Goal: Information Seeking & Learning: Learn about a topic

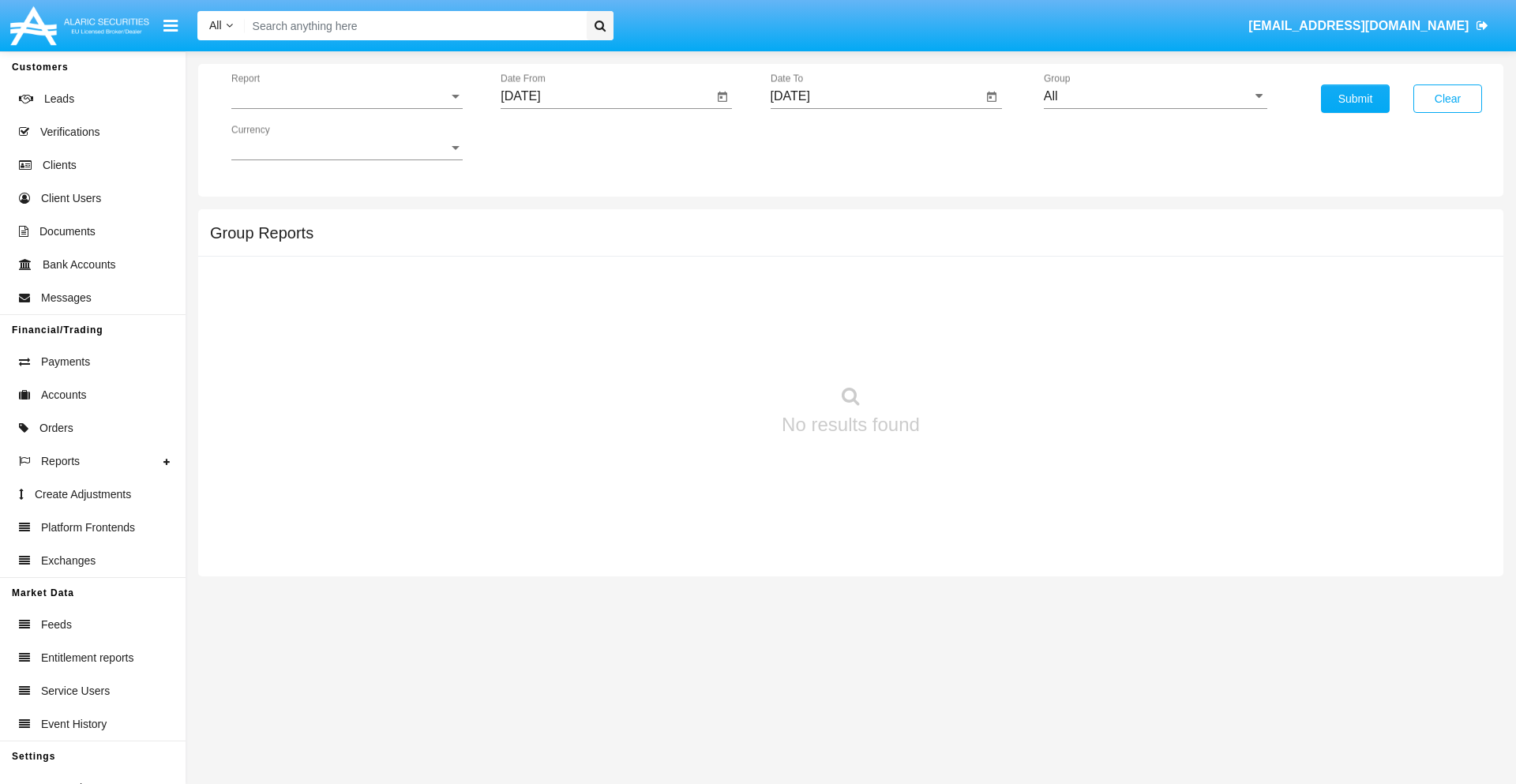
click at [347, 96] on span "Report" at bounding box center [339, 96] width 217 height 15
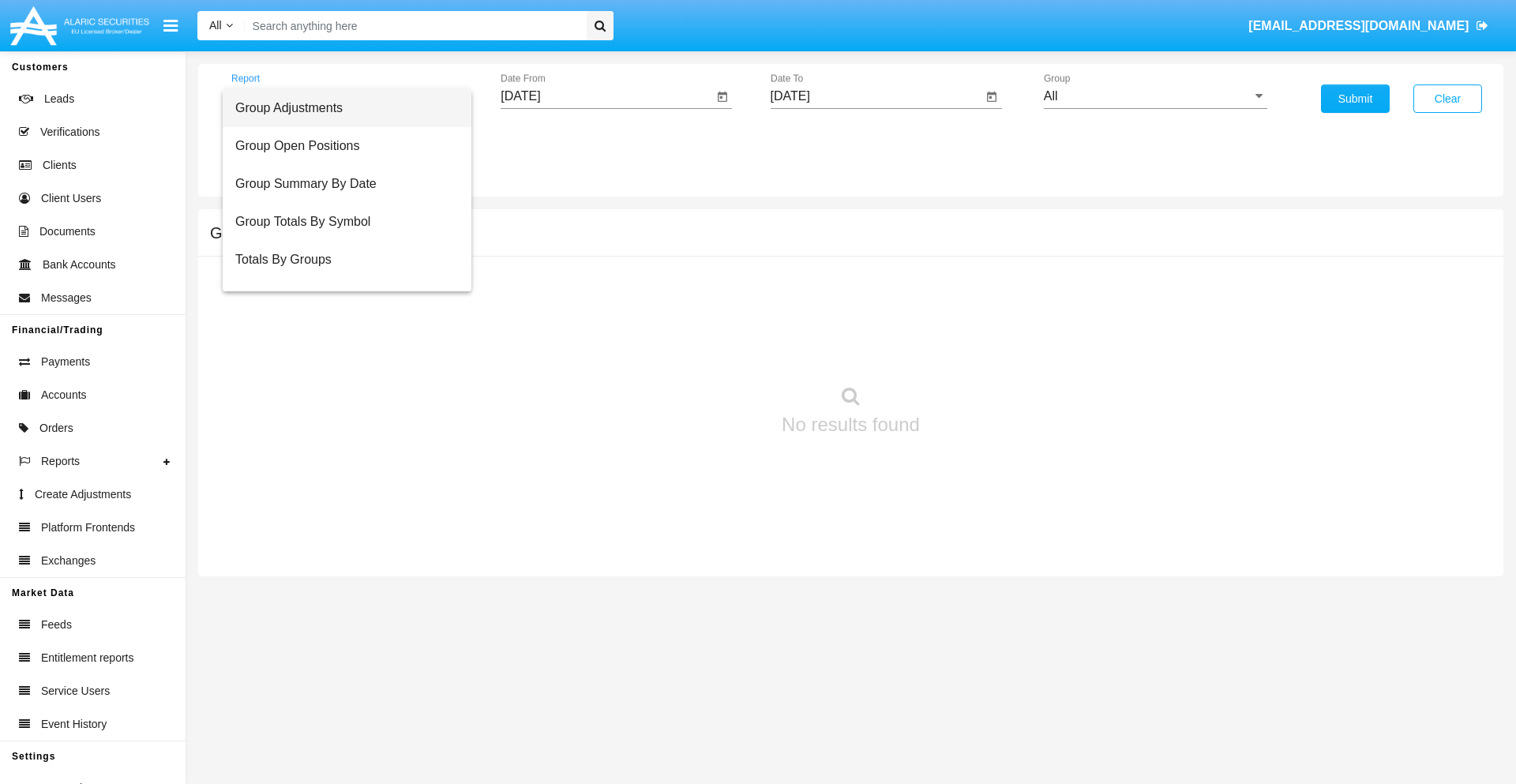
click at [340, 108] on span "Group Adjustments" at bounding box center [347, 108] width 224 height 38
click at [606, 96] on input "[DATE]" at bounding box center [607, 96] width 212 height 15
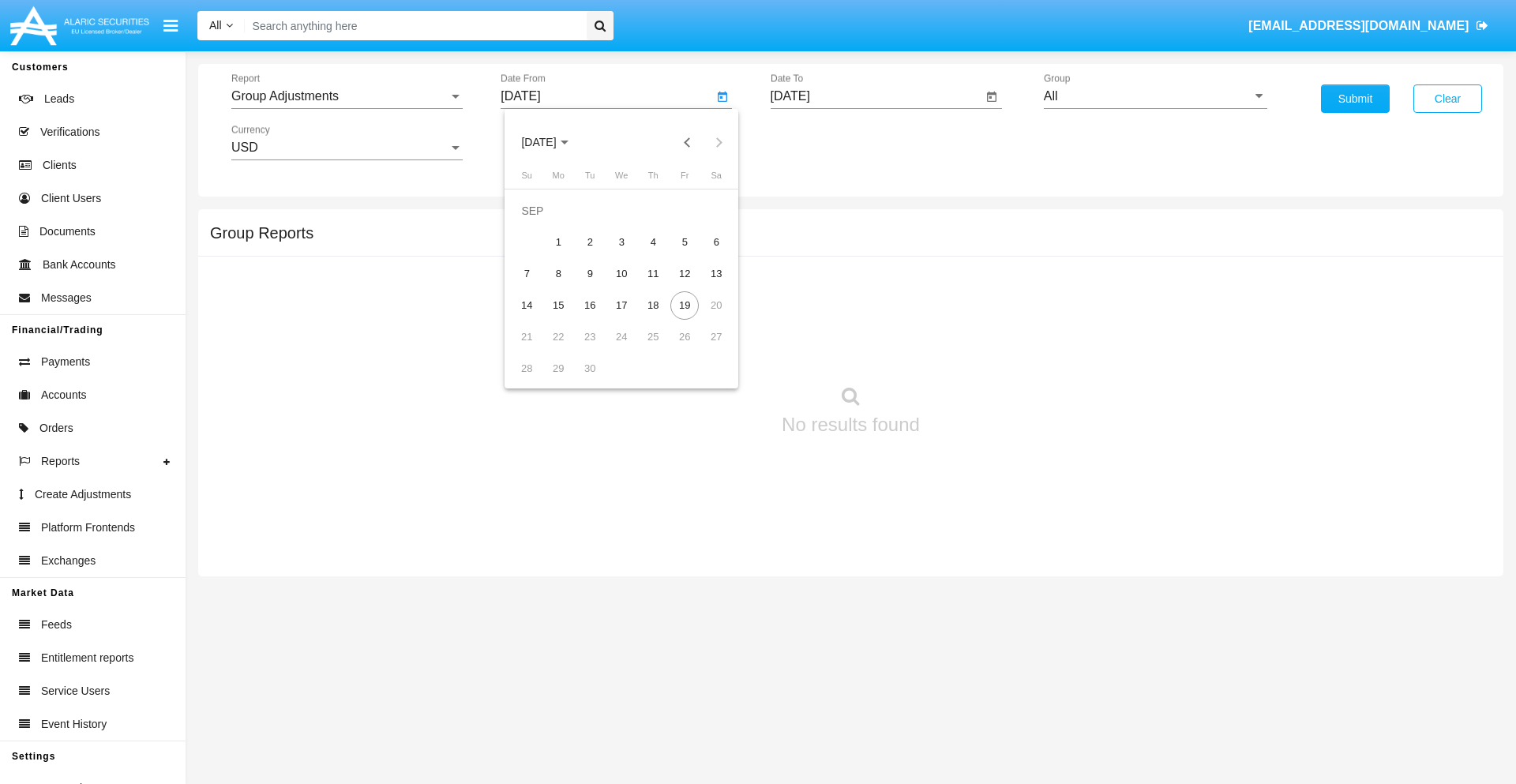
click at [552, 142] on span "[DATE]" at bounding box center [538, 143] width 35 height 13
click at [704, 349] on div "2025" at bounding box center [704, 348] width 49 height 28
click at [594, 254] on div "JUN" at bounding box center [594, 254] width 49 height 28
click at [653, 305] on div "19" at bounding box center [652, 305] width 28 height 28
type input "06/19/25"
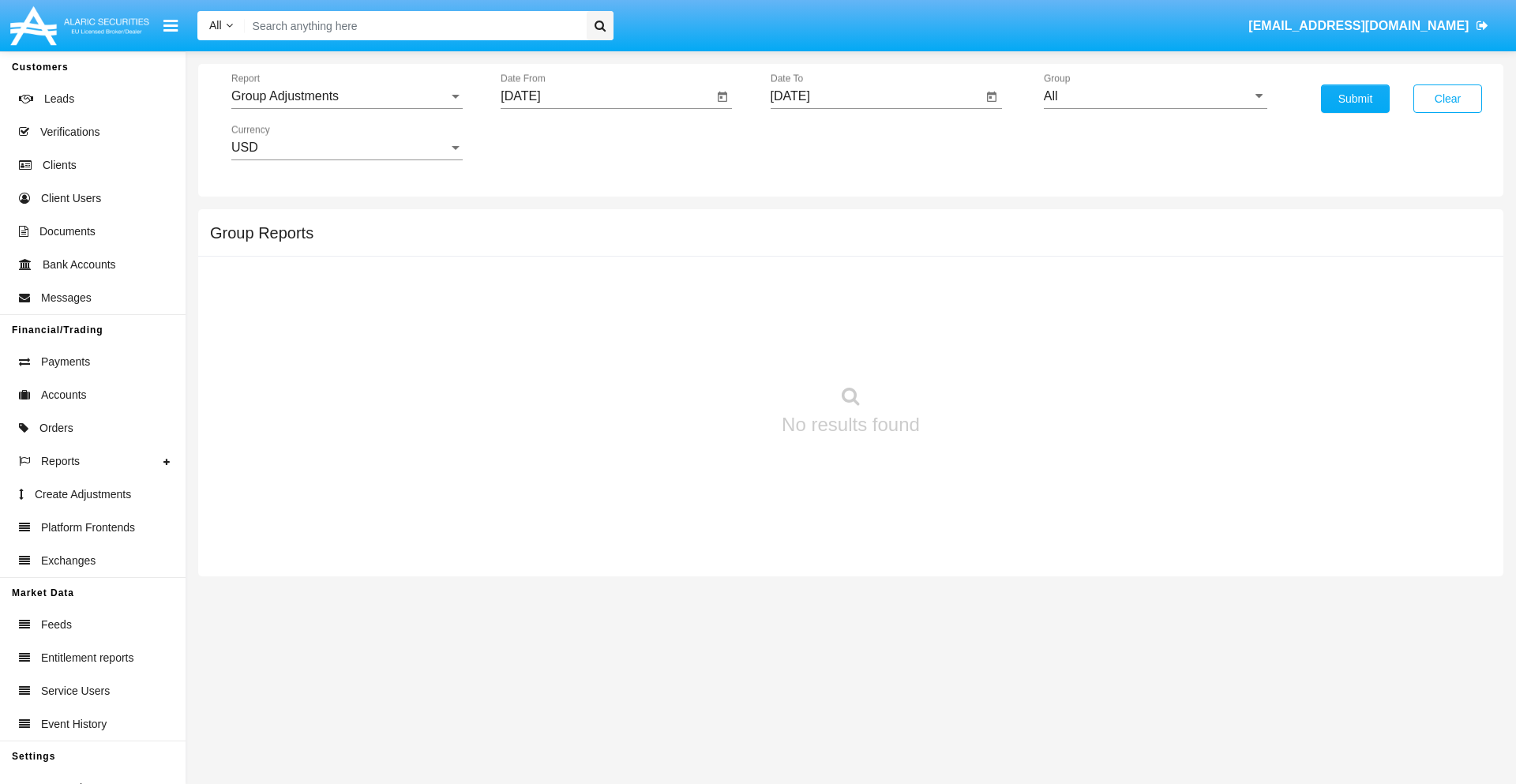
click at [876, 96] on input "[DATE]" at bounding box center [877, 96] width 212 height 15
click at [821, 142] on span "[DATE]" at bounding box center [808, 143] width 35 height 13
click at [973, 349] on div "2025" at bounding box center [973, 348] width 49 height 28
click at [808, 286] on div "SEP" at bounding box center [808, 285] width 49 height 28
click at [954, 305] on div "19" at bounding box center [954, 305] width 28 height 28
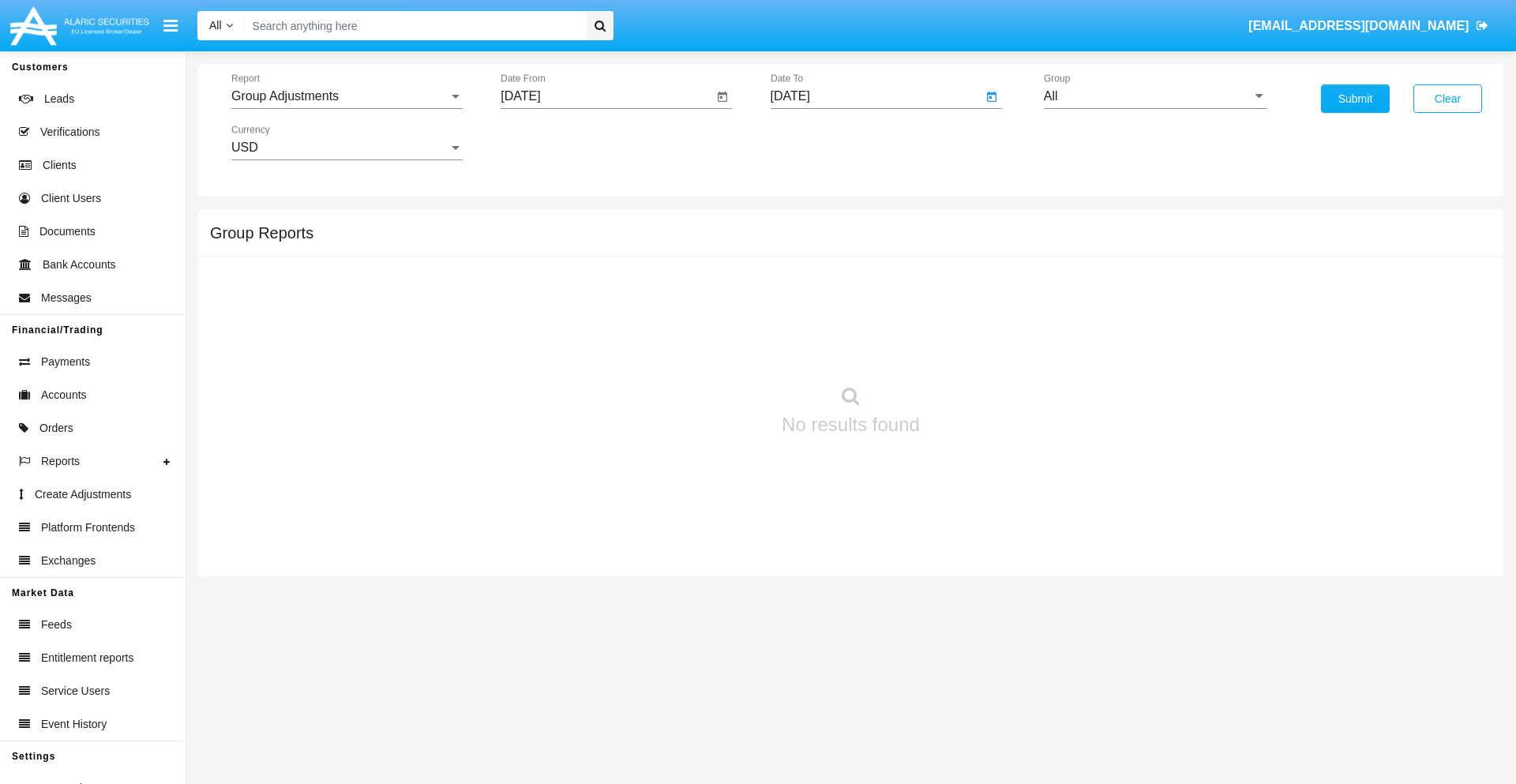
type input "[DATE]"
click at [1155, 96] on input "All" at bounding box center [1155, 96] width 224 height 15
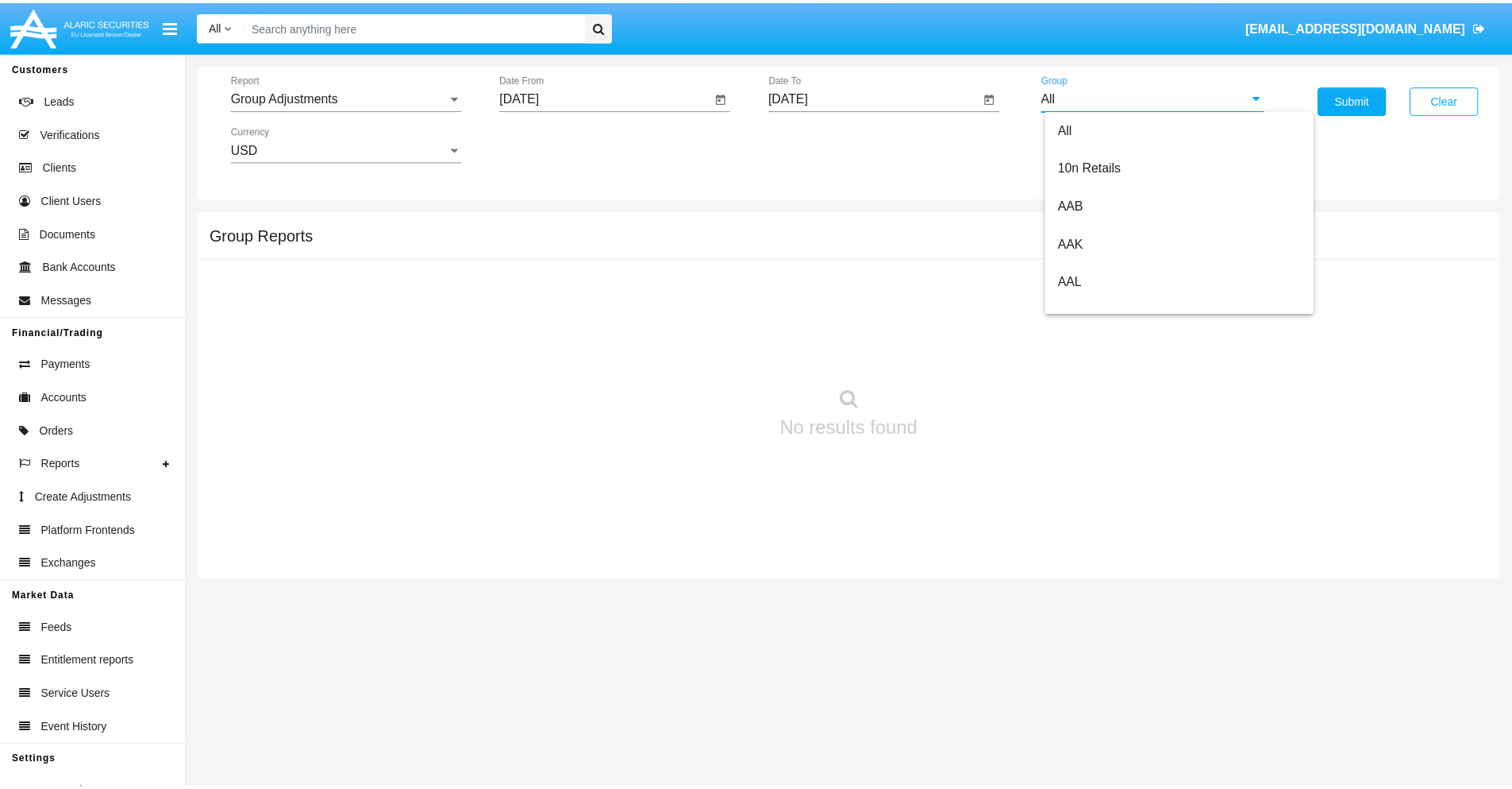
scroll to position [356, 0]
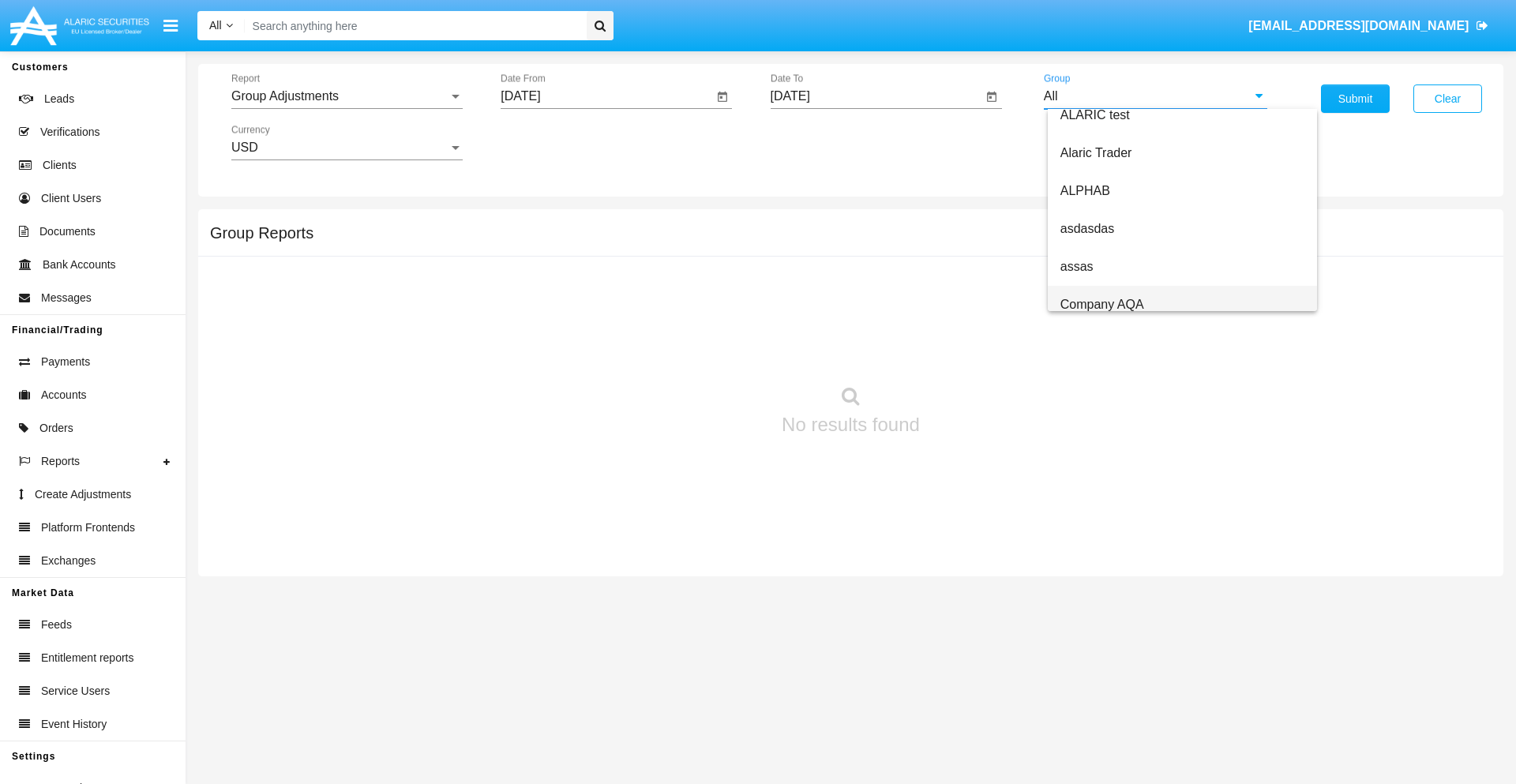
click at [1101, 304] on span "Company AQA" at bounding box center [1102, 304] width 83 height 14
type input "Company AQA"
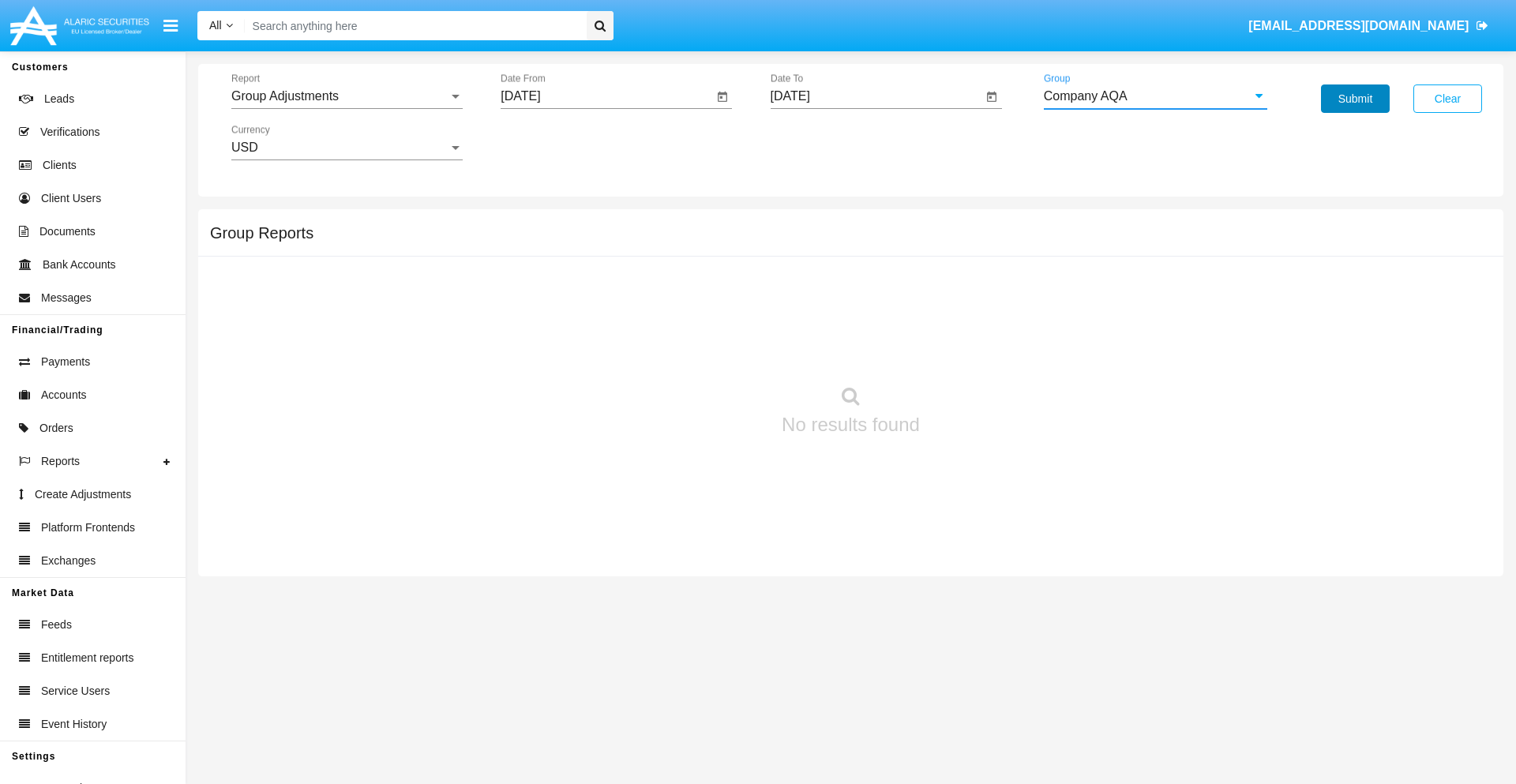
click at [1355, 99] on button "Submit" at bounding box center [1355, 98] width 69 height 28
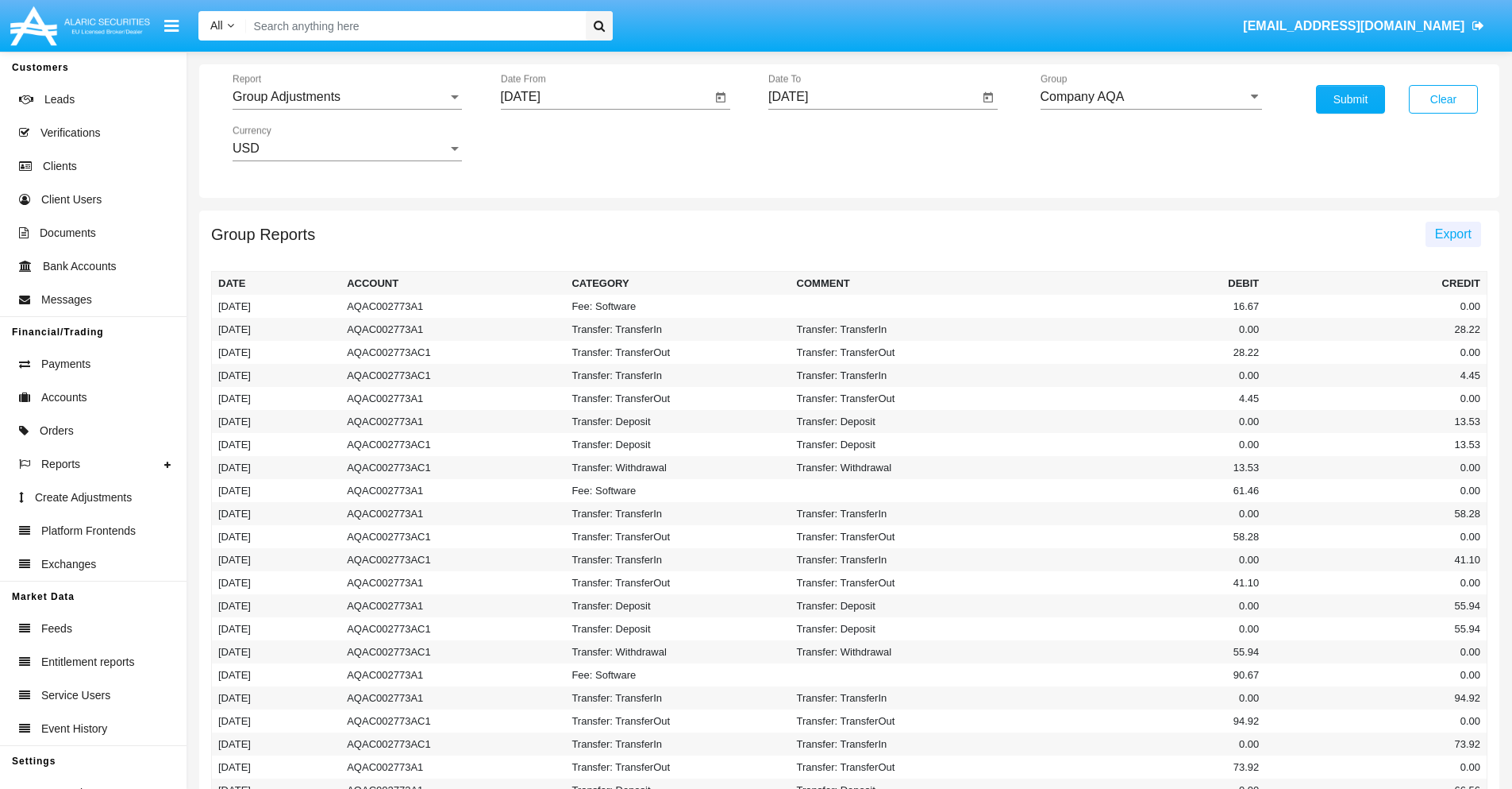
click at [1453, 233] on span "Export" at bounding box center [1453, 234] width 37 height 14
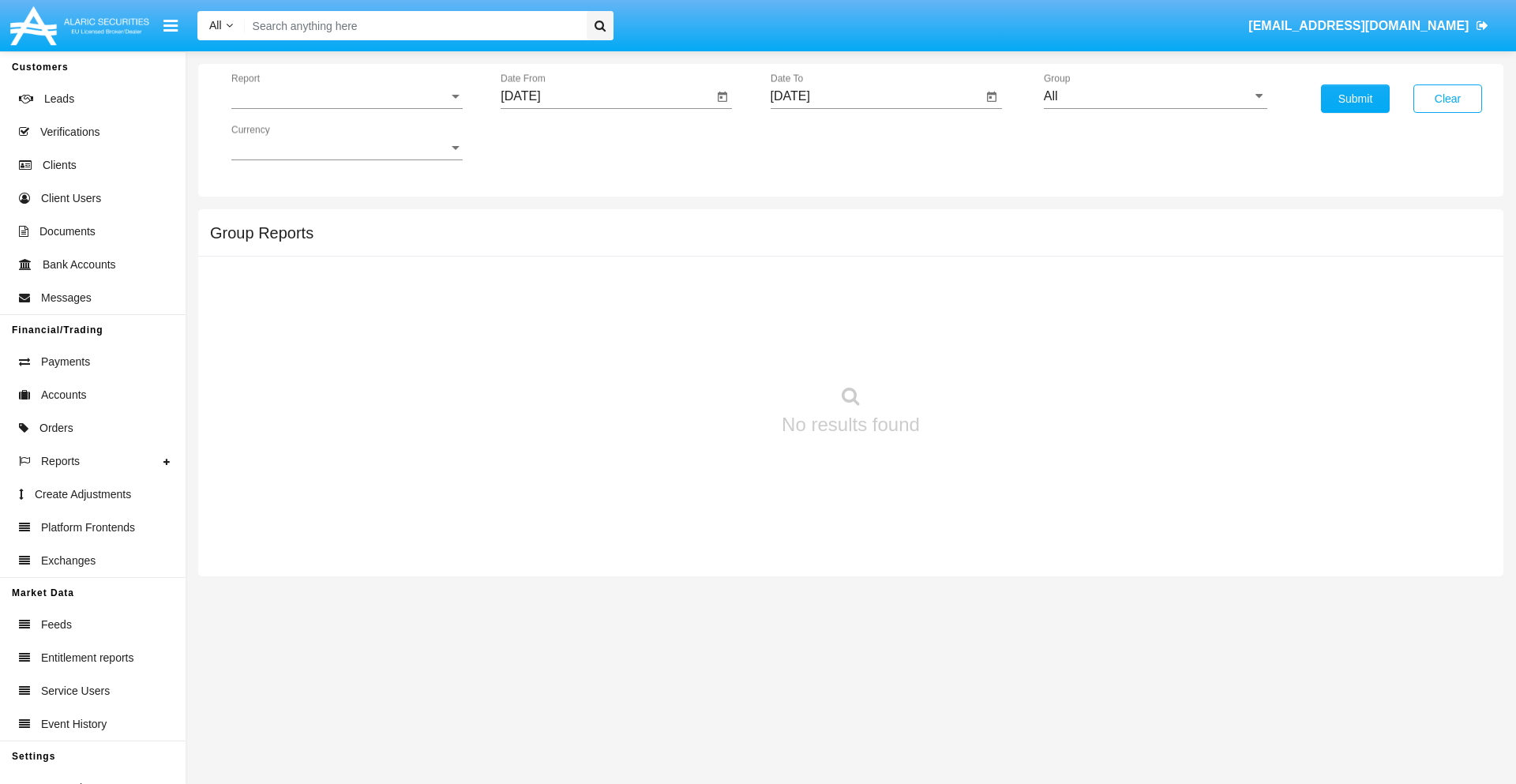
click at [347, 96] on span "Report" at bounding box center [339, 96] width 217 height 15
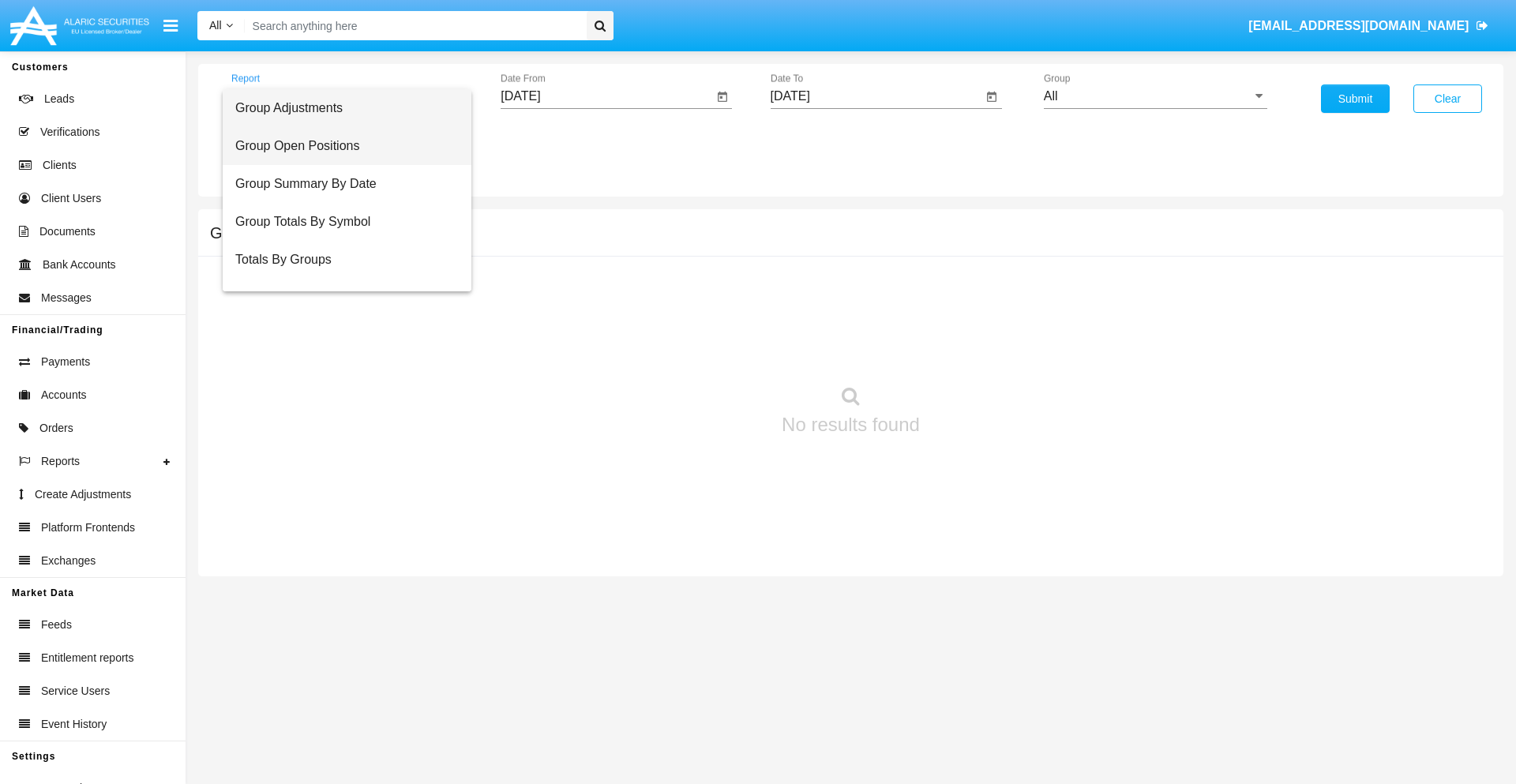
click at [340, 146] on span "Group Open Positions" at bounding box center [347, 146] width 224 height 38
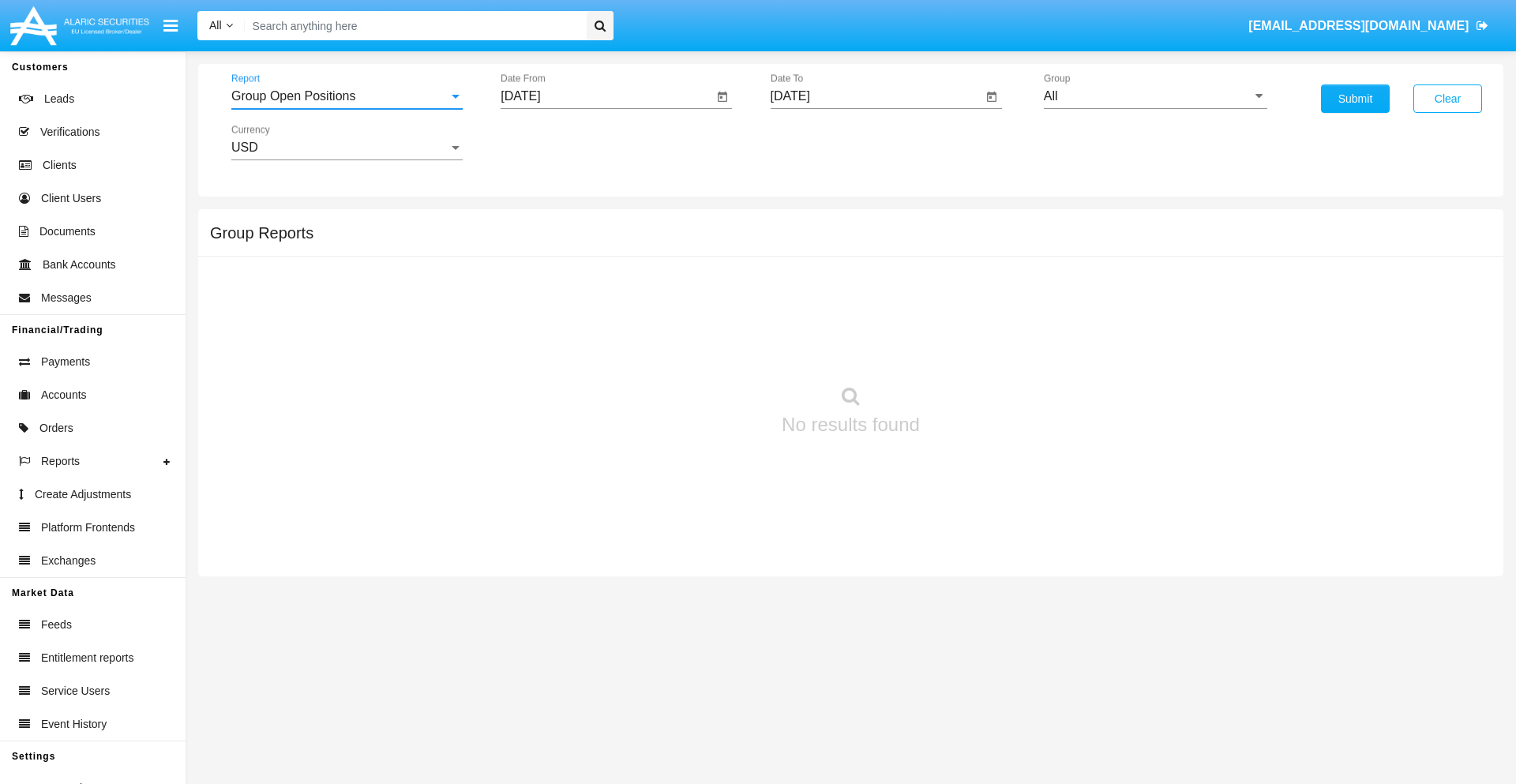
click at [606, 96] on input "[DATE]" at bounding box center [607, 96] width 212 height 15
click at [552, 142] on span "[DATE]" at bounding box center [538, 143] width 35 height 13
click at [704, 349] on div "2025" at bounding box center [704, 348] width 49 height 28
click at [704, 254] on div "AUG" at bounding box center [704, 254] width 49 height 28
click at [590, 305] on div "19" at bounding box center [589, 305] width 28 height 28
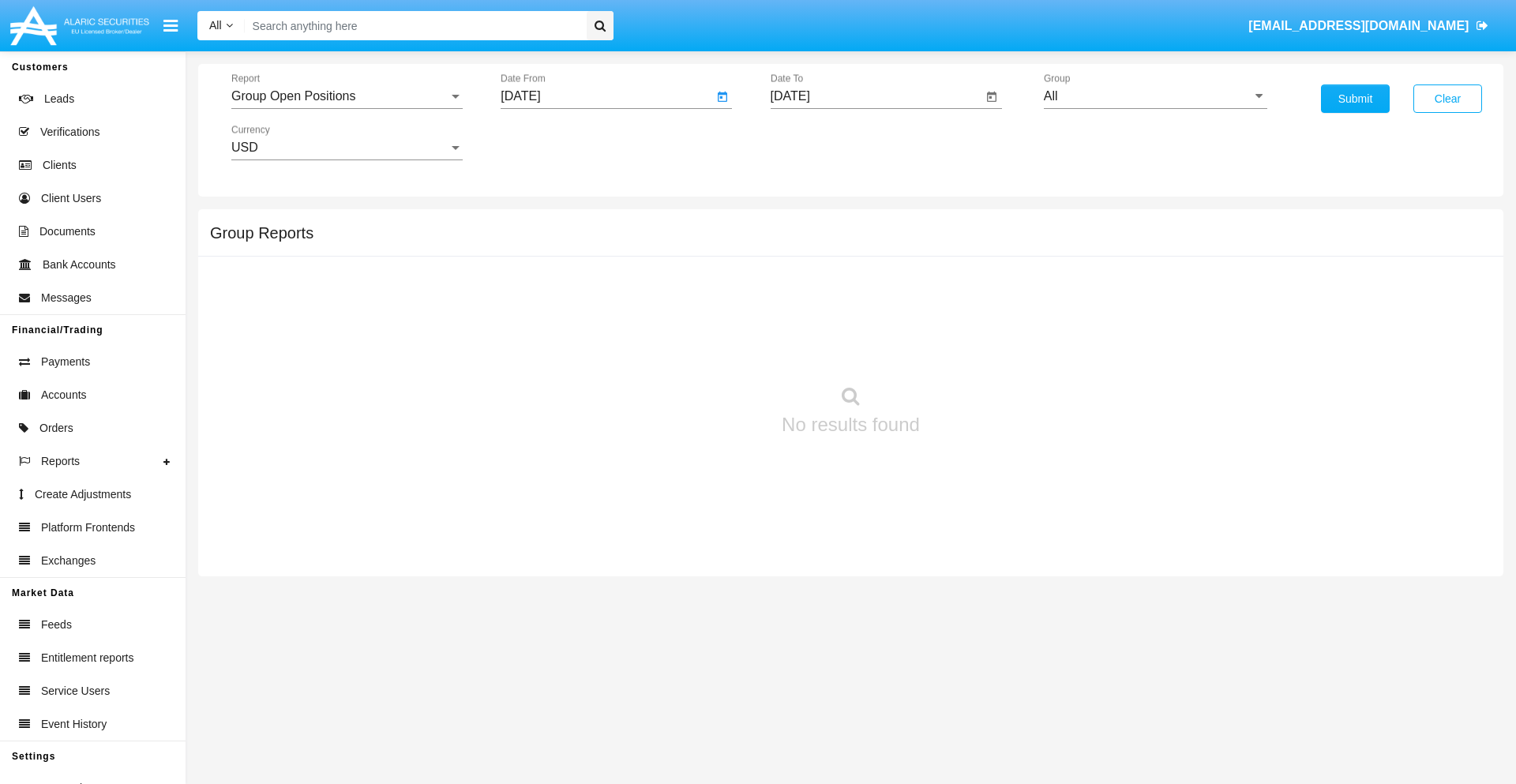
type input "[DATE]"
click at [876, 96] on input "[DATE]" at bounding box center [877, 96] width 212 height 15
click at [821, 142] on span "[DATE]" at bounding box center [808, 143] width 35 height 13
click at [973, 349] on div "2025" at bounding box center [973, 348] width 49 height 28
click at [808, 286] on div "SEP" at bounding box center [808, 285] width 49 height 28
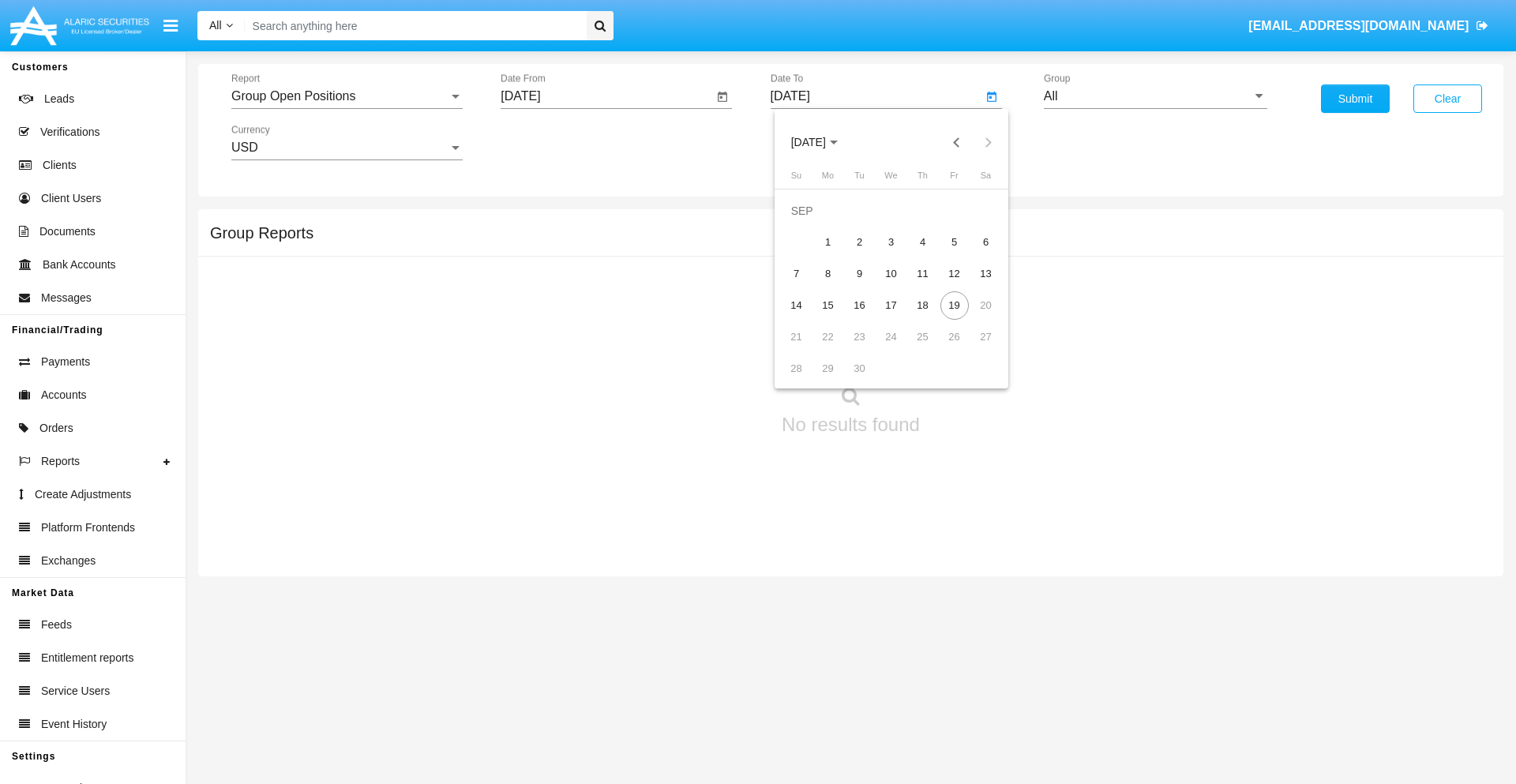
click at [954, 305] on div "19" at bounding box center [954, 305] width 28 height 28
type input "[DATE]"
click at [1155, 96] on input "All" at bounding box center [1155, 96] width 224 height 15
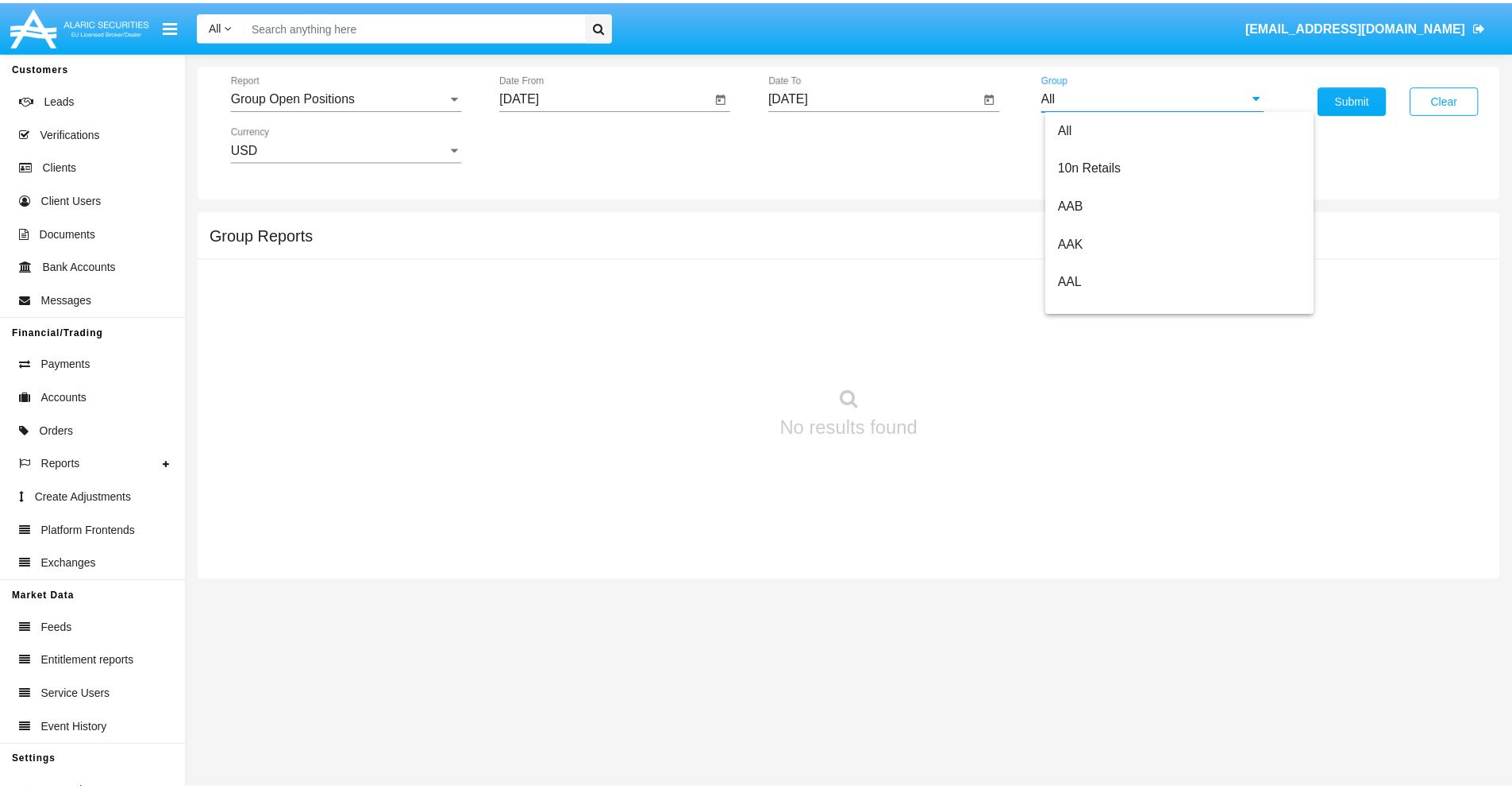
scroll to position [852, 0]
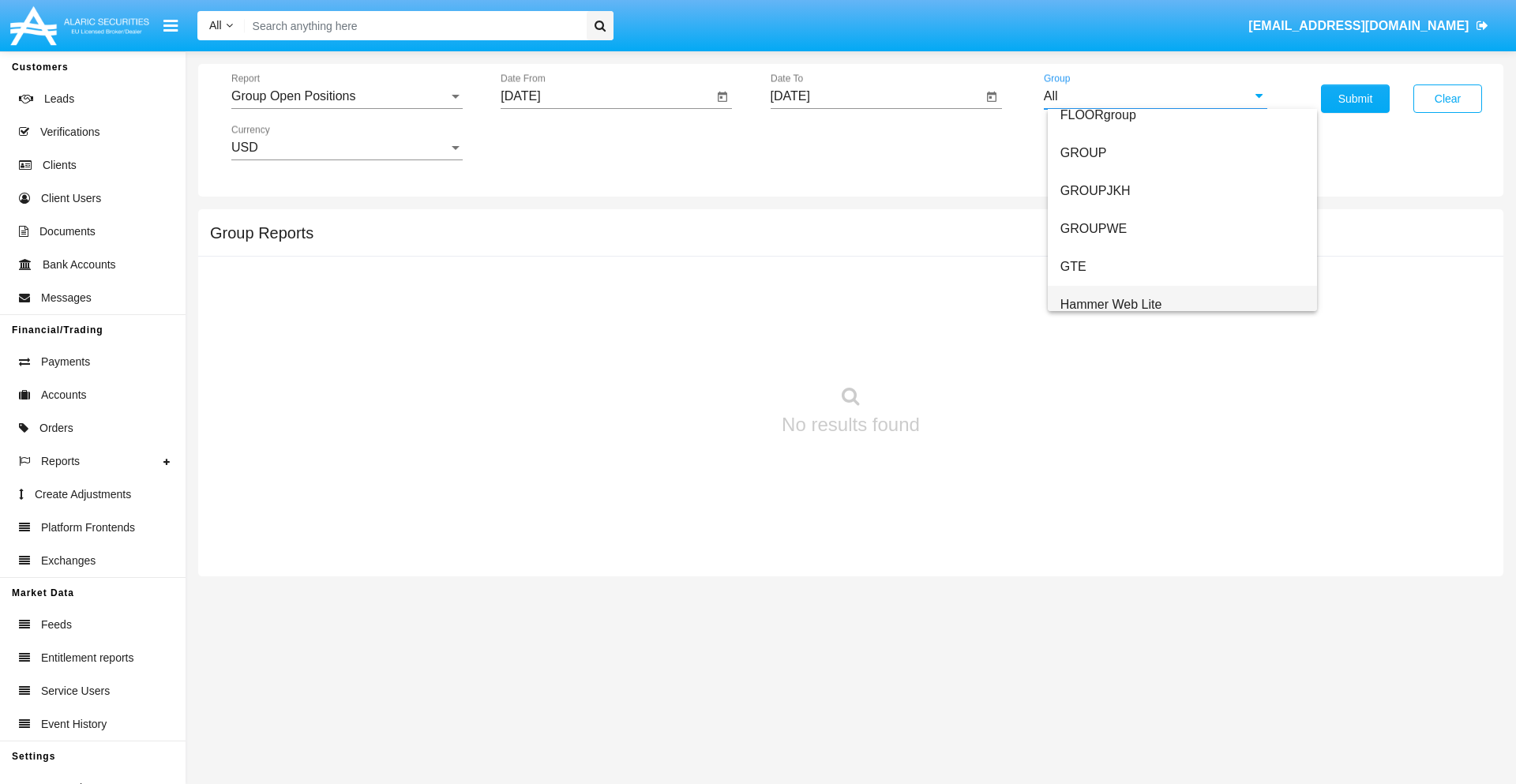
click at [1111, 304] on span "Hammer Web Lite" at bounding box center [1112, 304] width 102 height 14
type input "Hammer Web Lite"
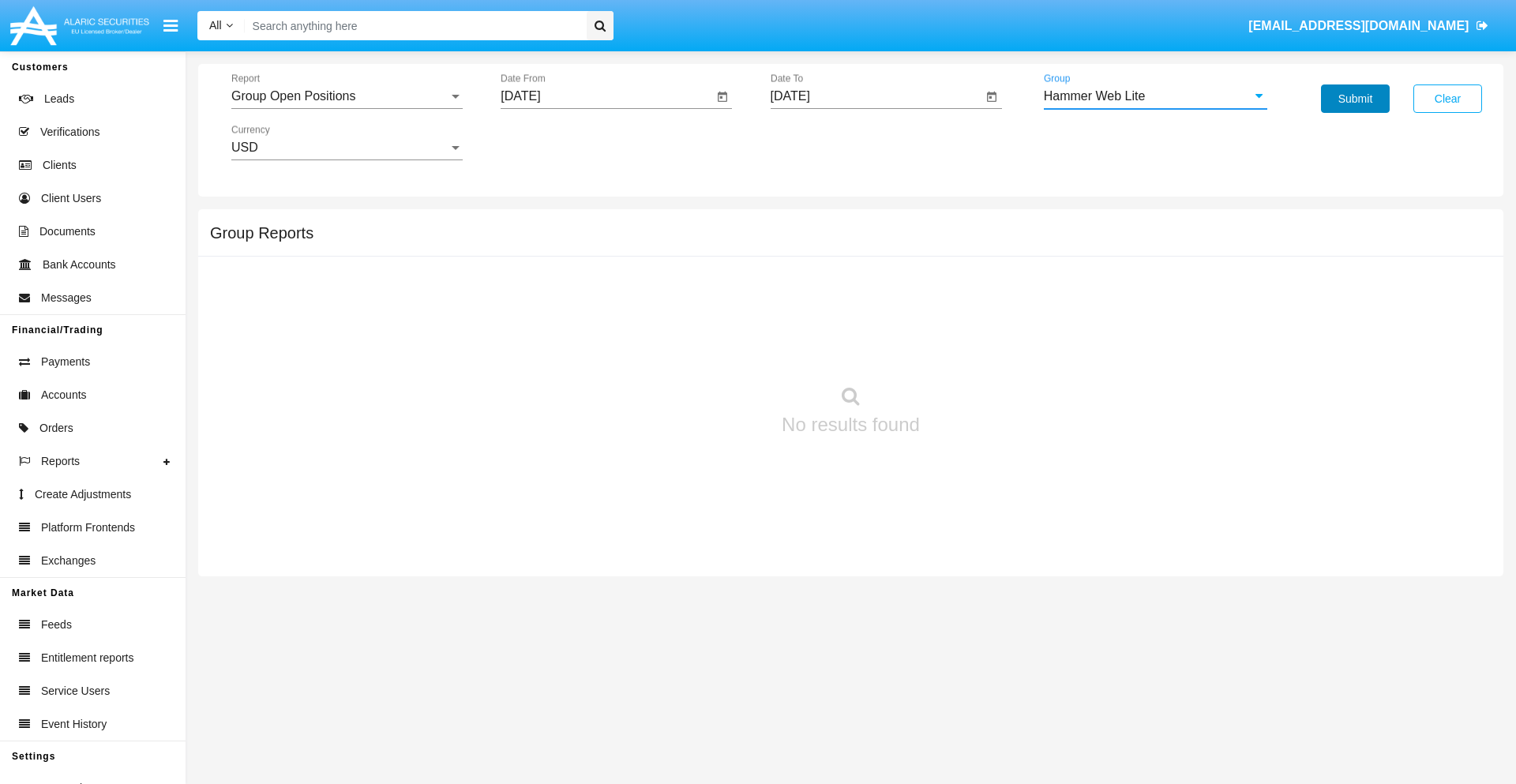
click at [1355, 99] on button "Submit" at bounding box center [1355, 98] width 69 height 28
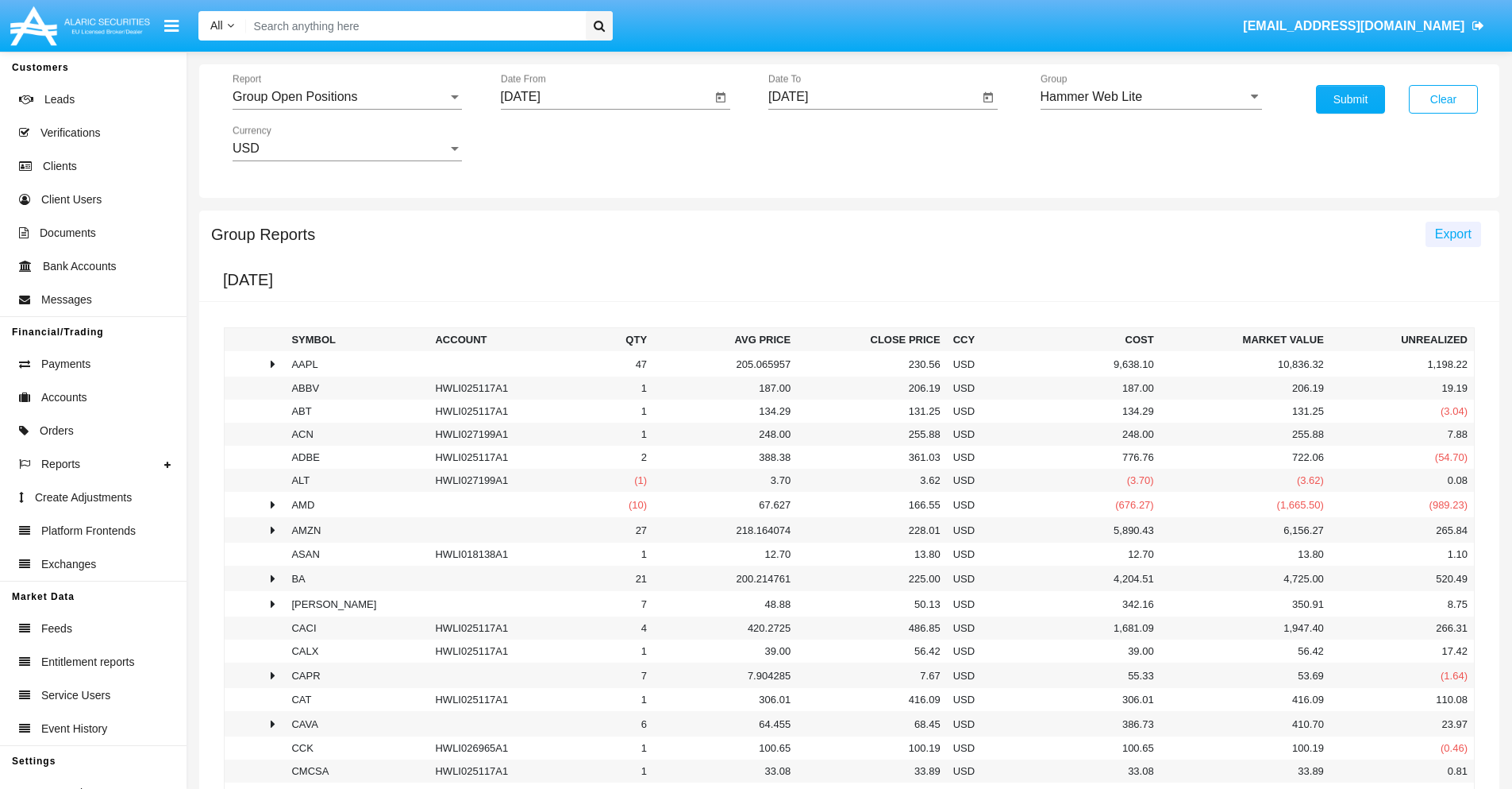
click at [1453, 233] on span "Export" at bounding box center [1453, 234] width 37 height 14
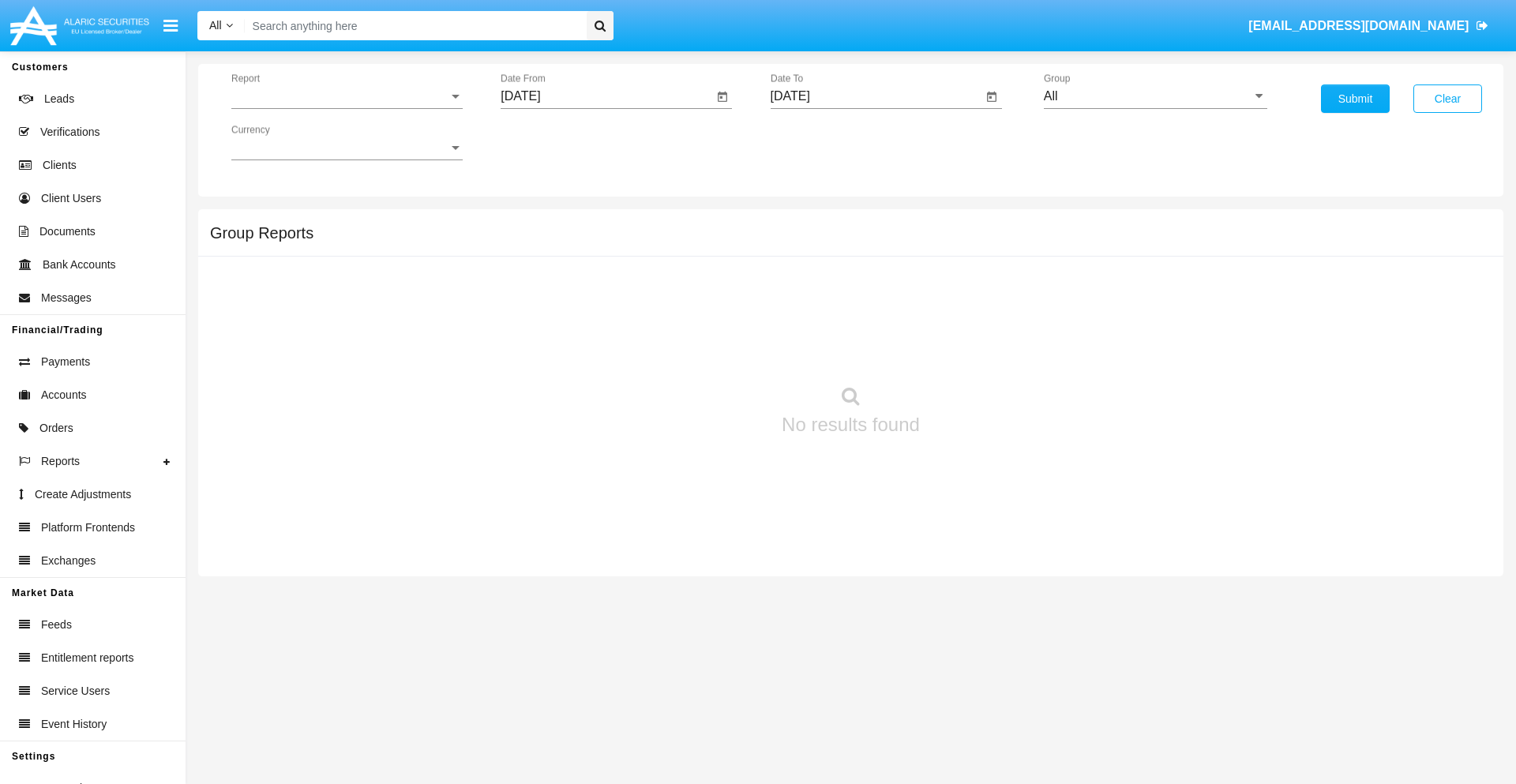
click at [347, 96] on span "Report" at bounding box center [339, 96] width 217 height 15
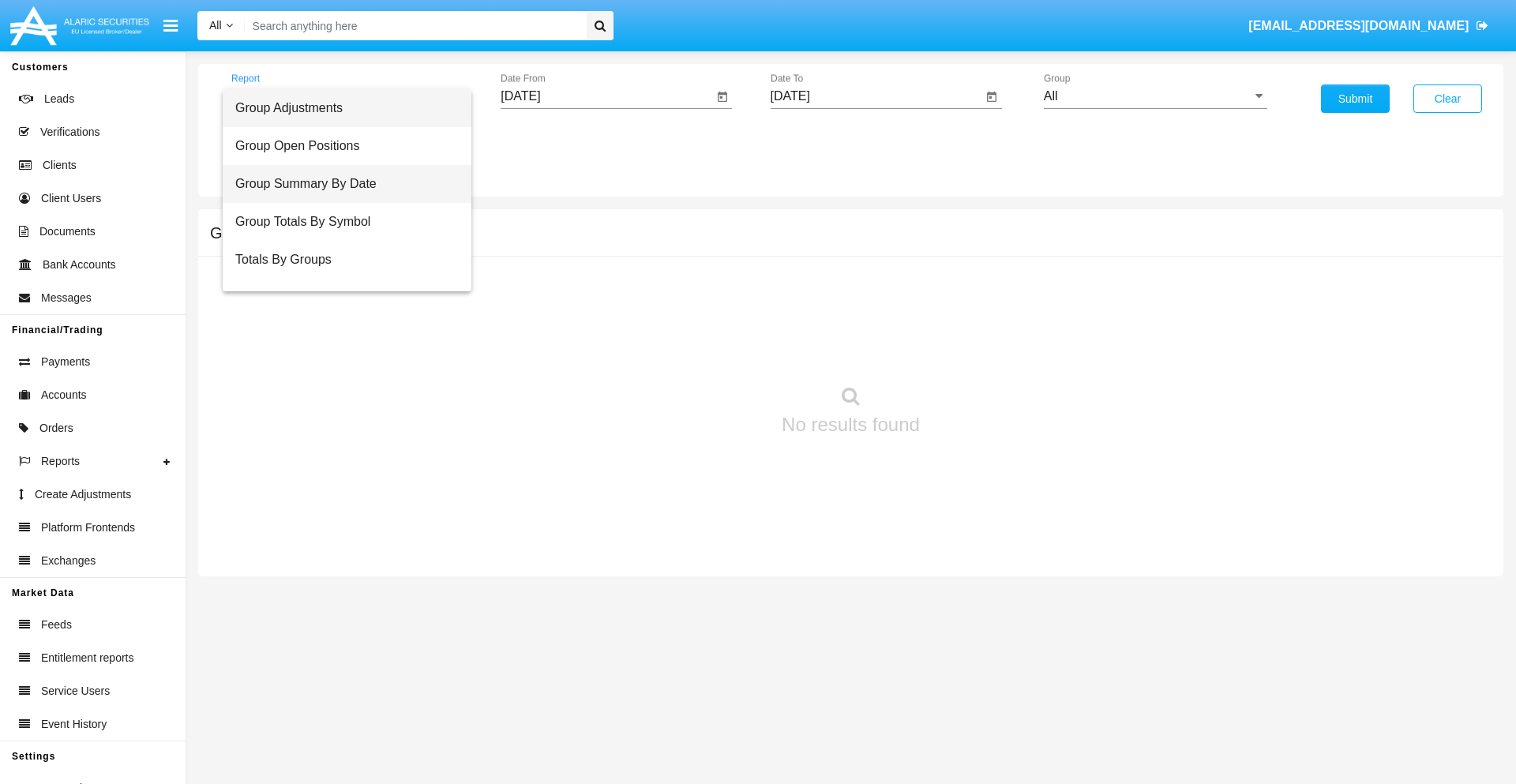
click at [340, 184] on span "Group Summary By Date" at bounding box center [347, 184] width 224 height 38
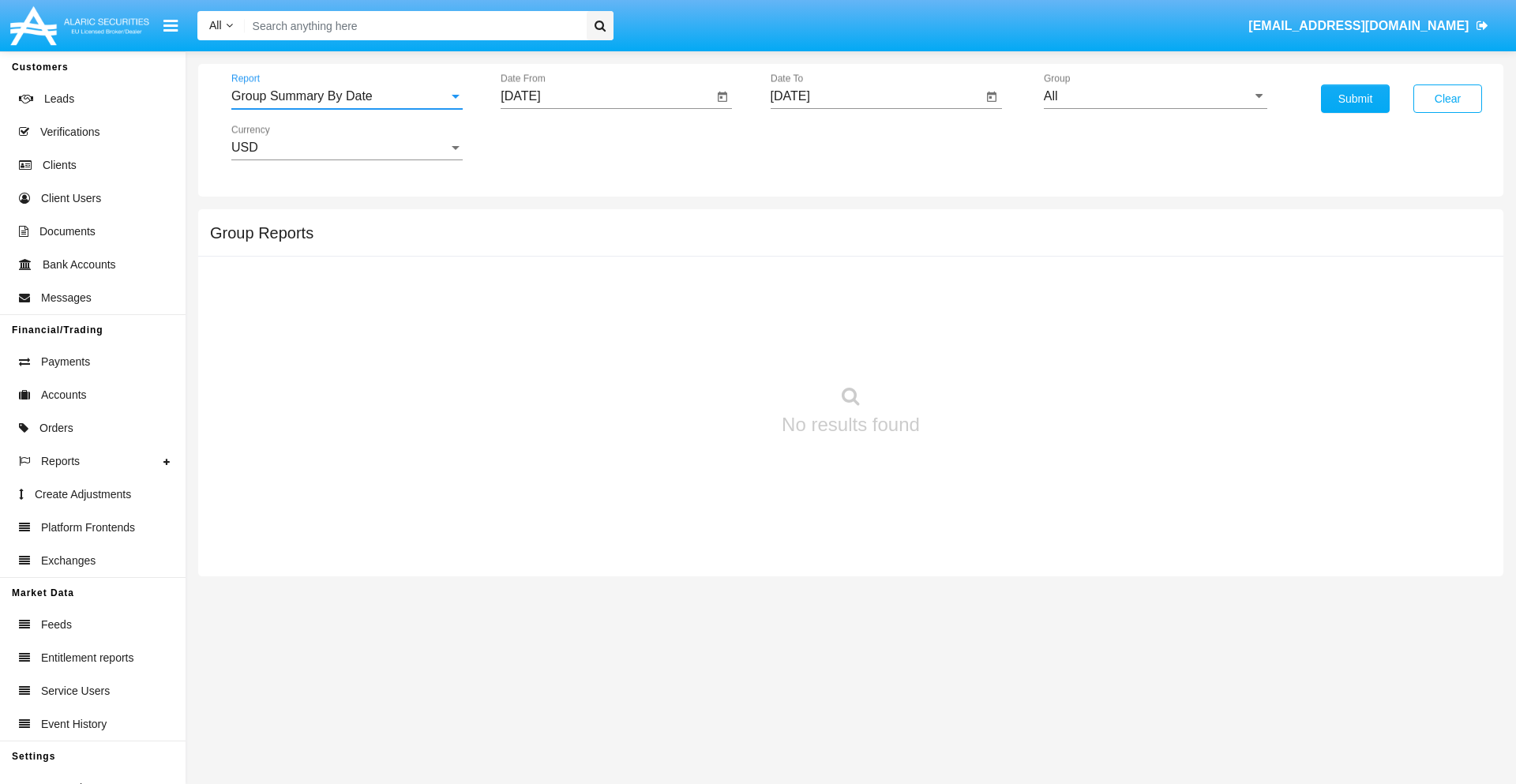
click at [606, 96] on input "[DATE]" at bounding box center [607, 96] width 212 height 15
click at [552, 142] on span "[DATE]" at bounding box center [538, 143] width 35 height 13
click at [704, 349] on div "2025" at bounding box center [704, 348] width 49 height 28
click at [704, 254] on div "AUG" at bounding box center [704, 254] width 49 height 28
click at [590, 305] on div "19" at bounding box center [589, 305] width 28 height 28
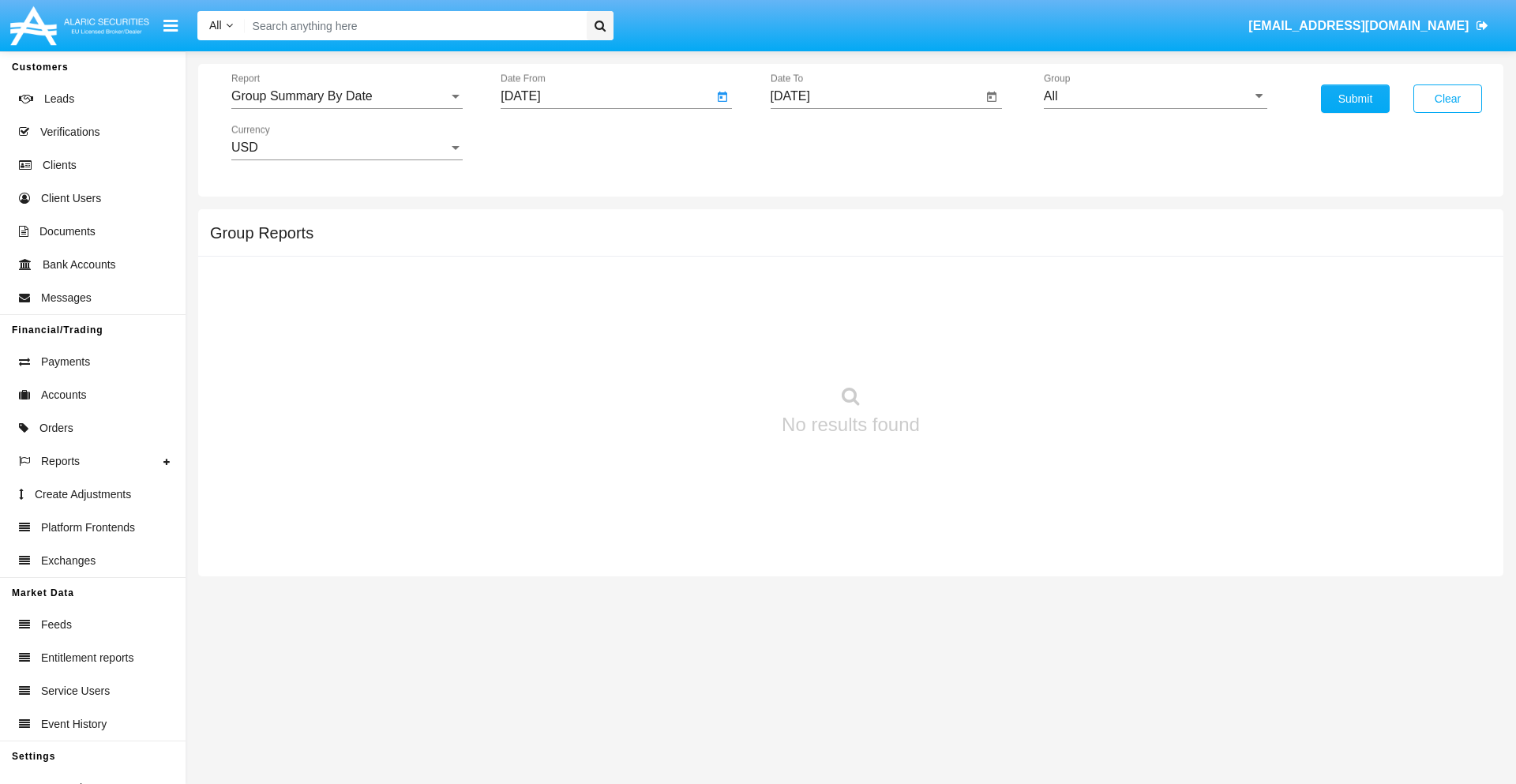
type input "[DATE]"
click at [876, 96] on input "[DATE]" at bounding box center [877, 96] width 212 height 15
click at [821, 142] on span "[DATE]" at bounding box center [808, 143] width 35 height 13
click at [973, 349] on div "2025" at bounding box center [973, 348] width 49 height 28
click at [808, 286] on div "SEP" at bounding box center [808, 285] width 49 height 28
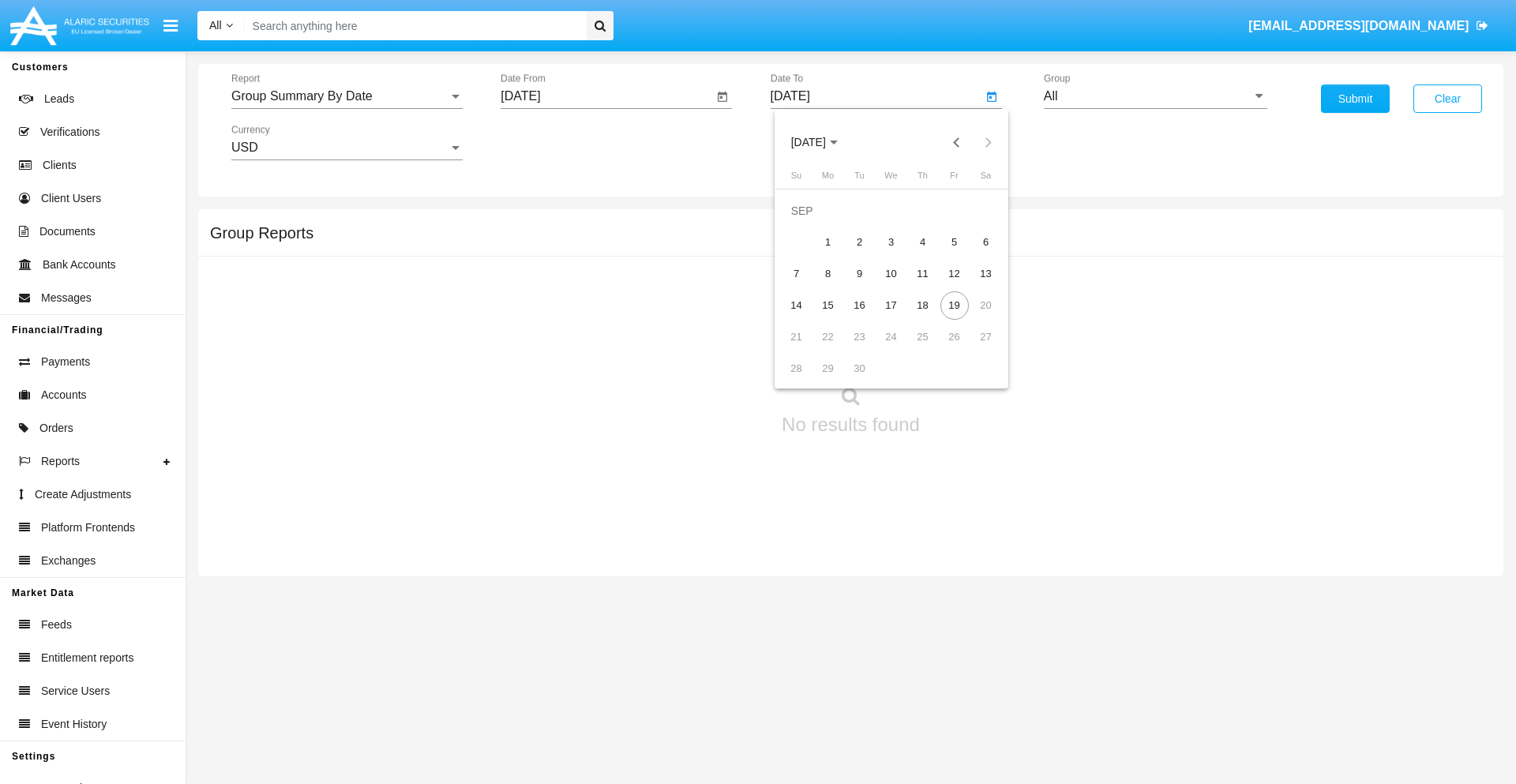
click at [954, 305] on div "19" at bounding box center [954, 305] width 28 height 28
type input "[DATE]"
click at [1155, 96] on input "All" at bounding box center [1155, 96] width 224 height 15
type input "Hammer Web Lite"
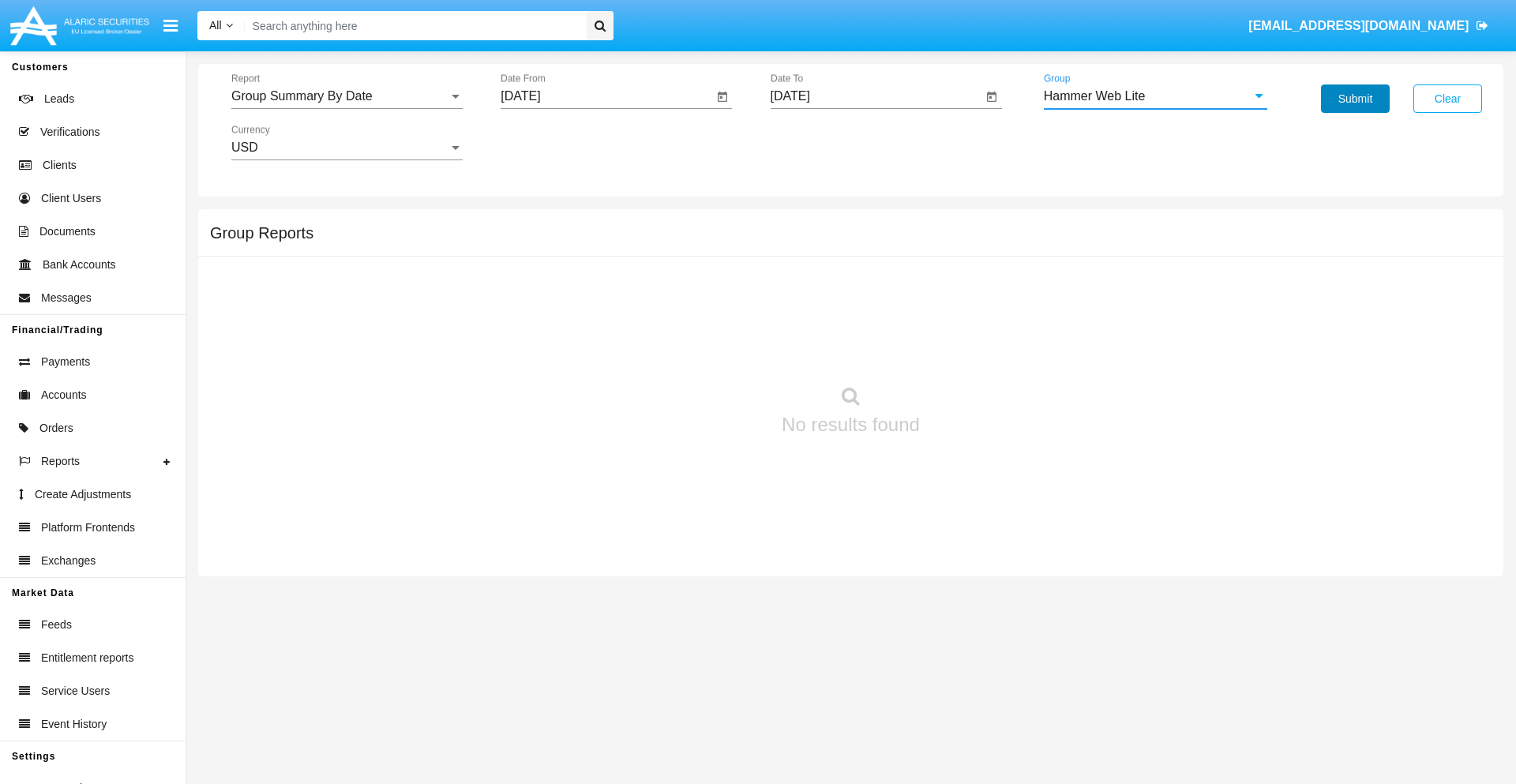
click at [1355, 99] on button "Submit" at bounding box center [1355, 98] width 69 height 28
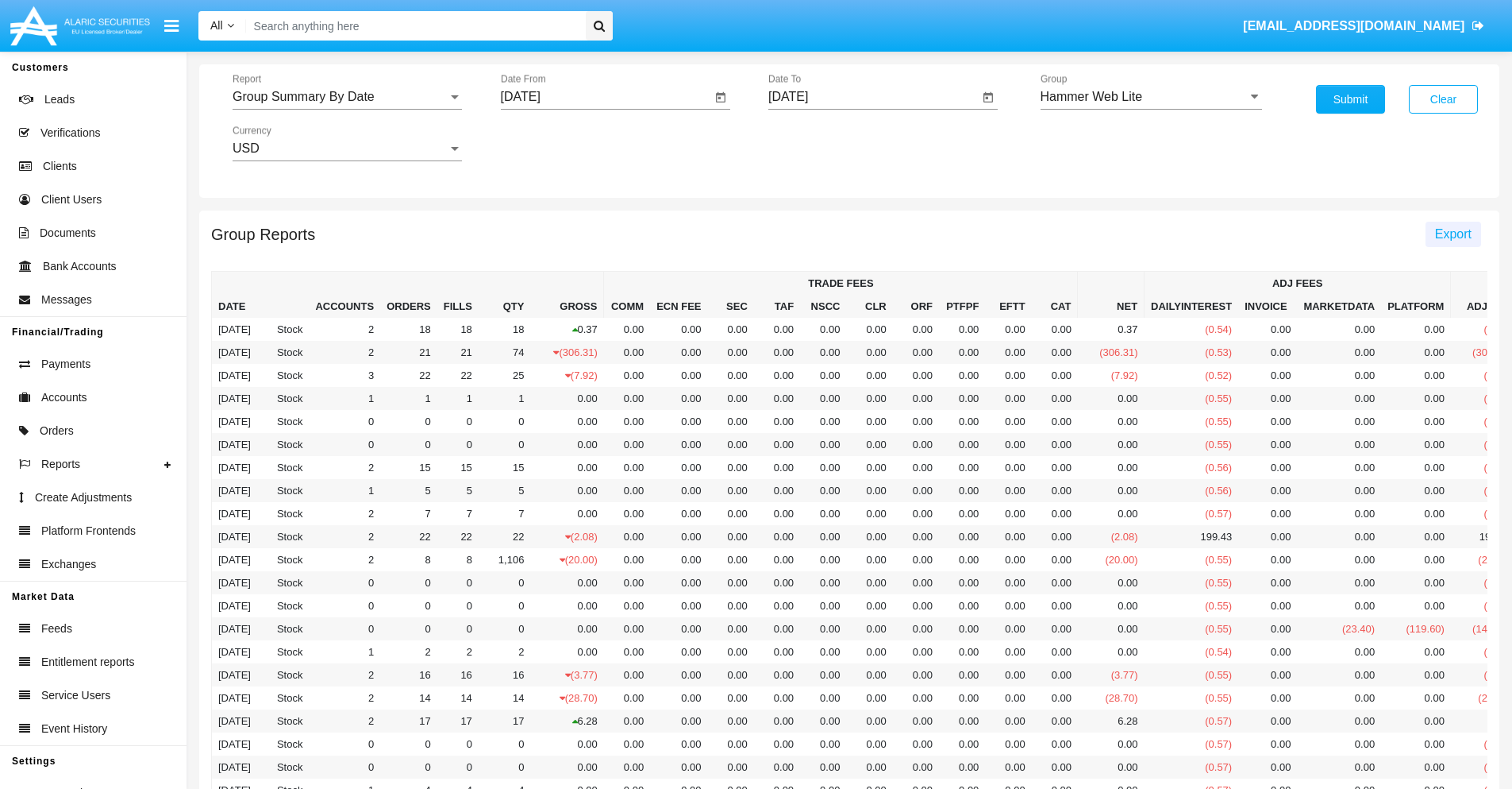
click at [1453, 233] on span "Export" at bounding box center [1453, 234] width 37 height 14
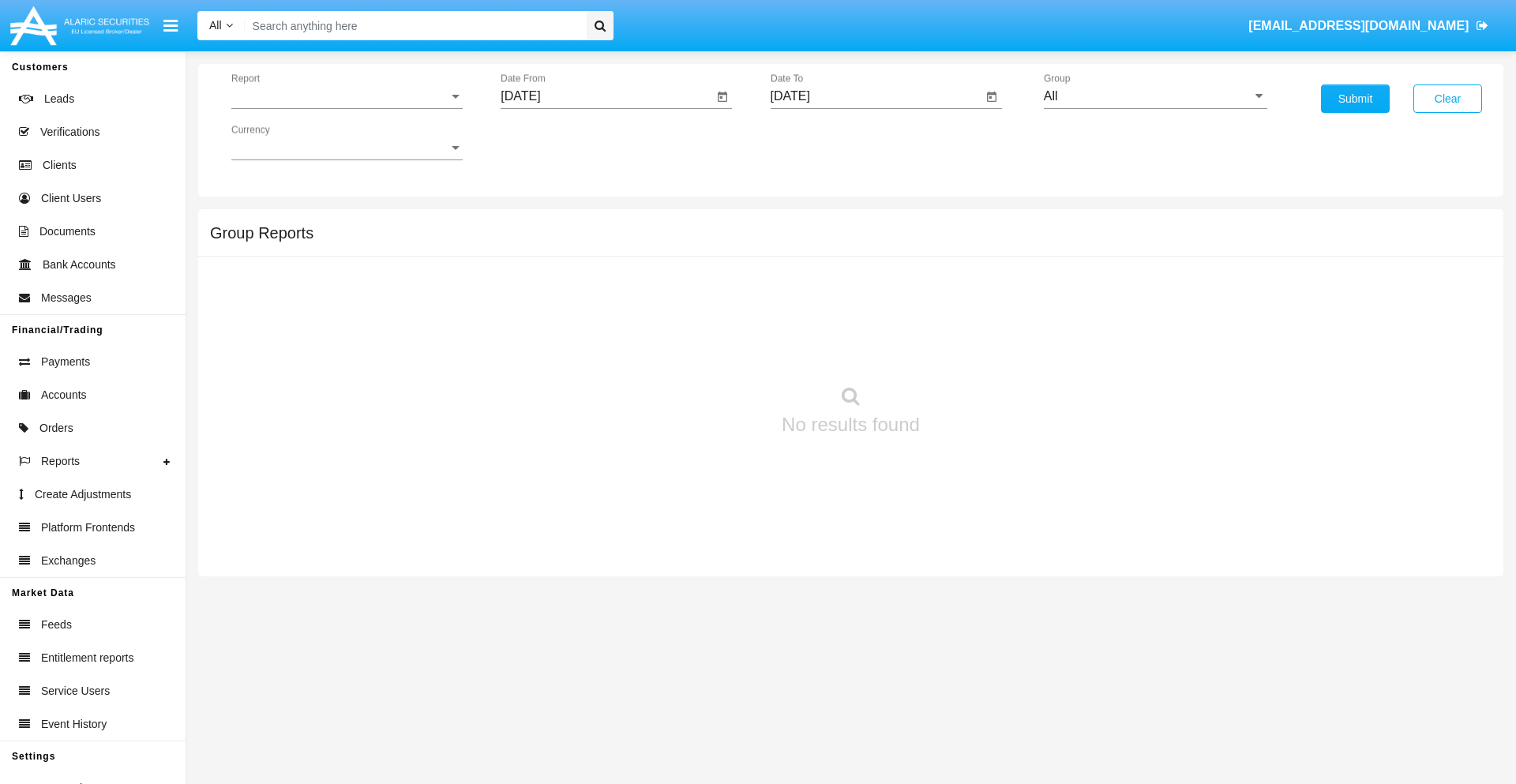
click at [347, 96] on span "Report" at bounding box center [339, 96] width 217 height 15
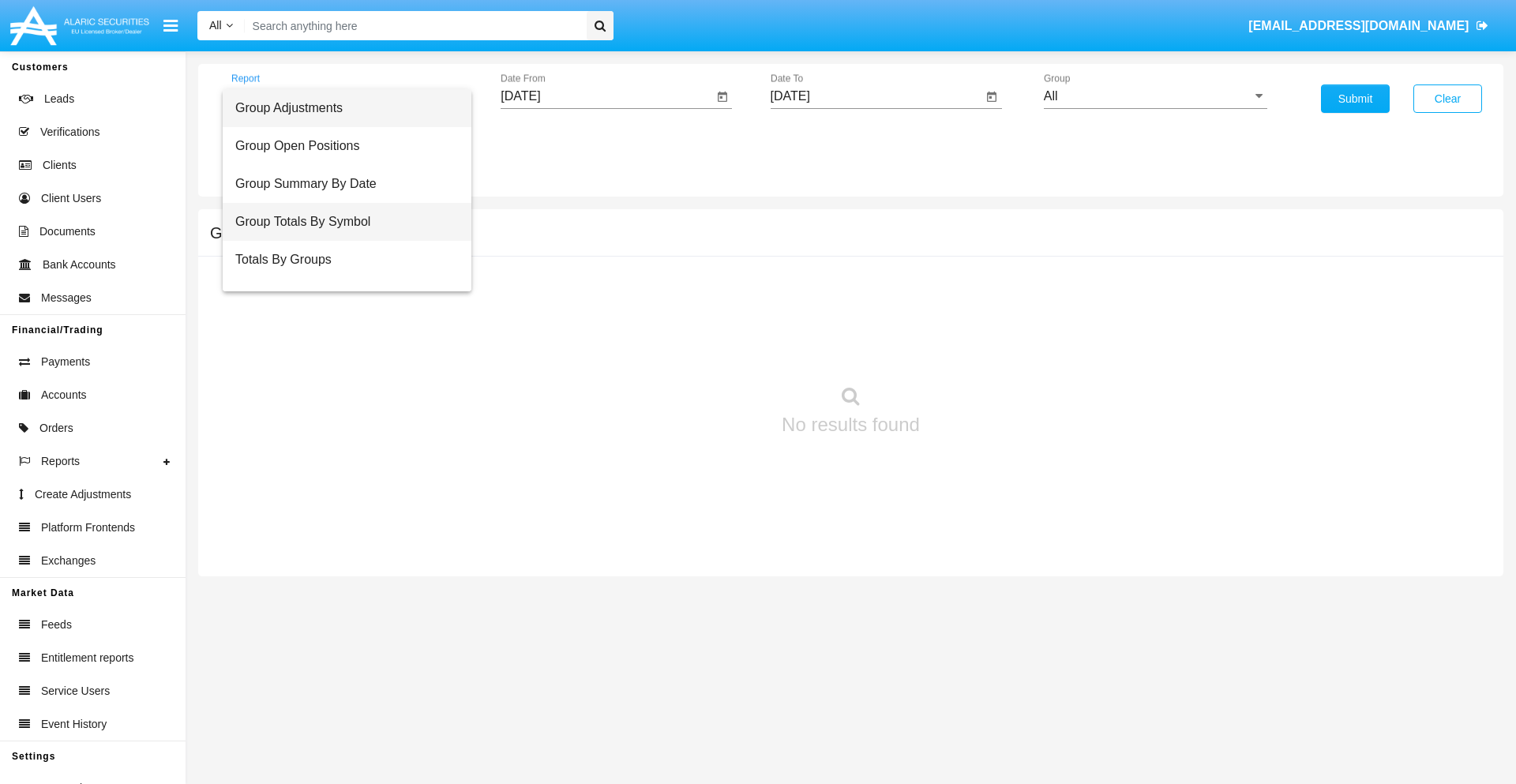
click at [340, 222] on span "Group Totals By Symbol" at bounding box center [347, 221] width 224 height 38
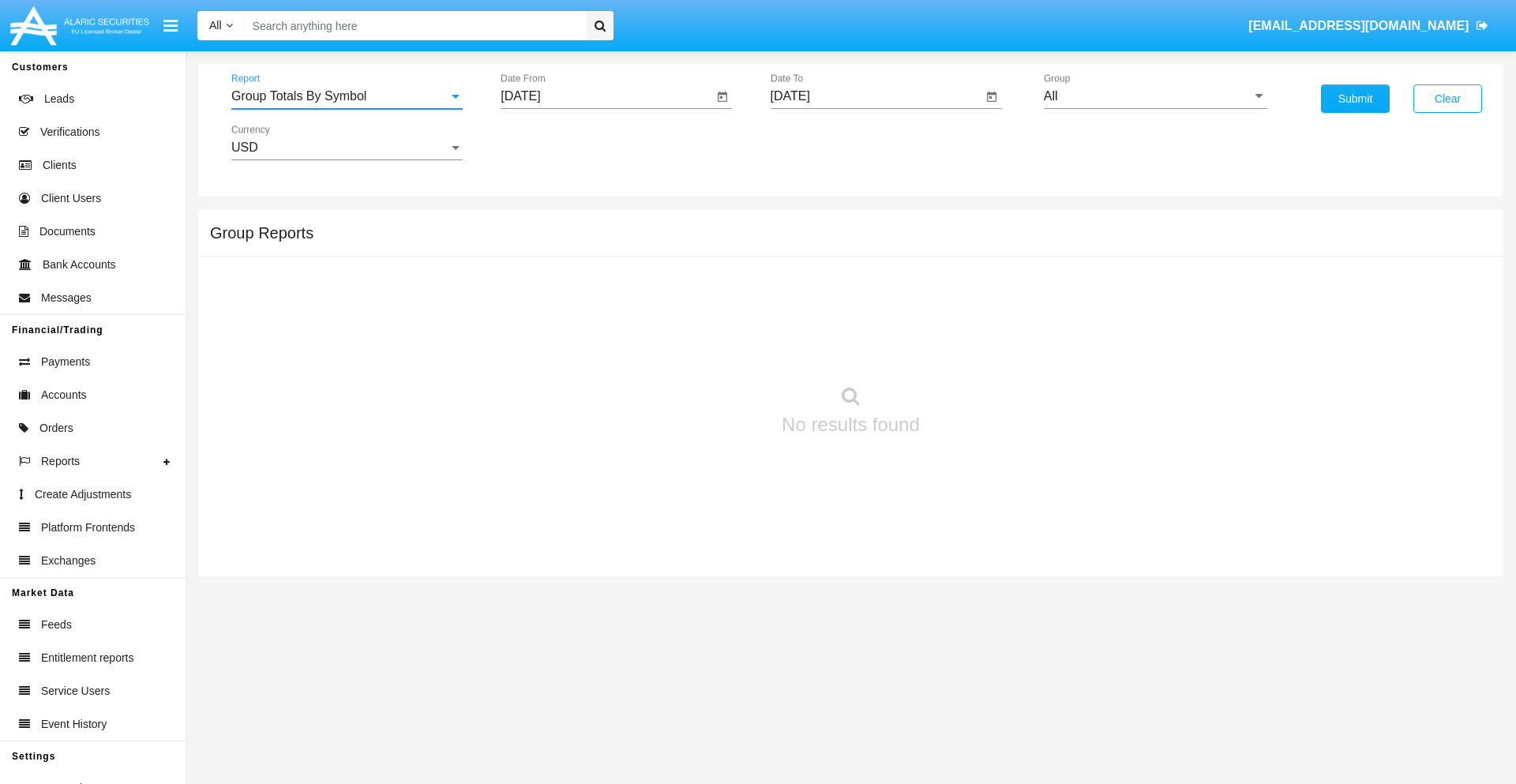
click at [606, 96] on input "[DATE]" at bounding box center [607, 96] width 212 height 15
click at [552, 142] on span "[DATE]" at bounding box center [538, 143] width 35 height 13
click at [704, 349] on div "2025" at bounding box center [704, 348] width 49 height 28
click at [704, 254] on div "AUG" at bounding box center [704, 254] width 49 height 28
click at [590, 305] on div "19" at bounding box center [589, 305] width 28 height 28
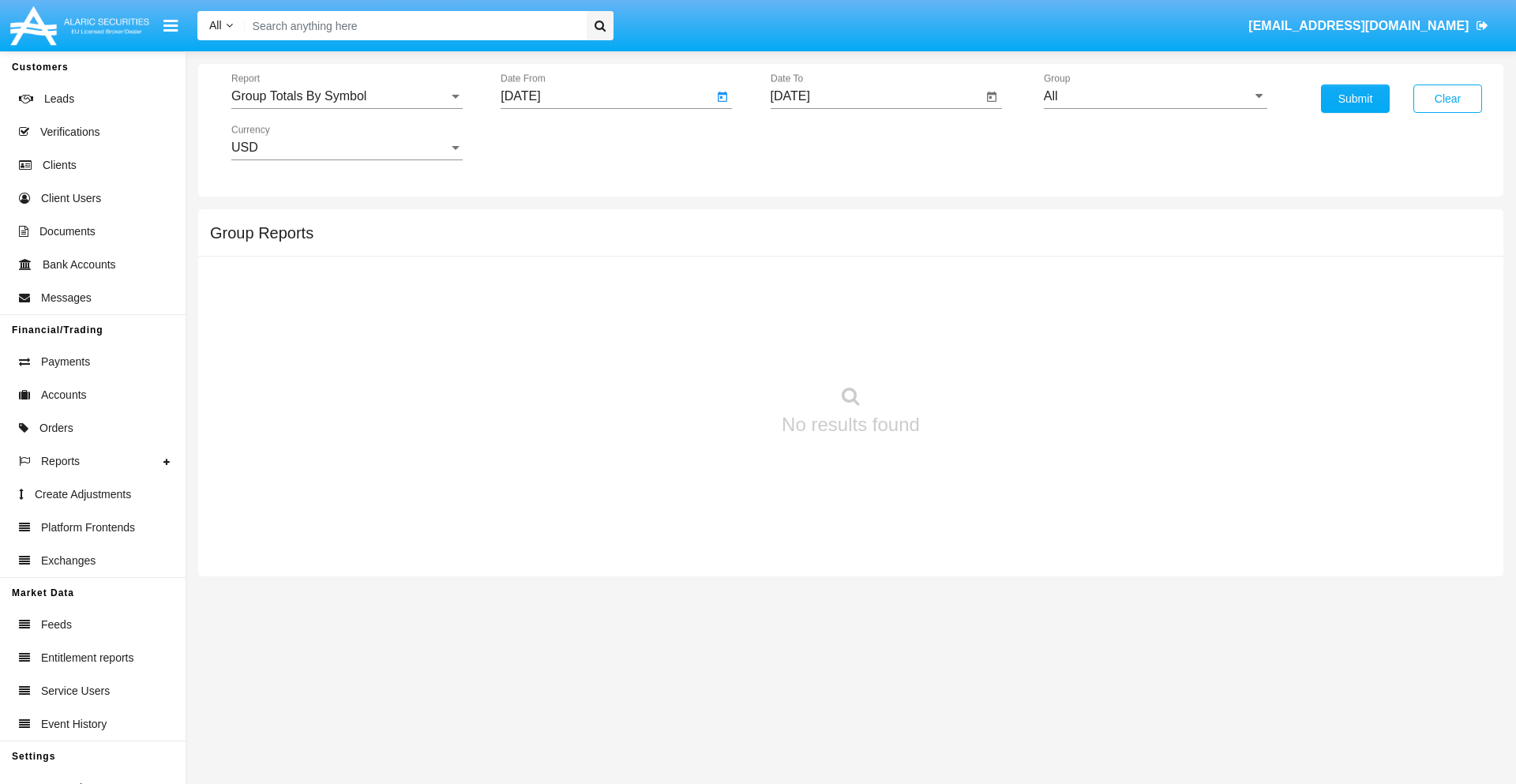
type input "[DATE]"
click at [876, 96] on input "[DATE]" at bounding box center [877, 96] width 212 height 15
click at [821, 142] on span "[DATE]" at bounding box center [808, 143] width 35 height 13
click at [973, 349] on div "2025" at bounding box center [973, 348] width 49 height 28
click at [808, 286] on div "SEP" at bounding box center [808, 285] width 49 height 28
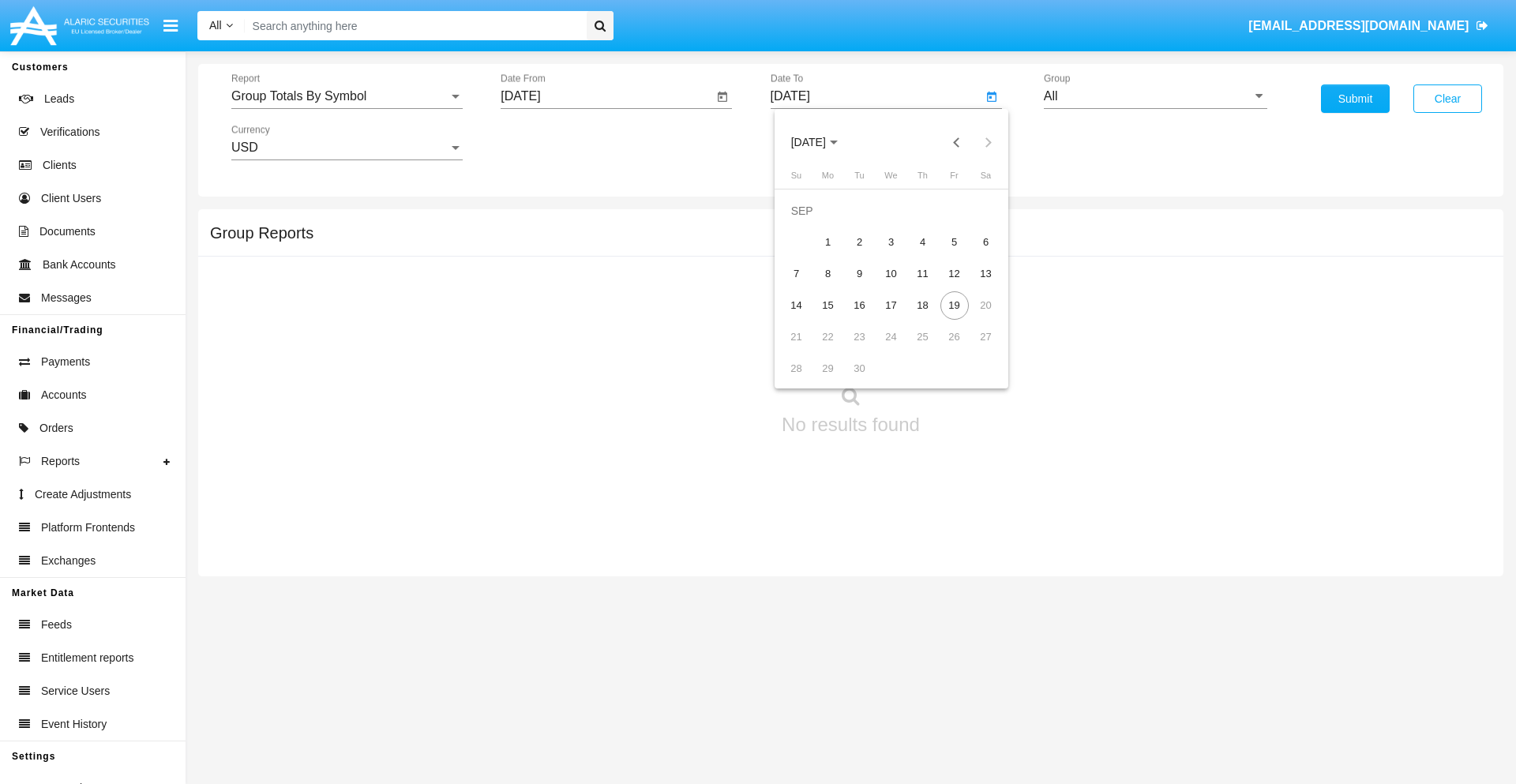
click at [954, 305] on div "19" at bounding box center [954, 305] width 28 height 28
type input "[DATE]"
click at [1155, 96] on input "All" at bounding box center [1155, 96] width 224 height 15
type input "Hammer Web Lite"
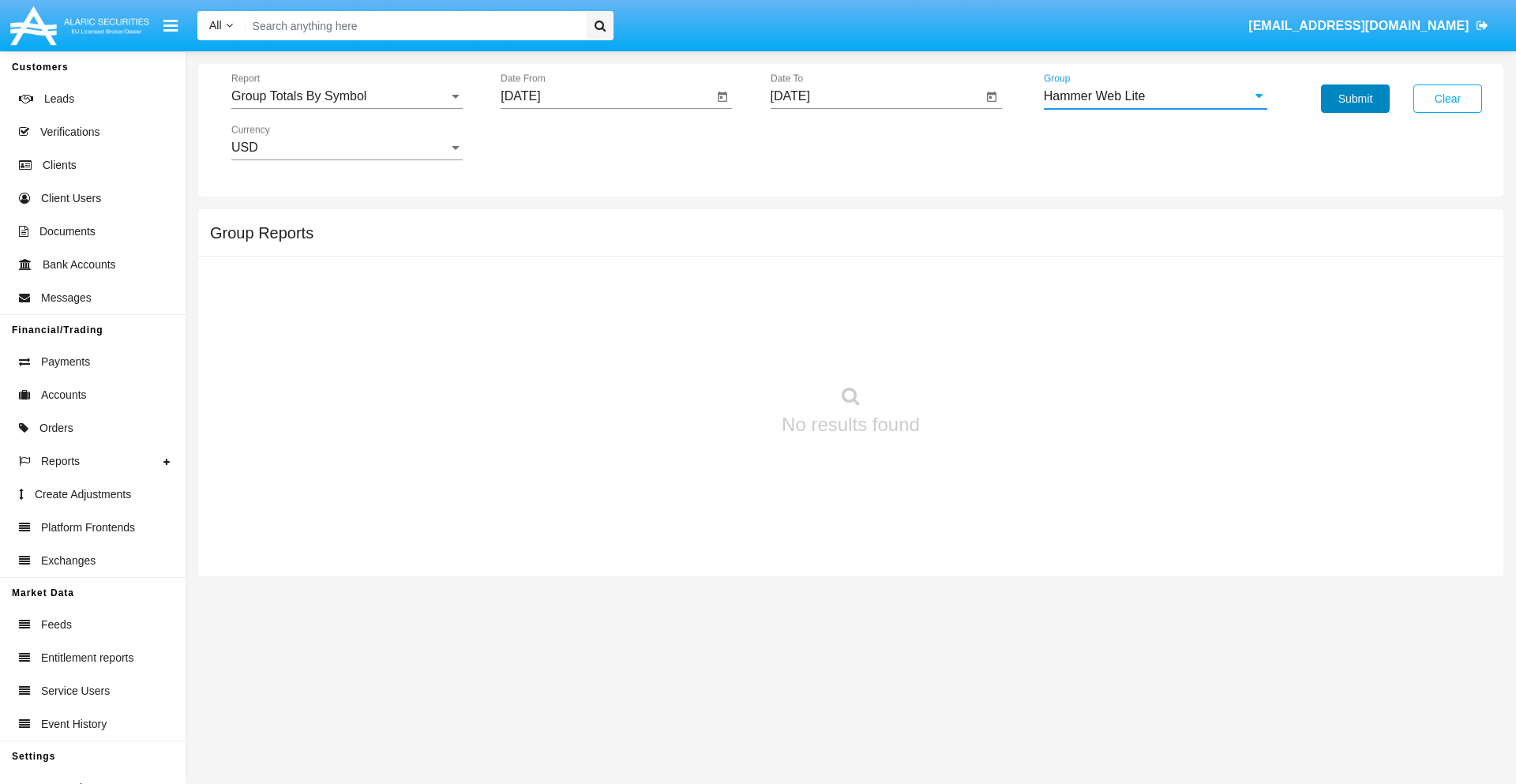
click at [1355, 99] on button "Submit" at bounding box center [1355, 98] width 69 height 28
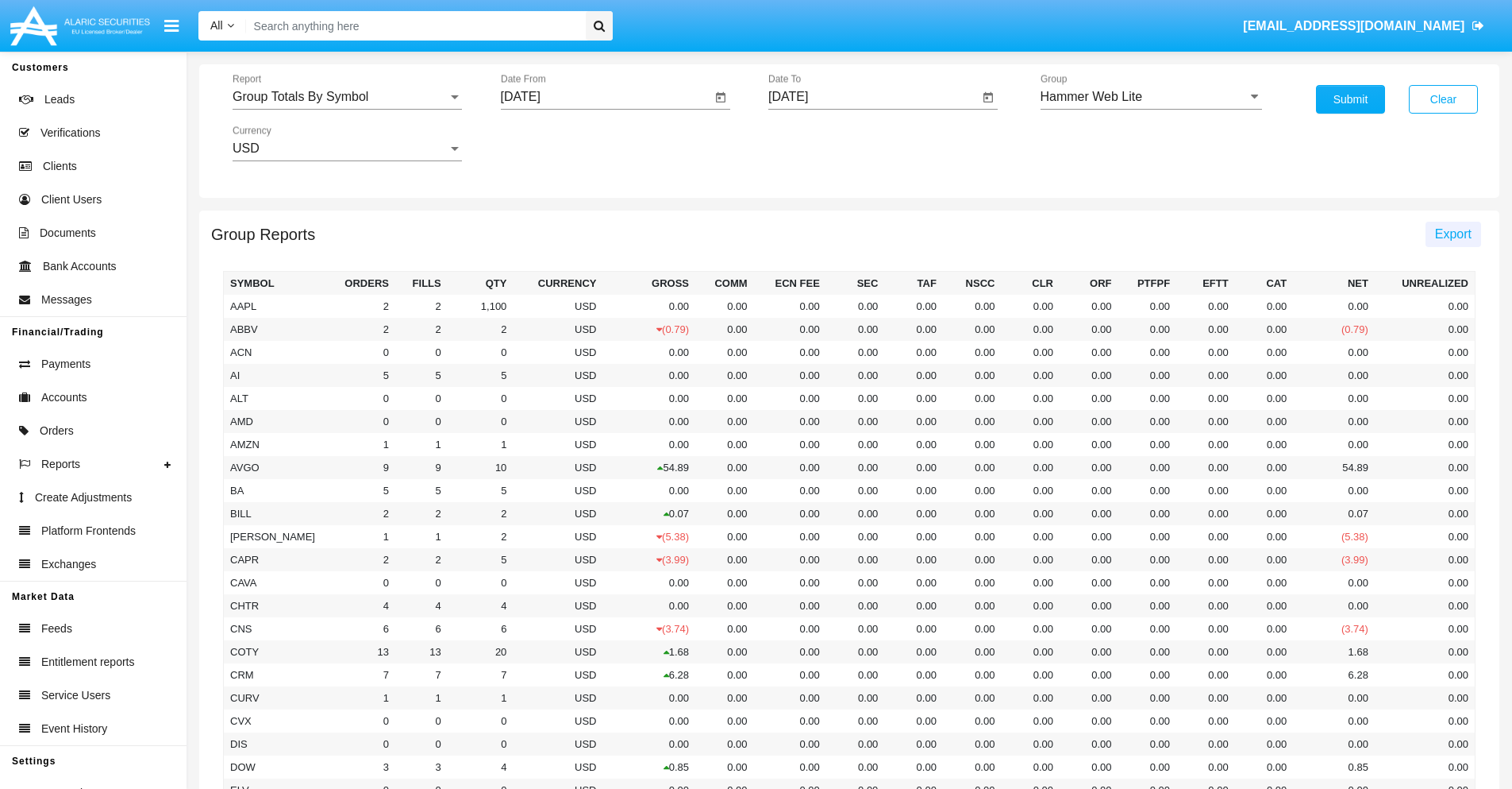
click at [1453, 233] on span "Export" at bounding box center [1453, 234] width 37 height 14
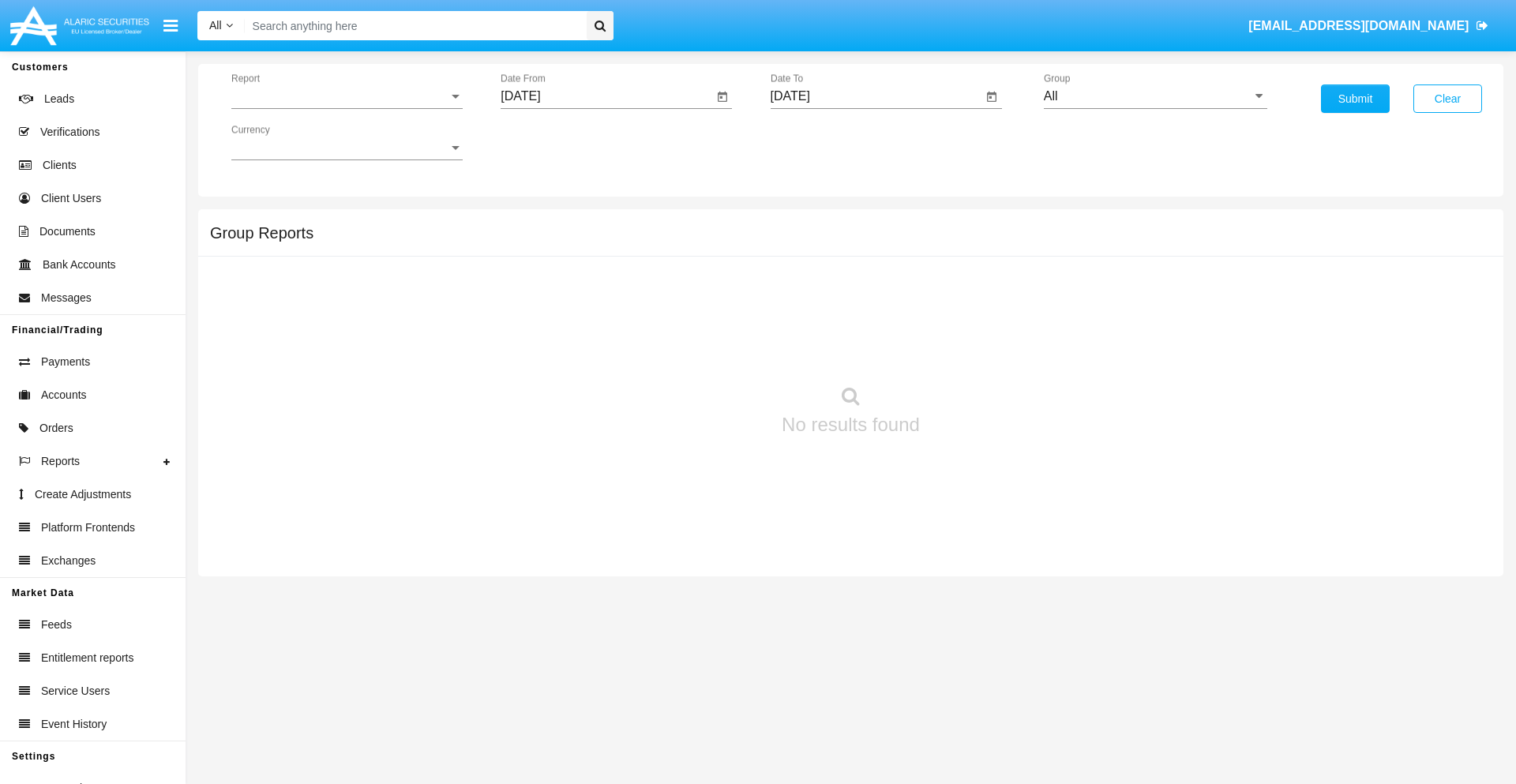
click at [347, 96] on span "Report" at bounding box center [339, 96] width 217 height 15
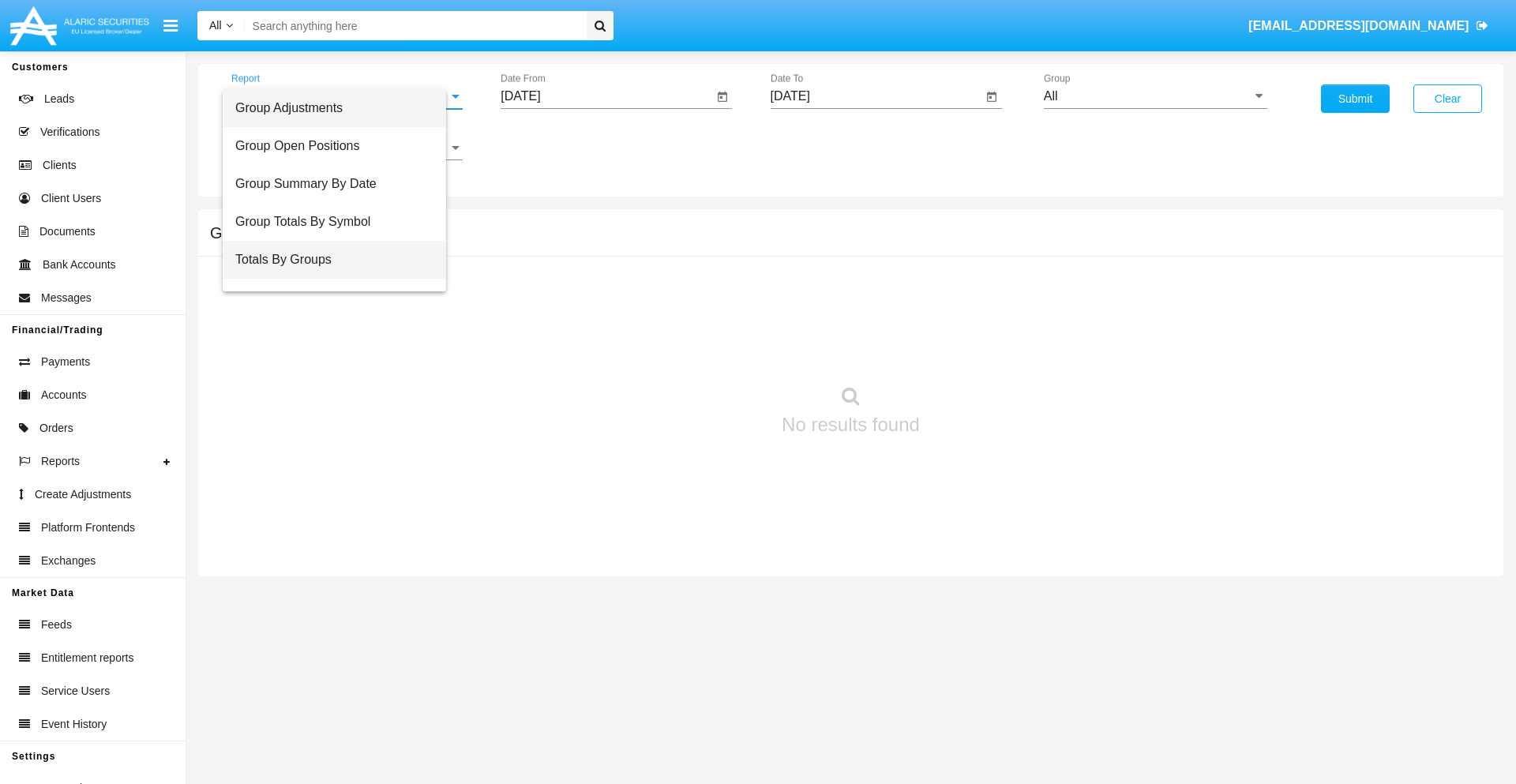
click at [340, 260] on span "Totals By Groups" at bounding box center [334, 259] width 199 height 38
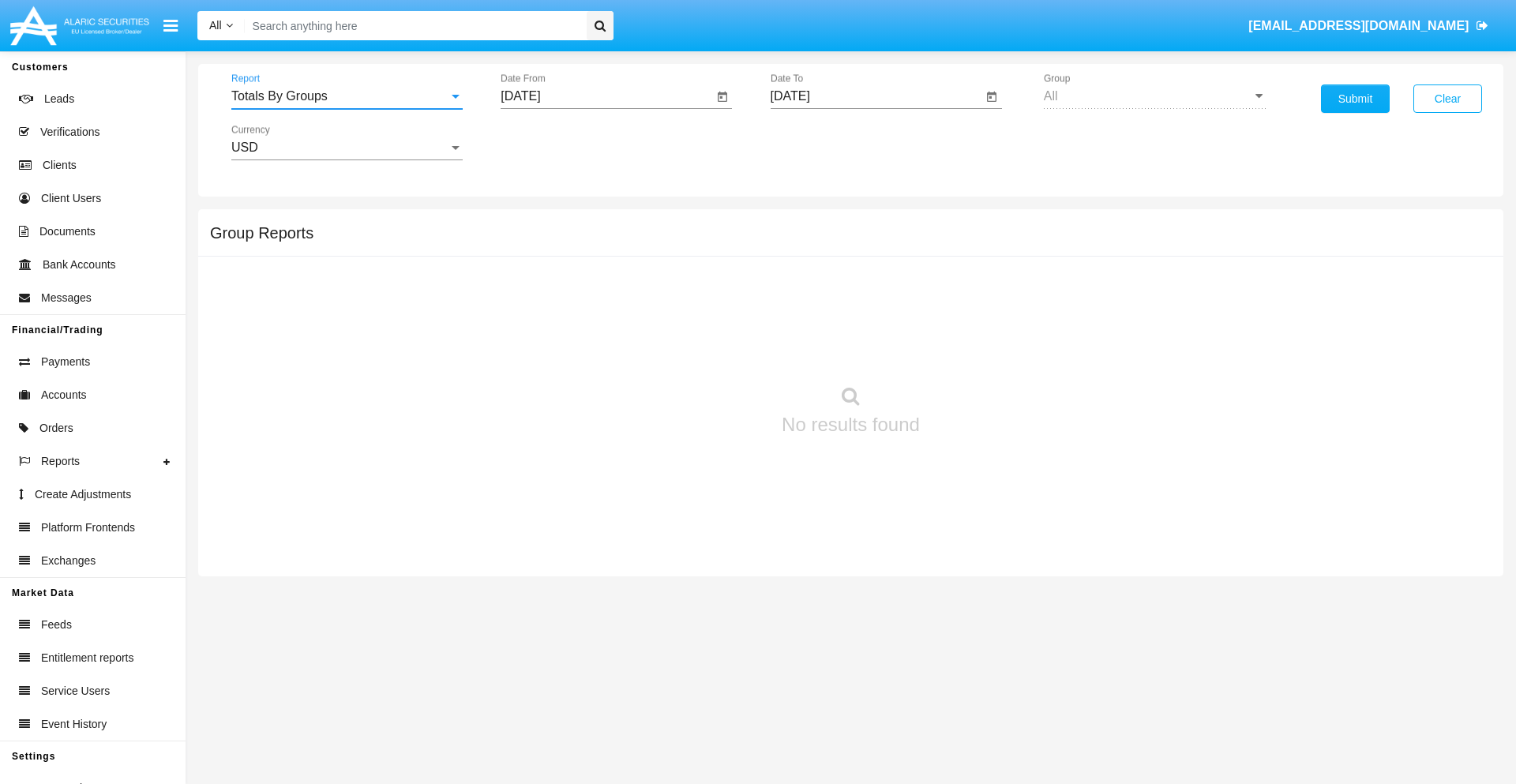
click at [606, 96] on input "[DATE]" at bounding box center [607, 96] width 212 height 15
click at [552, 142] on span "[DATE]" at bounding box center [538, 143] width 35 height 13
click at [704, 349] on div "2025" at bounding box center [704, 348] width 49 height 28
click at [539, 286] on div "SEP" at bounding box center [538, 285] width 49 height 28
click at [653, 241] on div "4" at bounding box center [652, 242] width 28 height 28
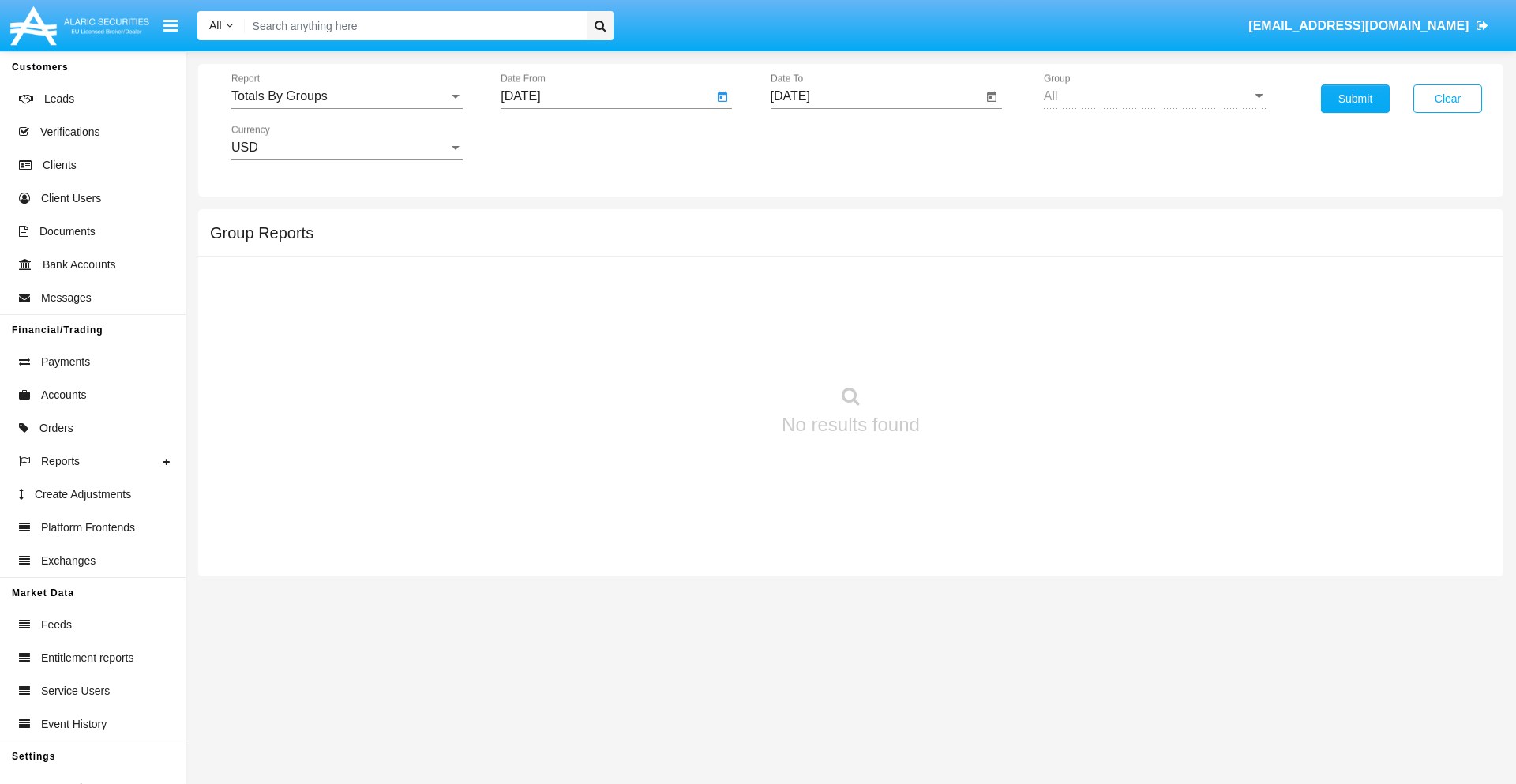
type input "09/04/25"
click at [876, 96] on input "[DATE]" at bounding box center [877, 96] width 212 height 15
click at [821, 142] on span "[DATE]" at bounding box center [808, 143] width 35 height 13
click at [973, 349] on div "2025" at bounding box center [973, 348] width 49 height 28
click at [808, 286] on div "SEP" at bounding box center [808, 285] width 49 height 28
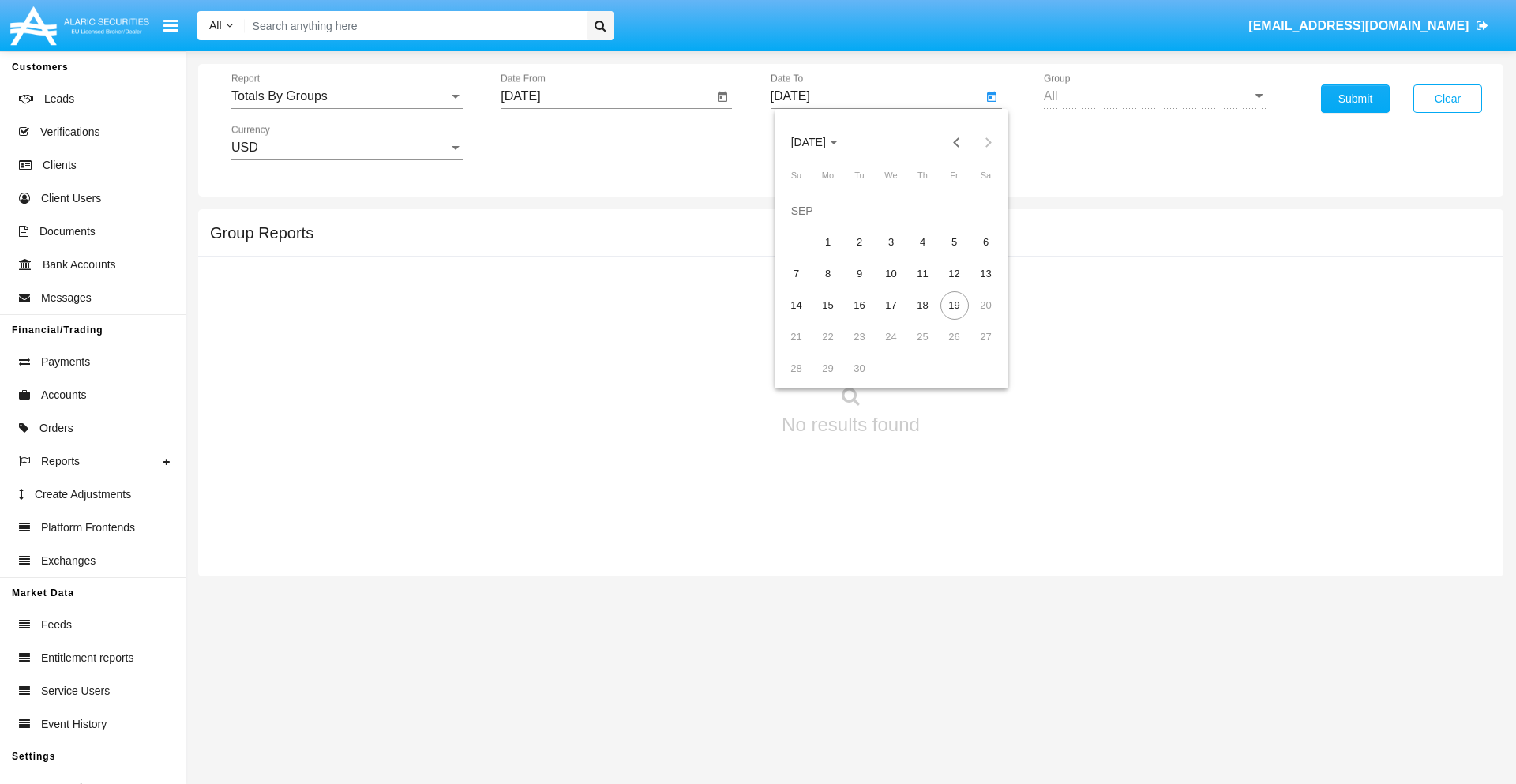
click at [954, 305] on div "19" at bounding box center [954, 305] width 28 height 28
type input "[DATE]"
click at [1355, 99] on button "Submit" at bounding box center [1355, 98] width 69 height 28
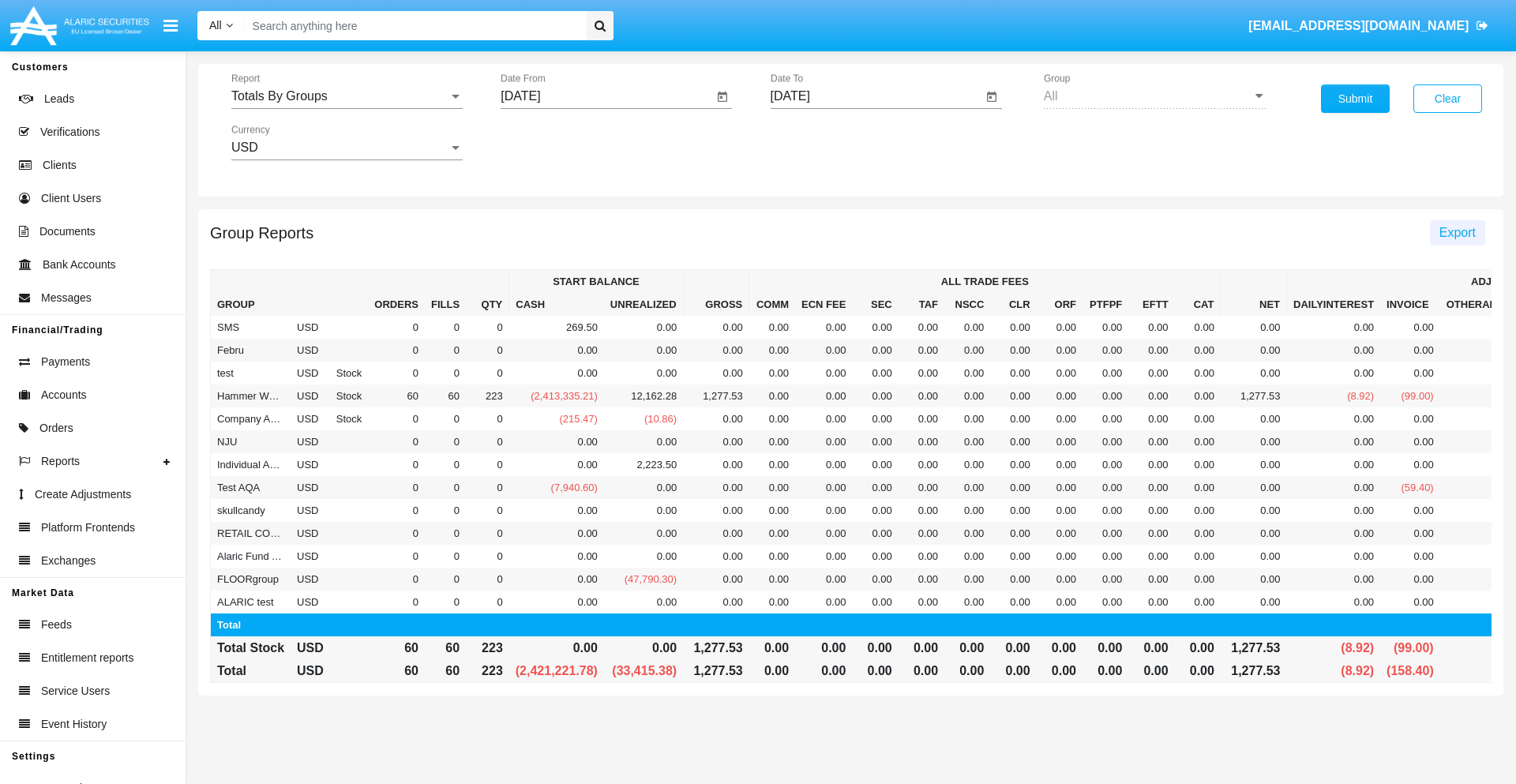
click at [1457, 232] on span "Export" at bounding box center [1457, 232] width 36 height 14
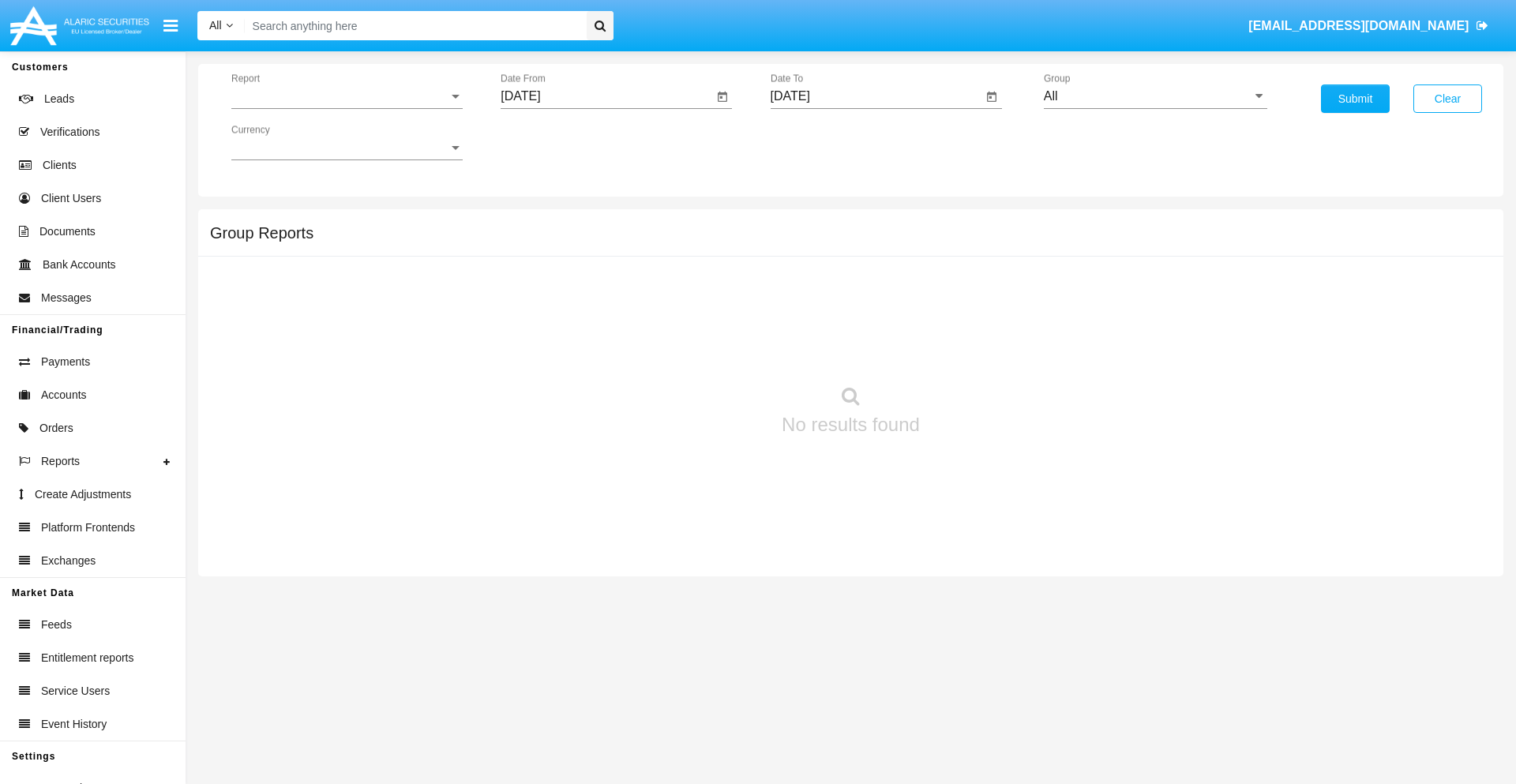
click at [347, 96] on span "Report" at bounding box center [339, 96] width 217 height 15
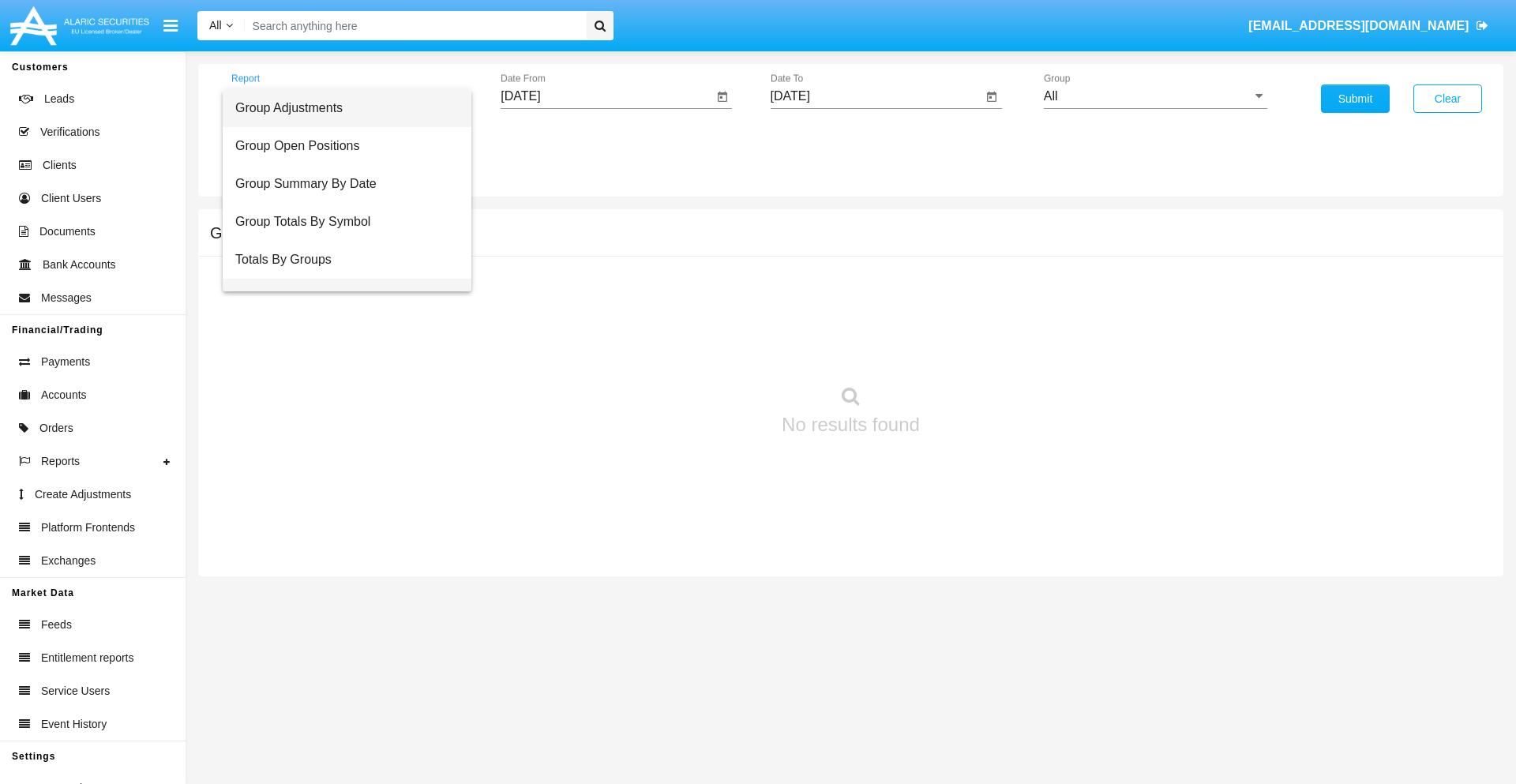
click at [340, 279] on span "Group Fees By Destination" at bounding box center [347, 297] width 224 height 38
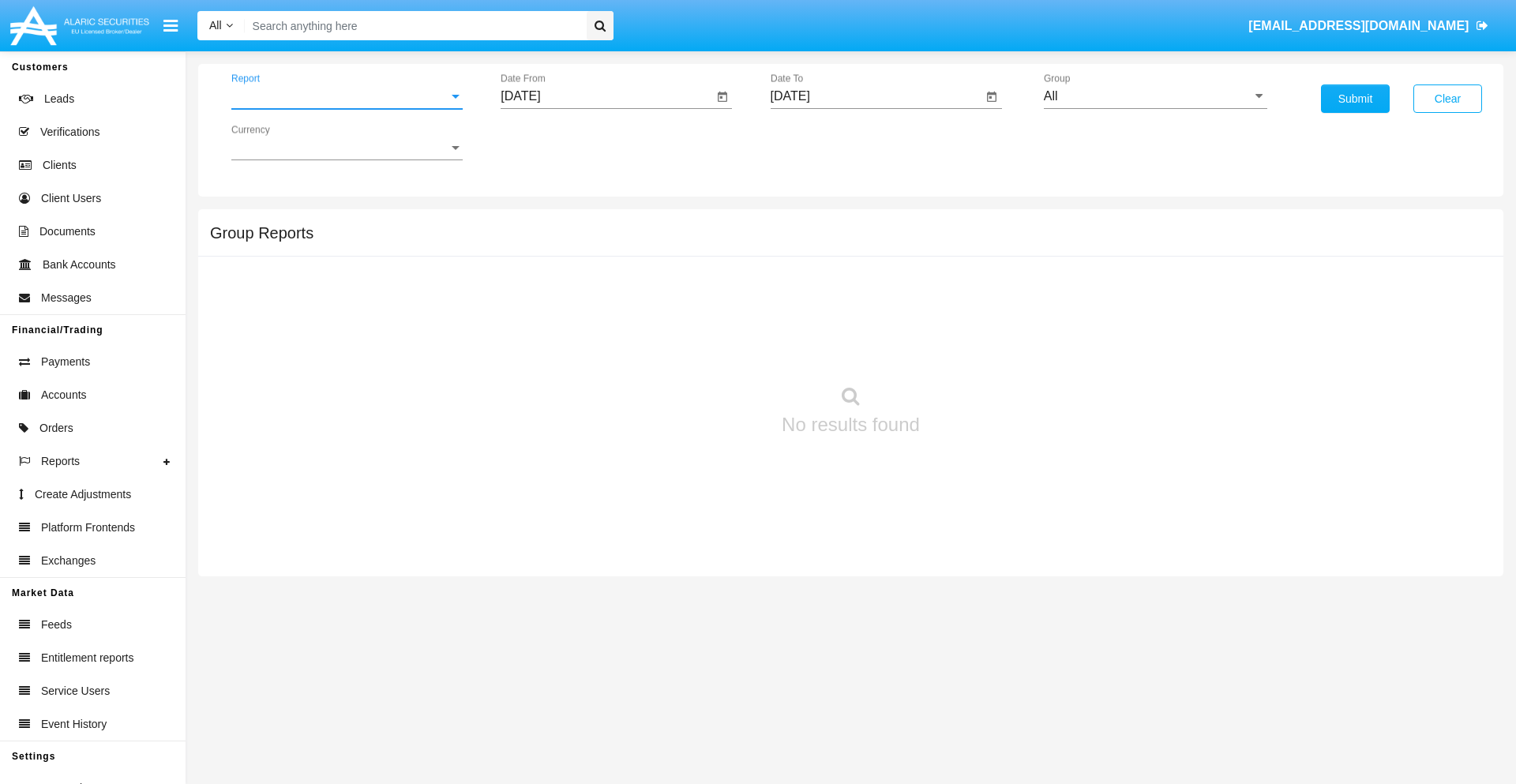
scroll to position [25, 0]
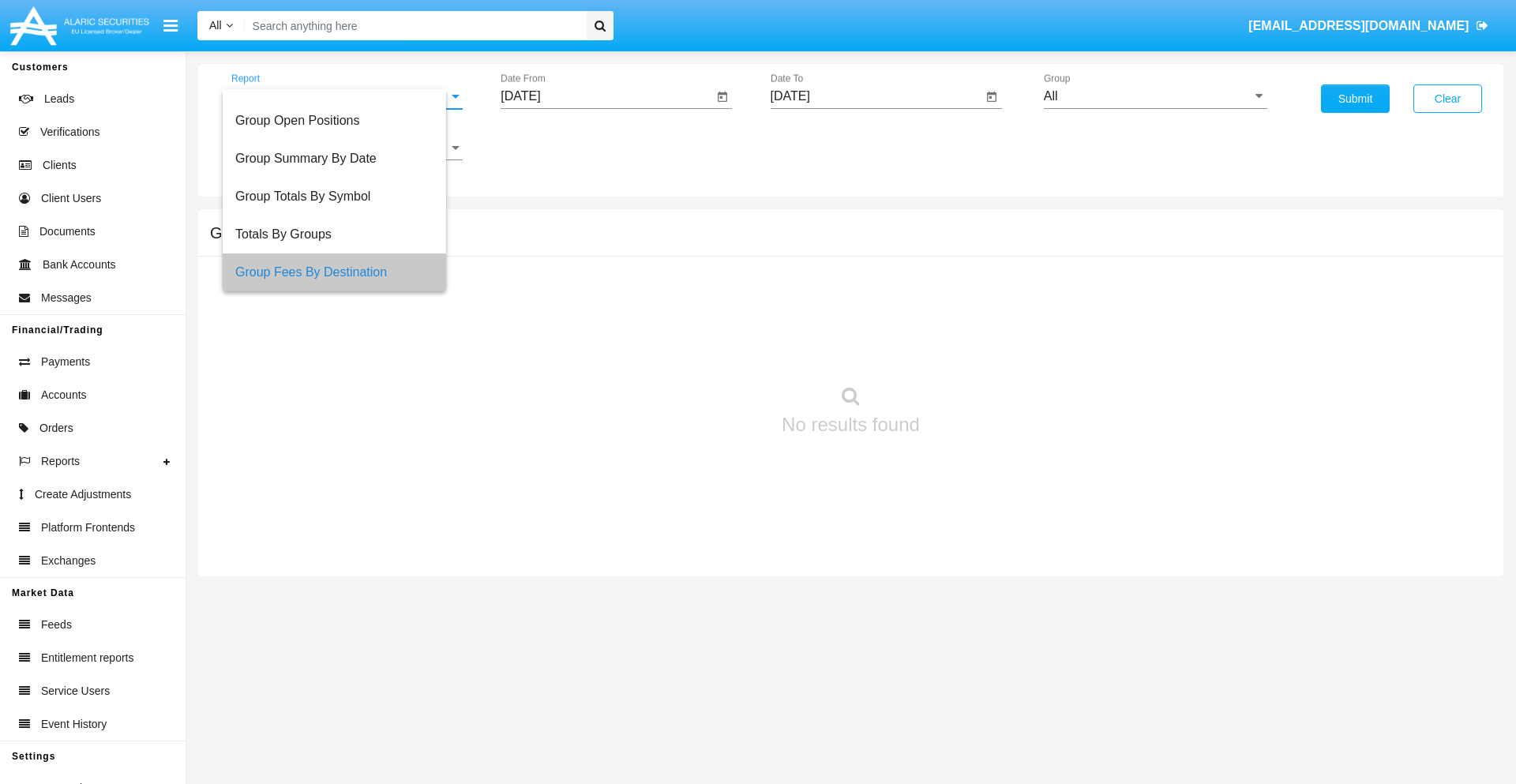
click at [606, 96] on input "[DATE]" at bounding box center [607, 96] width 212 height 15
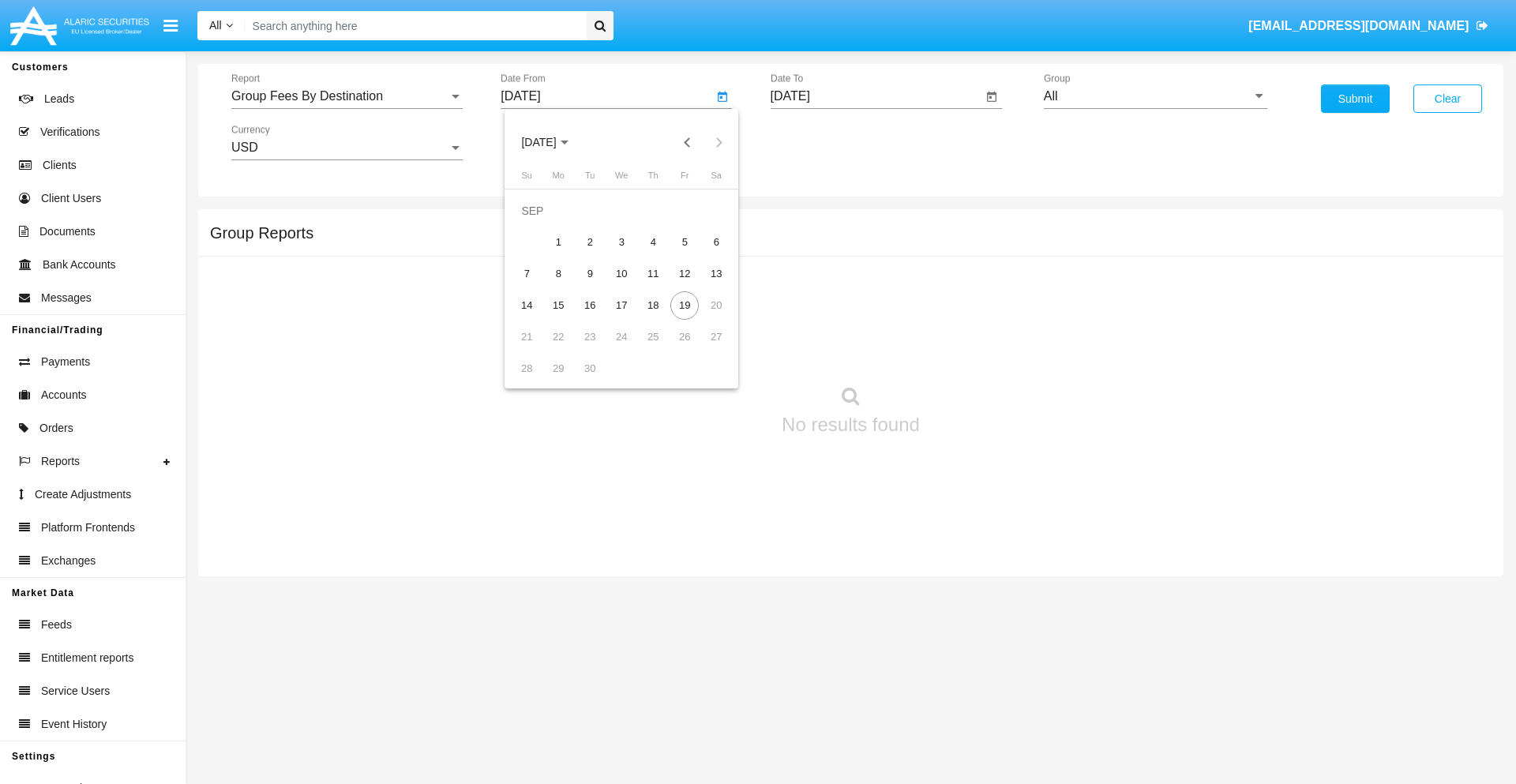
click at [552, 142] on span "[DATE]" at bounding box center [538, 143] width 35 height 13
click at [704, 349] on div "2025" at bounding box center [704, 348] width 49 height 28
click at [649, 254] on div "[DATE]" at bounding box center [649, 254] width 49 height 28
click at [716, 305] on div "19" at bounding box center [715, 305] width 28 height 28
type input "07/19/25"
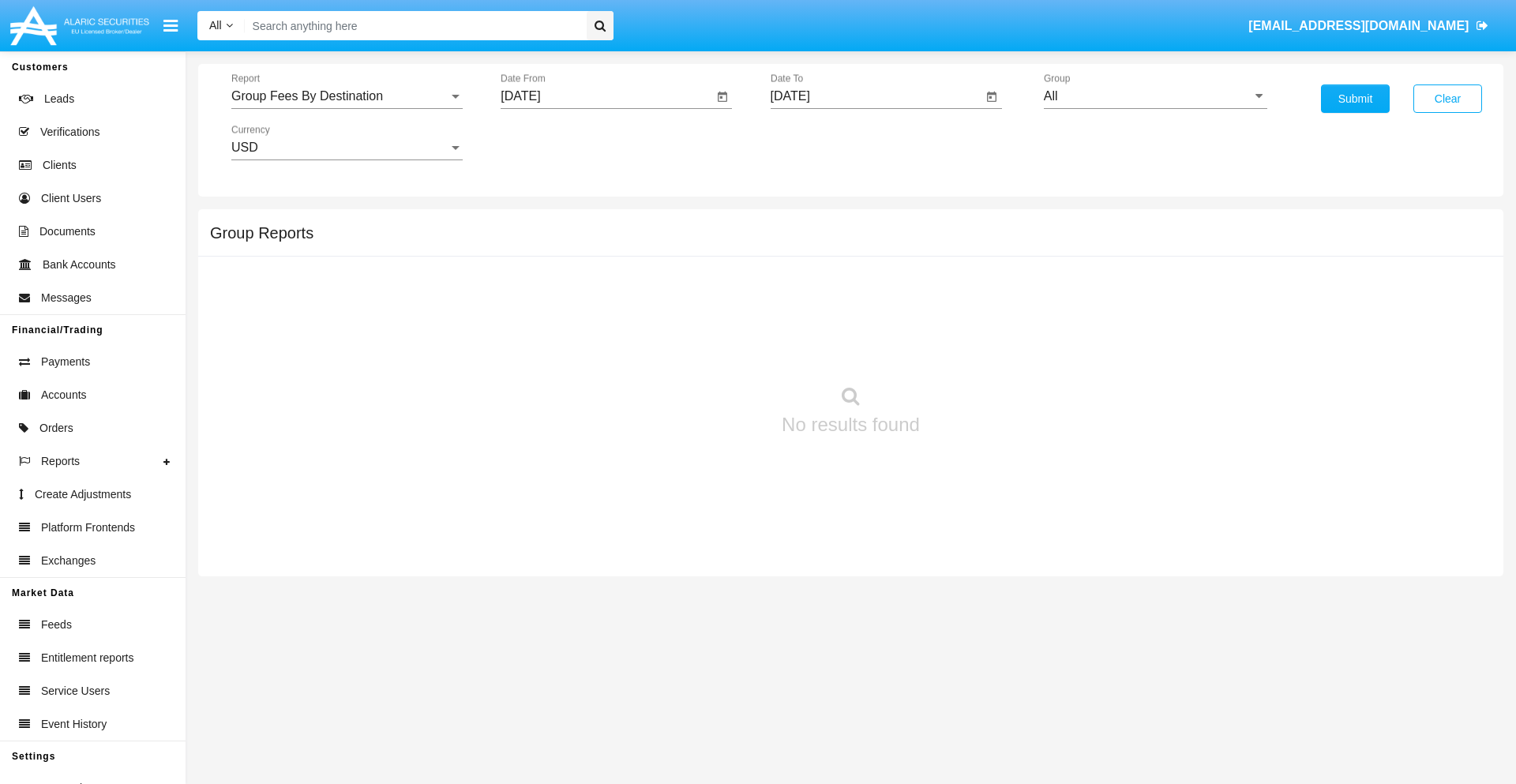
click at [876, 96] on input "[DATE]" at bounding box center [877, 96] width 212 height 15
click at [821, 142] on span "[DATE]" at bounding box center [808, 143] width 35 height 13
click at [973, 349] on div "2025" at bounding box center [973, 348] width 49 height 28
click at [808, 286] on div "SEP" at bounding box center [808, 285] width 49 height 28
click at [954, 305] on div "19" at bounding box center [954, 305] width 28 height 28
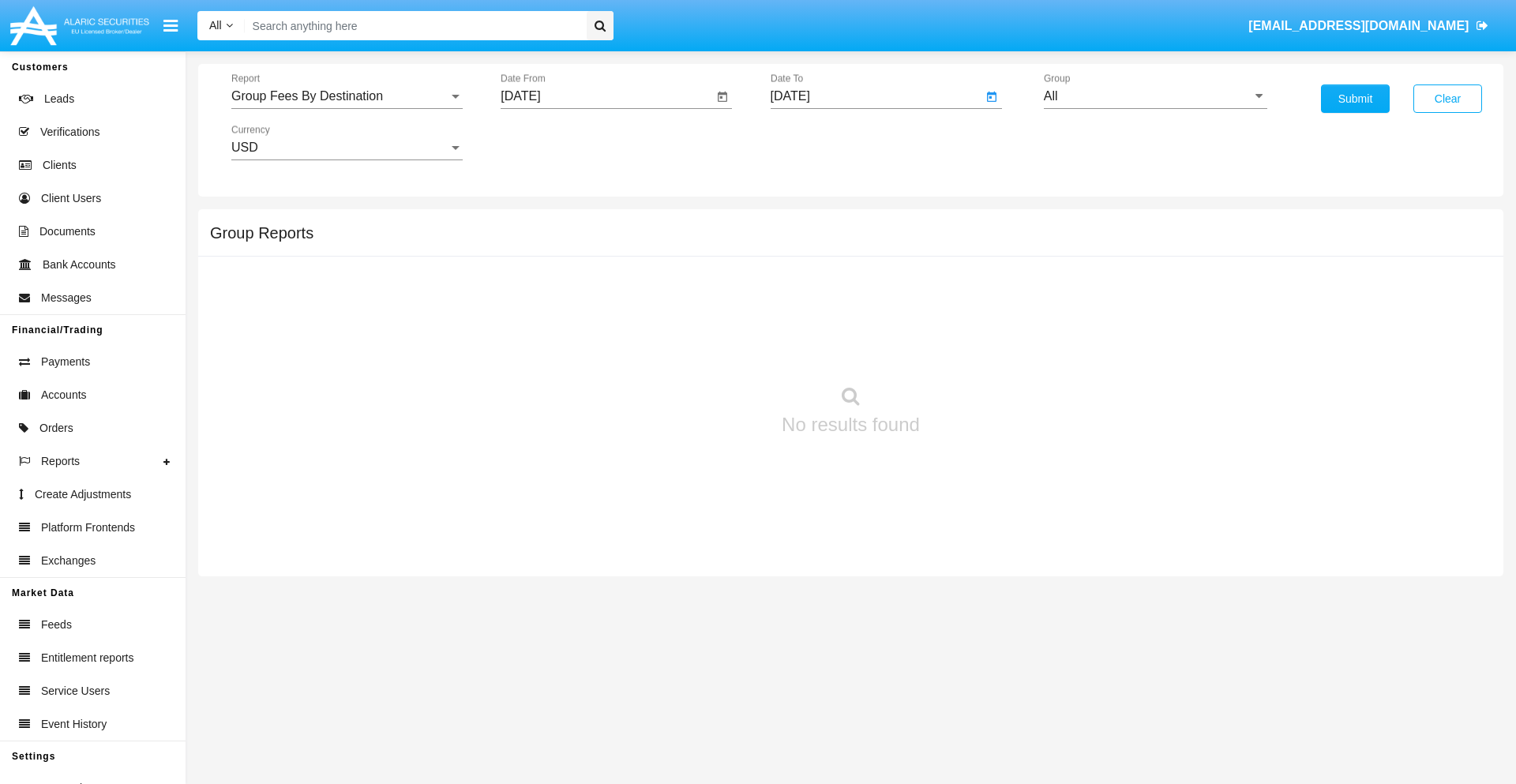
type input "09/19/25"
click at [1155, 96] on input "All" at bounding box center [1155, 96] width 224 height 15
click at [1111, 304] on span "Hammer Web Lite" at bounding box center [1112, 304] width 102 height 14
type input "Hammer Web Lite"
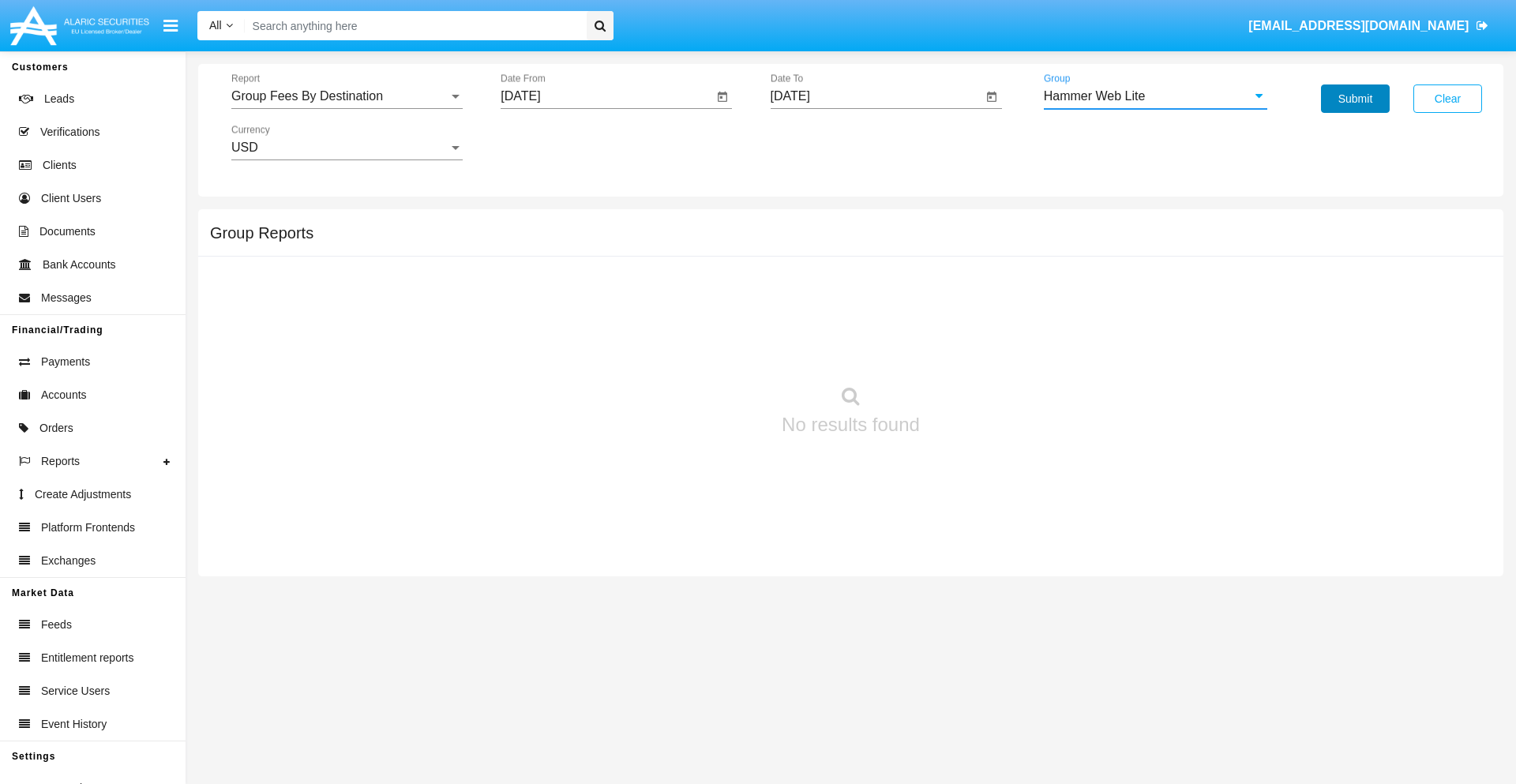
click at [1355, 99] on button "Submit" at bounding box center [1355, 98] width 69 height 28
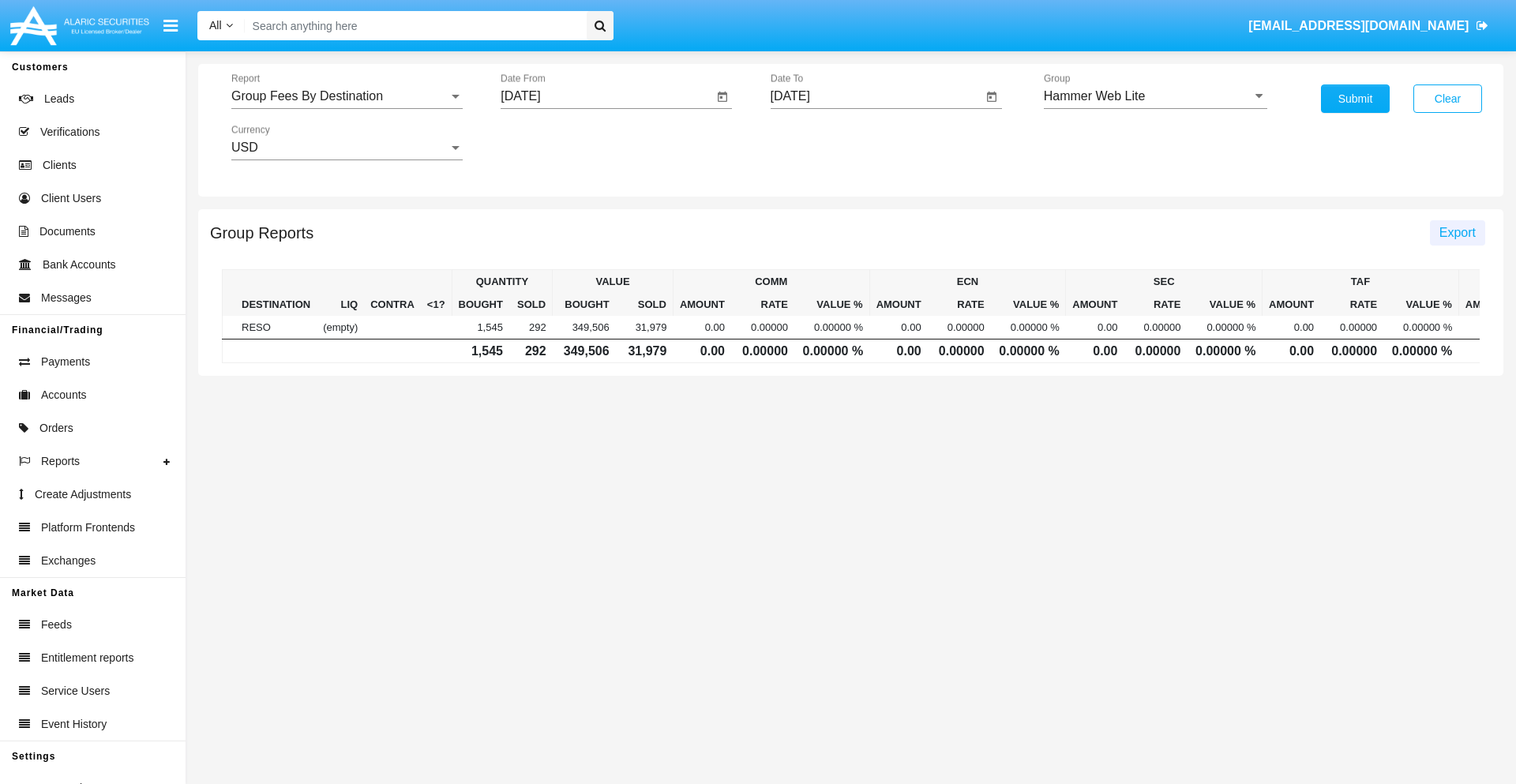
click at [1457, 232] on span "Export" at bounding box center [1457, 232] width 36 height 14
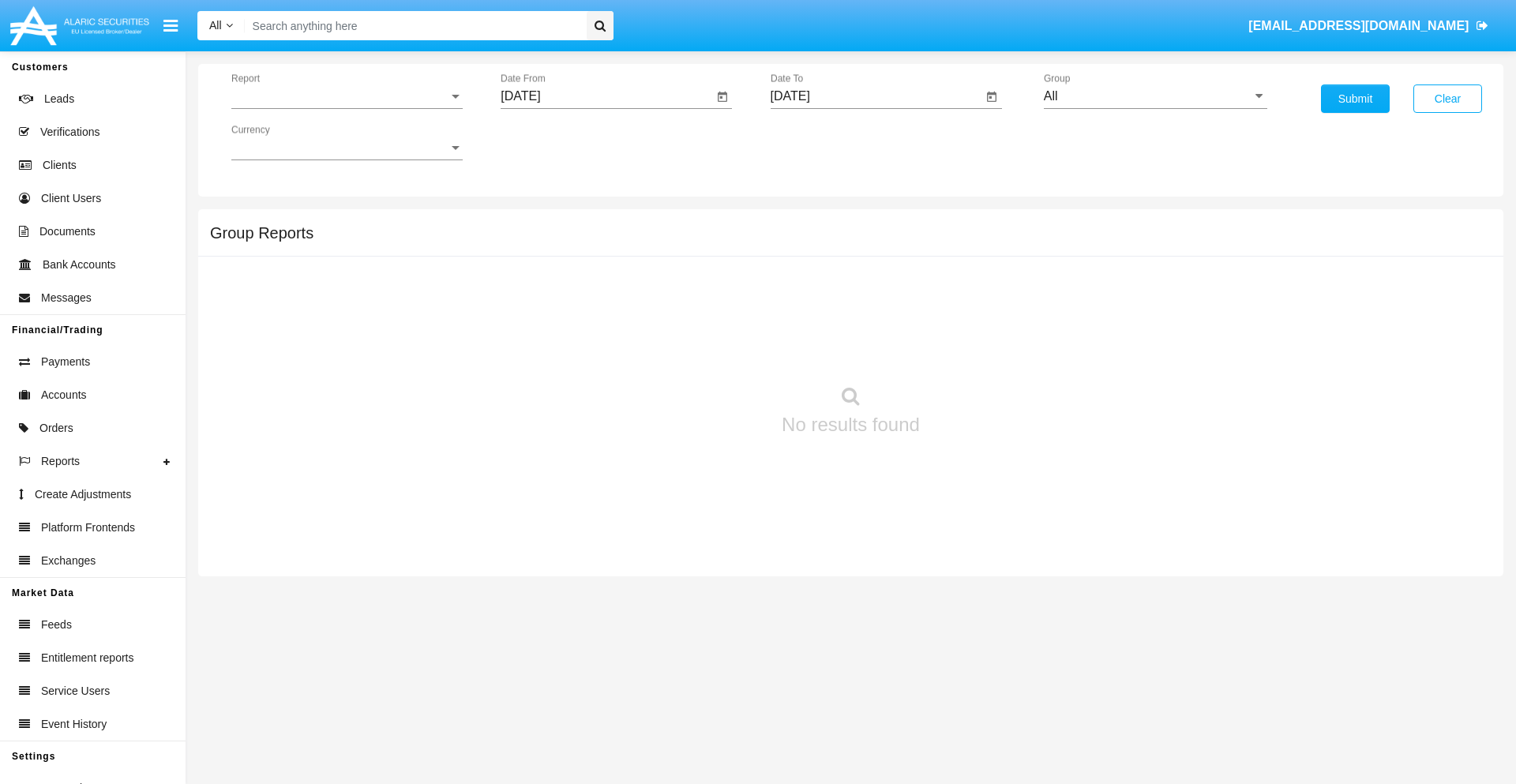
click at [347, 96] on span "Report" at bounding box center [339, 96] width 217 height 15
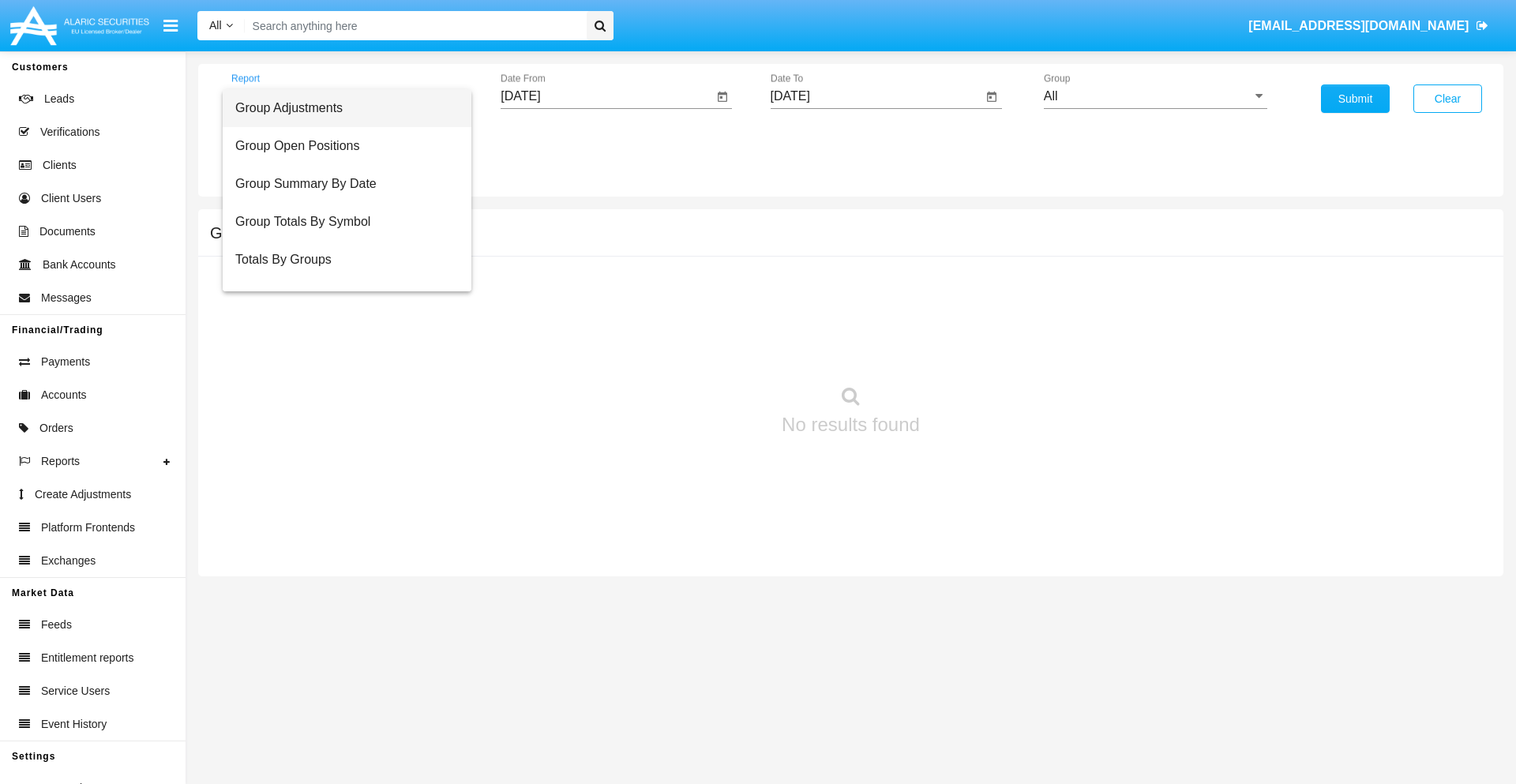
scroll to position [63, 0]
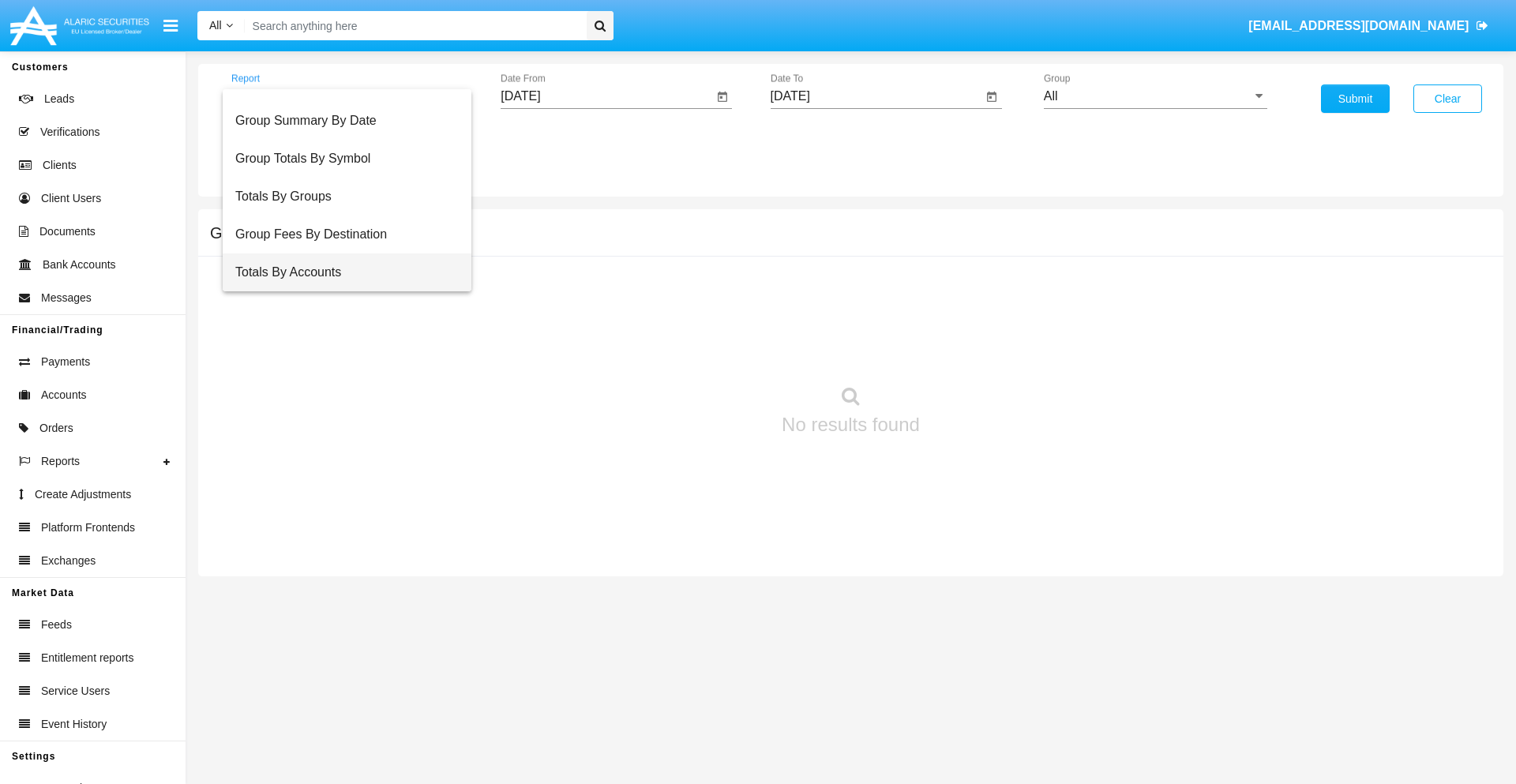
click at [340, 272] on span "Totals By Accounts" at bounding box center [347, 272] width 224 height 38
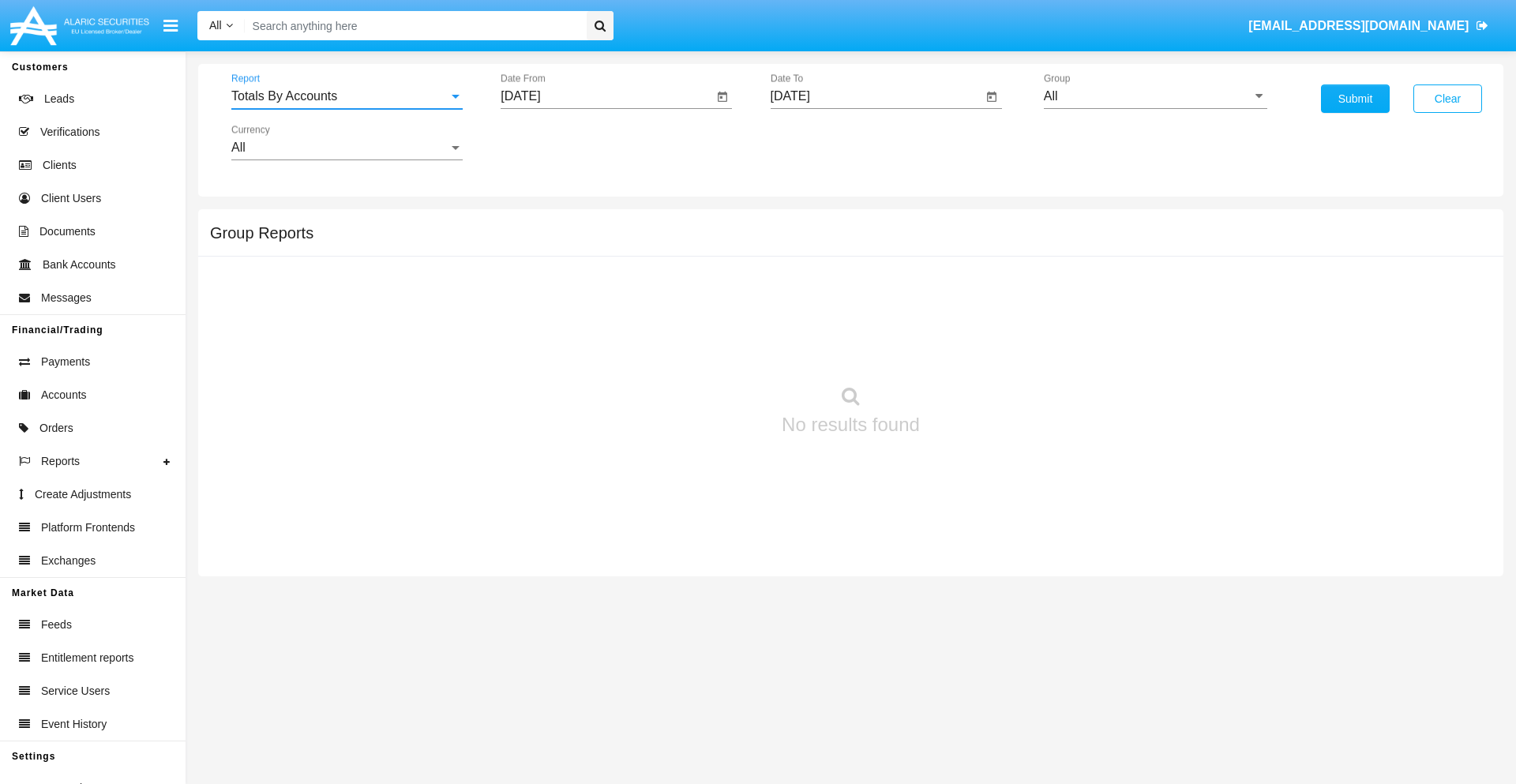
click at [606, 96] on input "[DATE]" at bounding box center [607, 96] width 212 height 15
click at [552, 142] on span "[DATE]" at bounding box center [538, 143] width 35 height 13
click at [704, 349] on div "2025" at bounding box center [704, 348] width 49 height 28
click at [539, 286] on div "SEP" at bounding box center [538, 285] width 49 height 28
click at [653, 241] on div "4" at bounding box center [652, 242] width 28 height 28
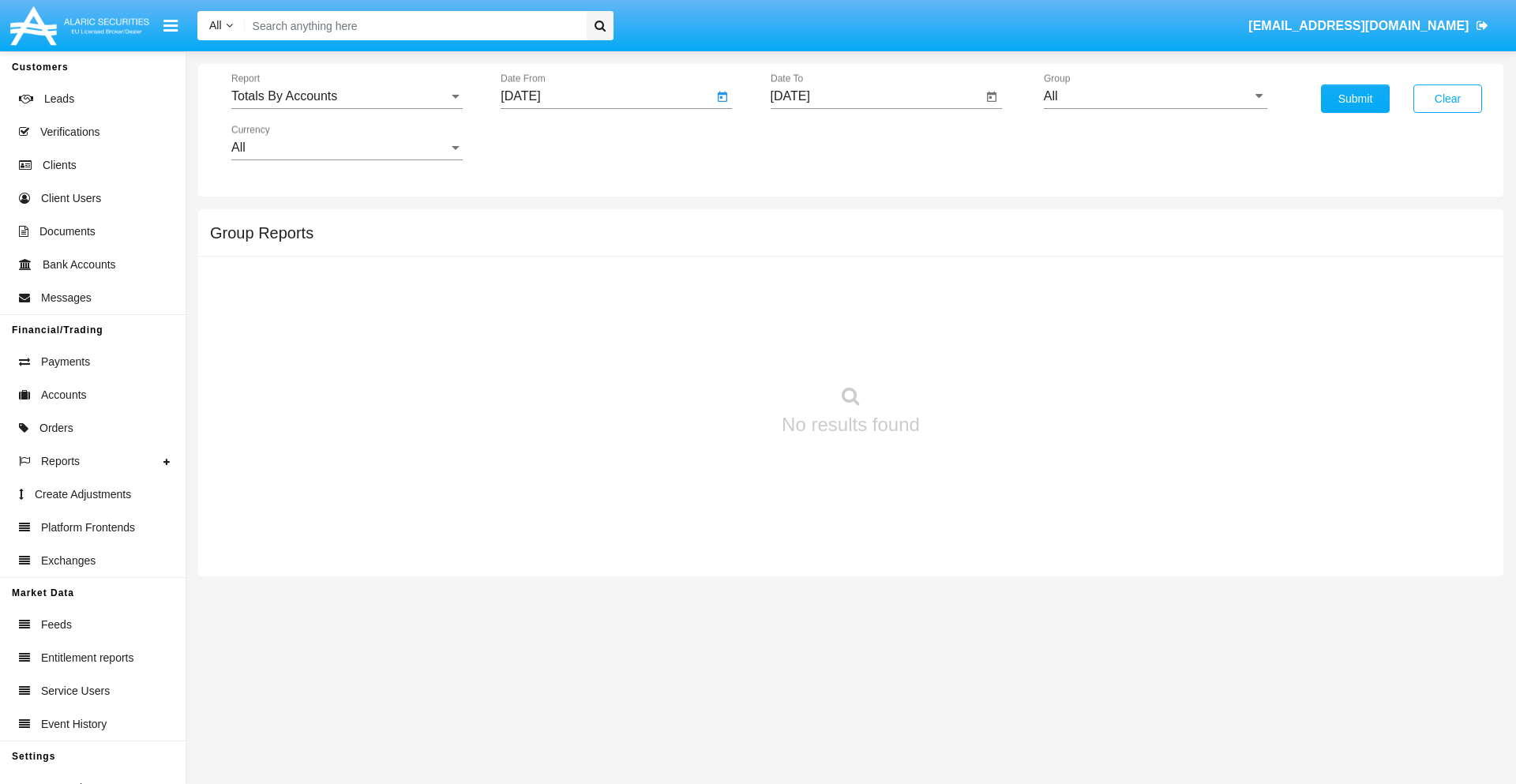
type input "[DATE]"
click at [876, 96] on input "[DATE]" at bounding box center [877, 96] width 212 height 15
click at [821, 142] on span "[DATE]" at bounding box center [808, 143] width 35 height 13
click at [973, 349] on div "2025" at bounding box center [973, 348] width 49 height 28
click at [808, 286] on div "SEP" at bounding box center [808, 285] width 49 height 28
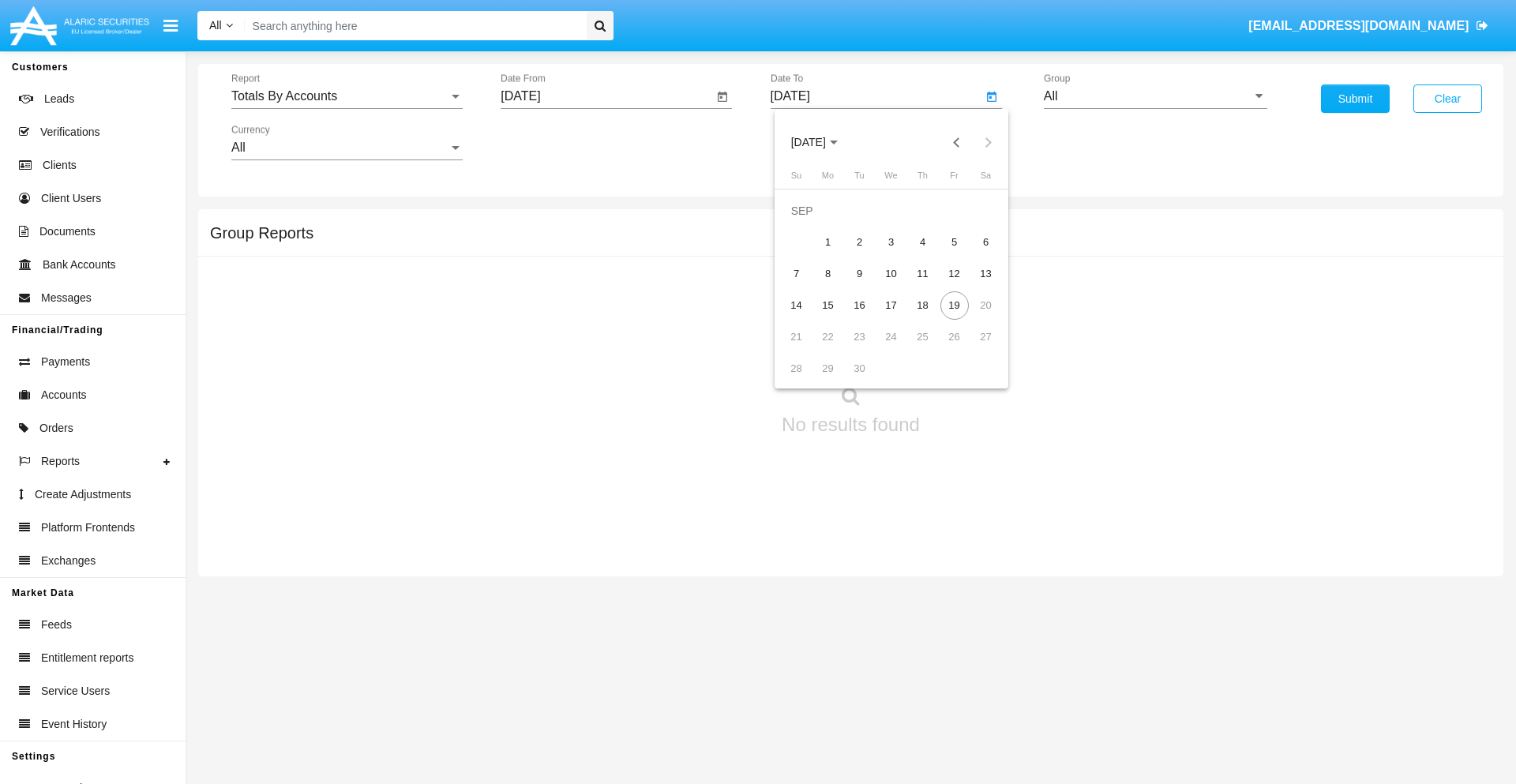
click at [954, 305] on div "19" at bounding box center [954, 305] width 28 height 28
type input "[DATE]"
click at [1155, 96] on input "All" at bounding box center [1155, 96] width 224 height 15
type input "Hammer Web Lite"
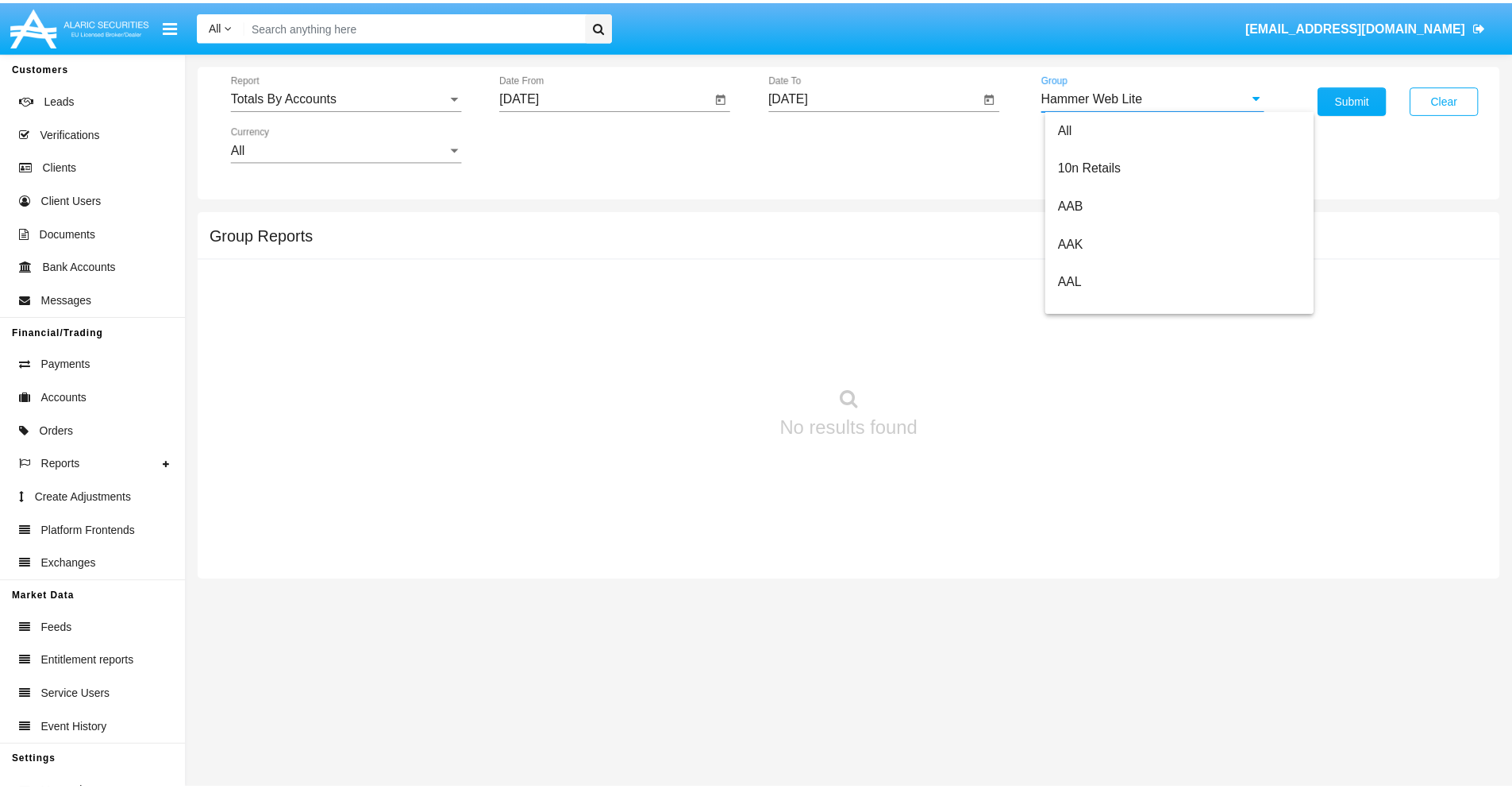
scroll to position [0, 0]
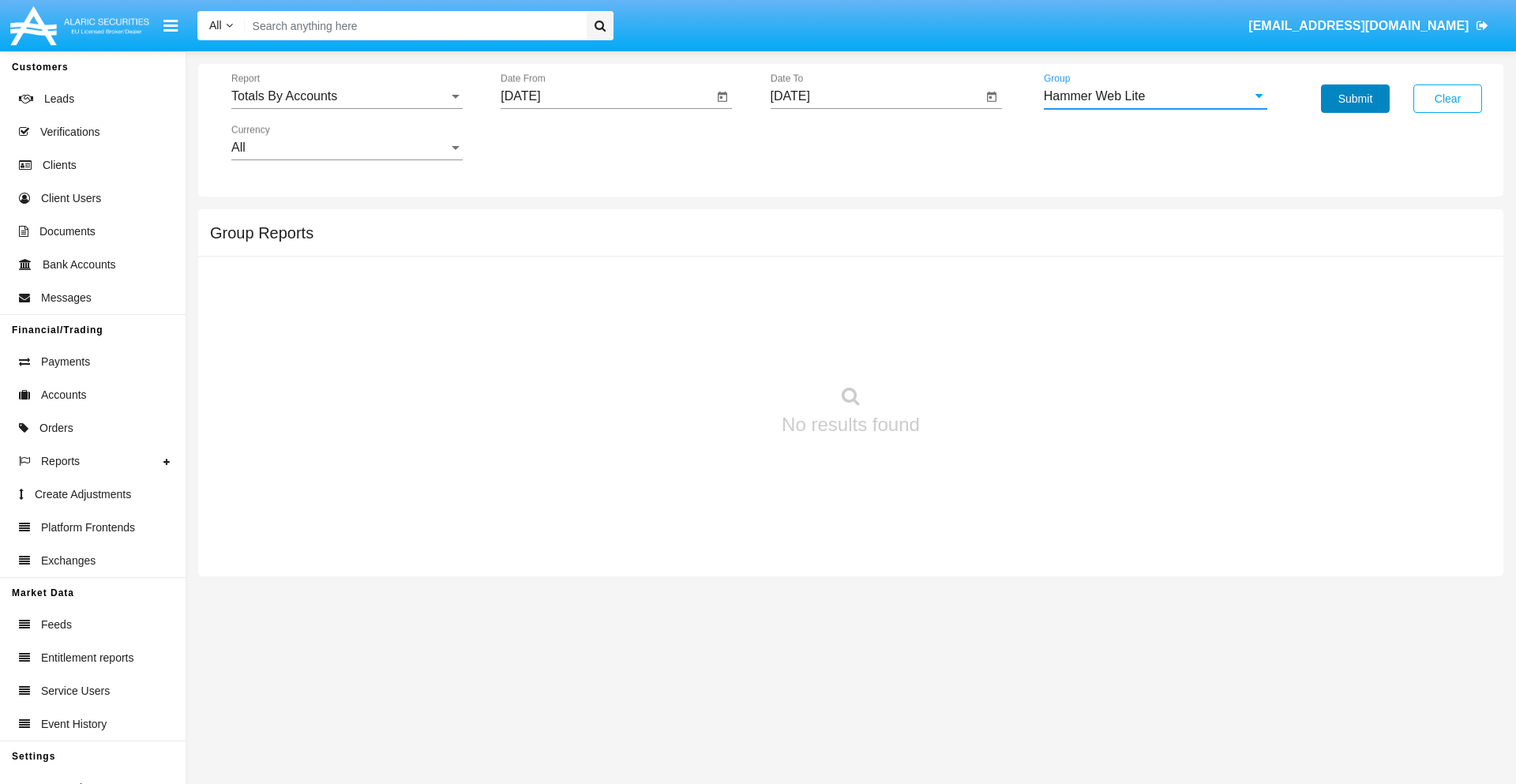
click at [1355, 99] on button "Submit" at bounding box center [1355, 98] width 69 height 28
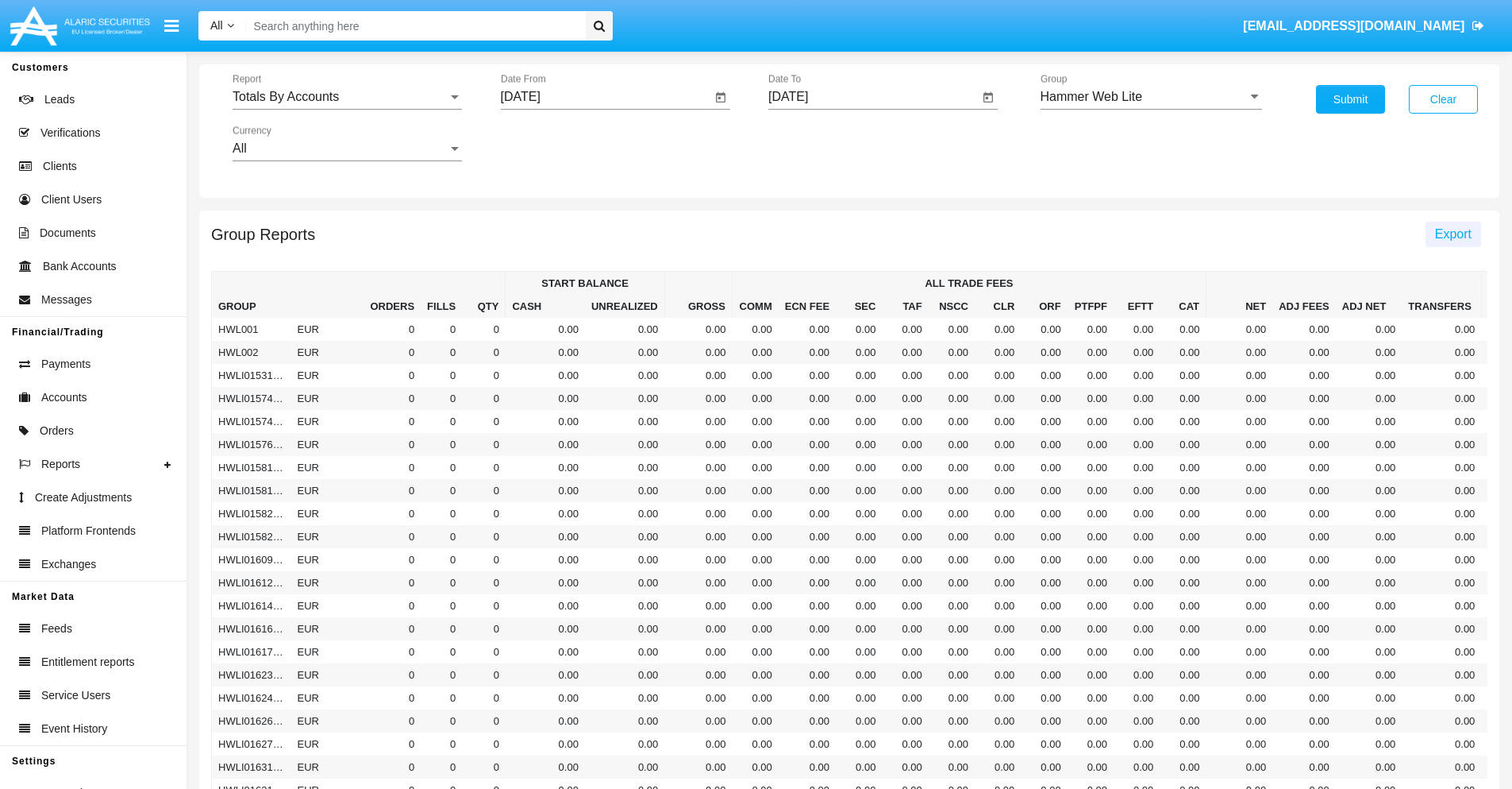
click at [1453, 233] on span "Export" at bounding box center [1453, 234] width 37 height 14
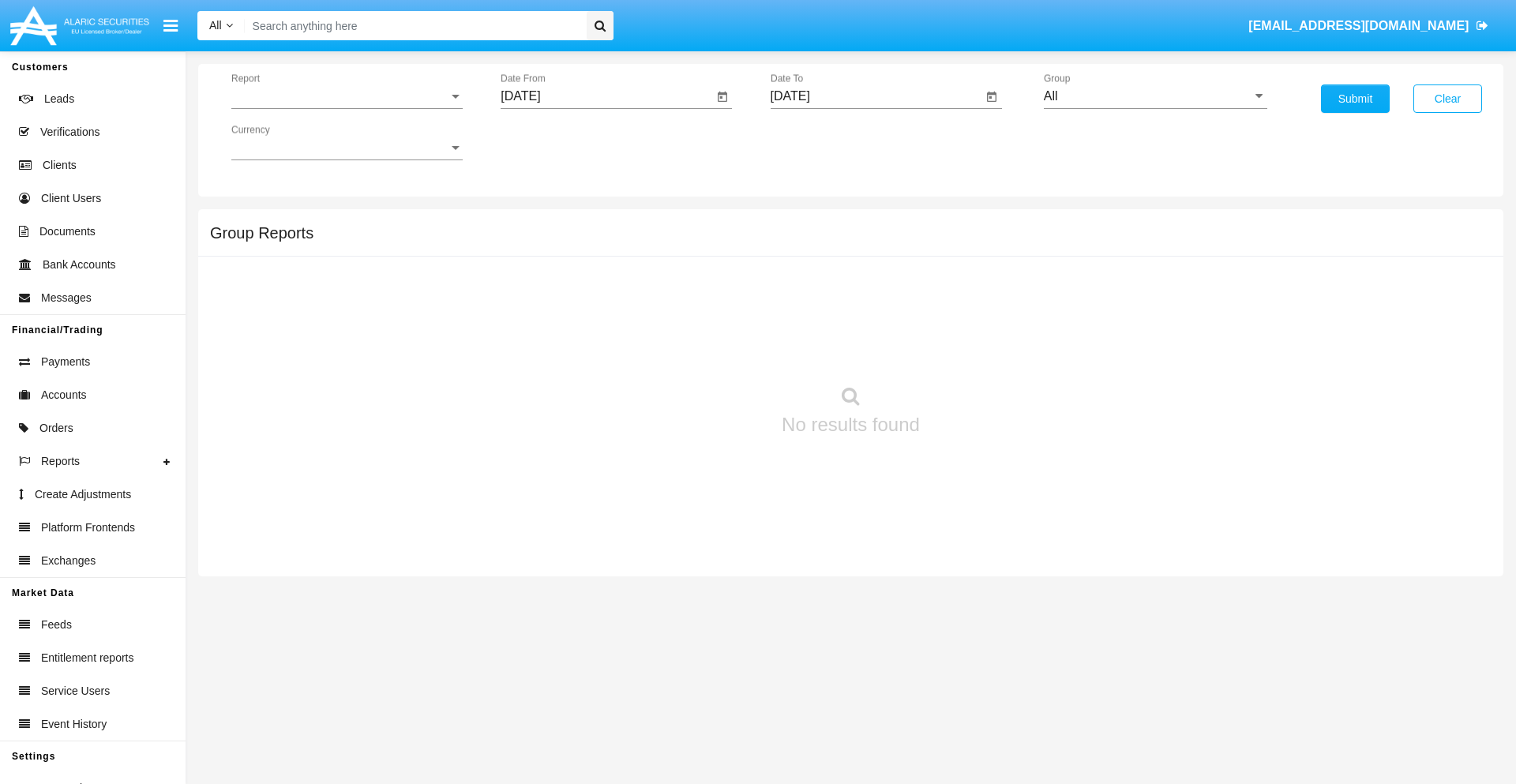
click at [347, 96] on span "Report" at bounding box center [339, 96] width 217 height 15
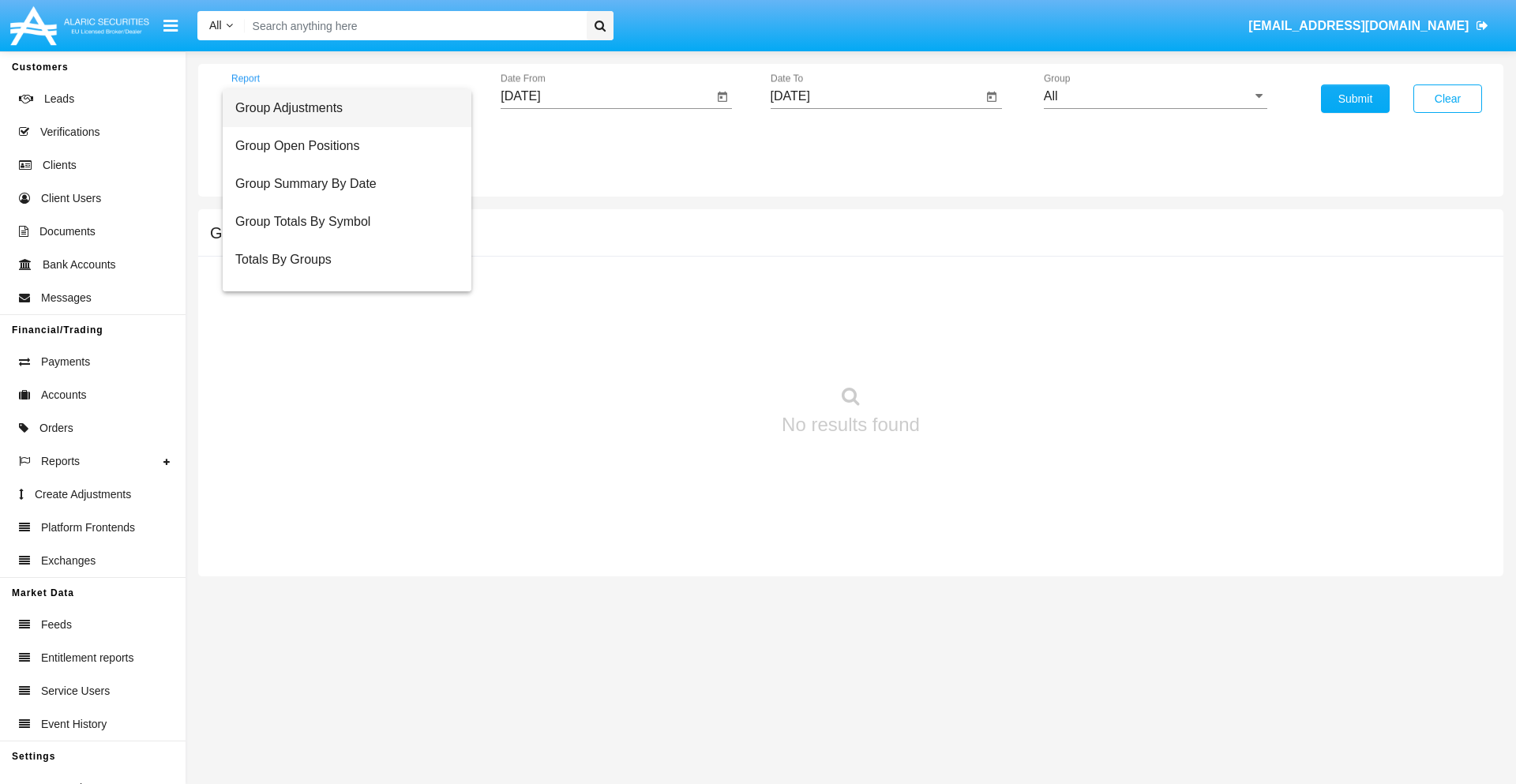
click at [340, 108] on span "Group Adjustments" at bounding box center [347, 108] width 224 height 38
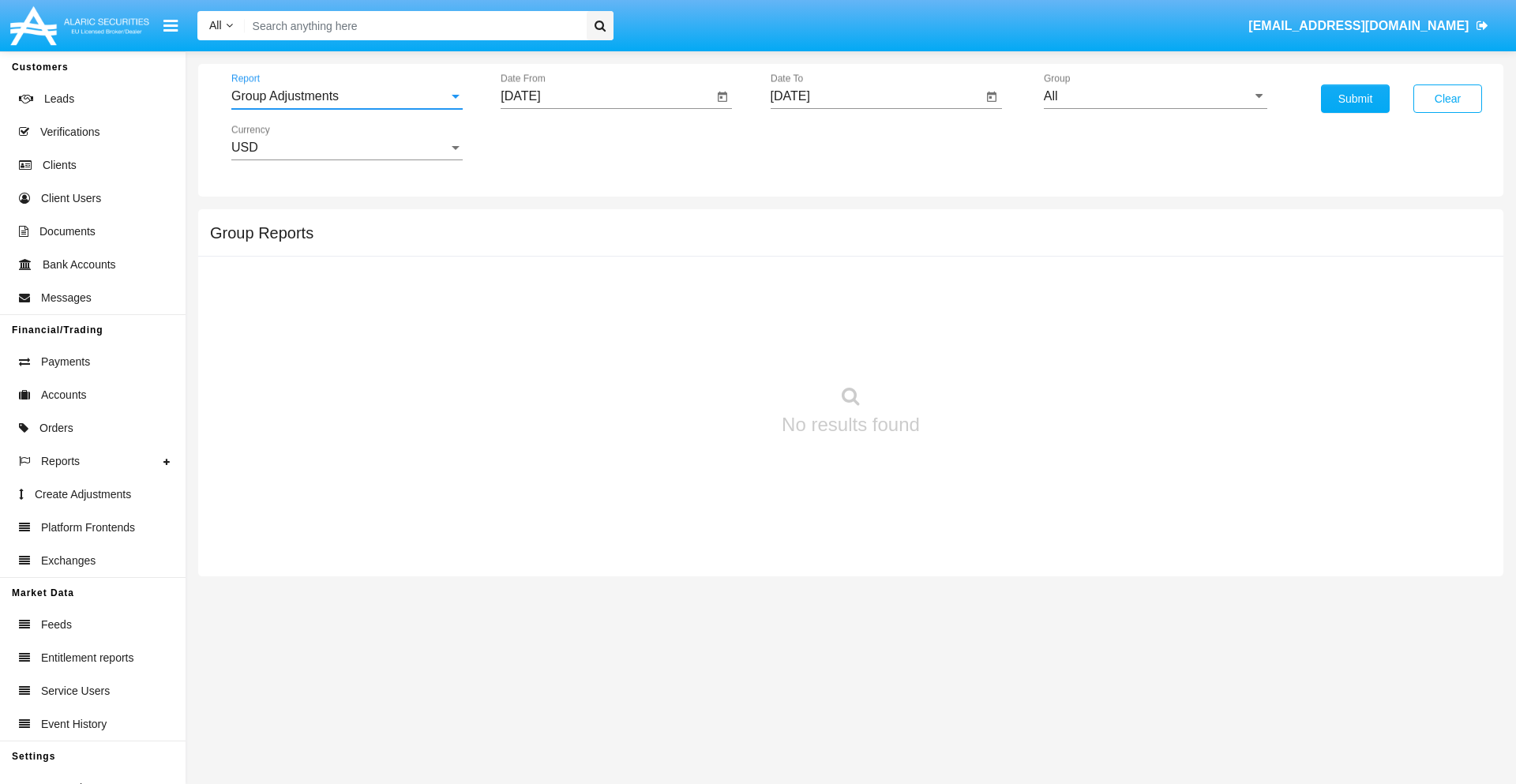
click at [606, 96] on input "[DATE]" at bounding box center [607, 96] width 212 height 15
click at [552, 142] on span "[DATE]" at bounding box center [538, 143] width 35 height 13
click at [594, 317] on div "2019" at bounding box center [594, 317] width 49 height 28
click at [539, 223] on div "JAN" at bounding box center [538, 222] width 49 height 28
click at [590, 241] on div "1" at bounding box center [589, 242] width 28 height 28
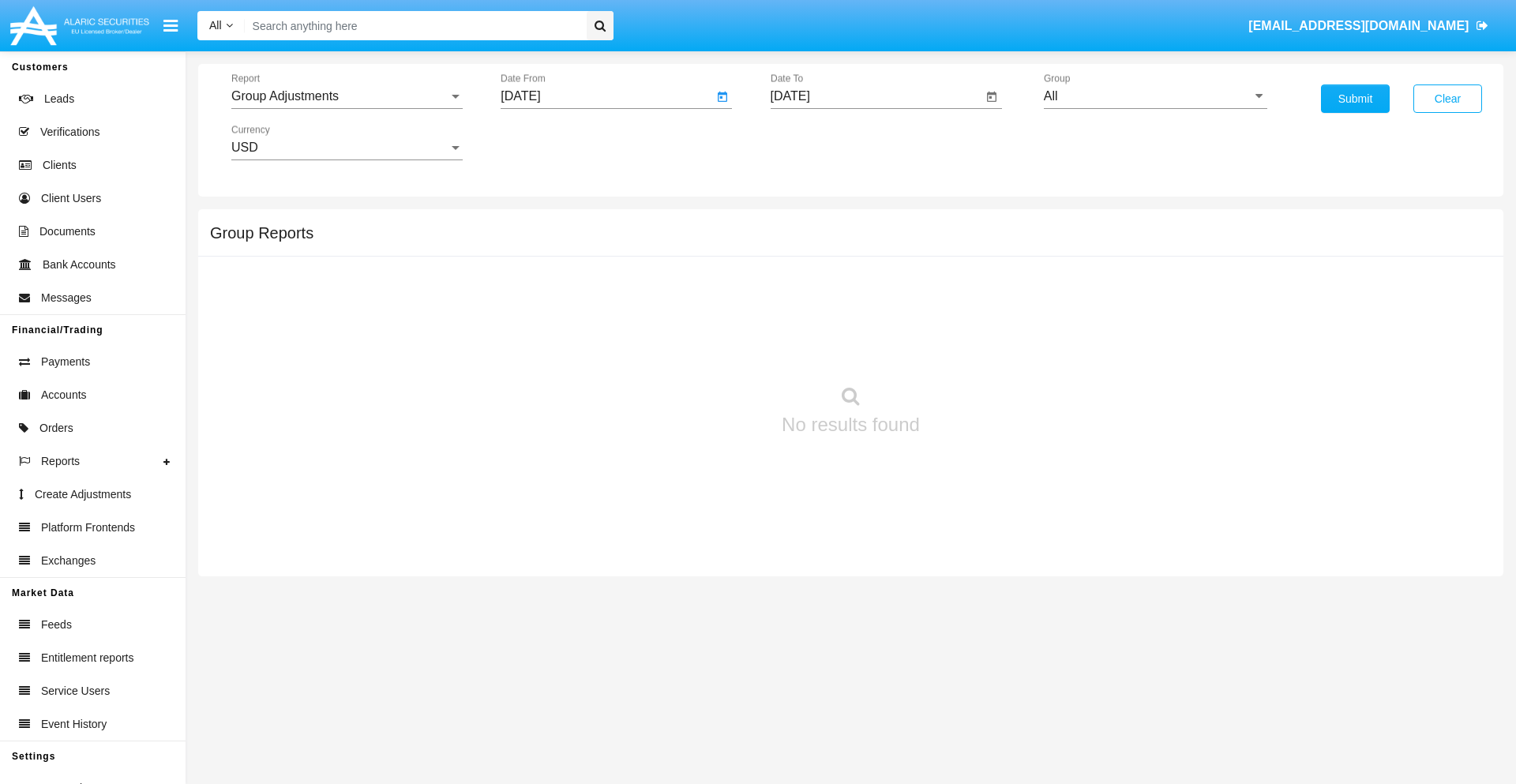
type input "[DATE]"
click at [876, 96] on input "[DATE]" at bounding box center [877, 96] width 212 height 15
click at [821, 142] on span "[DATE]" at bounding box center [808, 143] width 35 height 13
click at [863, 317] on div "2019" at bounding box center [863, 317] width 49 height 28
click at [808, 223] on div "JAN" at bounding box center [808, 222] width 49 height 28
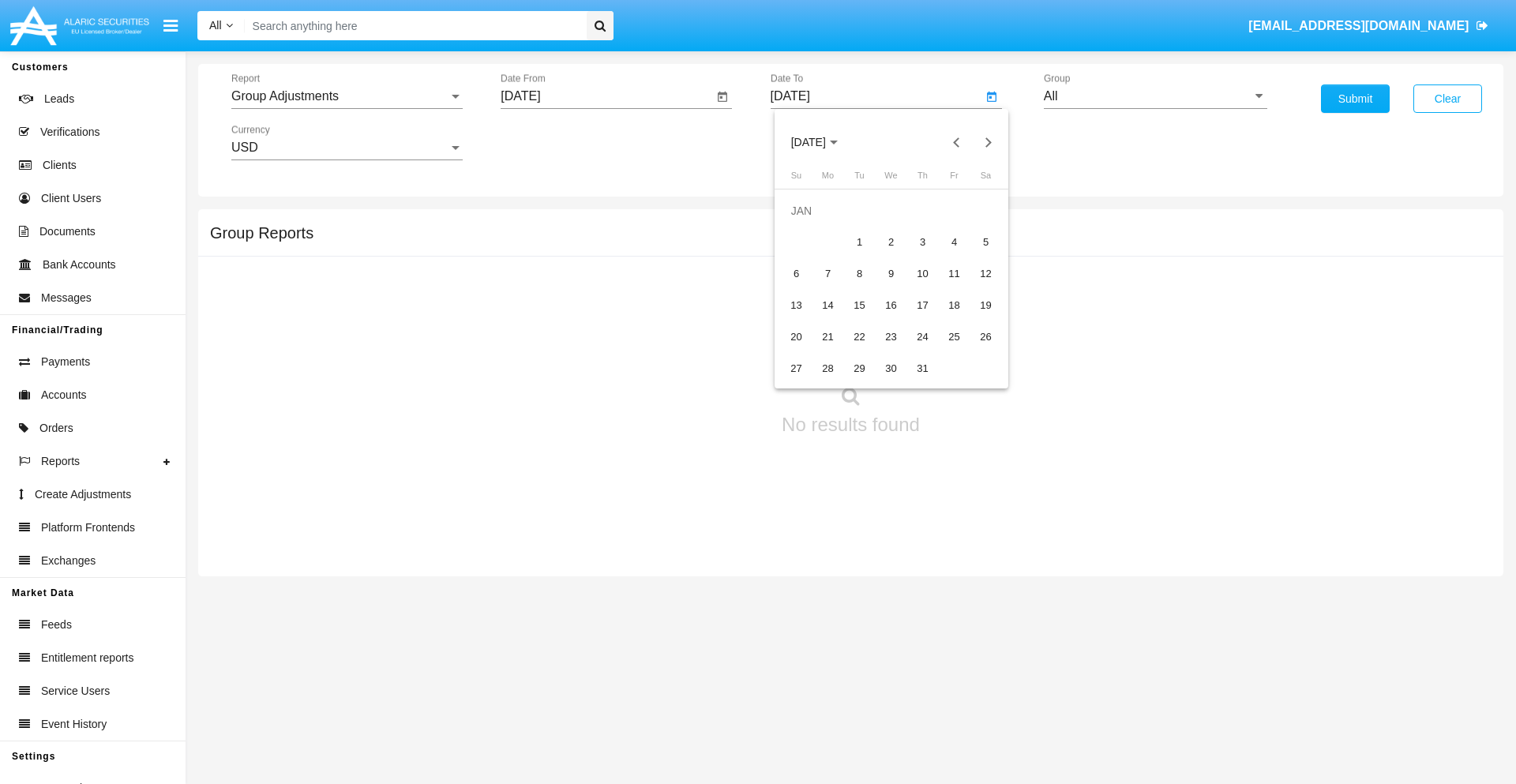
click at [859, 241] on div "1" at bounding box center [860, 242] width 28 height 28
type input "[DATE]"
click at [1155, 96] on input "All" at bounding box center [1155, 96] width 224 height 15
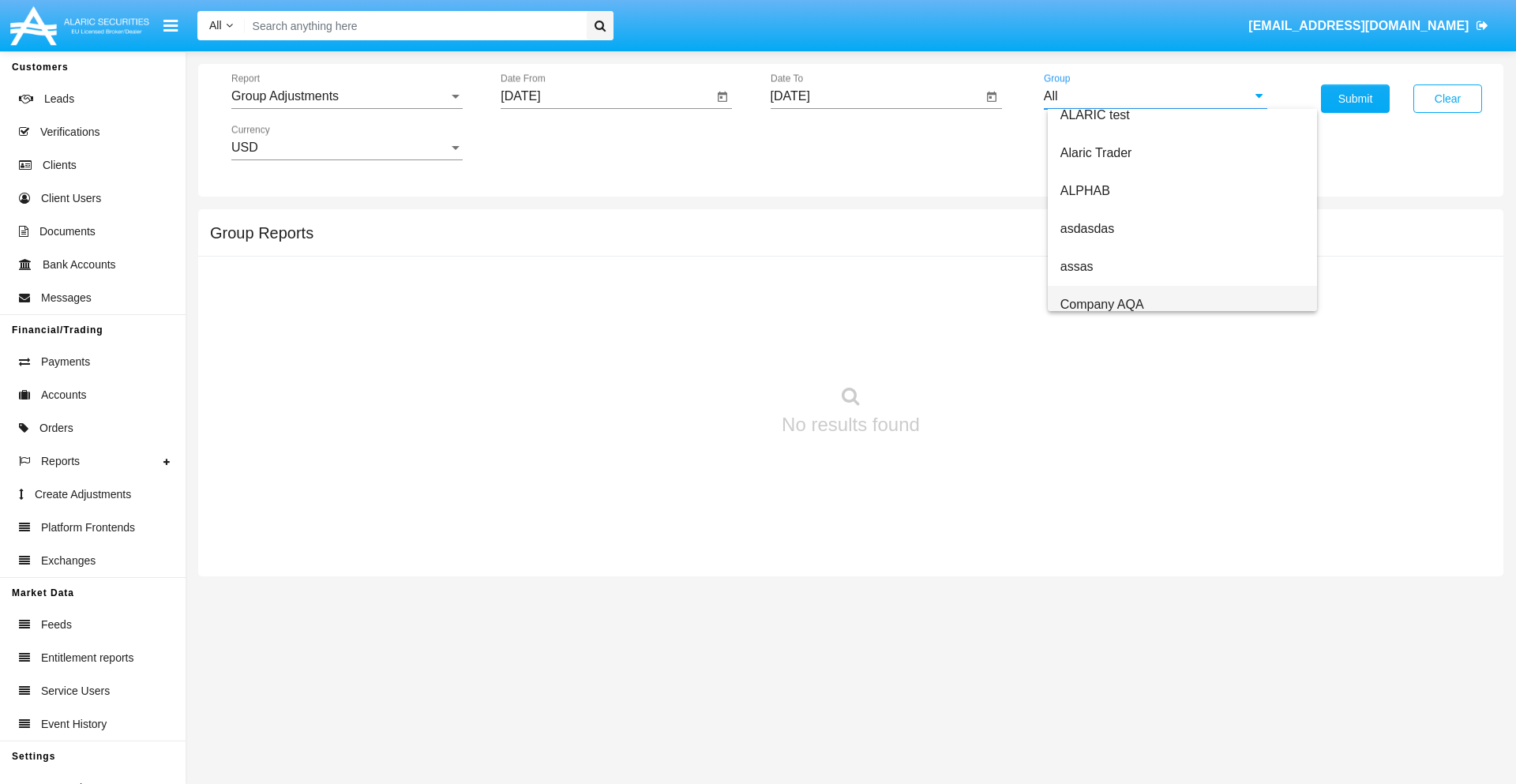
click at [1101, 304] on span "Company AQA" at bounding box center [1102, 304] width 83 height 14
type input "Company AQA"
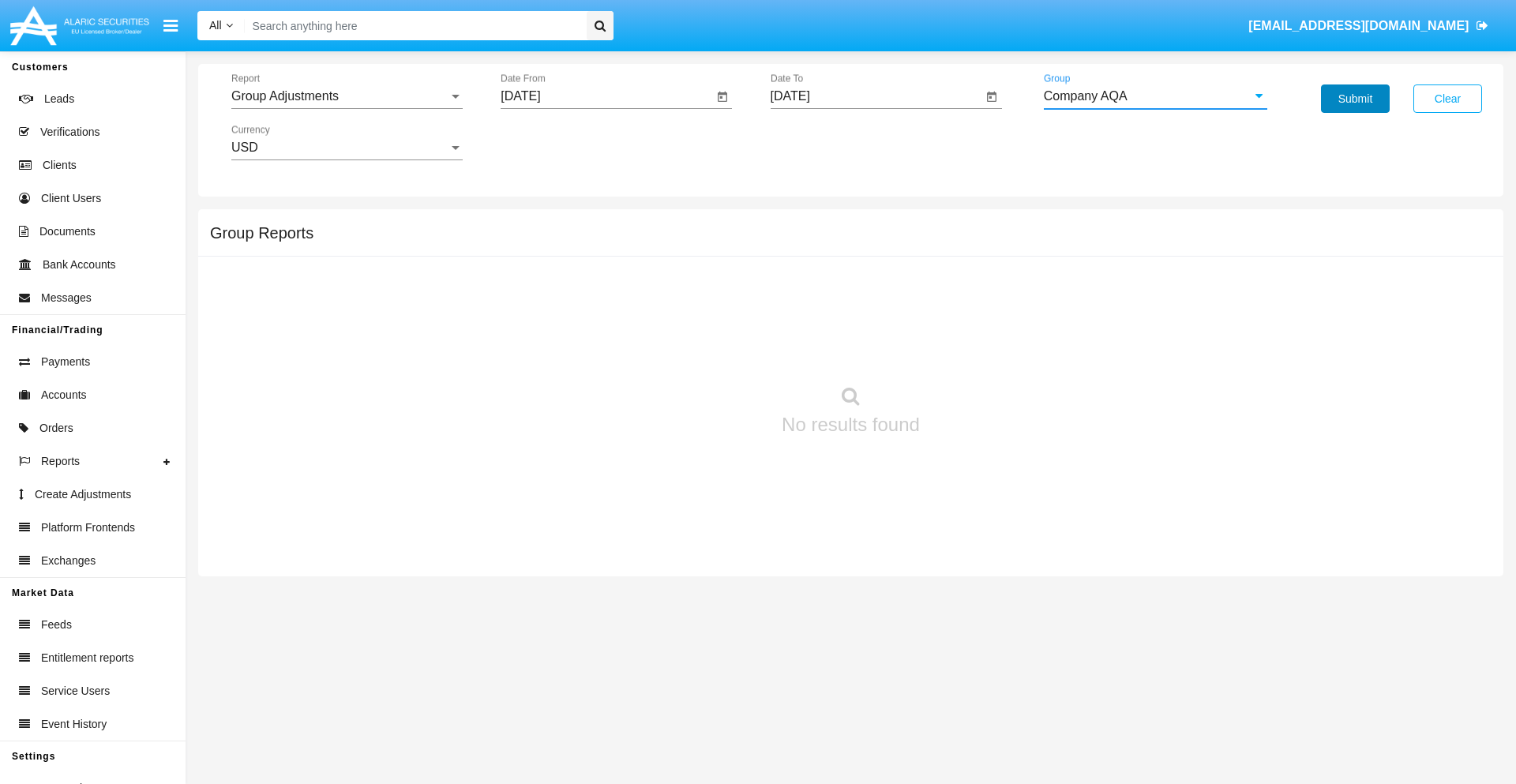
click at [1355, 99] on button "Submit" at bounding box center [1355, 98] width 69 height 28
click at [347, 96] on span "Report" at bounding box center [339, 96] width 217 height 15
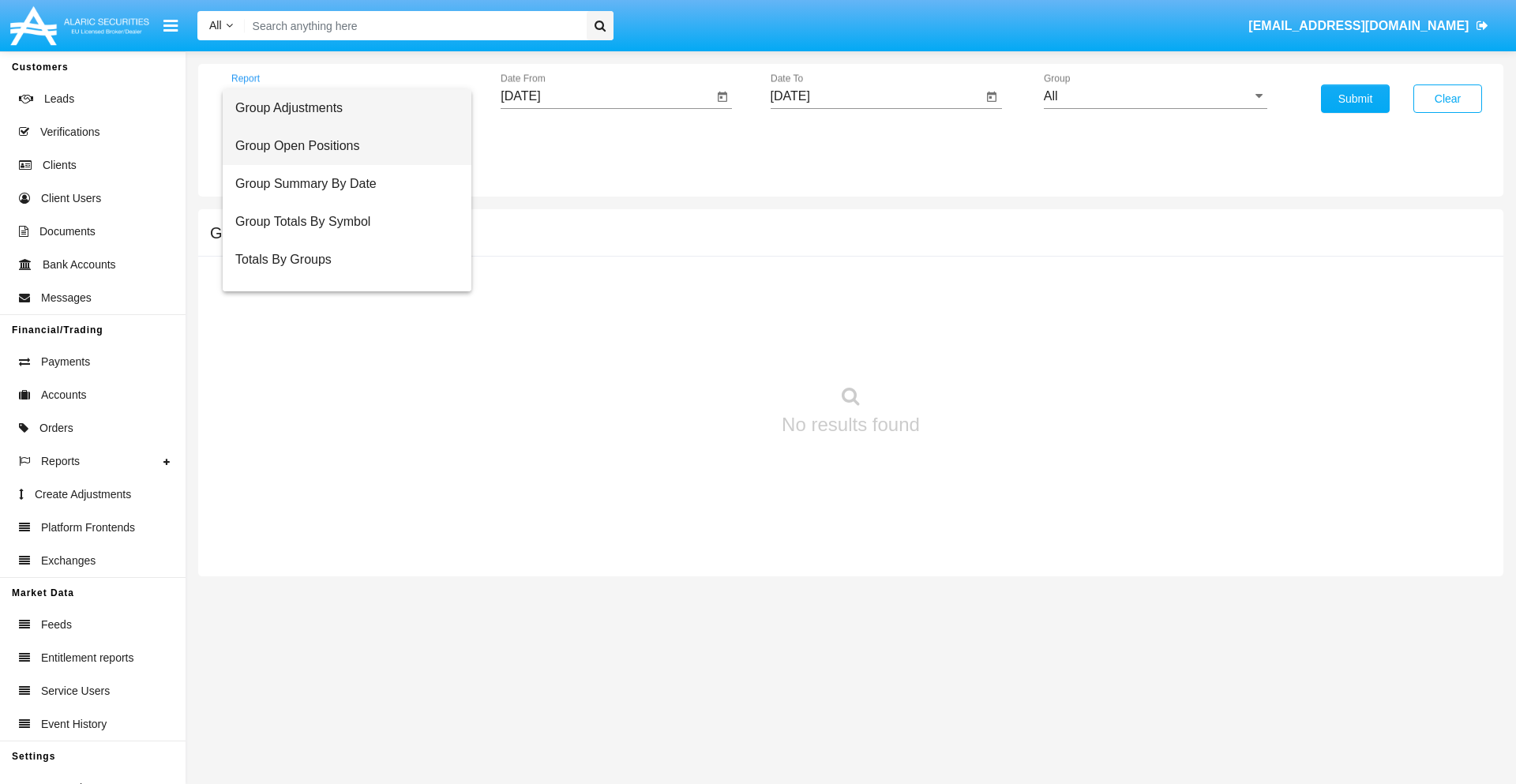
click at [340, 146] on span "Group Open Positions" at bounding box center [347, 146] width 224 height 38
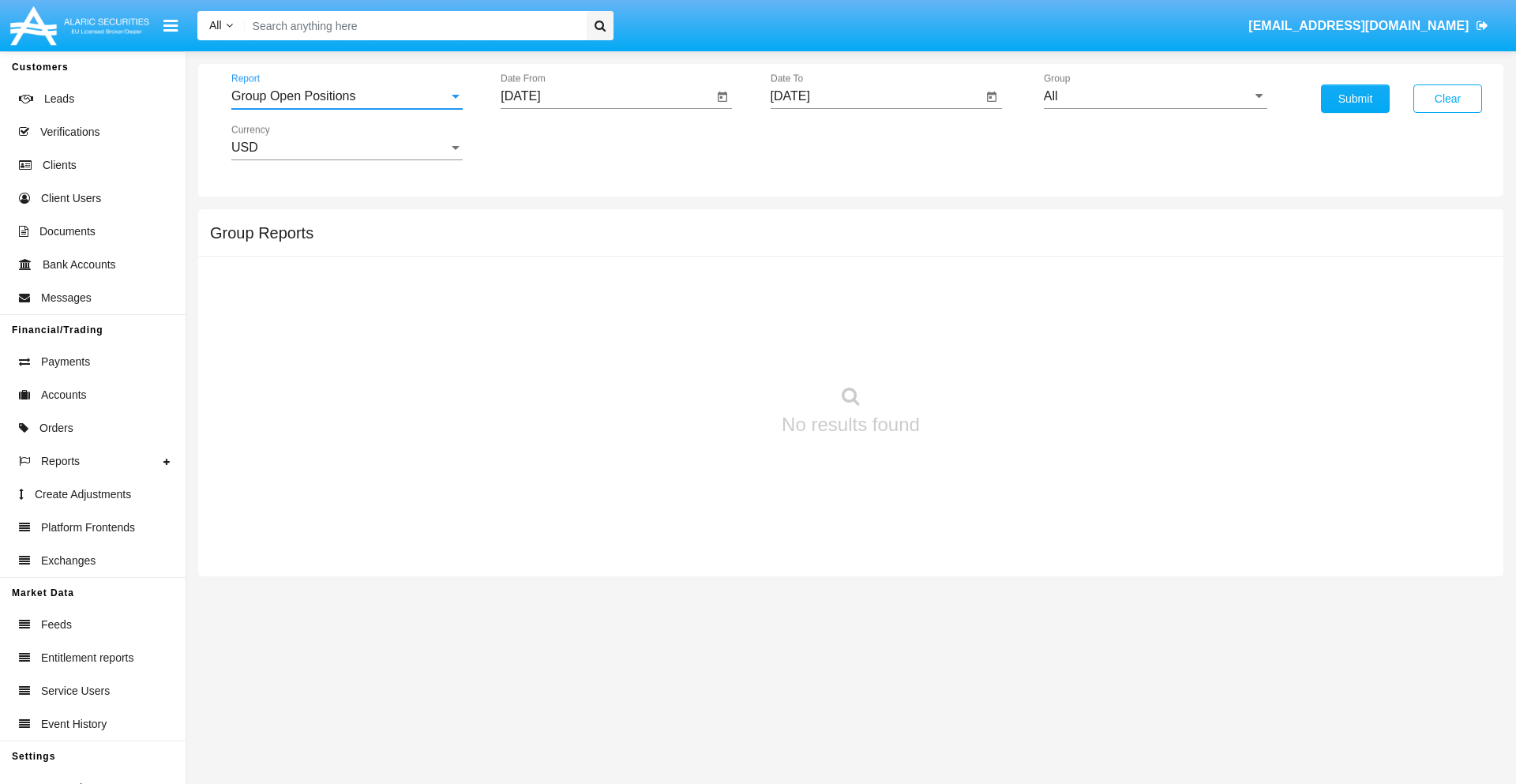
click at [606, 96] on input "[DATE]" at bounding box center [607, 96] width 212 height 15
click at [552, 142] on span "[DATE]" at bounding box center [538, 143] width 35 height 13
click at [594, 317] on div "2019" at bounding box center [594, 317] width 49 height 28
click at [539, 223] on div "JAN" at bounding box center [538, 222] width 49 height 28
click at [590, 241] on div "1" at bounding box center [589, 242] width 28 height 28
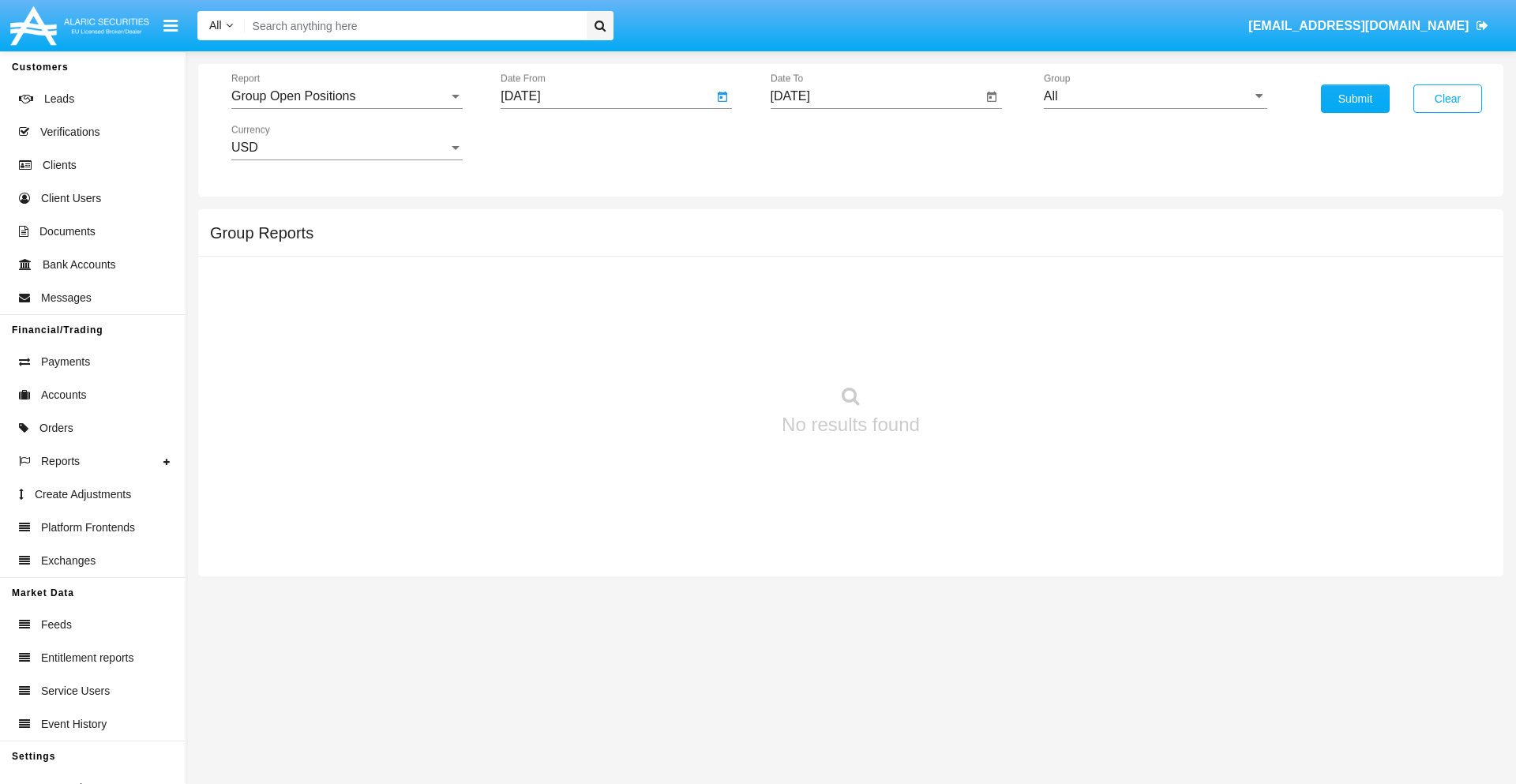
type input "01/01/19"
click at [876, 96] on input "[DATE]" at bounding box center [877, 96] width 212 height 15
click at [821, 142] on span "[DATE]" at bounding box center [808, 143] width 35 height 13
click at [863, 317] on div "2019" at bounding box center [863, 317] width 49 height 28
click at [808, 223] on div "JAN" at bounding box center [808, 222] width 49 height 28
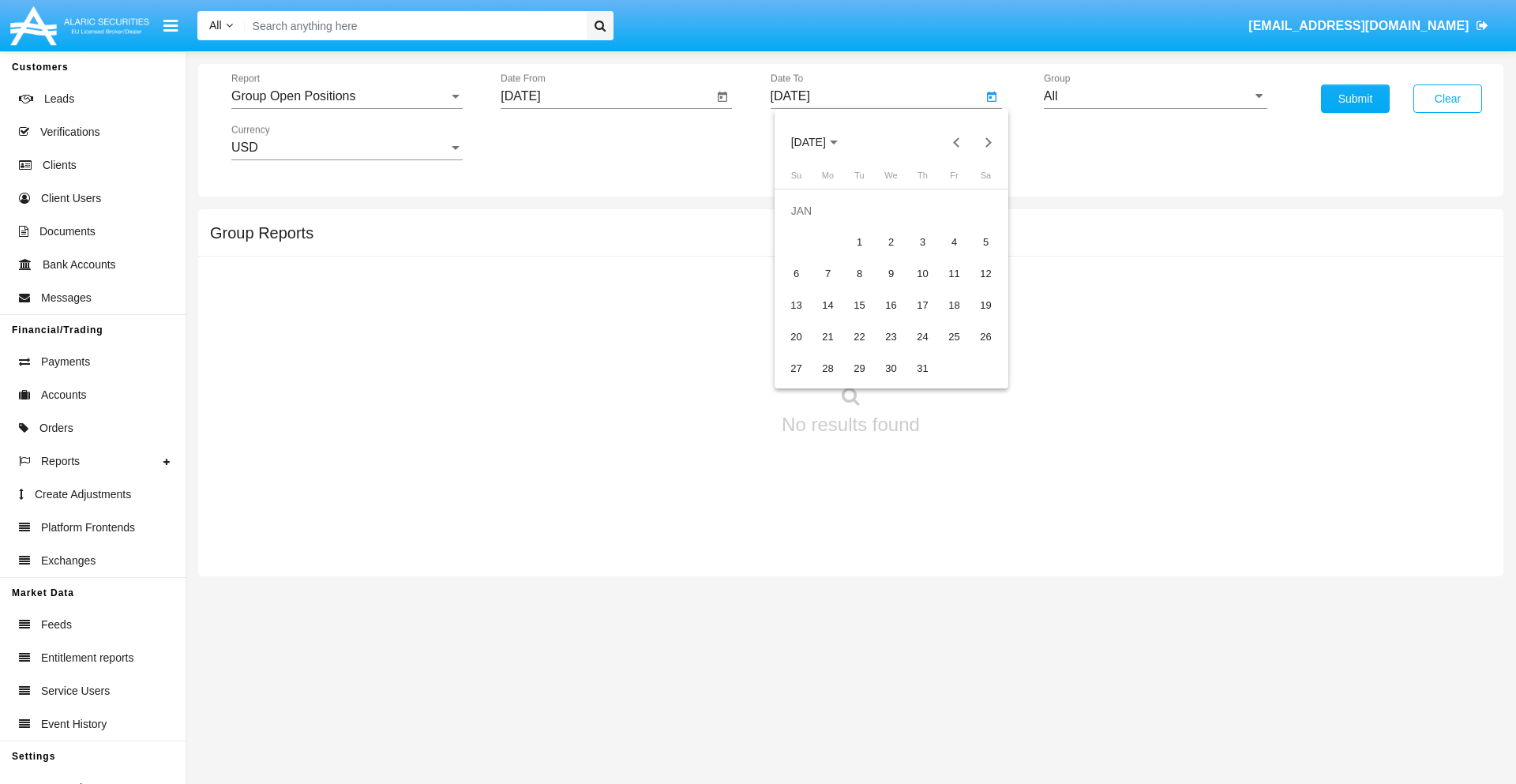
click at [859, 241] on div "1" at bounding box center [860, 242] width 28 height 28
type input "01/01/19"
click at [1155, 96] on input "All" at bounding box center [1155, 96] width 224 height 15
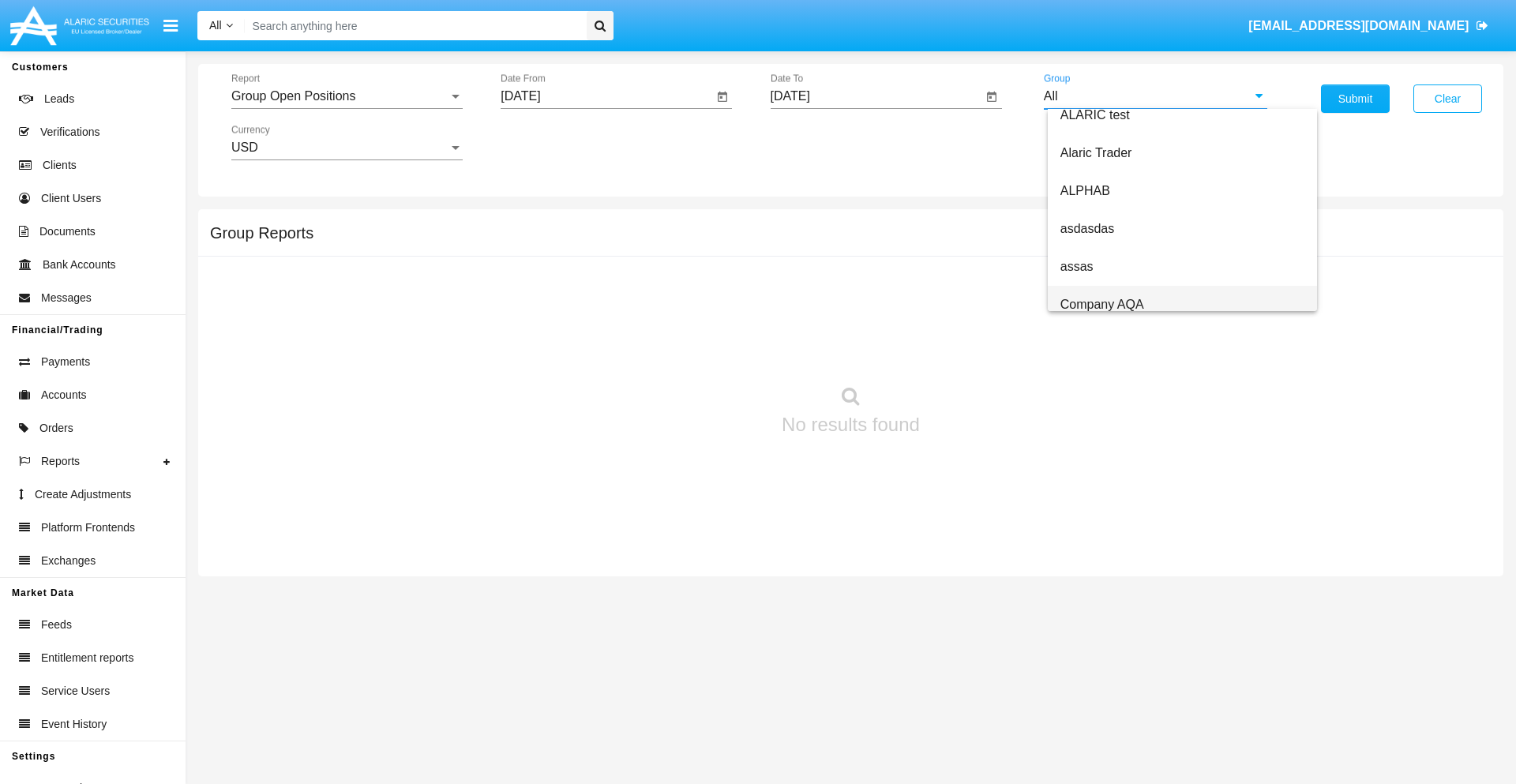
click at [1101, 304] on span "Company AQA" at bounding box center [1102, 304] width 83 height 14
type input "Company AQA"
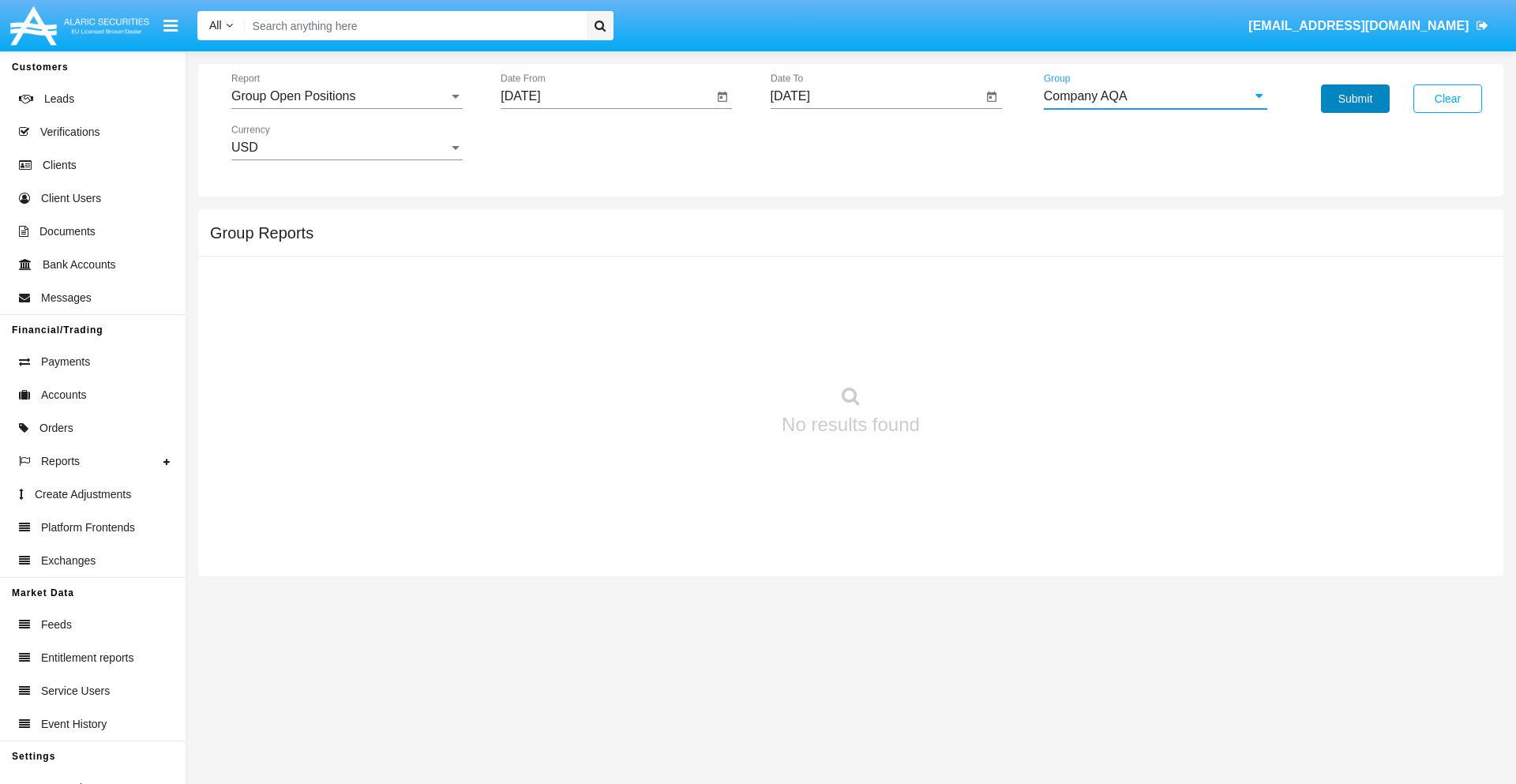
click at [1355, 99] on button "Submit" at bounding box center [1355, 98] width 69 height 28
click at [347, 96] on span "Report" at bounding box center [339, 96] width 217 height 15
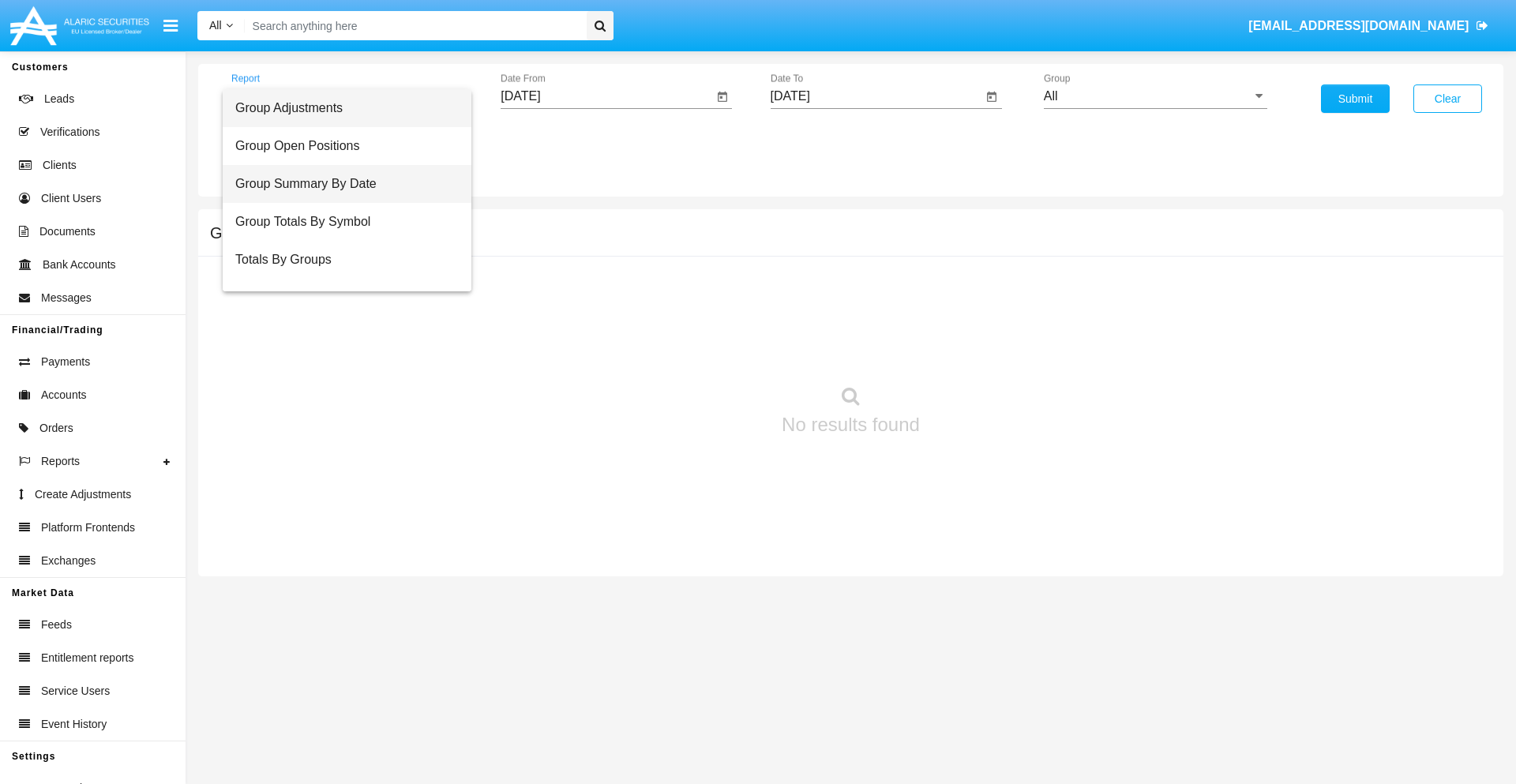
click at [340, 184] on span "Group Summary By Date" at bounding box center [347, 184] width 224 height 38
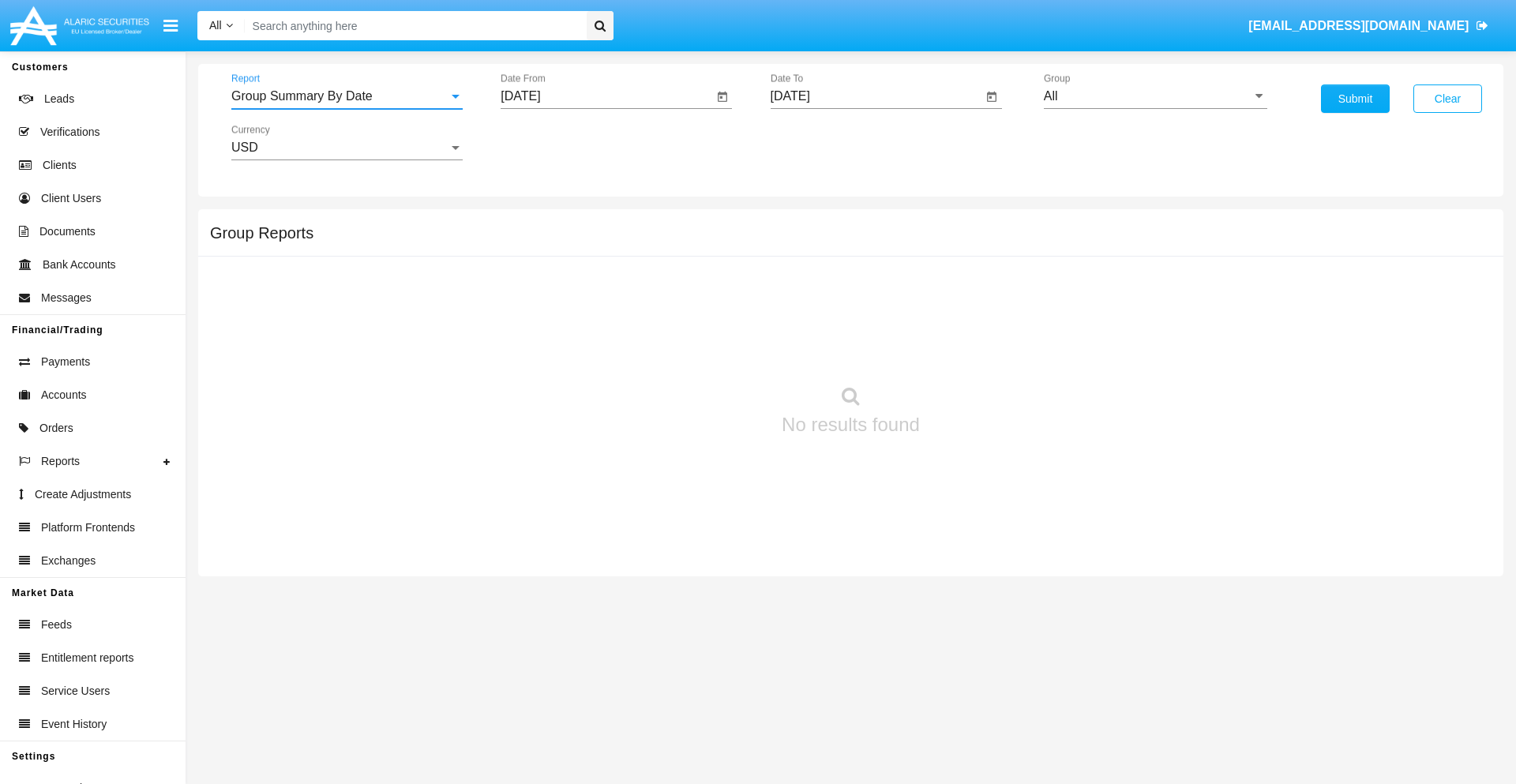
click at [606, 96] on input "[DATE]" at bounding box center [607, 96] width 212 height 15
click at [552, 142] on span "[DATE]" at bounding box center [538, 143] width 35 height 13
click at [594, 317] on div "2019" at bounding box center [594, 317] width 49 height 28
click at [539, 223] on div "JAN" at bounding box center [538, 222] width 49 height 28
click at [590, 241] on div "1" at bounding box center [589, 242] width 28 height 28
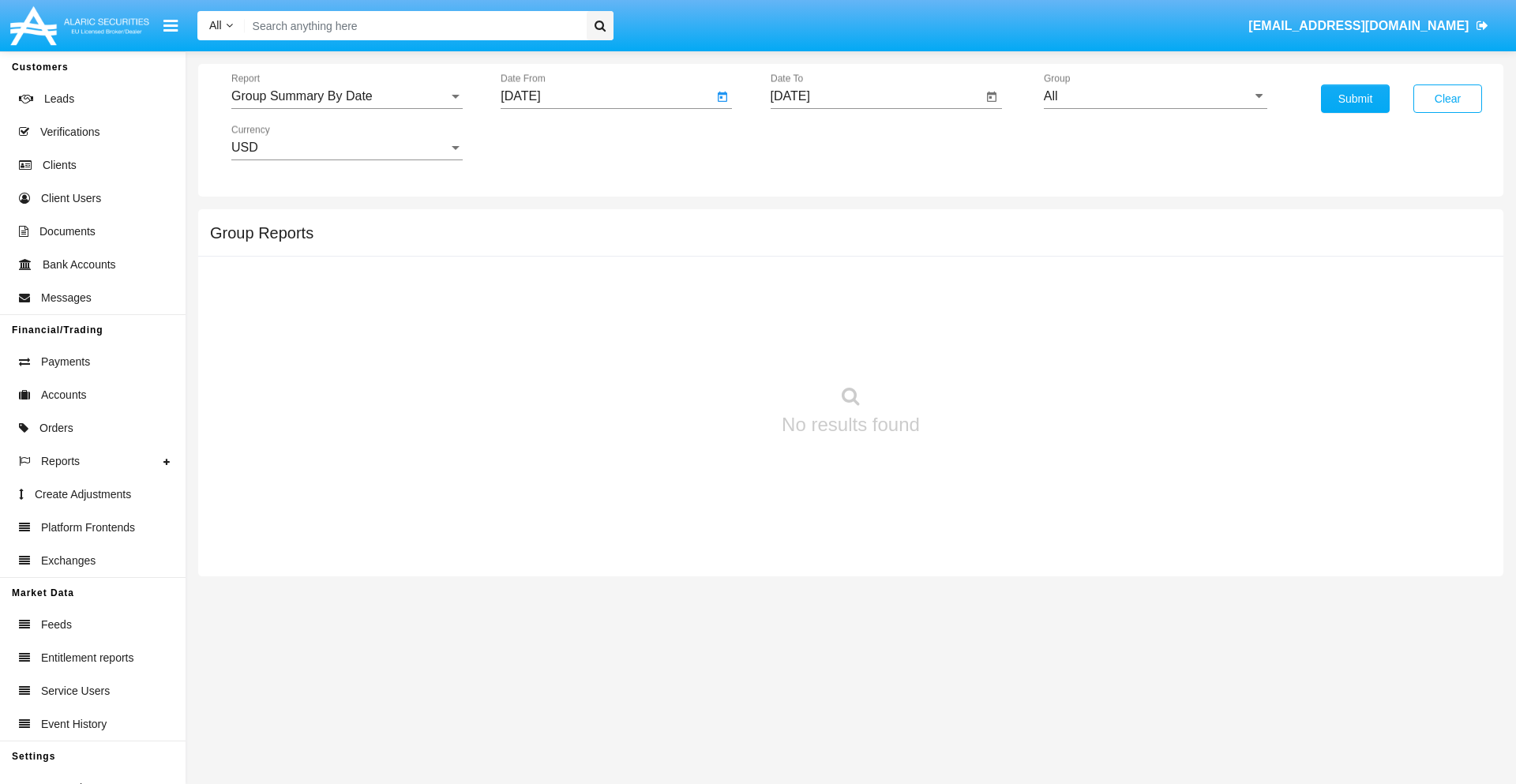
type input "[DATE]"
click at [876, 96] on input "[DATE]" at bounding box center [877, 96] width 212 height 15
click at [821, 142] on span "[DATE]" at bounding box center [808, 143] width 35 height 13
click at [863, 317] on div "2019" at bounding box center [863, 317] width 49 height 28
click at [808, 223] on div "JAN" at bounding box center [808, 222] width 49 height 28
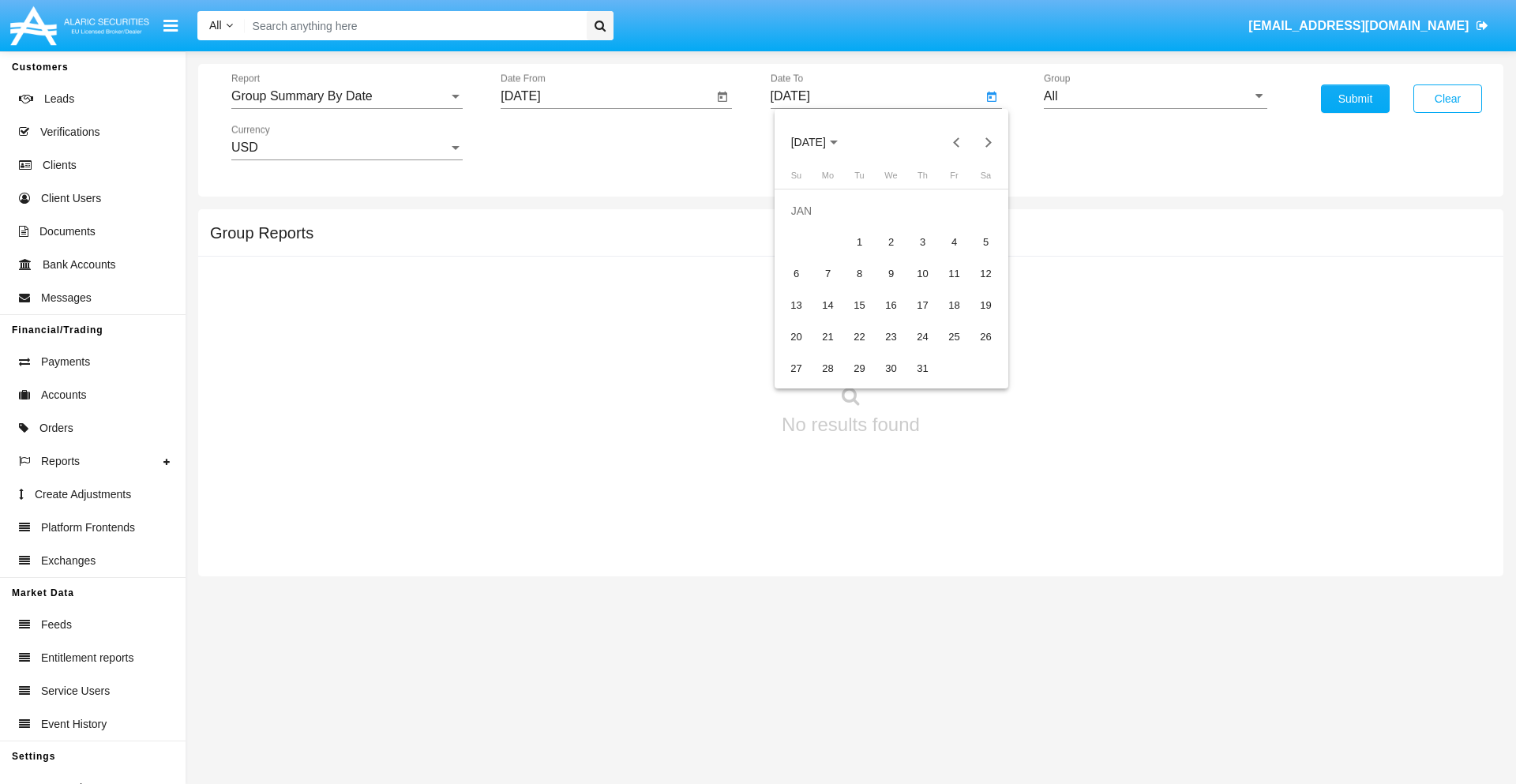
click at [859, 241] on div "1" at bounding box center [860, 242] width 28 height 28
type input "[DATE]"
click at [1155, 96] on input "All" at bounding box center [1155, 96] width 224 height 15
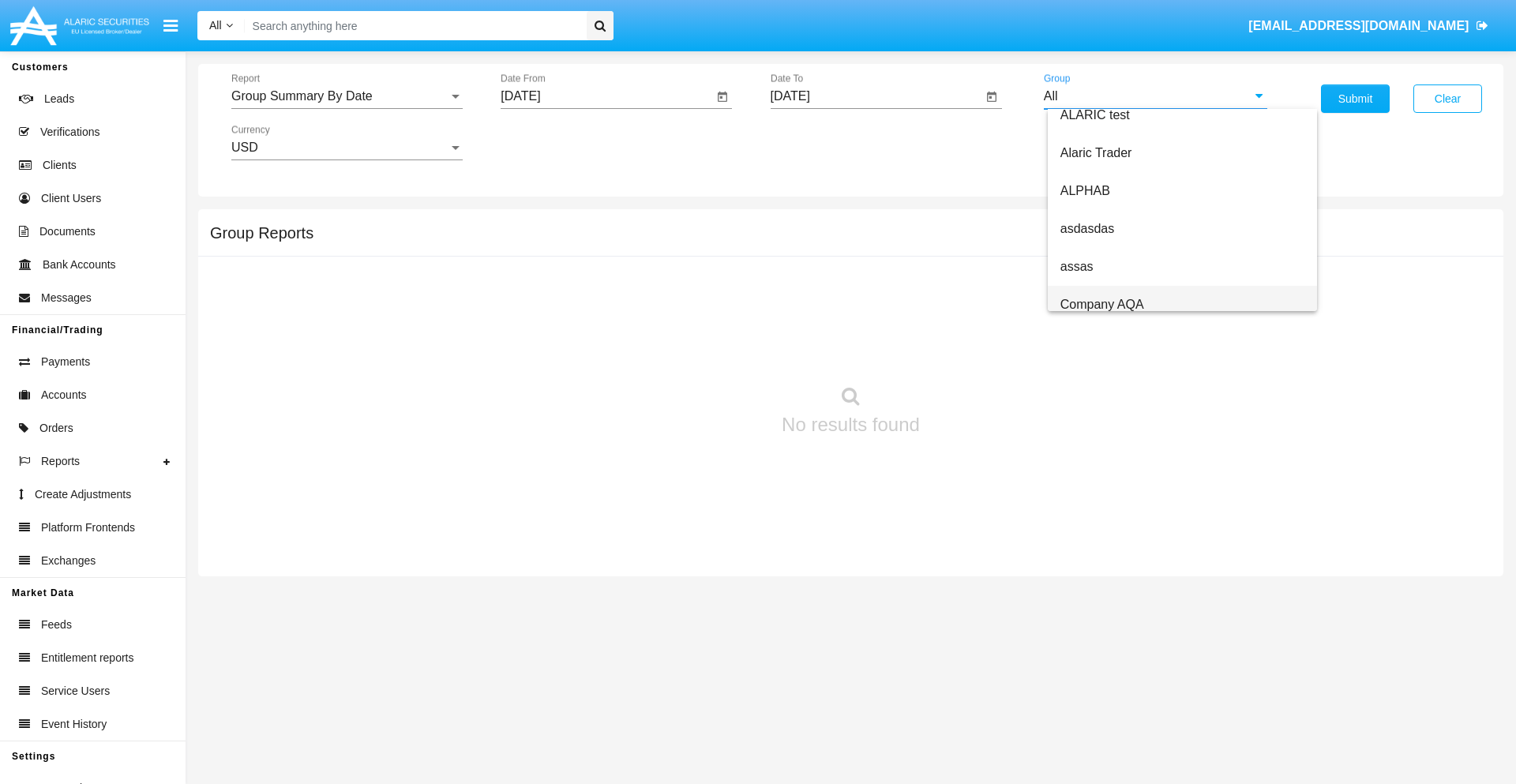
click at [1101, 304] on span "Company AQA" at bounding box center [1102, 304] width 83 height 14
type input "Company AQA"
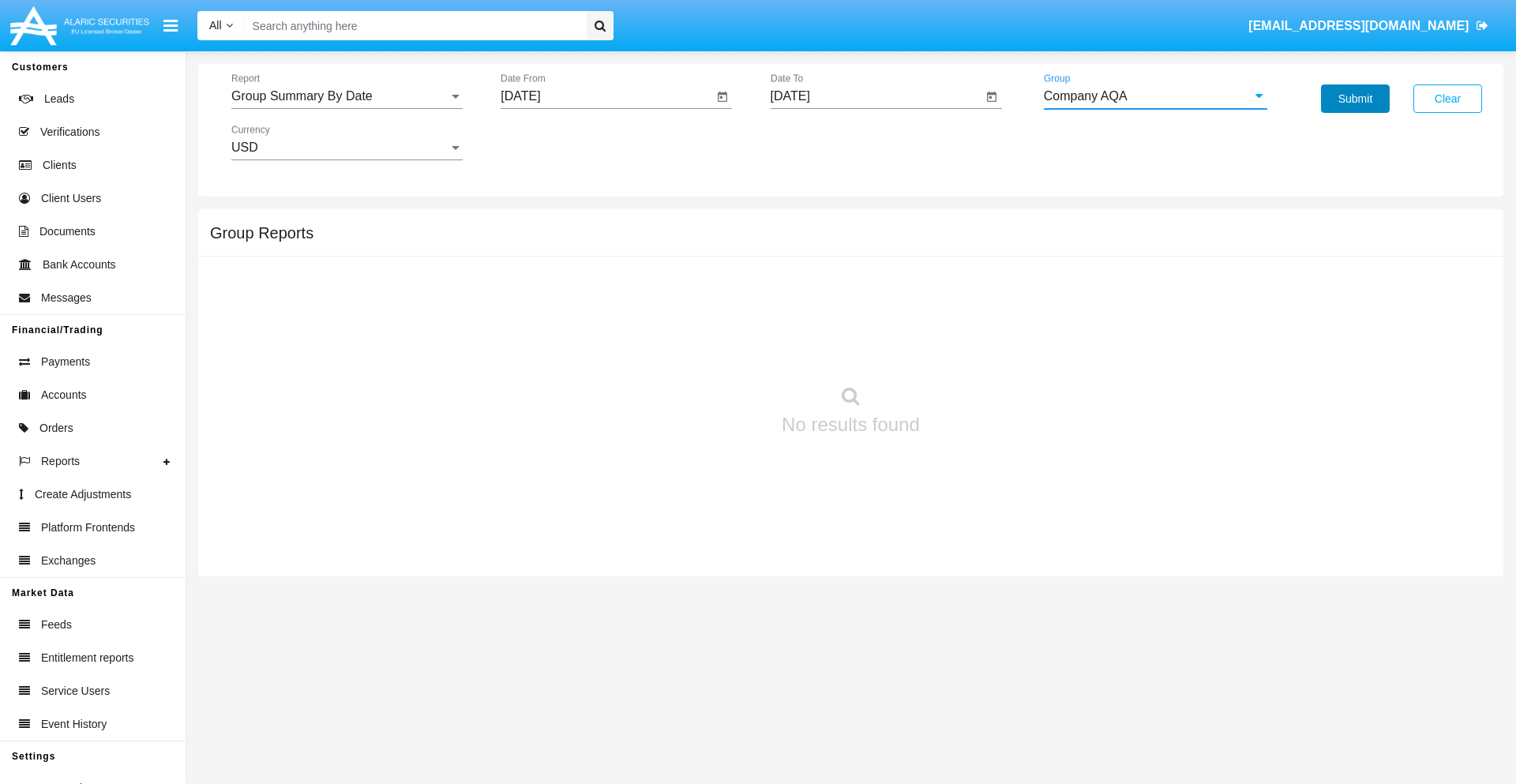
click at [1355, 99] on button "Submit" at bounding box center [1355, 98] width 69 height 28
click at [347, 96] on span "Report" at bounding box center [339, 96] width 217 height 15
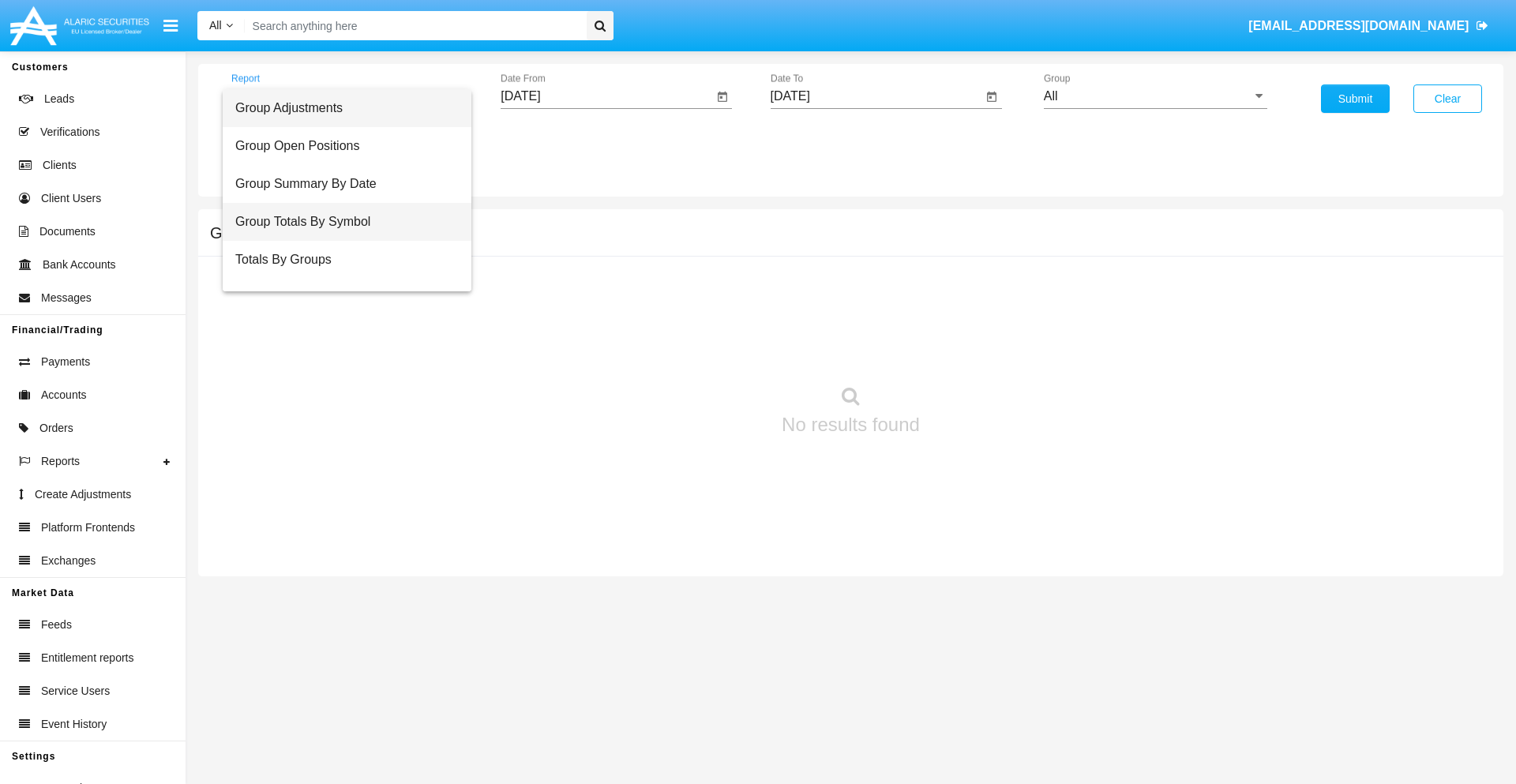
click at [340, 222] on span "Group Totals By Symbol" at bounding box center [347, 221] width 224 height 38
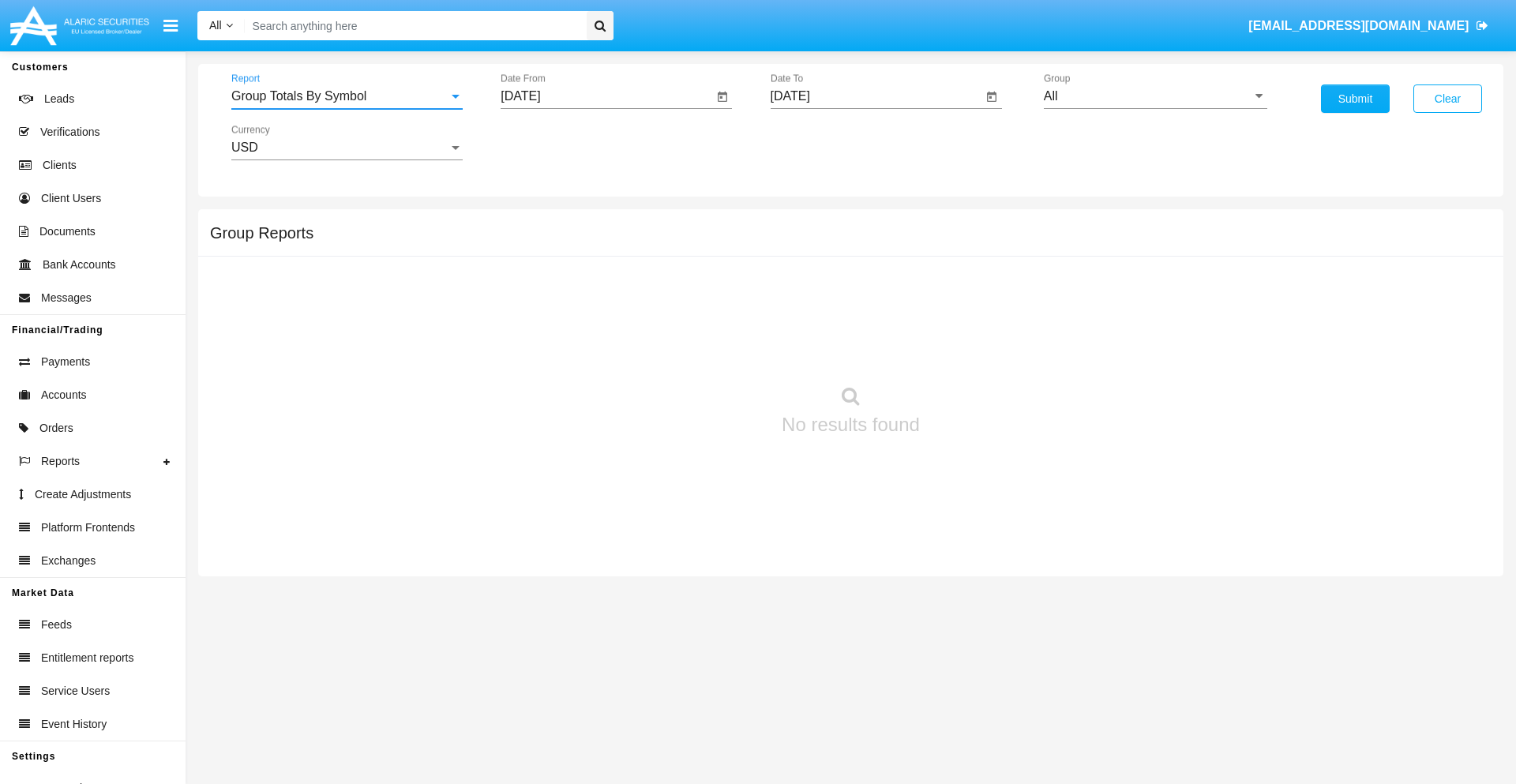
click at [606, 96] on input "[DATE]" at bounding box center [607, 96] width 212 height 15
click at [552, 142] on span "[DATE]" at bounding box center [538, 143] width 35 height 13
click at [594, 317] on div "2019" at bounding box center [594, 317] width 49 height 28
click at [539, 223] on div "JAN" at bounding box center [538, 222] width 49 height 28
click at [590, 241] on div "1" at bounding box center [589, 242] width 28 height 28
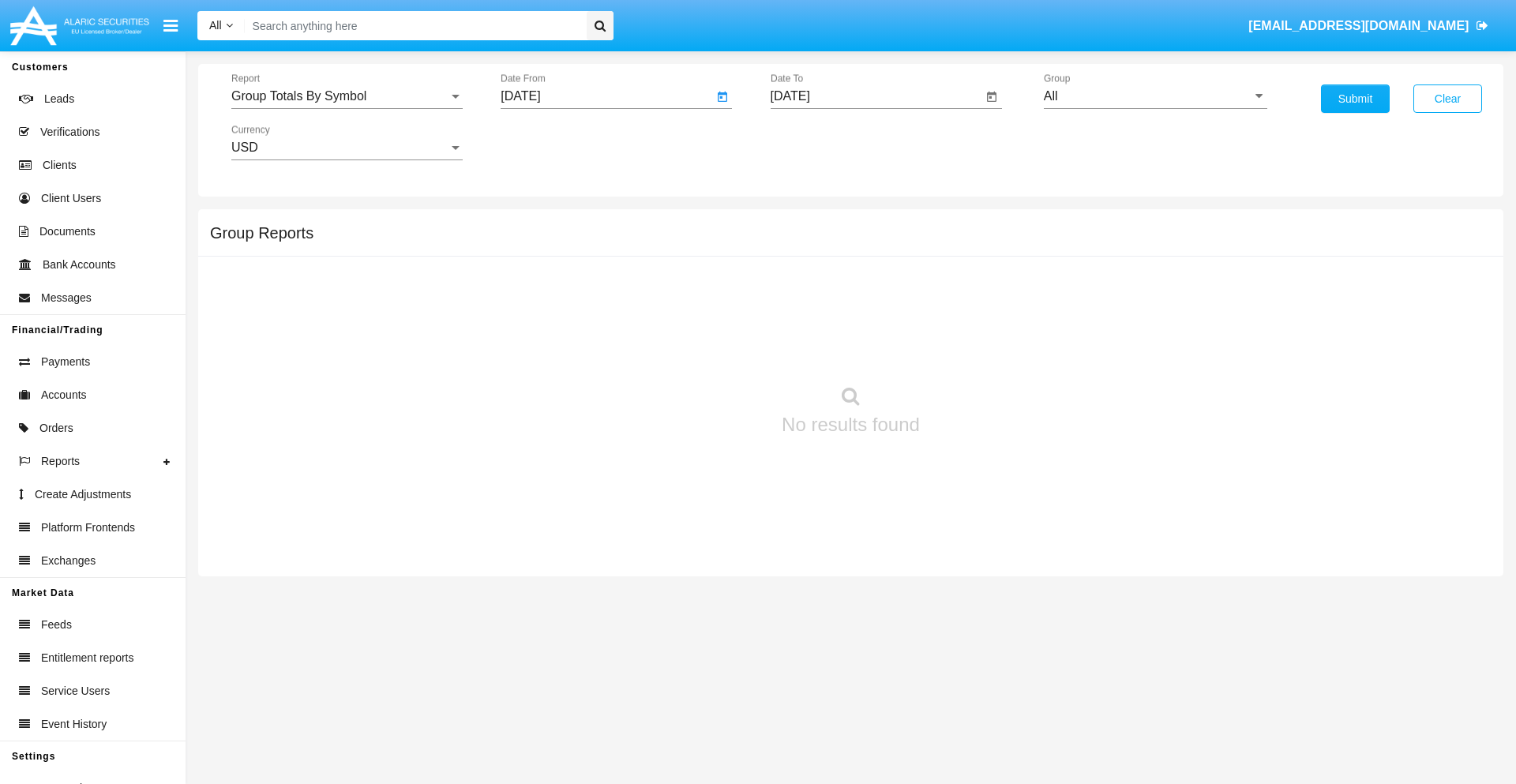
type input "[DATE]"
click at [876, 96] on input "[DATE]" at bounding box center [877, 96] width 212 height 15
click at [821, 142] on span "[DATE]" at bounding box center [808, 143] width 35 height 13
click at [863, 317] on div "2019" at bounding box center [863, 317] width 49 height 28
click at [808, 223] on div "JAN" at bounding box center [808, 222] width 49 height 28
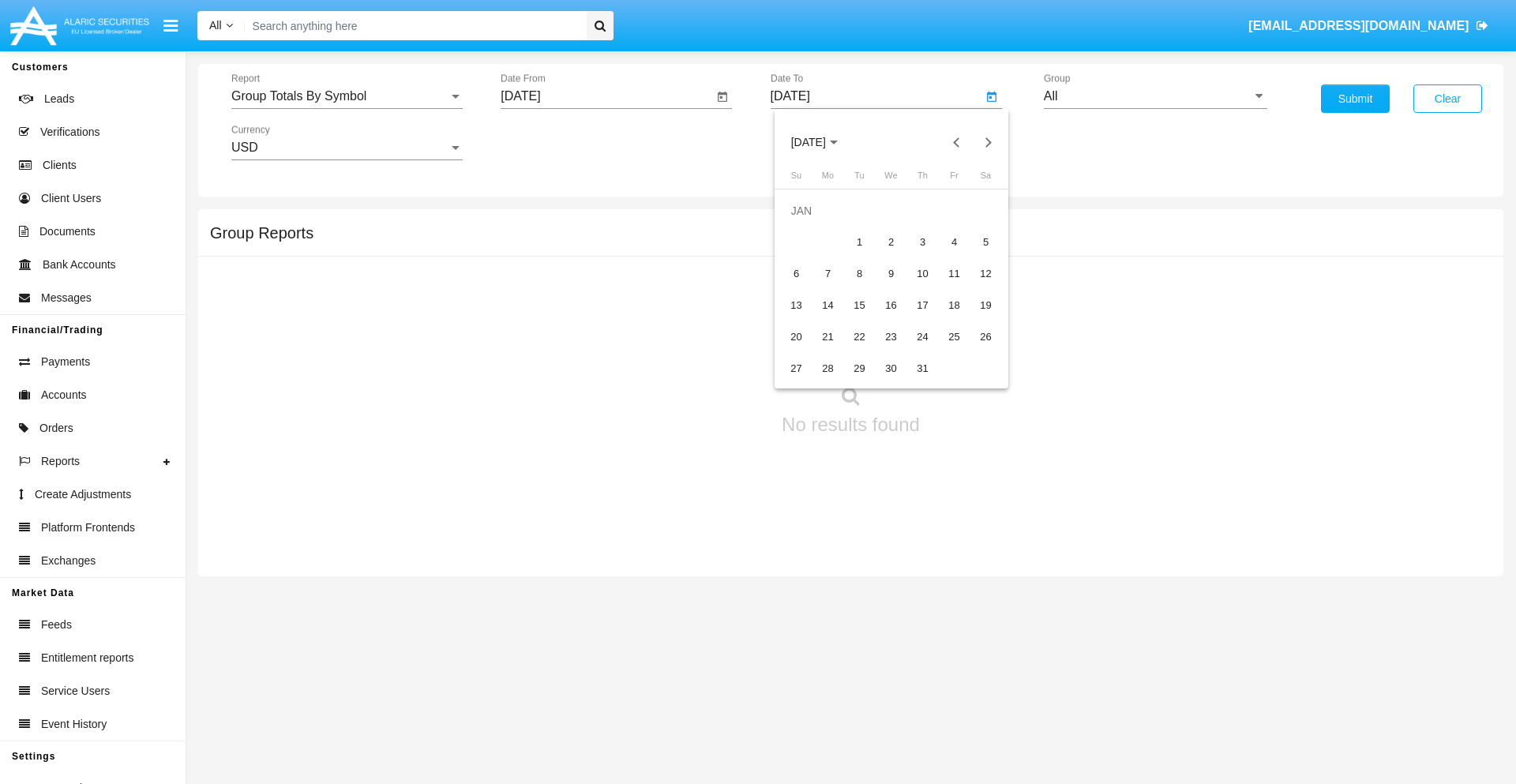
click at [859, 241] on div "1" at bounding box center [860, 242] width 28 height 28
type input "[DATE]"
click at [1155, 96] on input "All" at bounding box center [1155, 96] width 224 height 15
click at [1101, 651] on span "Company AQA" at bounding box center [1102, 658] width 83 height 14
type input "Company AQA"
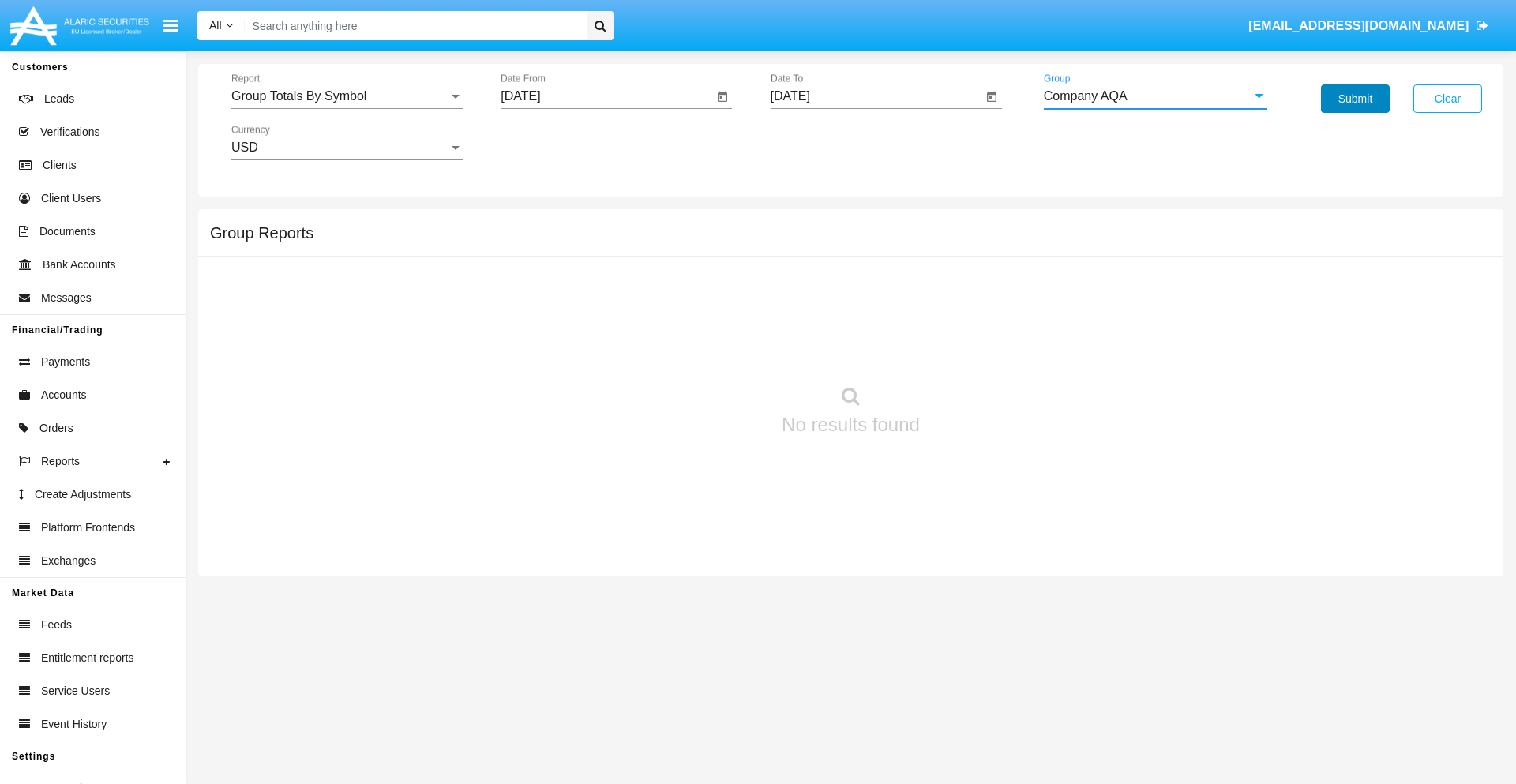
click at [1355, 99] on button "Submit" at bounding box center [1355, 98] width 69 height 28
click at [347, 96] on span "Report" at bounding box center [339, 96] width 217 height 15
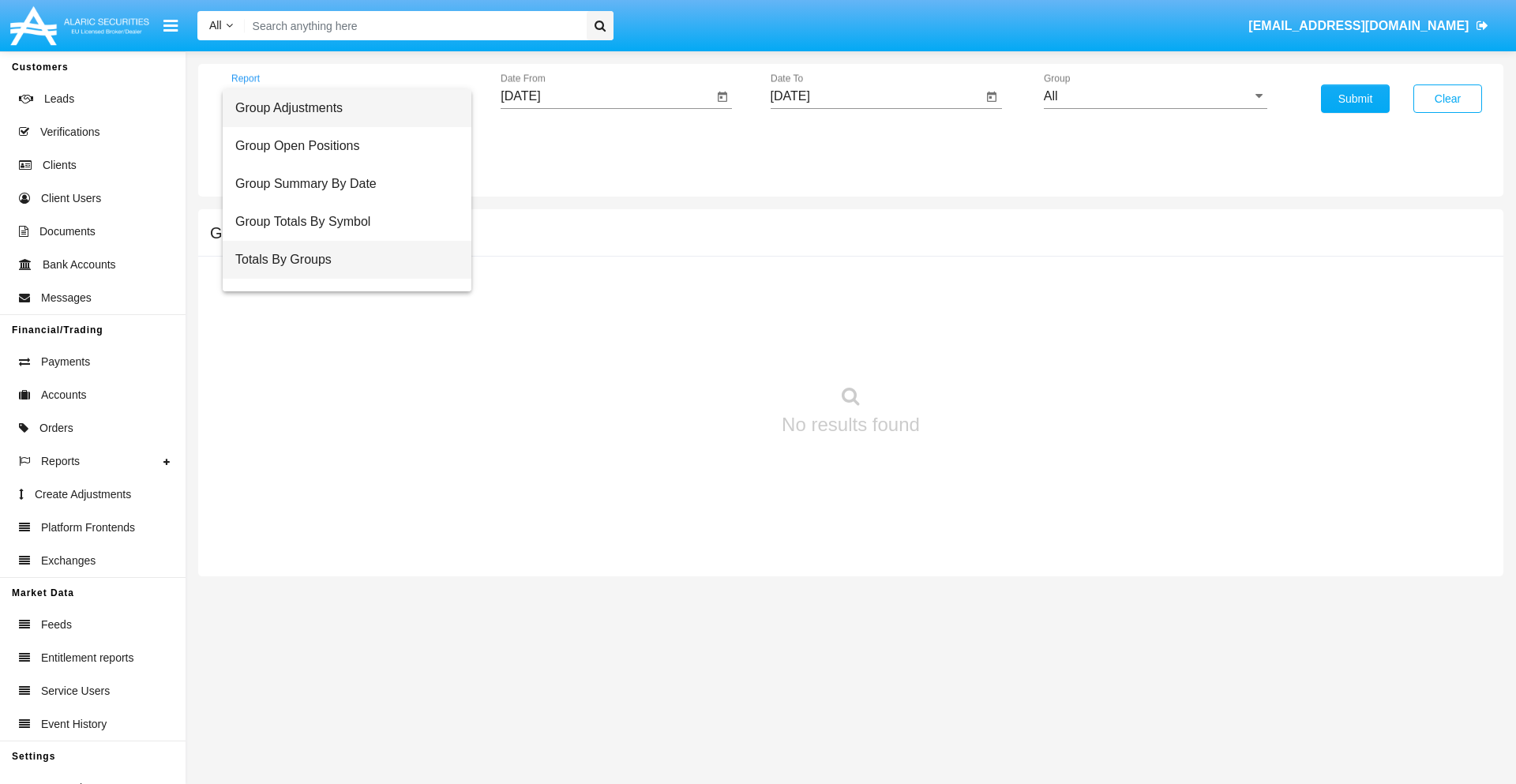
click at [340, 260] on span "Totals By Groups" at bounding box center [347, 259] width 224 height 38
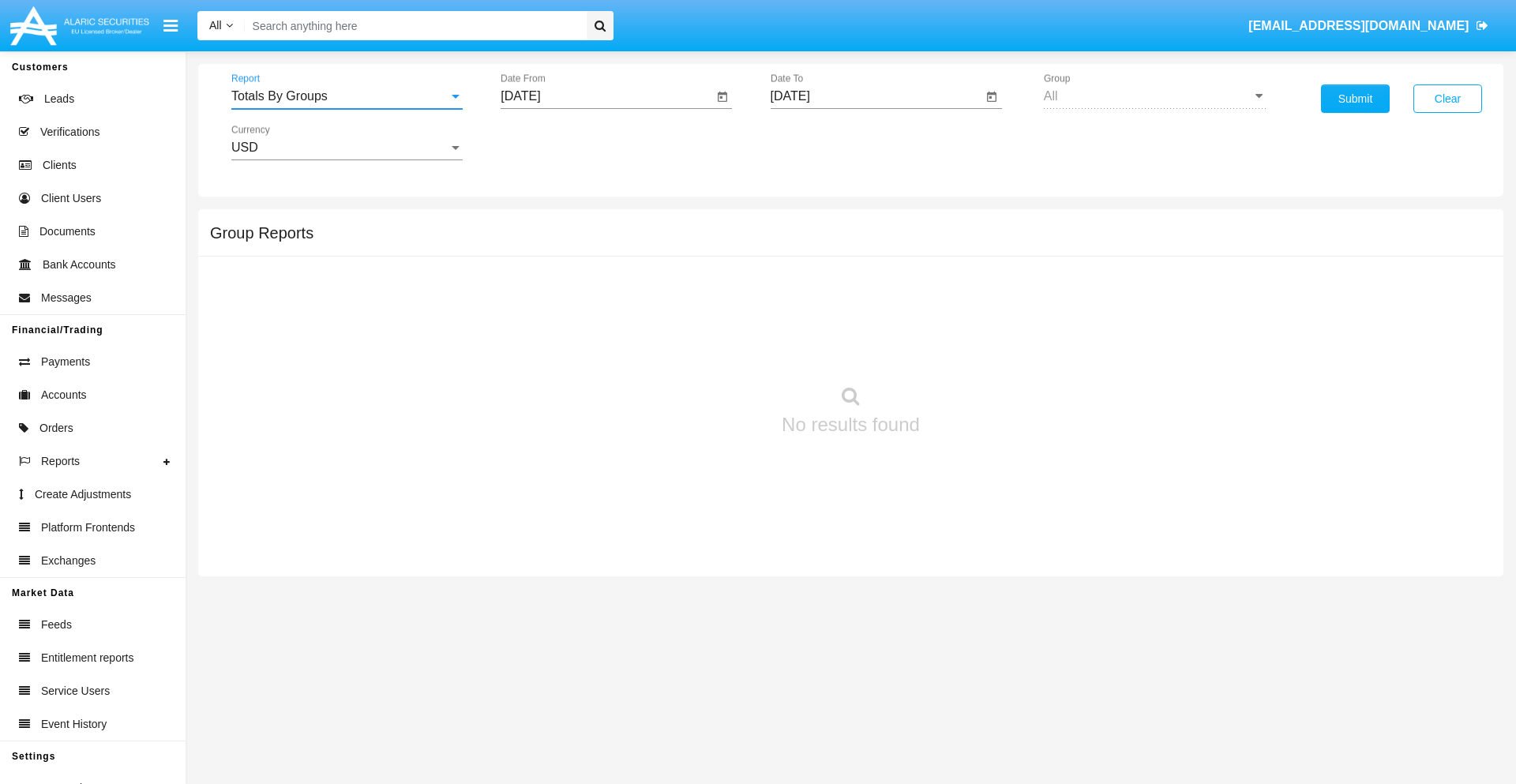
click at [606, 96] on input "[DATE]" at bounding box center [607, 96] width 212 height 15
click at [552, 142] on span "[DATE]" at bounding box center [538, 143] width 35 height 13
click at [594, 317] on div "2019" at bounding box center [594, 317] width 49 height 28
click at [539, 223] on div "JAN" at bounding box center [538, 222] width 49 height 28
click at [590, 241] on div "1" at bounding box center [589, 242] width 28 height 28
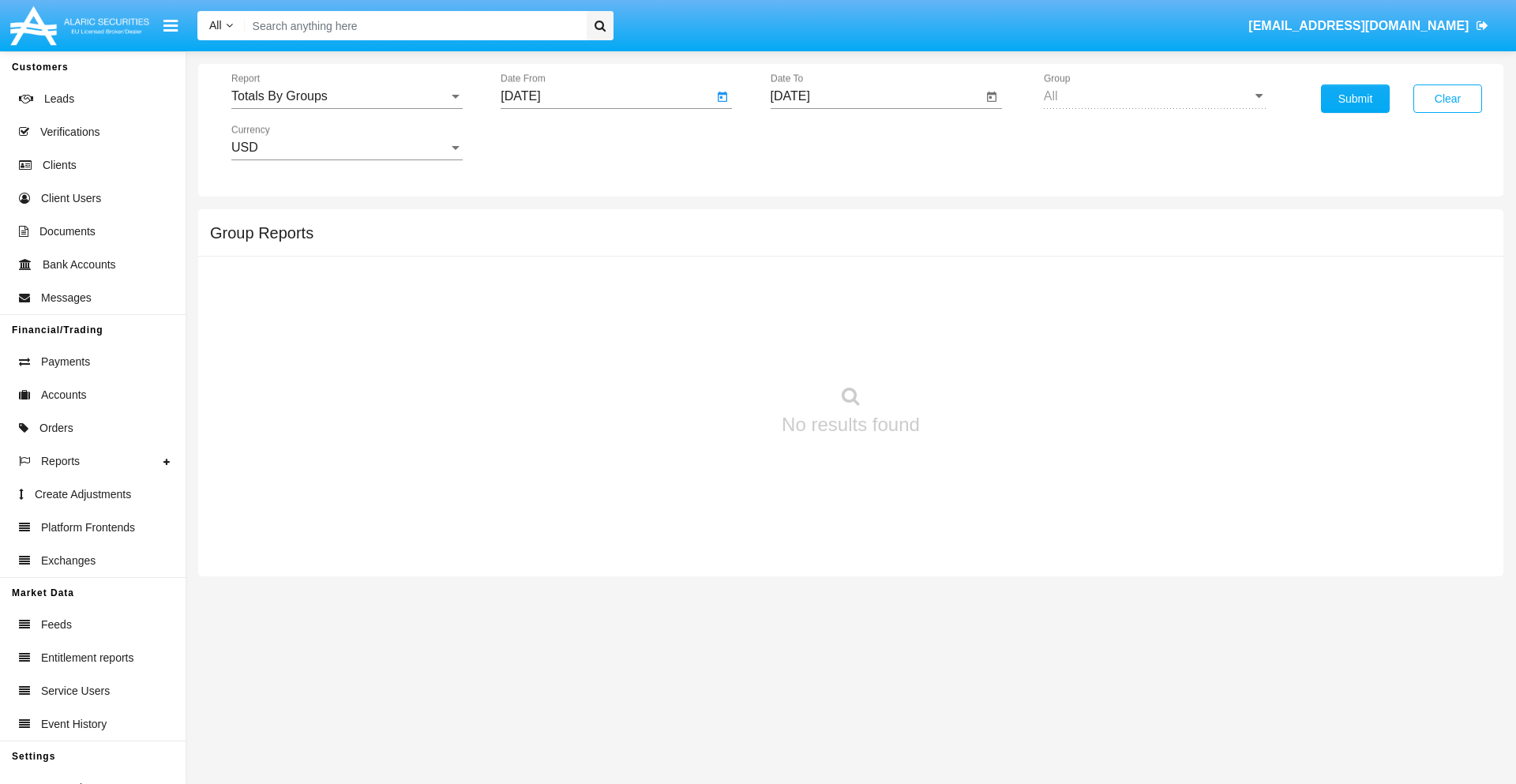
type input "[DATE]"
click at [876, 96] on input "[DATE]" at bounding box center [877, 96] width 212 height 15
click at [821, 142] on span "[DATE]" at bounding box center [808, 143] width 35 height 13
click at [863, 317] on div "2019" at bounding box center [863, 317] width 49 height 28
click at [808, 223] on div "JAN" at bounding box center [808, 222] width 49 height 28
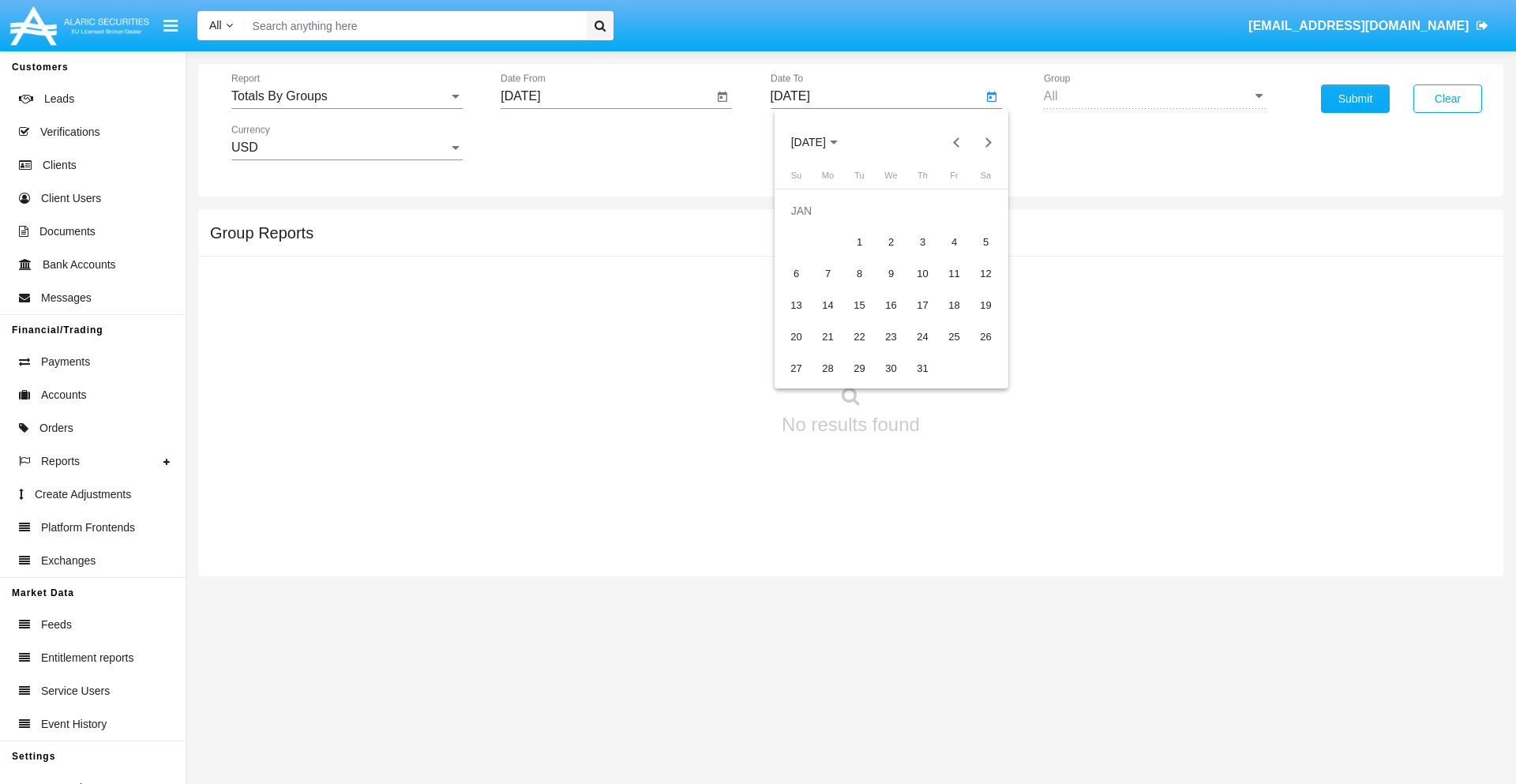
click at [859, 241] on div "1" at bounding box center [860, 242] width 28 height 28
type input "[DATE]"
click at [1355, 99] on button "Submit" at bounding box center [1355, 98] width 69 height 28
click at [347, 96] on span "Report" at bounding box center [339, 96] width 217 height 15
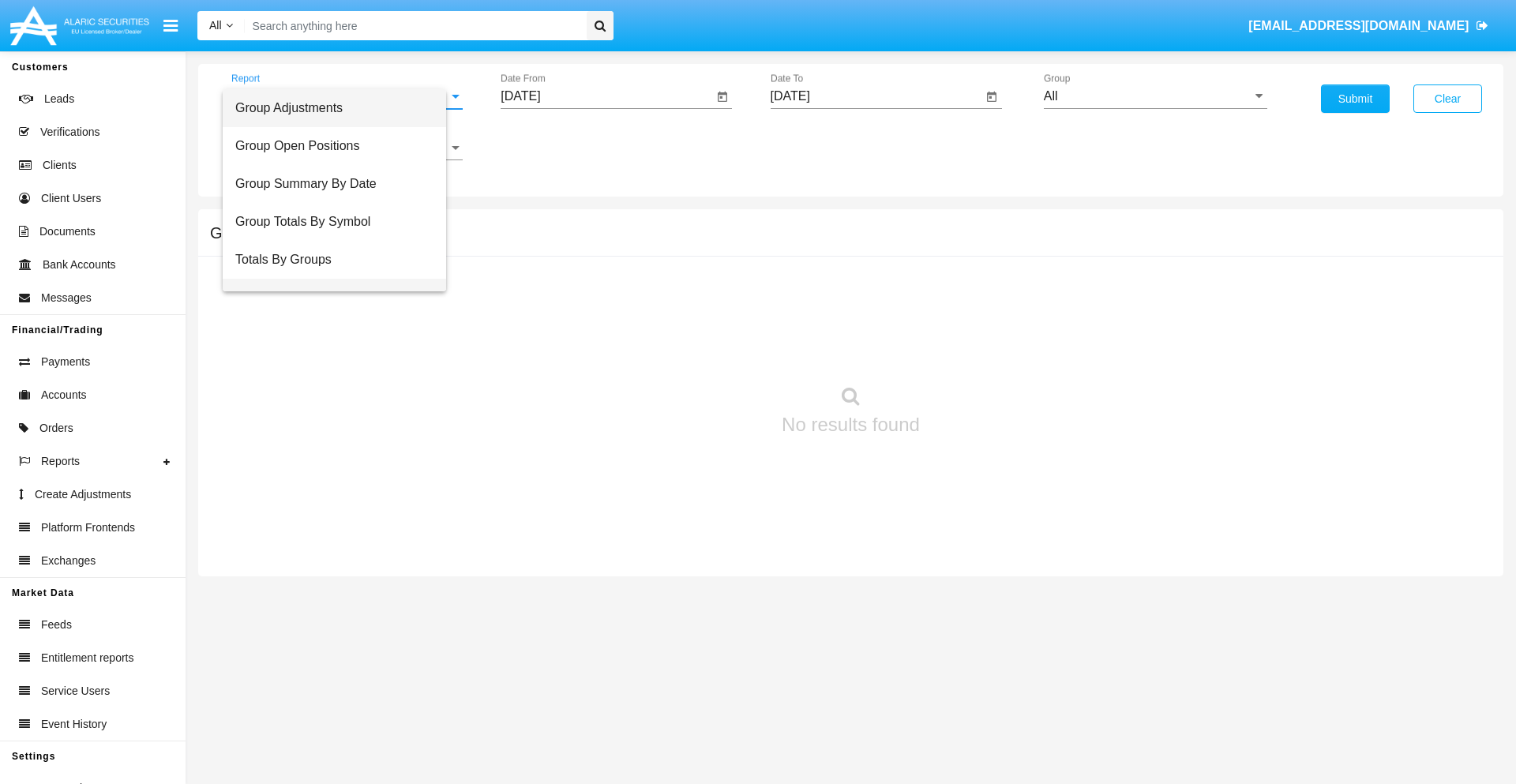
click at [340, 279] on span "Group Fees By Destination" at bounding box center [334, 297] width 199 height 38
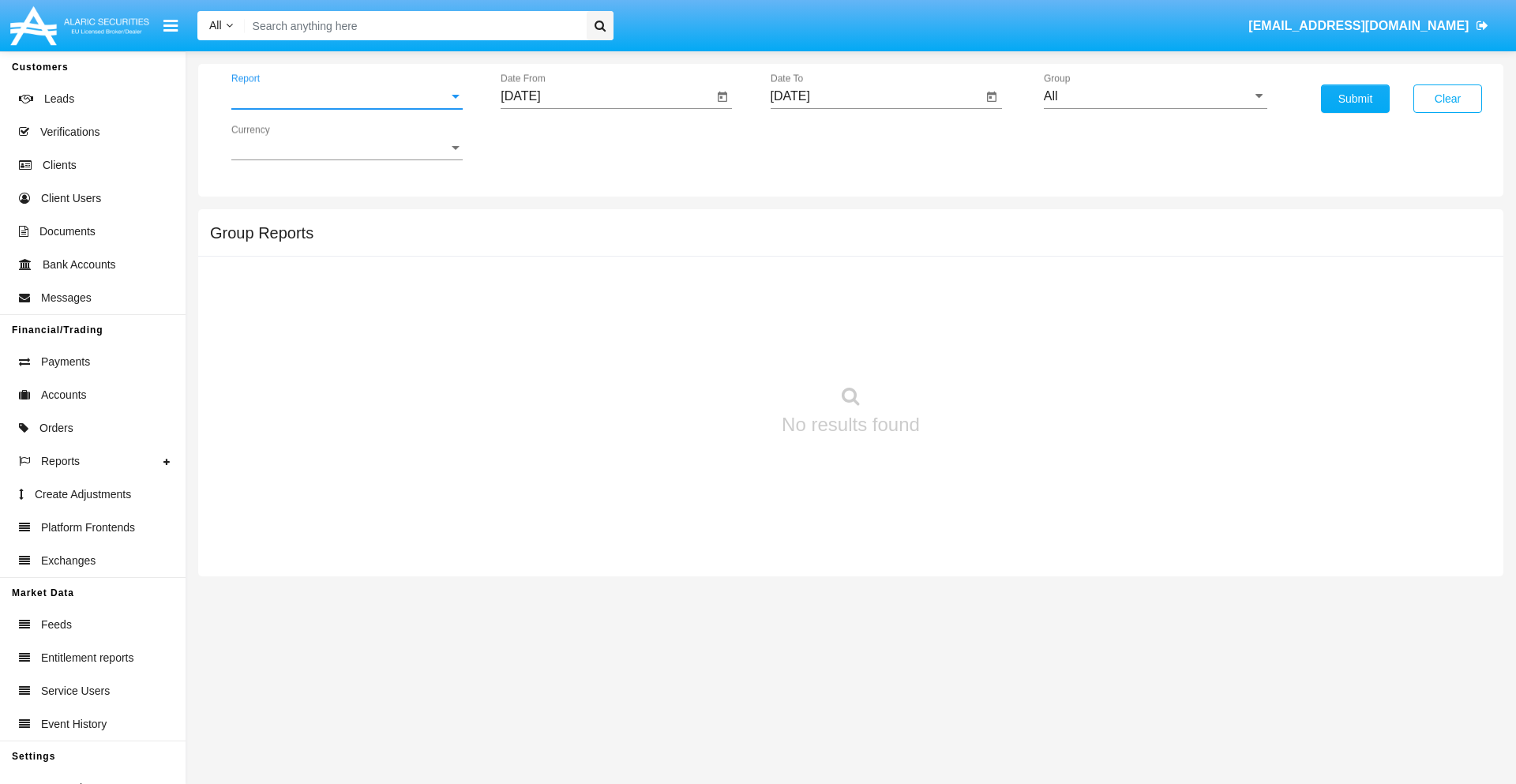
scroll to position [25, 0]
click at [606, 96] on input "[DATE]" at bounding box center [607, 96] width 212 height 15
click at [552, 142] on span "[DATE]" at bounding box center [538, 143] width 35 height 13
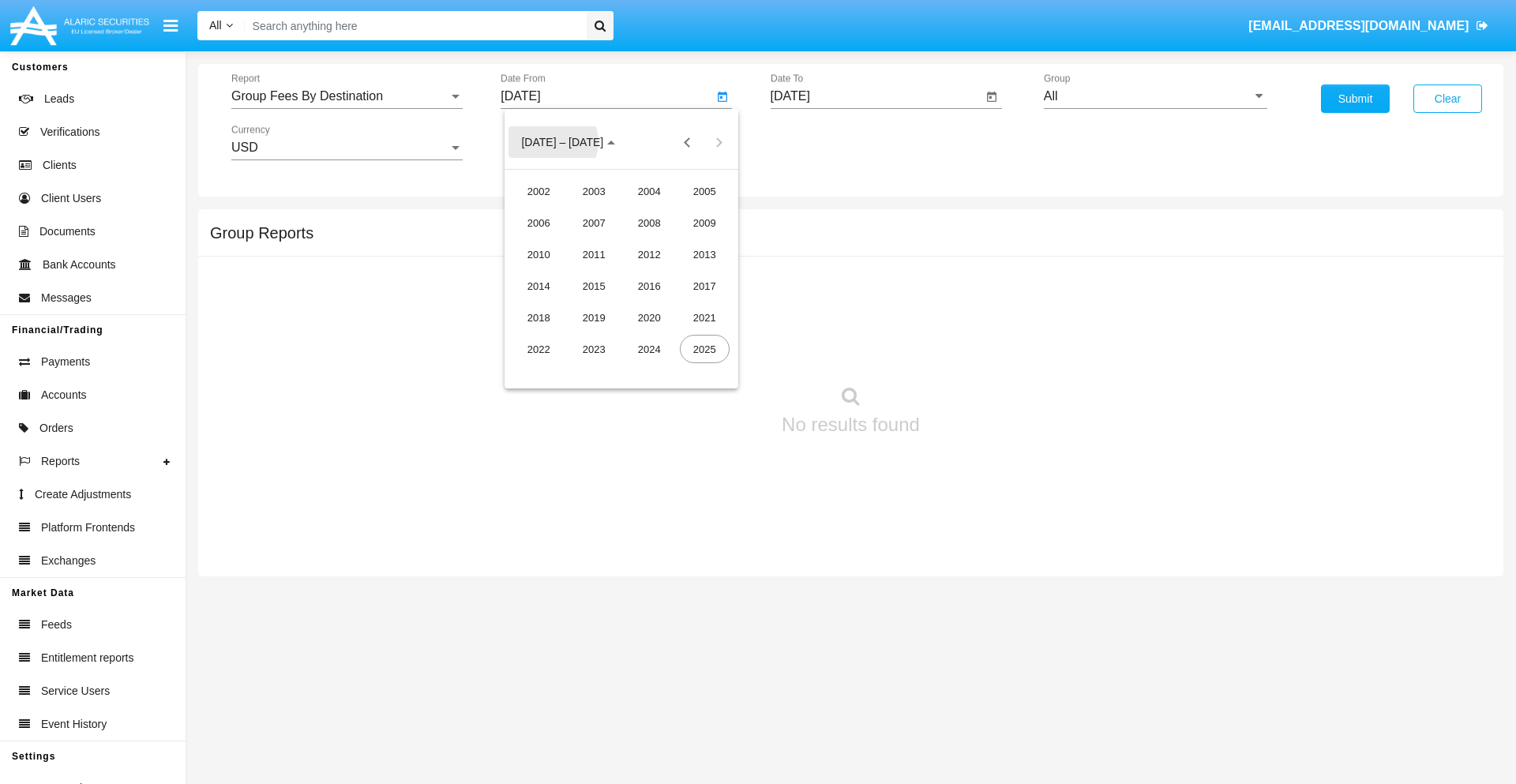
click at [594, 317] on div "2019" at bounding box center [594, 317] width 49 height 28
click at [539, 223] on div "JAN" at bounding box center [538, 222] width 49 height 28
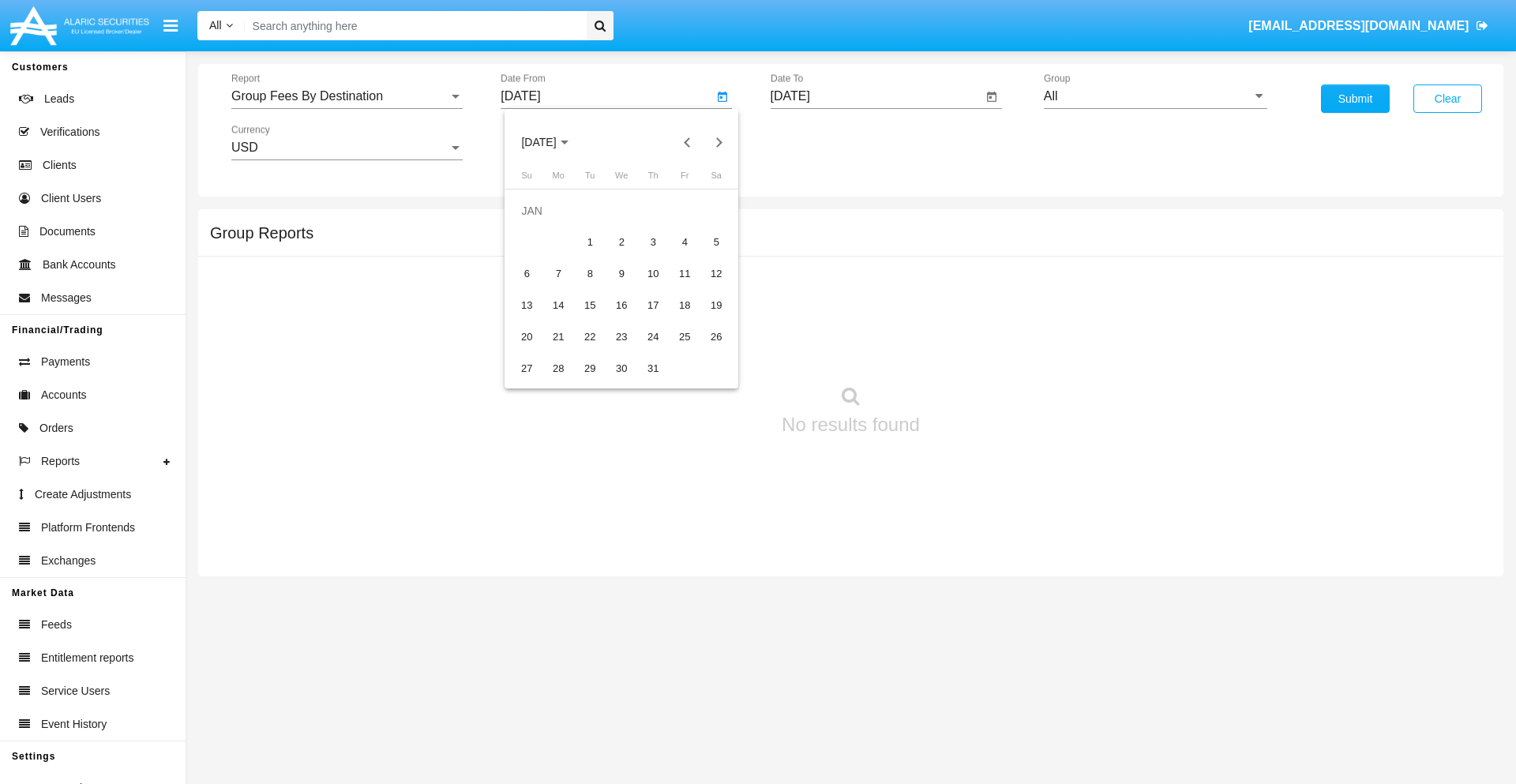
click at [590, 241] on div "1" at bounding box center [589, 242] width 28 height 28
type input "[DATE]"
click at [876, 96] on input "[DATE]" at bounding box center [877, 96] width 212 height 15
click at [821, 142] on span "[DATE]" at bounding box center [808, 143] width 35 height 13
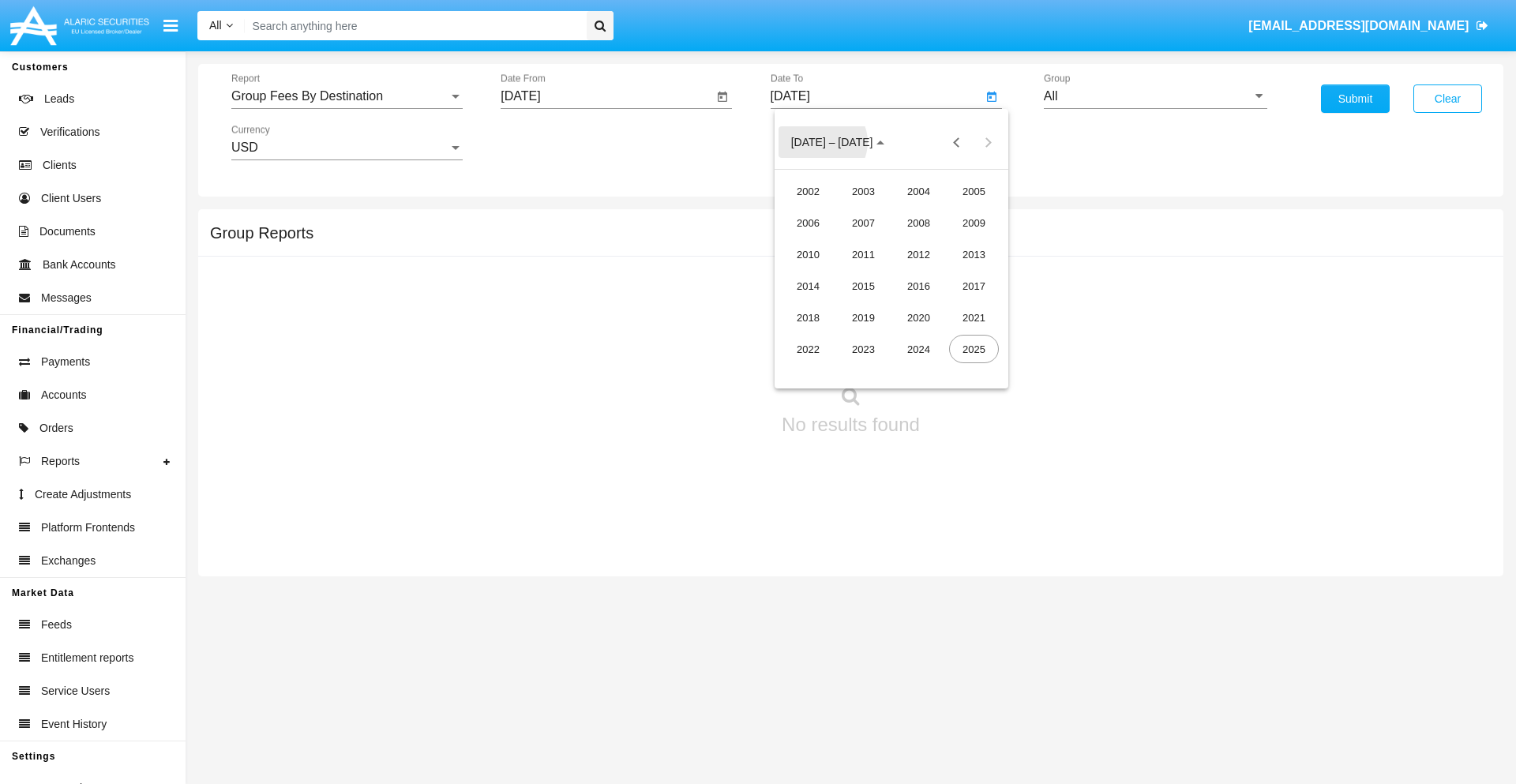
click at [863, 317] on div "2019" at bounding box center [863, 317] width 49 height 28
click at [808, 223] on div "JAN" at bounding box center [808, 222] width 49 height 28
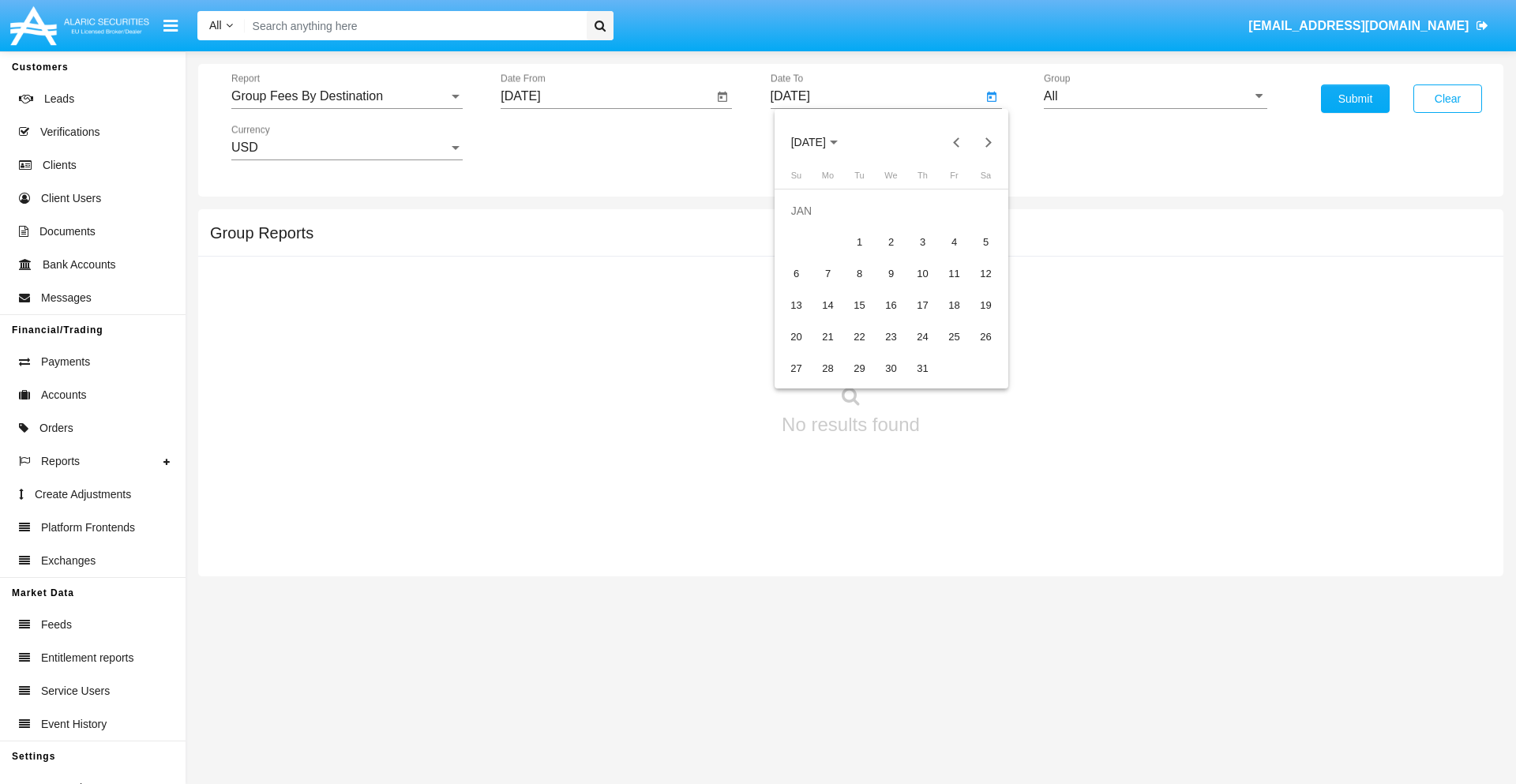
click at [859, 241] on div "1" at bounding box center [860, 242] width 28 height 28
type input "[DATE]"
click at [1155, 96] on input "All" at bounding box center [1155, 96] width 224 height 15
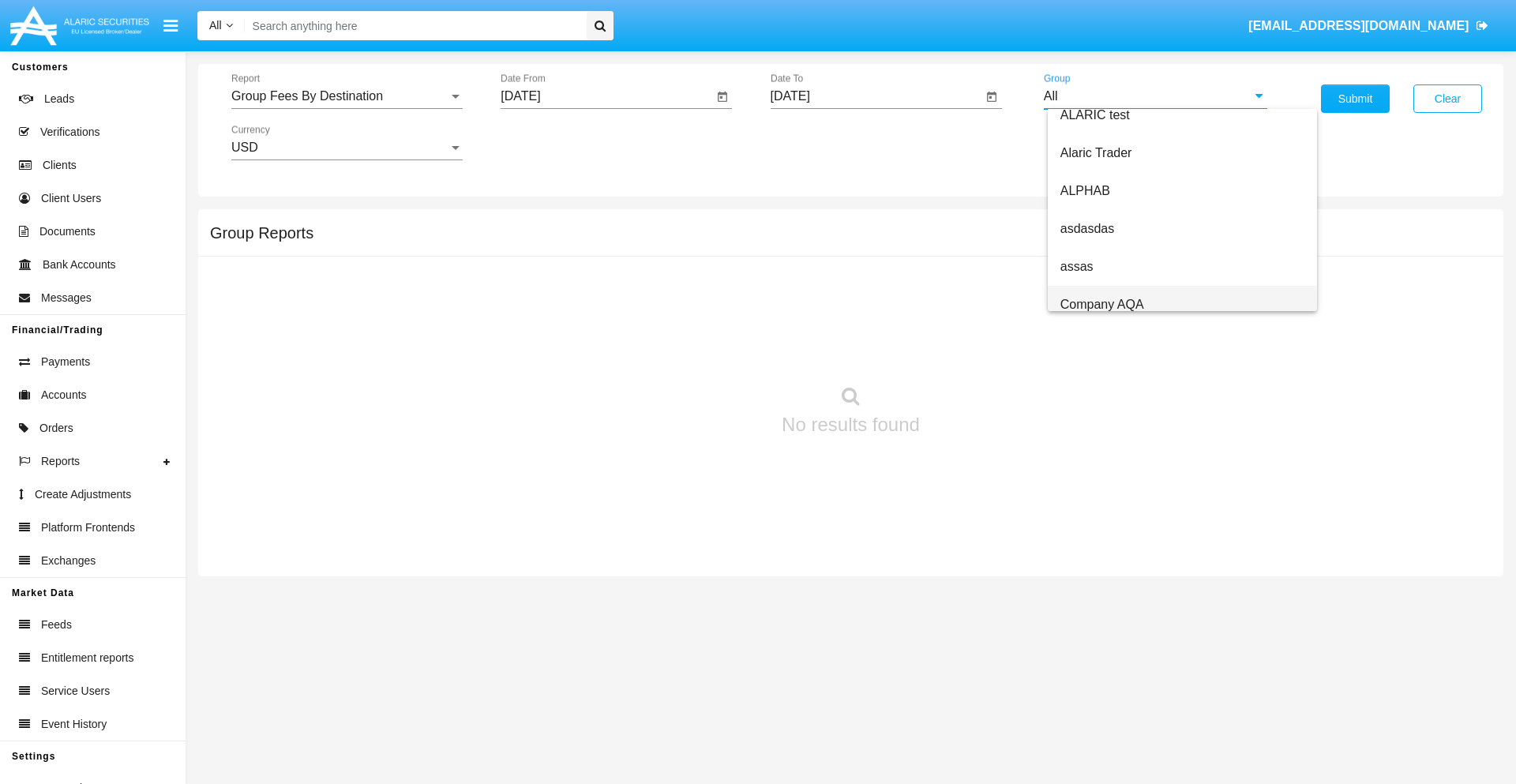
click at [1101, 304] on span "Company AQA" at bounding box center [1102, 304] width 83 height 14
type input "Company AQA"
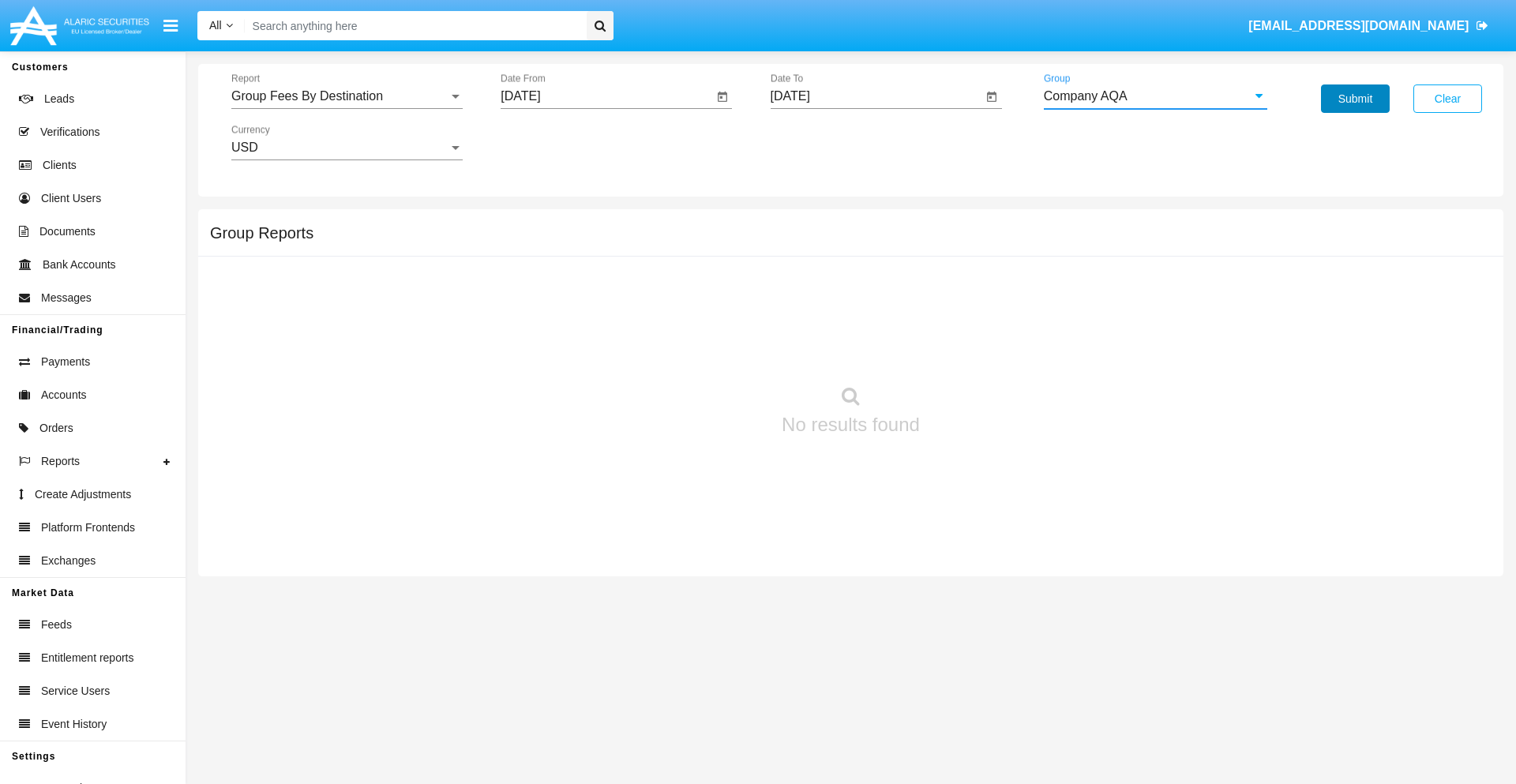
click at [1355, 99] on button "Submit" at bounding box center [1355, 98] width 69 height 28
click at [347, 96] on span "Report" at bounding box center [339, 96] width 217 height 15
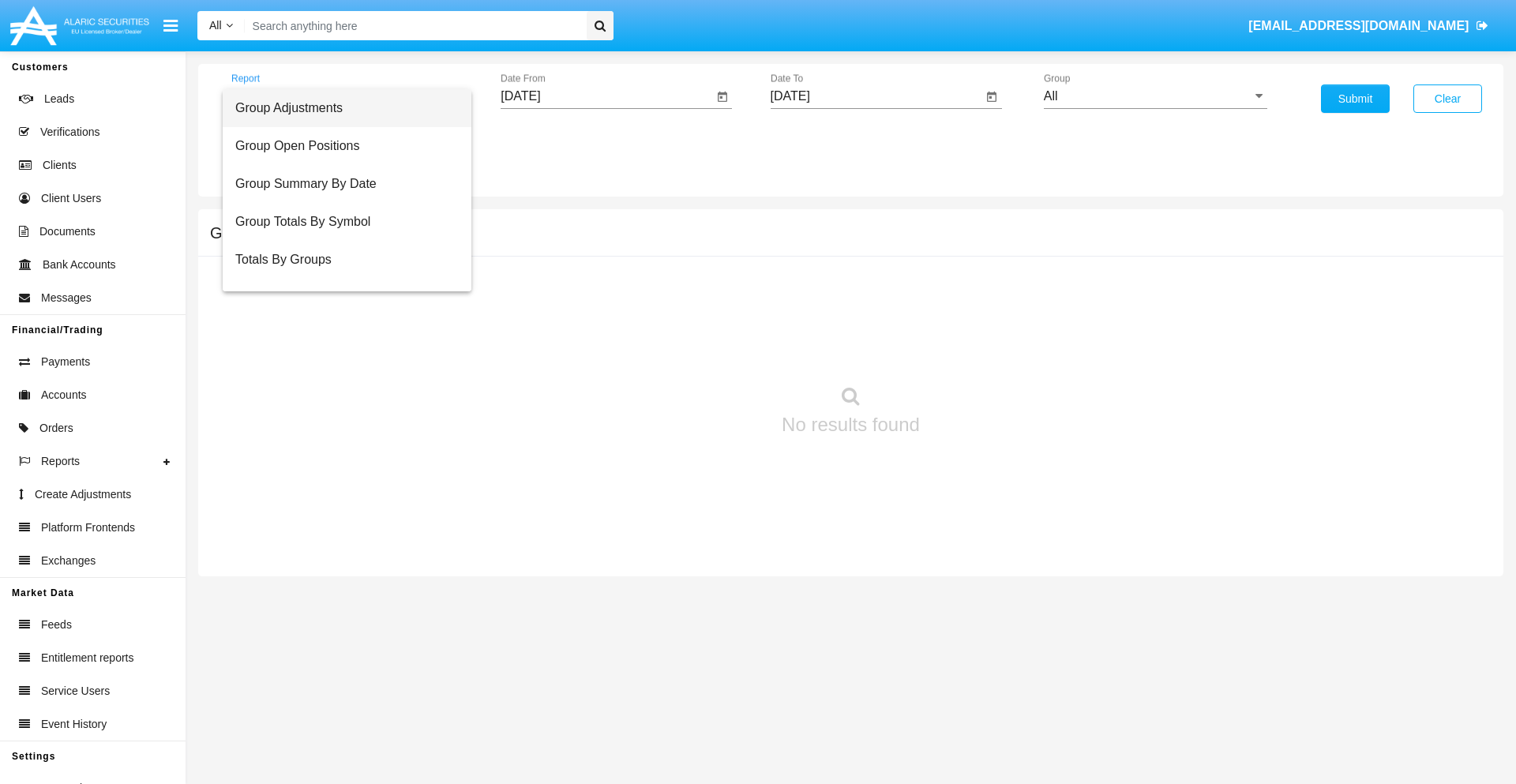
click at [340, 317] on span "Totals By Accounts" at bounding box center [347, 335] width 224 height 38
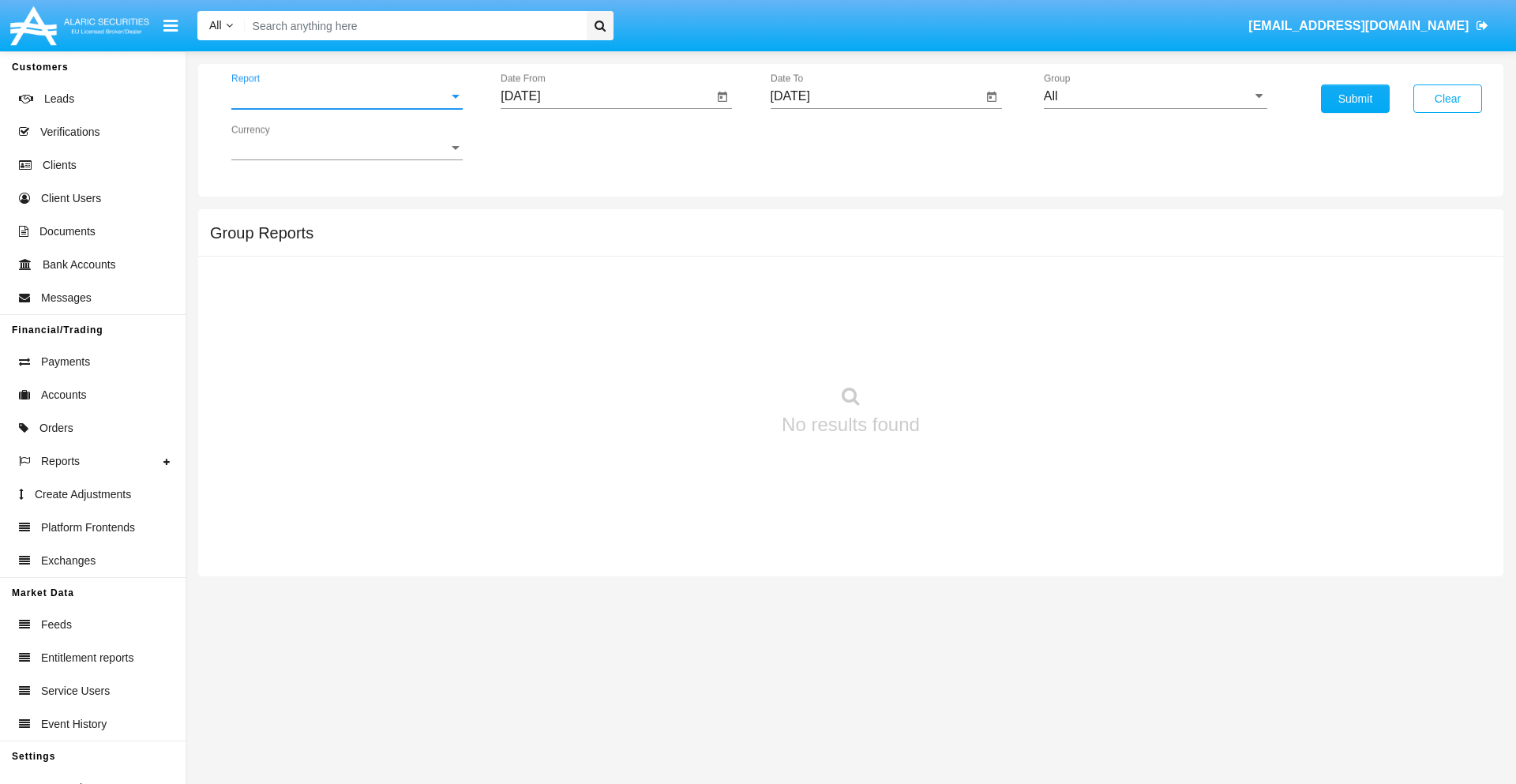
scroll to position [63, 0]
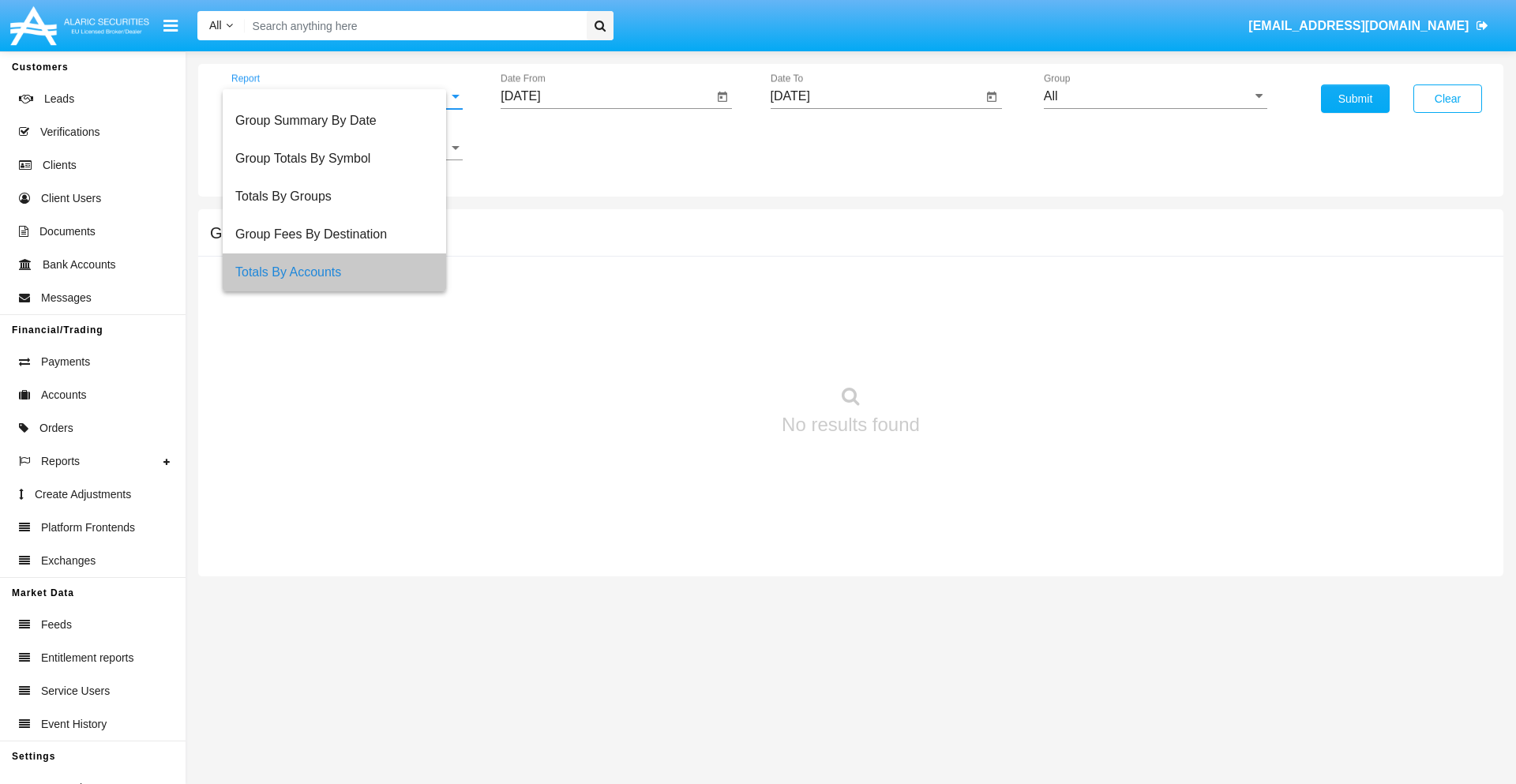
click at [606, 96] on input "[DATE]" at bounding box center [607, 96] width 212 height 15
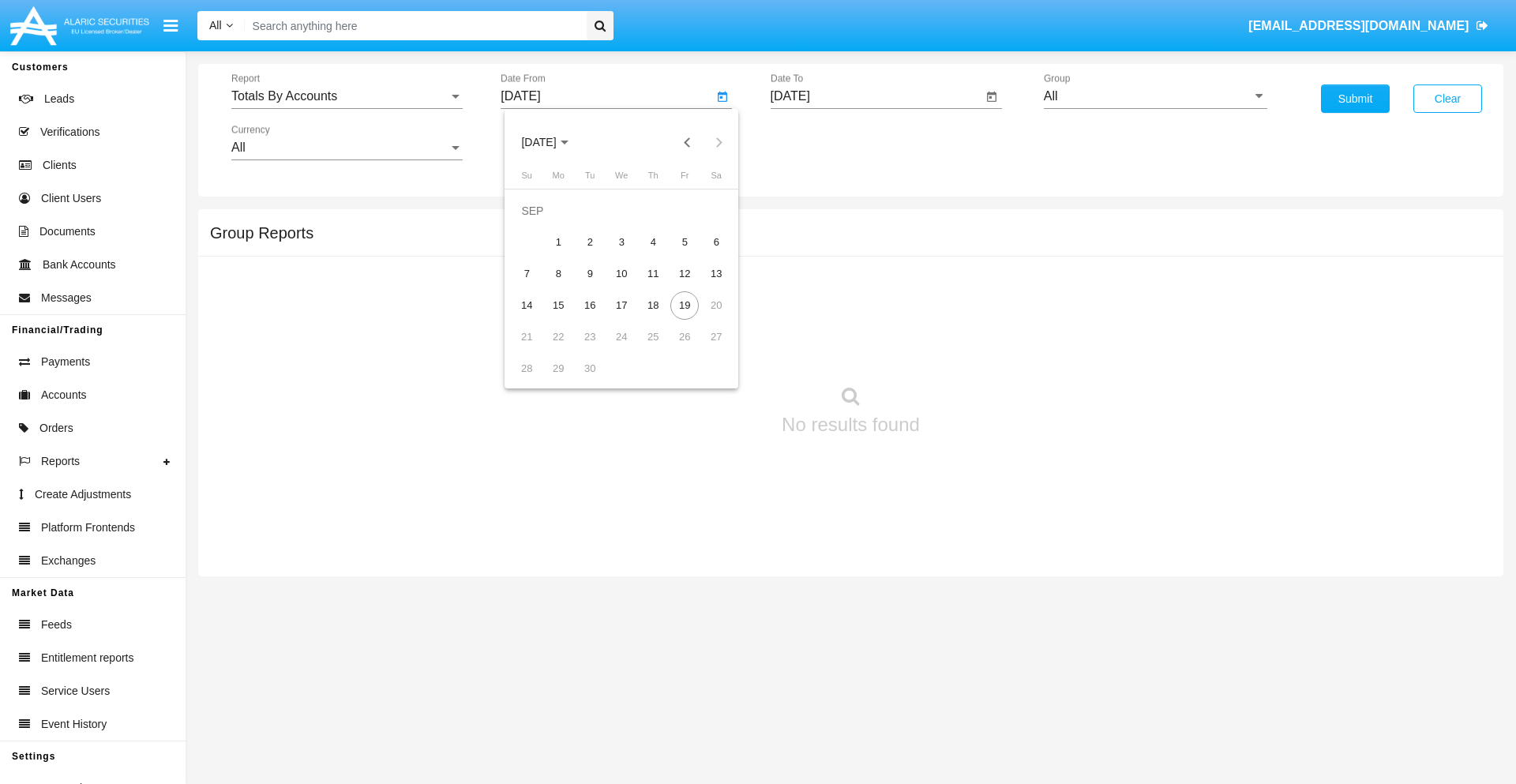
click at [552, 142] on span "[DATE]" at bounding box center [538, 143] width 35 height 13
click at [594, 317] on div "2019" at bounding box center [594, 317] width 49 height 28
click at [539, 223] on div "JAN" at bounding box center [538, 222] width 49 height 28
click at [590, 241] on div "1" at bounding box center [589, 242] width 28 height 28
type input "01/01/19"
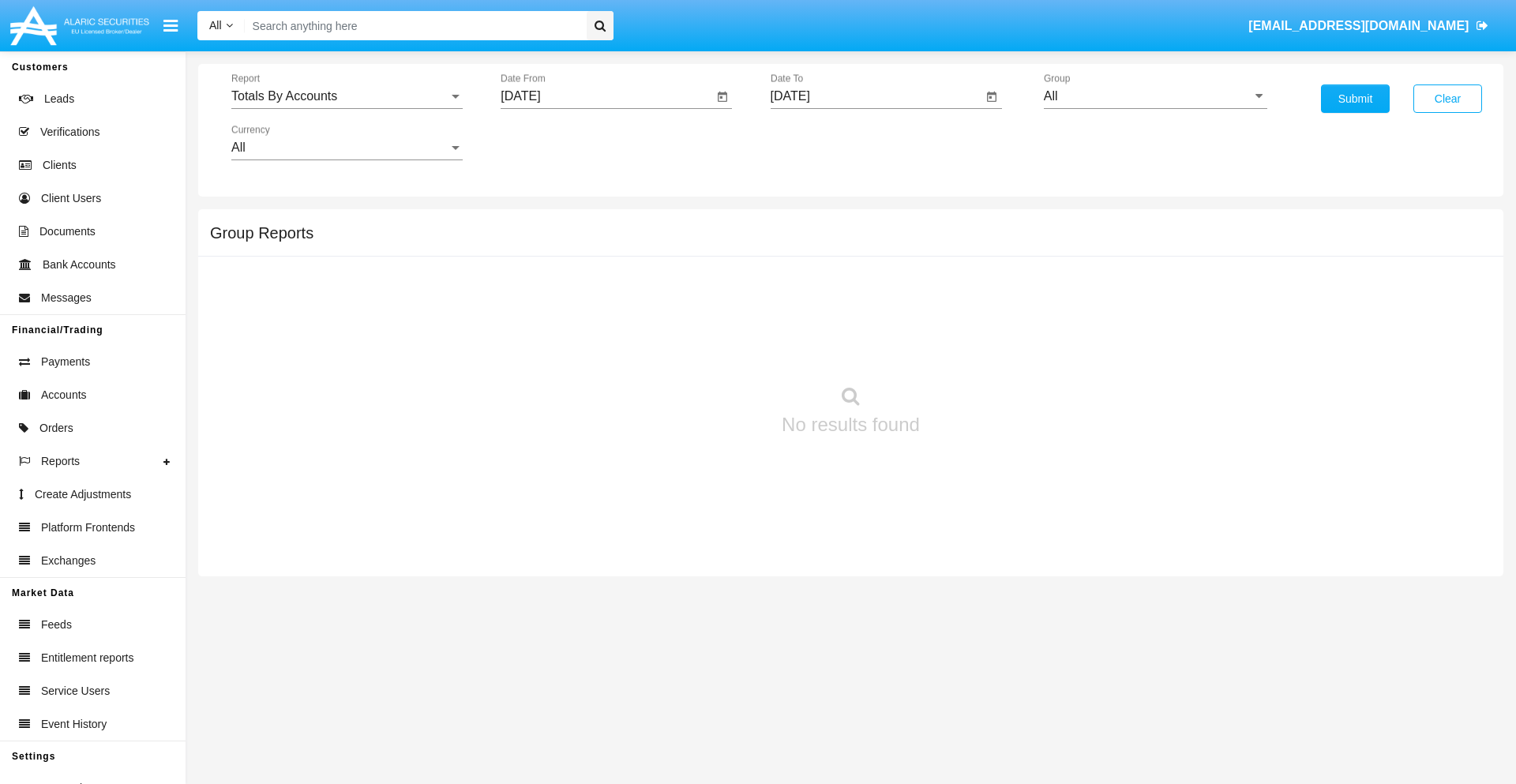
click at [876, 96] on input "[DATE]" at bounding box center [877, 96] width 212 height 15
click at [821, 142] on span "[DATE]" at bounding box center [808, 143] width 35 height 13
click at [863, 317] on div "2019" at bounding box center [863, 317] width 49 height 28
click at [808, 223] on div "JAN" at bounding box center [808, 222] width 49 height 28
click at [859, 241] on div "1" at bounding box center [860, 242] width 28 height 28
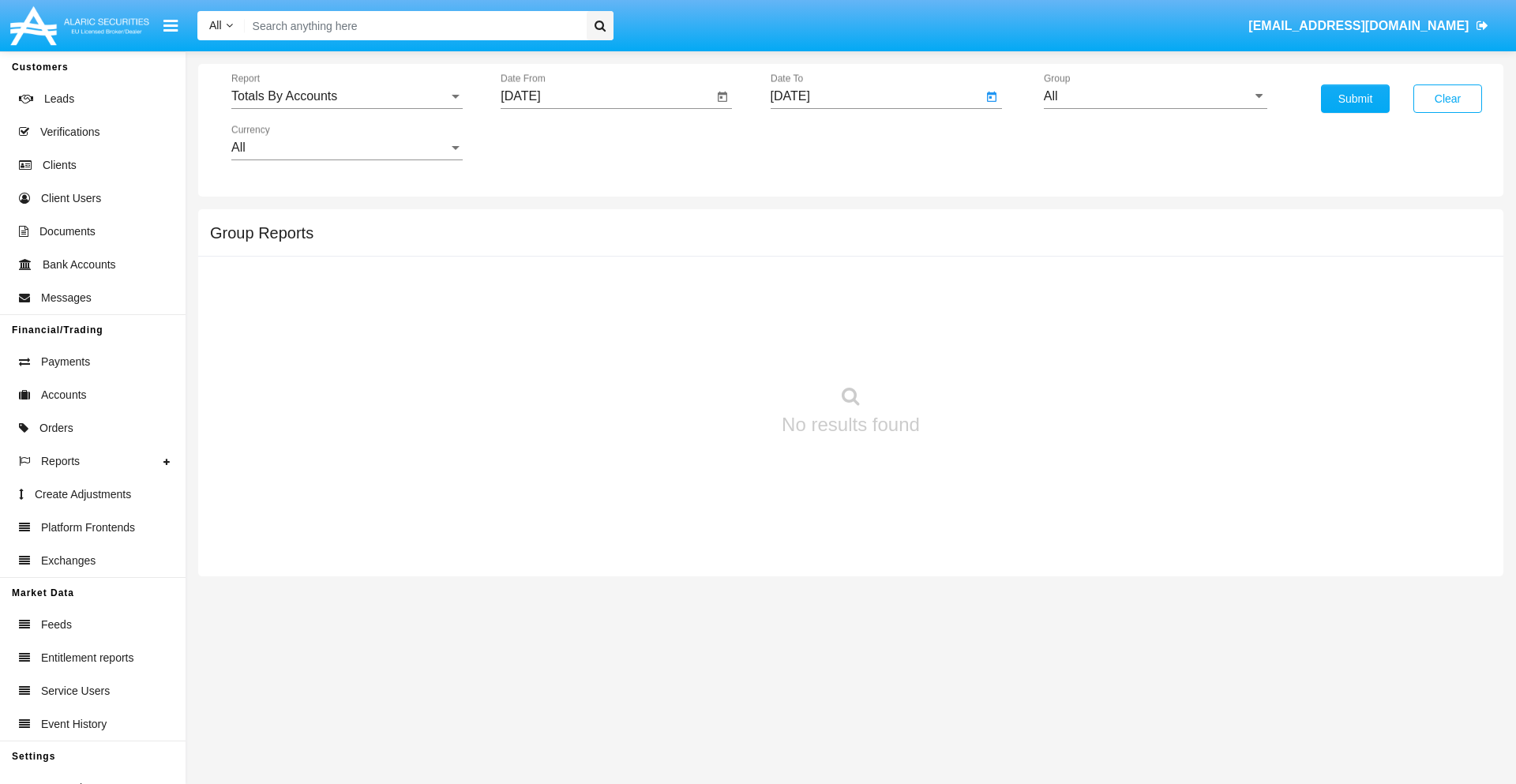
type input "01/01/19"
click at [1155, 96] on input "All" at bounding box center [1155, 96] width 224 height 15
click at [1101, 651] on span "Company AQA" at bounding box center [1102, 658] width 83 height 14
type input "Company AQA"
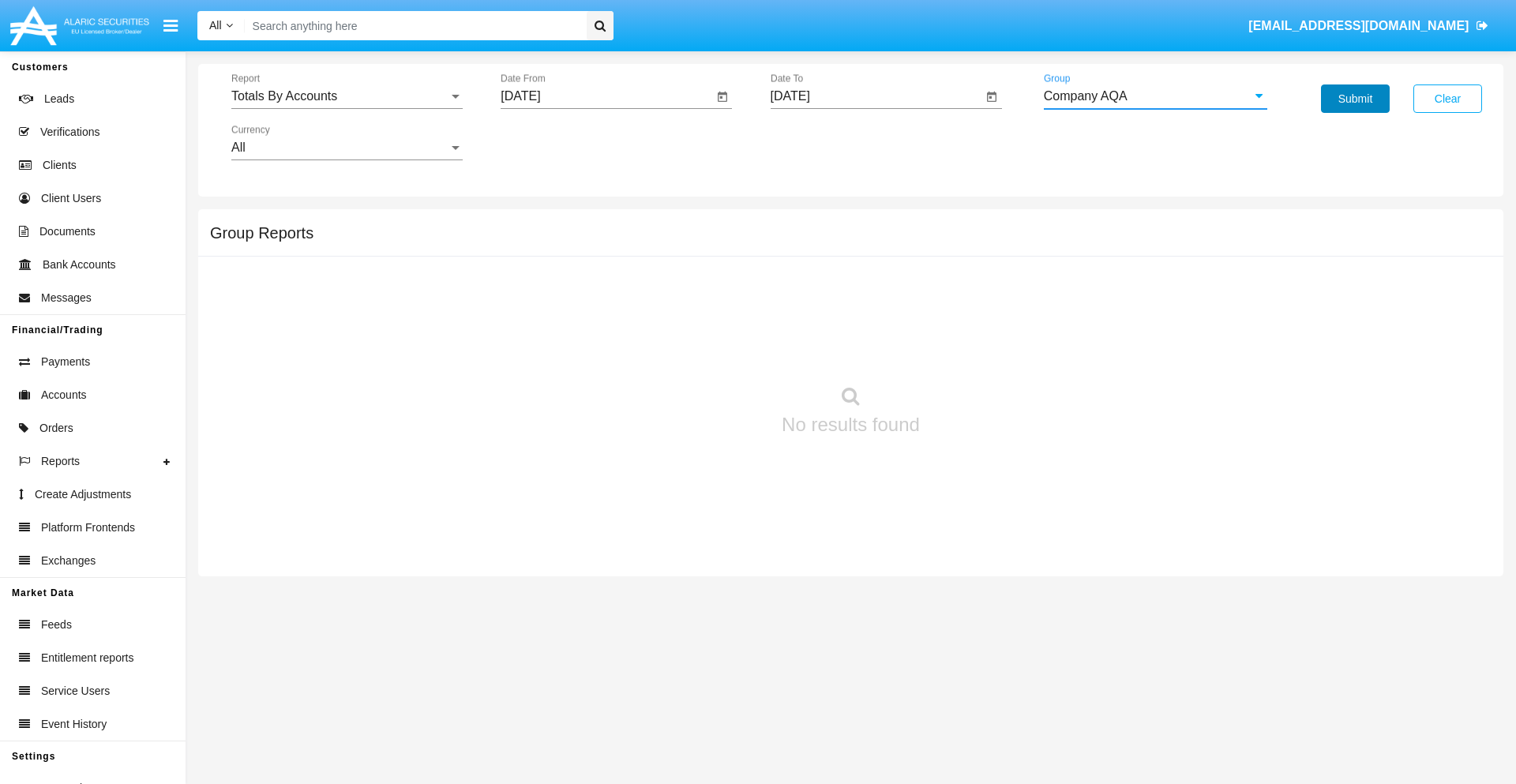
click at [1355, 99] on button "Submit" at bounding box center [1355, 98] width 69 height 28
click at [347, 96] on span "Report" at bounding box center [339, 96] width 217 height 15
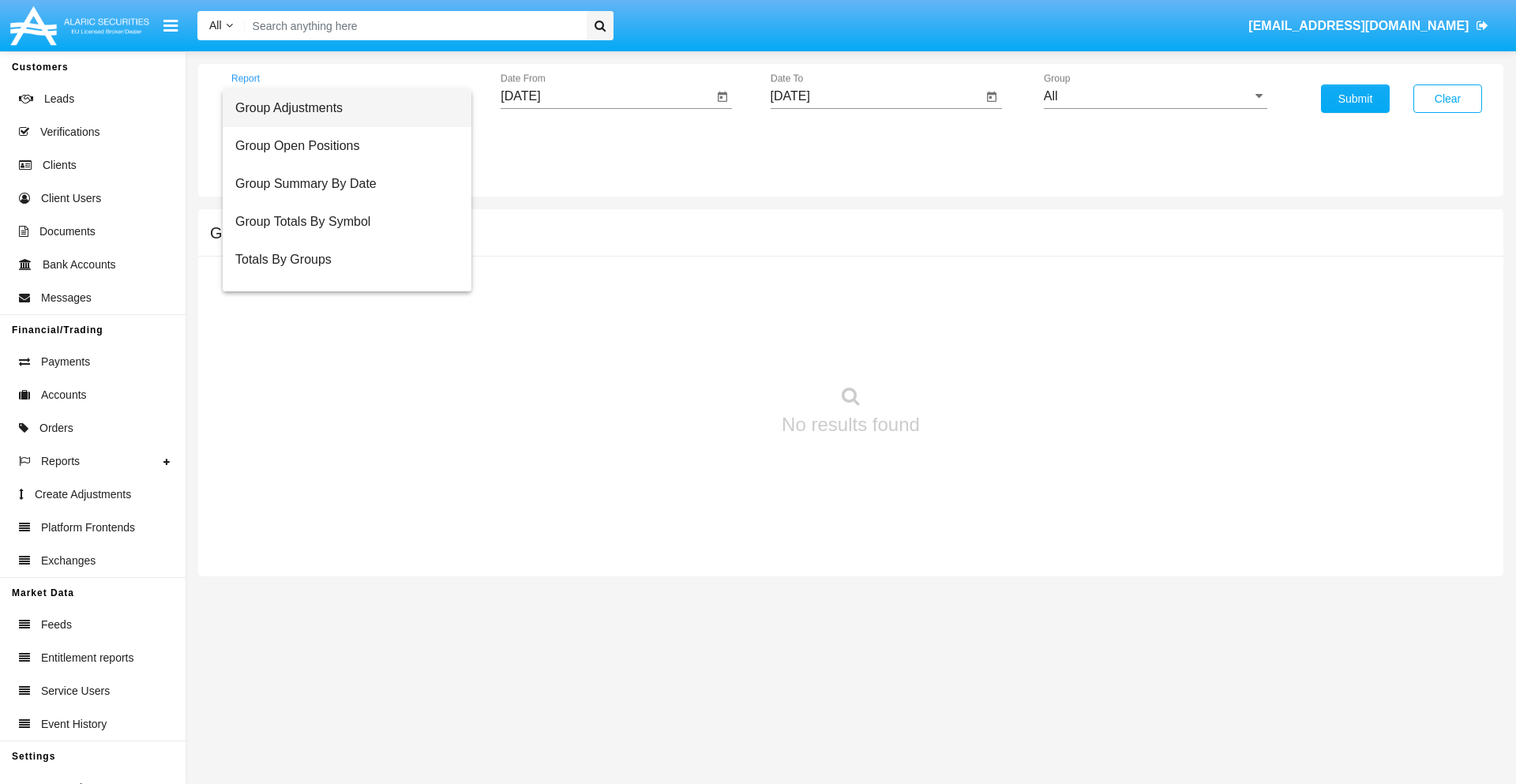
click at [340, 108] on span "Group Adjustments" at bounding box center [347, 108] width 224 height 38
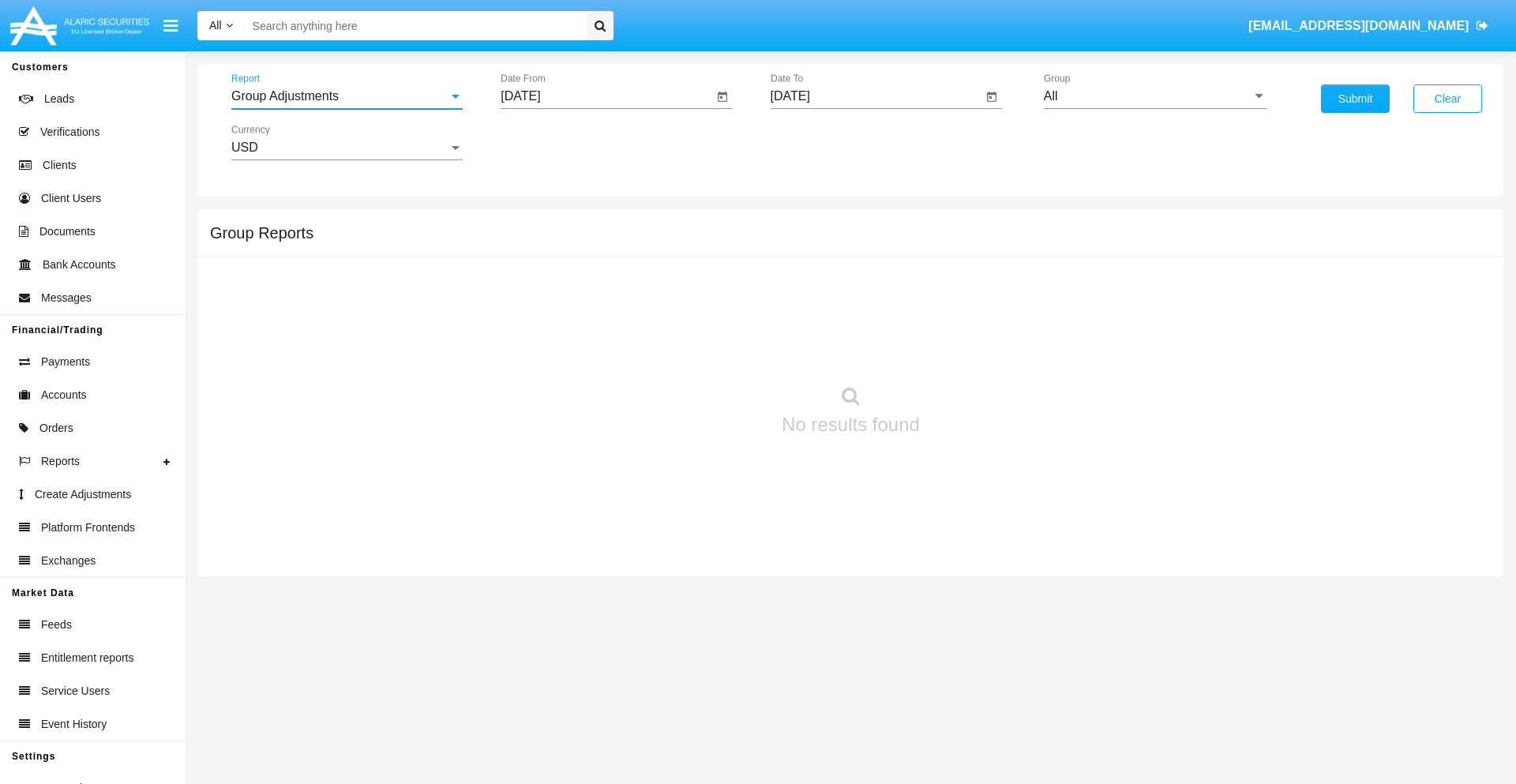
click at [606, 96] on input "[DATE]" at bounding box center [607, 96] width 212 height 15
click at [552, 142] on span "[DATE]" at bounding box center [538, 143] width 35 height 13
click at [704, 349] on div "2025" at bounding box center [704, 348] width 49 height 28
click at [594, 254] on div "JUN" at bounding box center [594, 254] width 49 height 28
click at [653, 305] on div "19" at bounding box center [652, 305] width 28 height 28
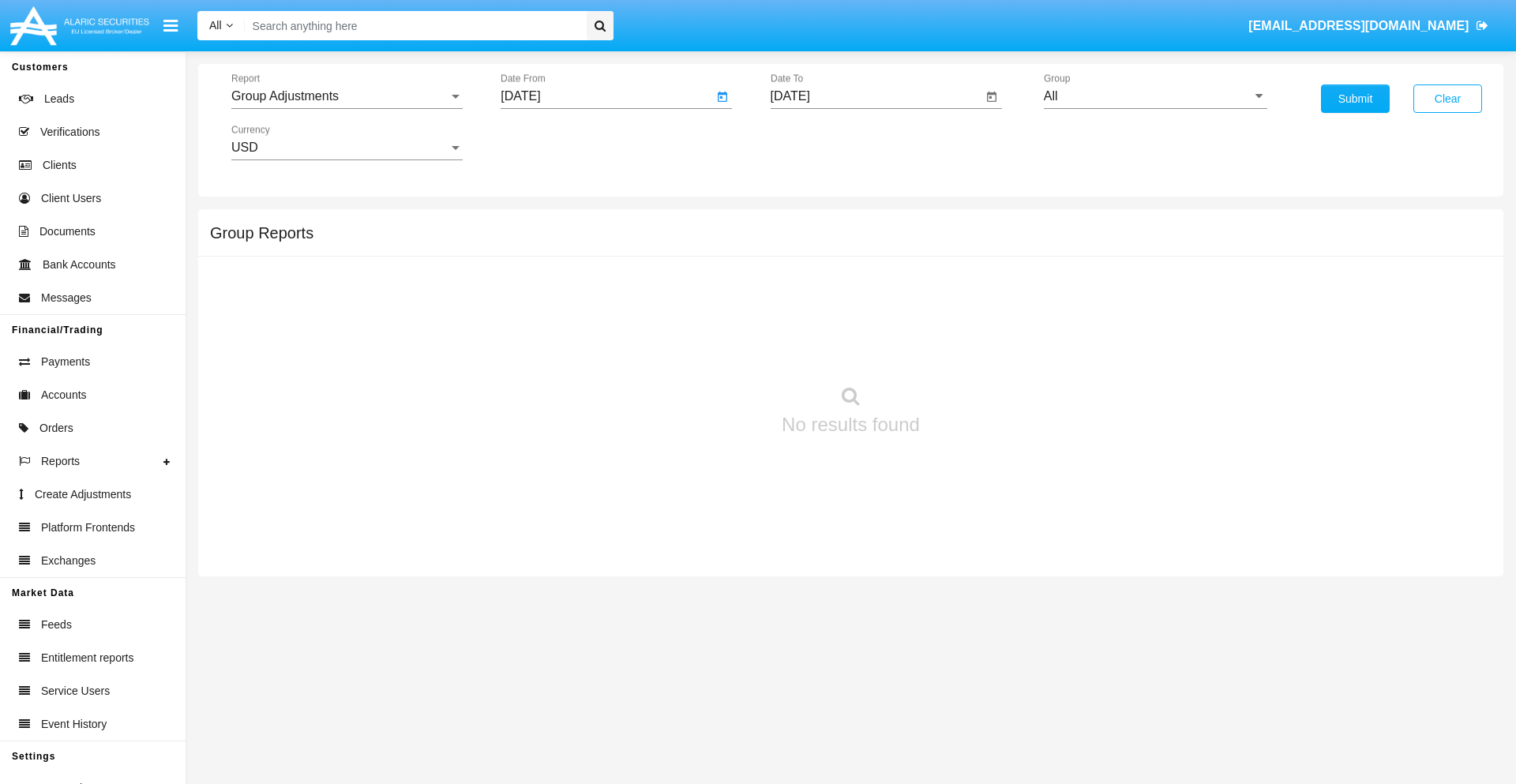
type input "[DATE]"
click at [876, 96] on input "[DATE]" at bounding box center [877, 96] width 212 height 15
click at [821, 142] on span "[DATE]" at bounding box center [808, 143] width 35 height 13
click at [973, 349] on div "2025" at bounding box center [973, 348] width 49 height 28
click at [808, 286] on div "SEP" at bounding box center [808, 285] width 49 height 28
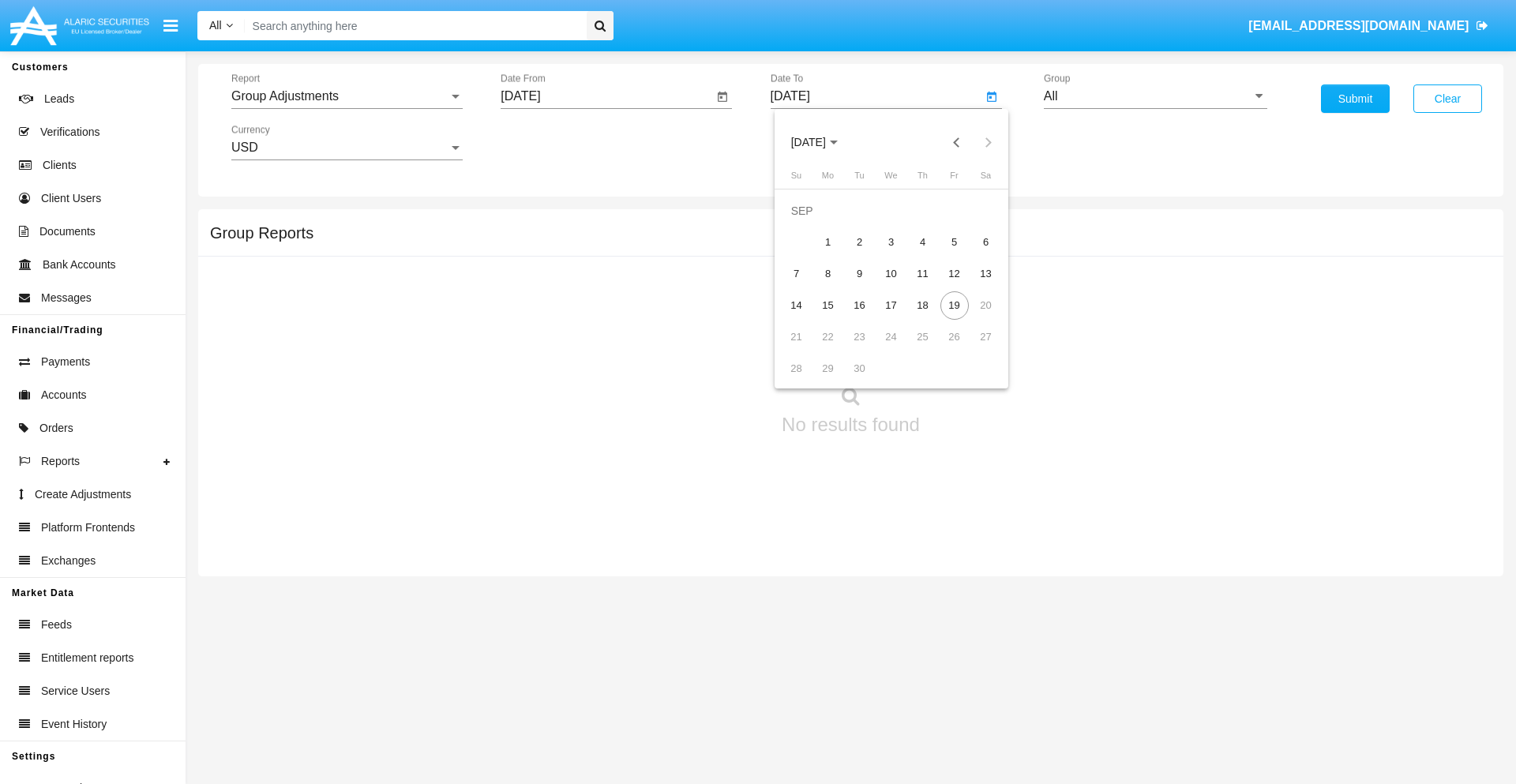
click at [954, 305] on div "19" at bounding box center [954, 305] width 28 height 28
type input "[DATE]"
click at [1155, 96] on input "All" at bounding box center [1155, 96] width 224 height 15
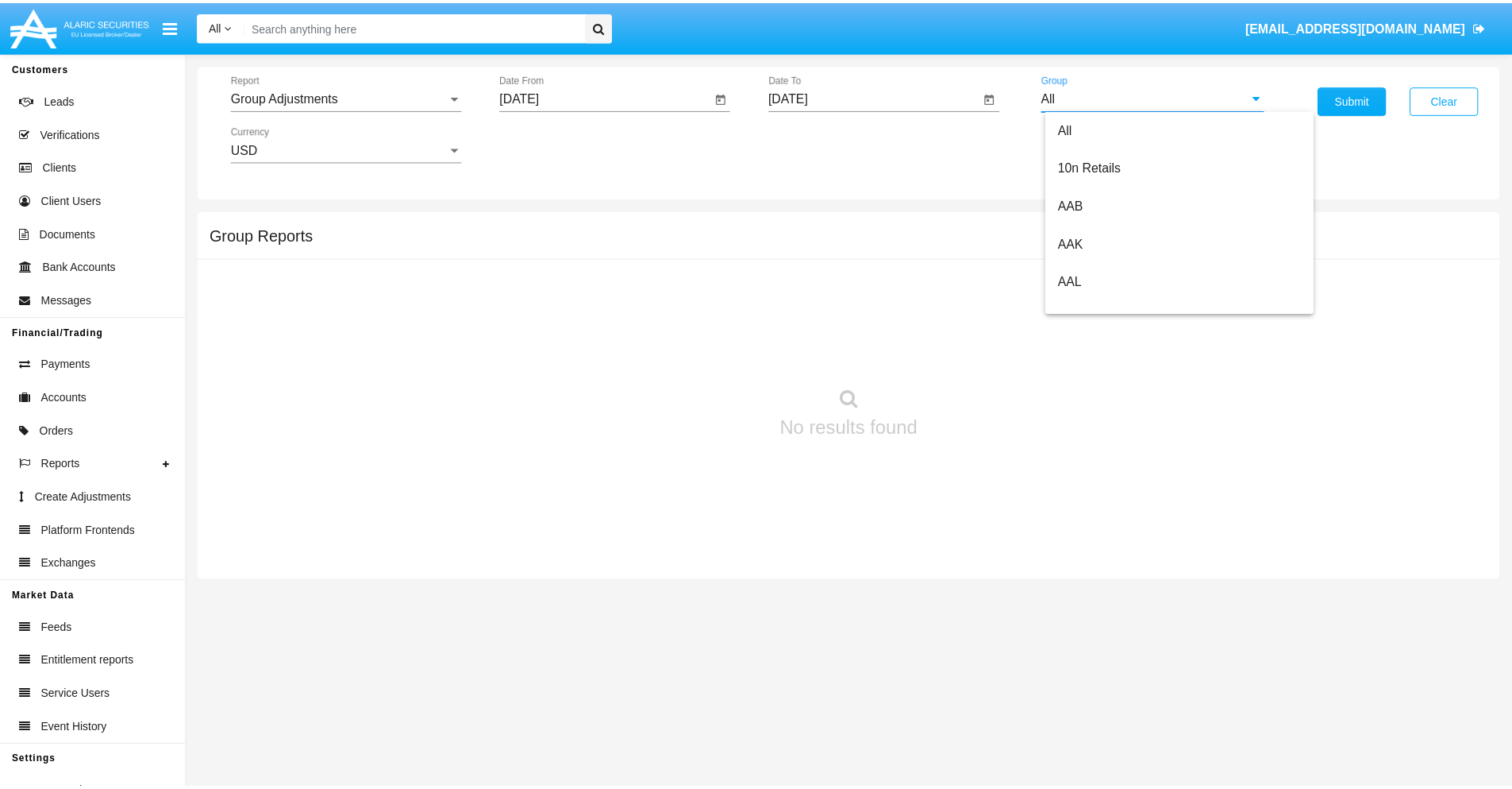
scroll to position [356, 0]
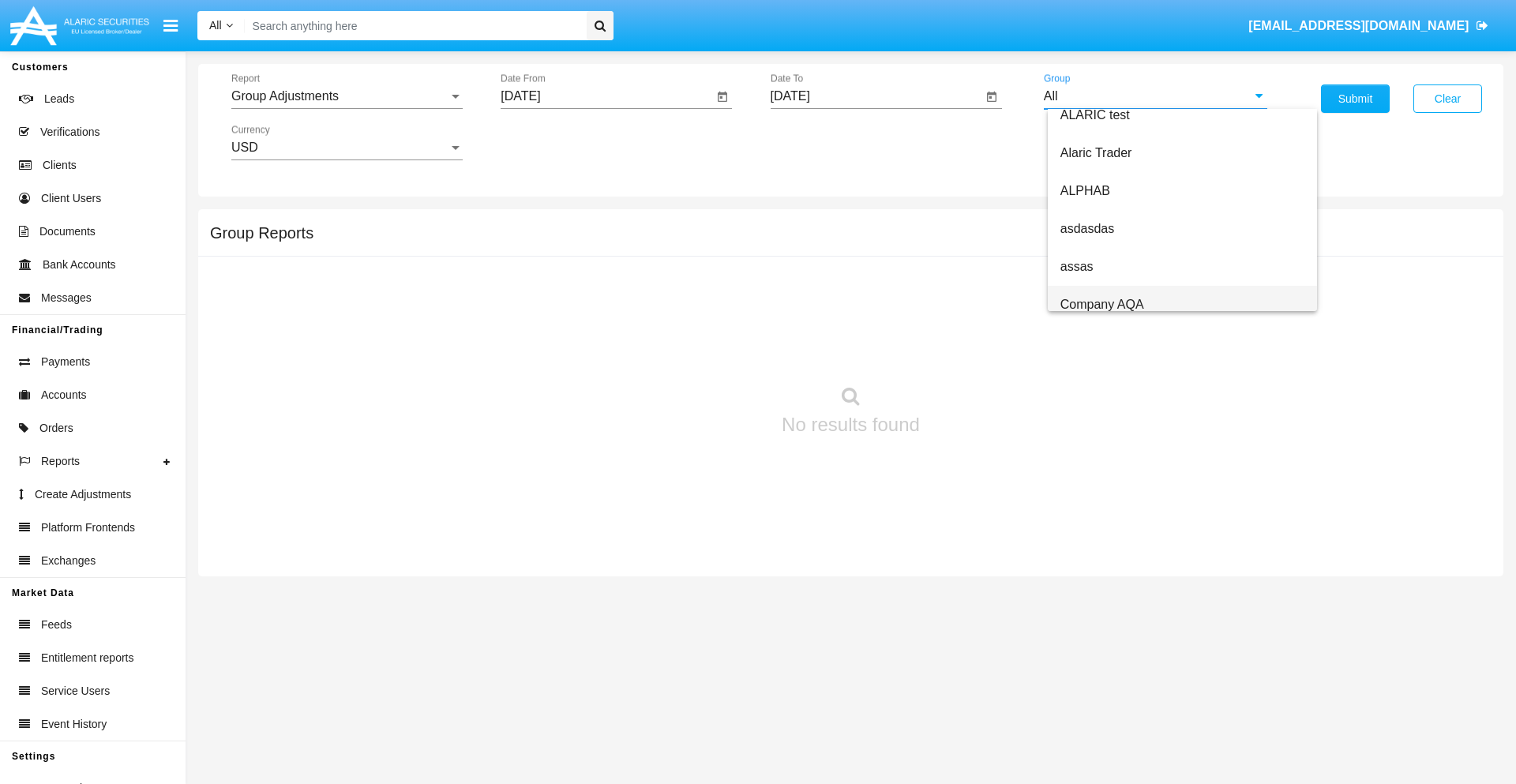
click at [1101, 304] on span "Company AQA" at bounding box center [1102, 304] width 83 height 14
type input "Company AQA"
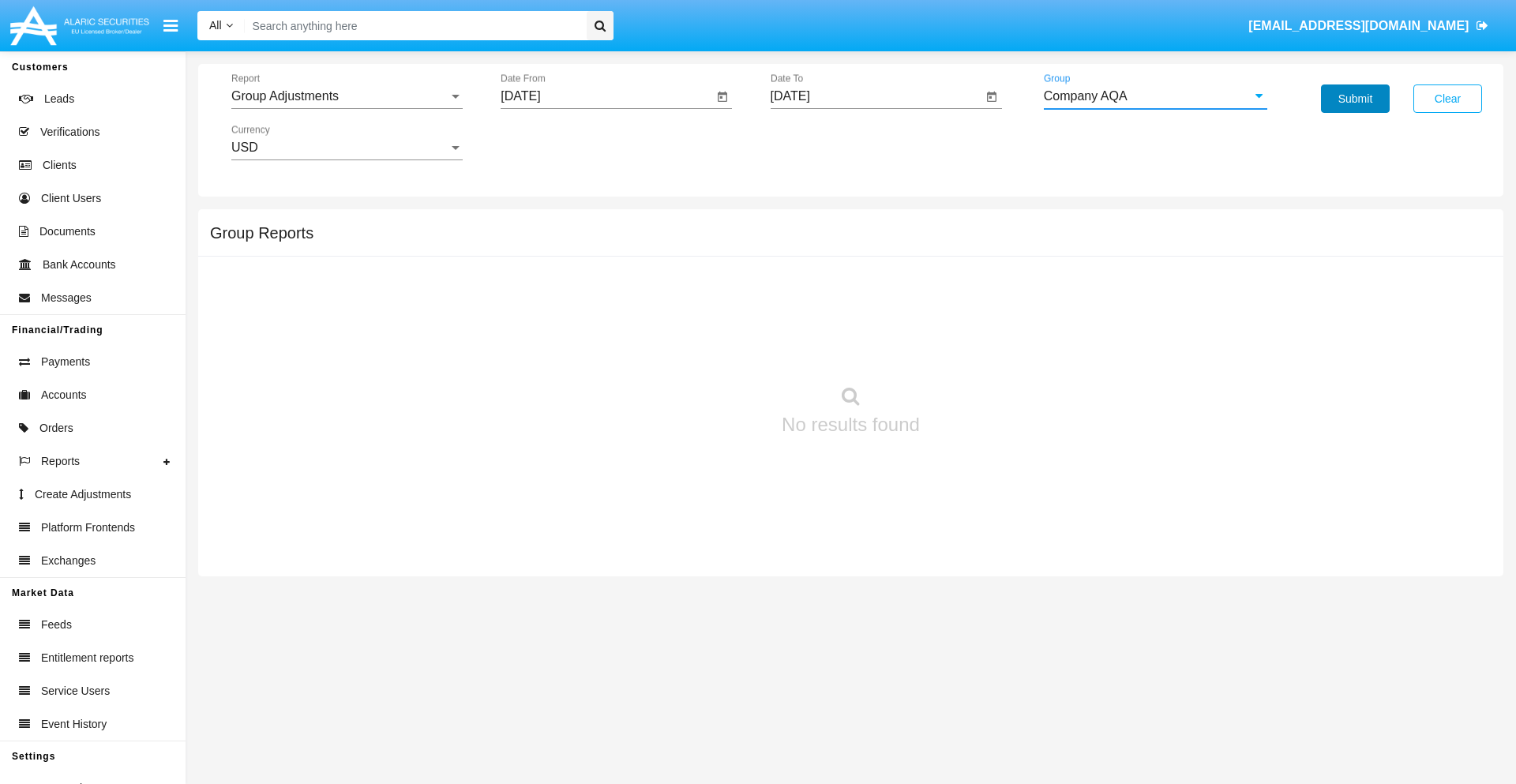
click at [1355, 99] on button "Submit" at bounding box center [1355, 98] width 69 height 28
click at [347, 96] on span "Report" at bounding box center [339, 96] width 217 height 15
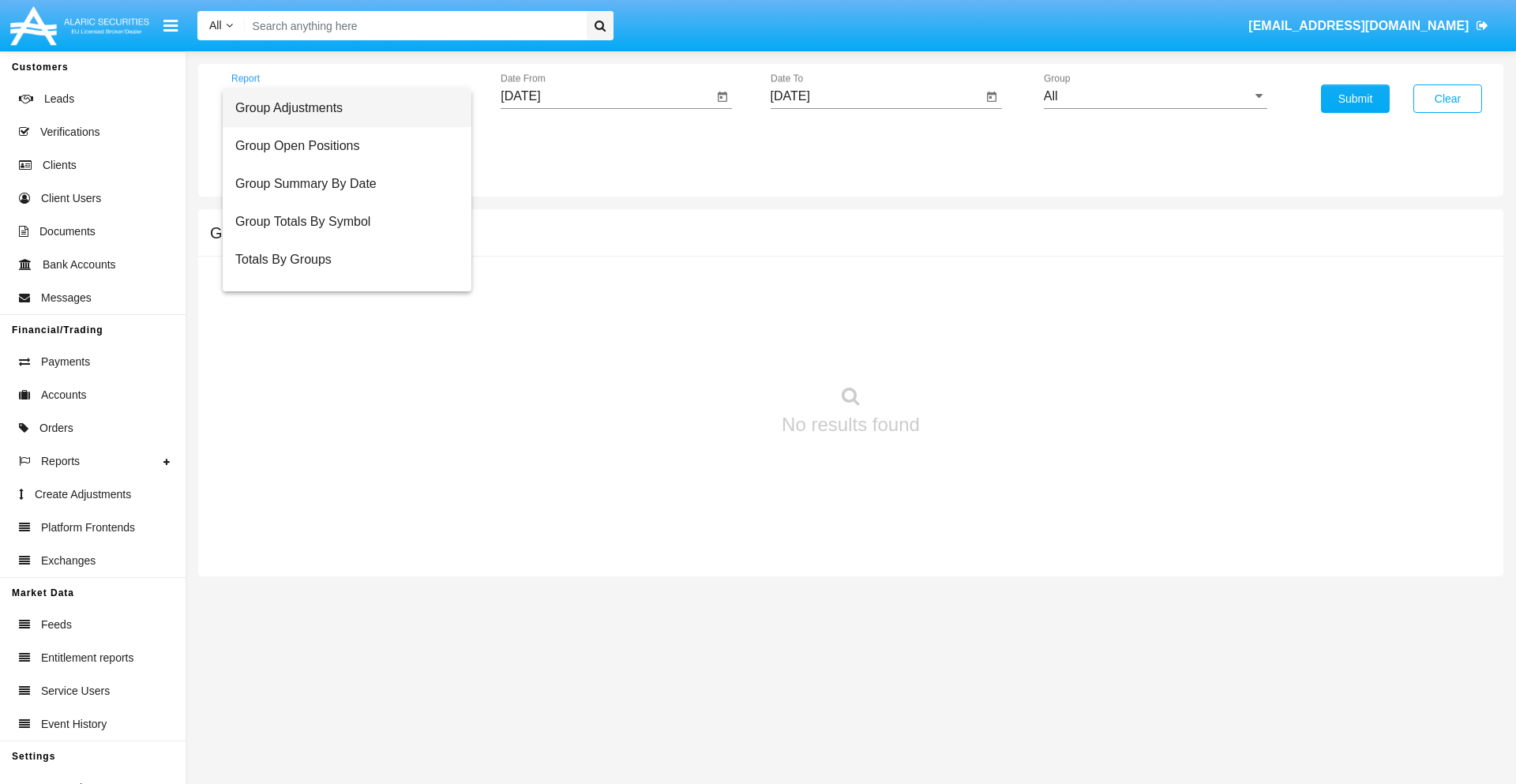
scroll to position [25, 0]
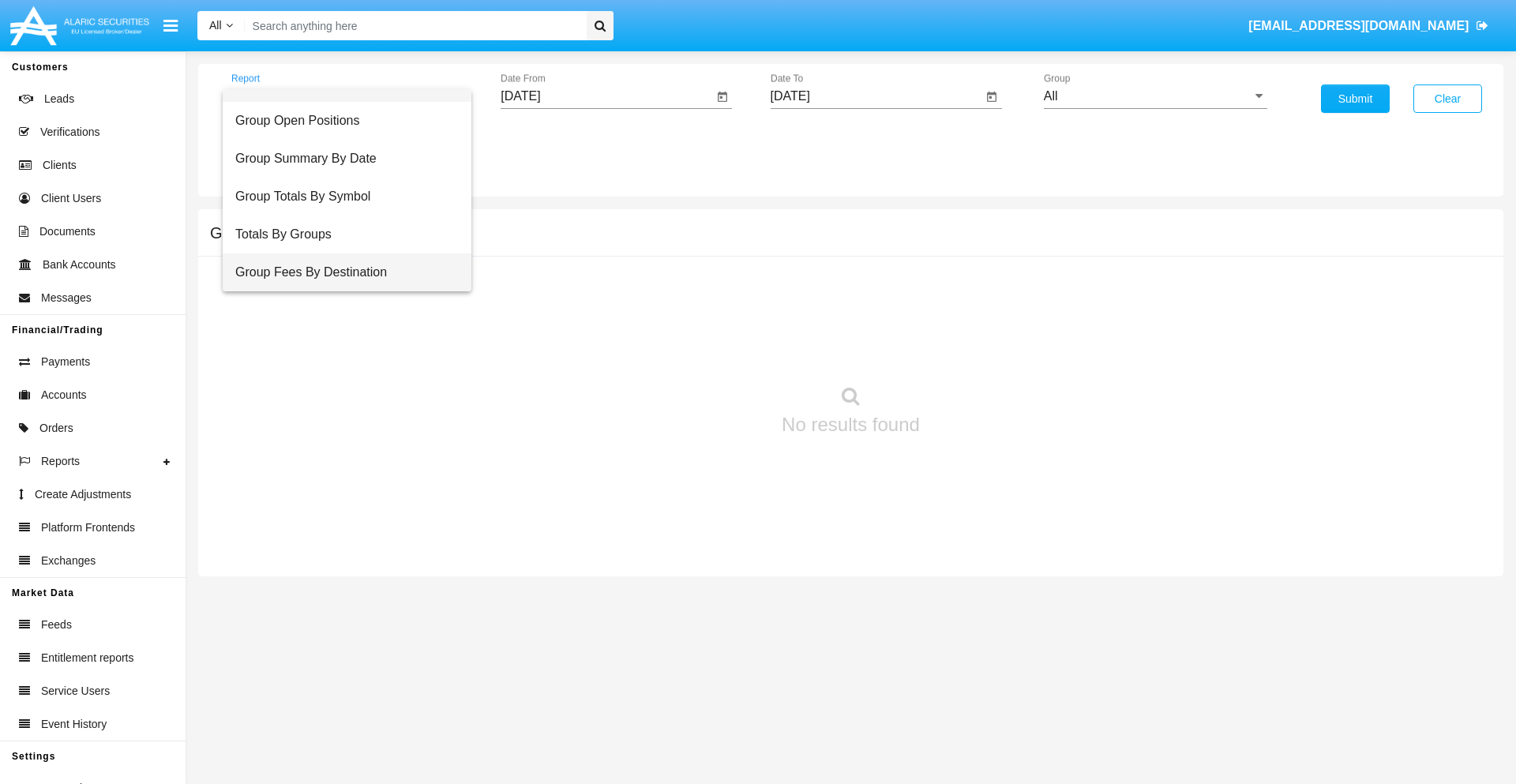
click at [340, 272] on span "Group Fees By Destination" at bounding box center [347, 272] width 224 height 38
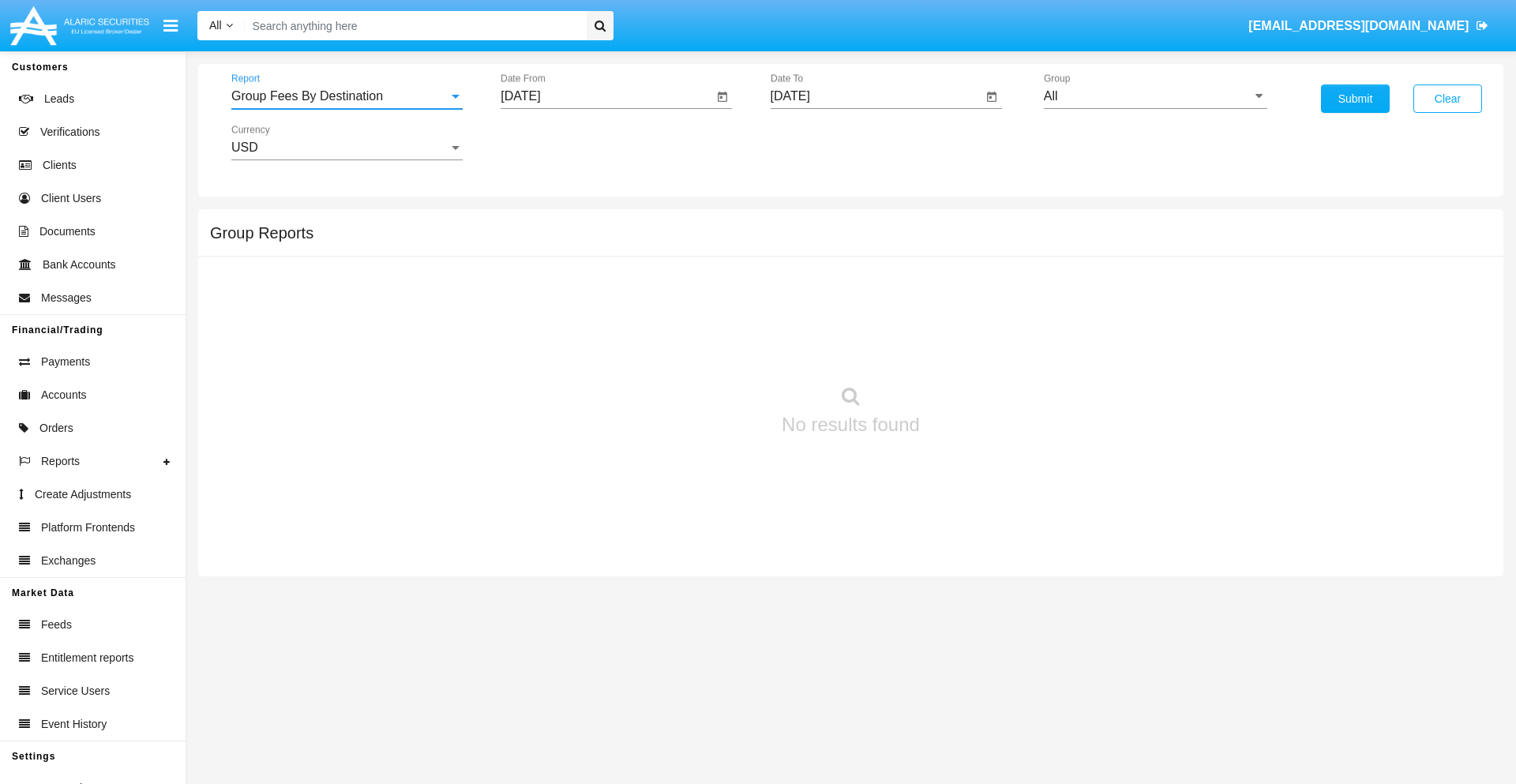
click at [606, 96] on input "[DATE]" at bounding box center [607, 96] width 212 height 15
click at [552, 142] on span "[DATE]" at bounding box center [538, 143] width 35 height 13
click at [704, 349] on div "2025" at bounding box center [704, 348] width 49 height 28
click at [649, 254] on div "[DATE]" at bounding box center [649, 254] width 49 height 28
click at [716, 305] on div "19" at bounding box center [715, 305] width 28 height 28
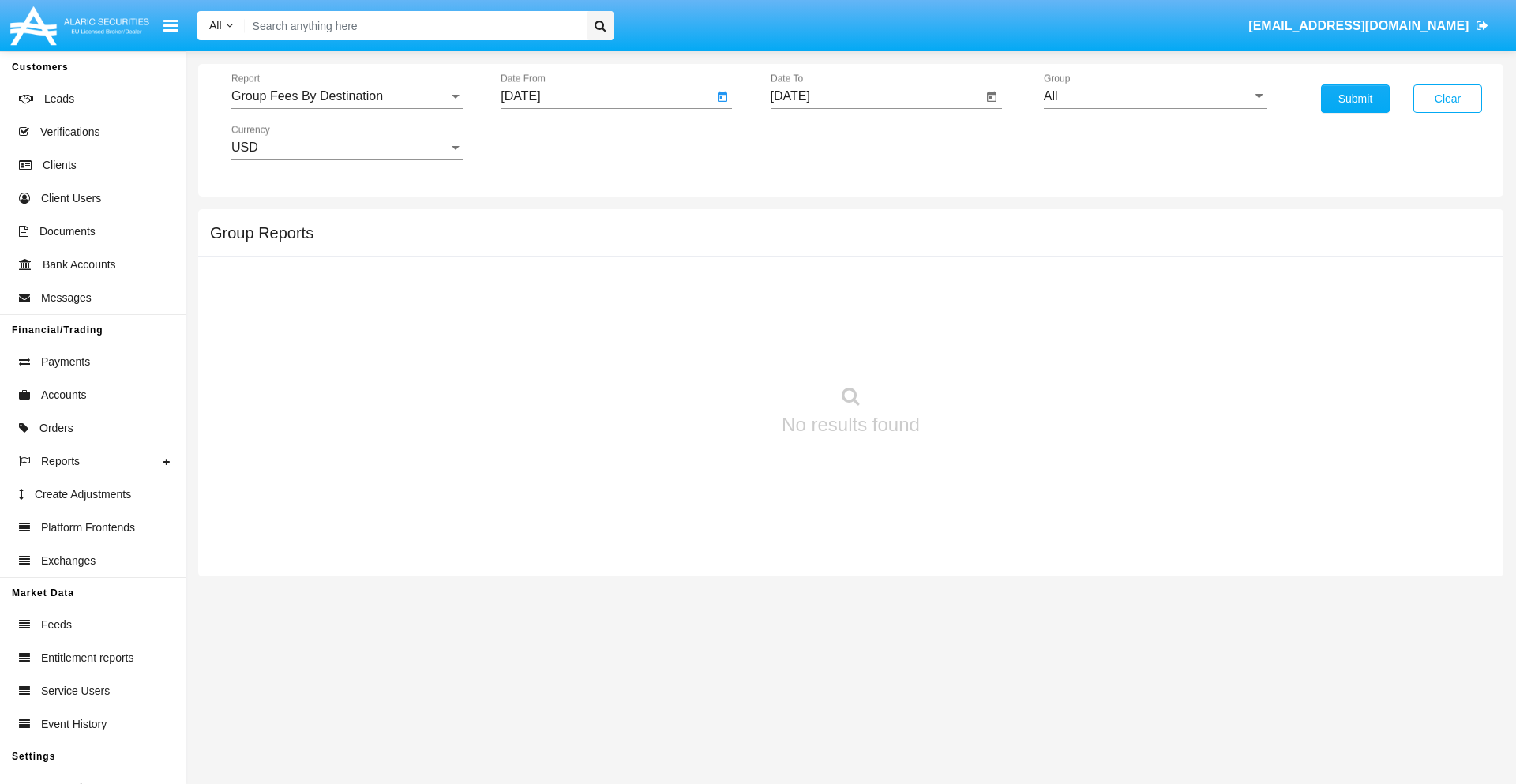
type input "07/19/25"
click at [876, 96] on input "[DATE]" at bounding box center [877, 96] width 212 height 15
click at [821, 142] on span "[DATE]" at bounding box center [808, 143] width 35 height 13
click at [973, 349] on div "2025" at bounding box center [973, 348] width 49 height 28
click at [808, 286] on div "SEP" at bounding box center [808, 285] width 49 height 28
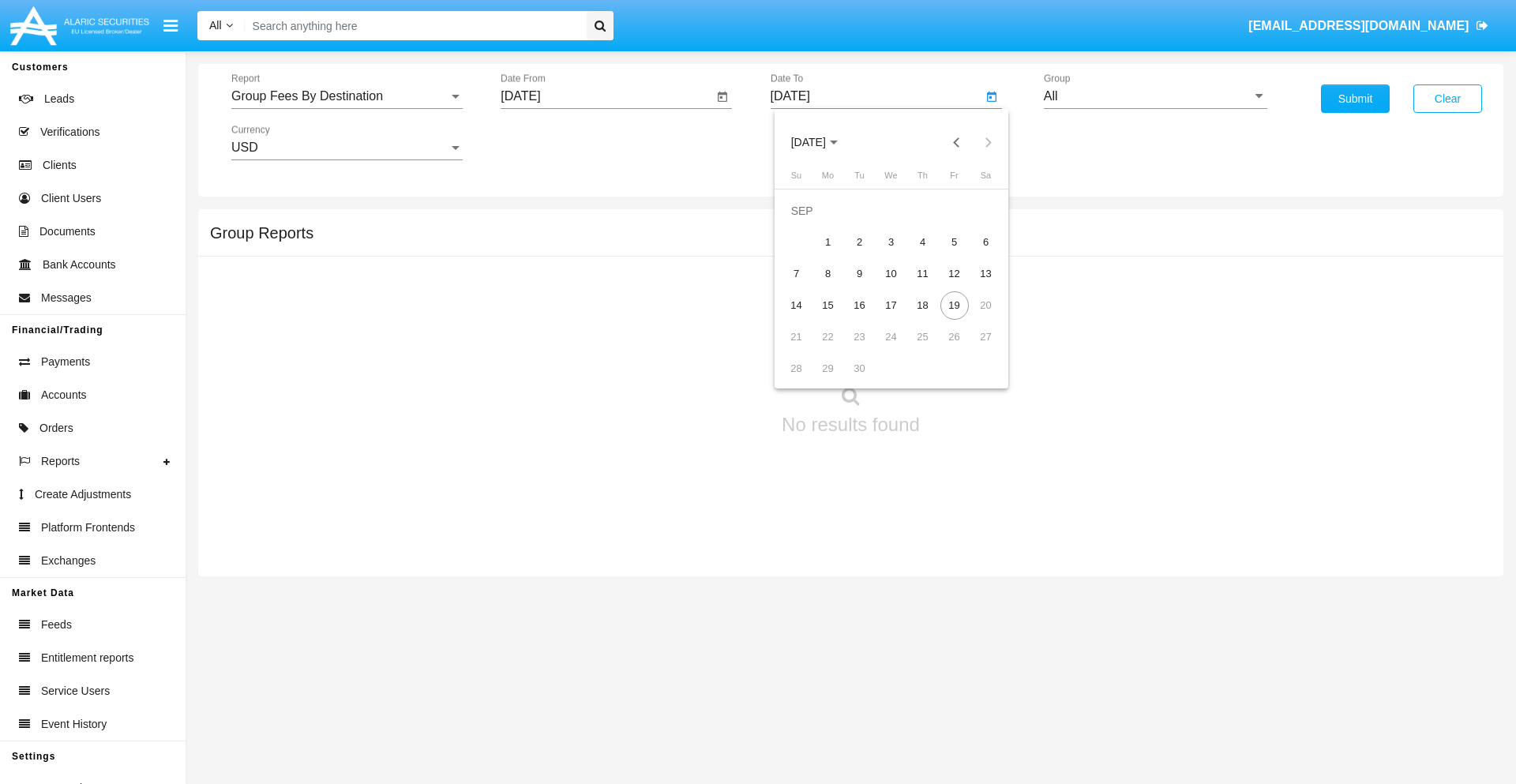
click at [954, 305] on div "19" at bounding box center [954, 305] width 28 height 28
type input "[DATE]"
click at [1155, 96] on input "All" at bounding box center [1155, 96] width 224 height 15
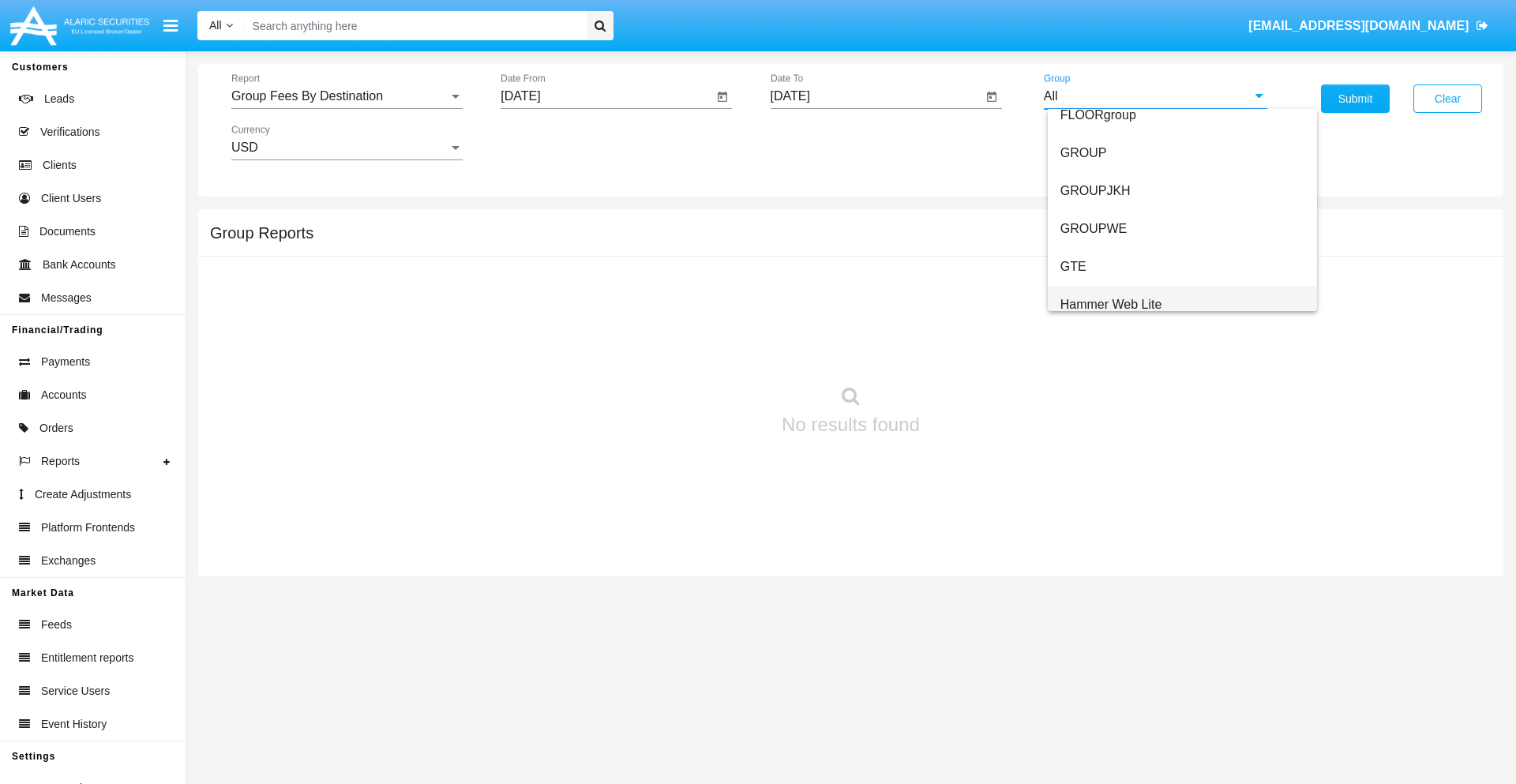
click at [1111, 304] on span "Hammer Web Lite" at bounding box center [1112, 304] width 102 height 14
type input "Hammer Web Lite"
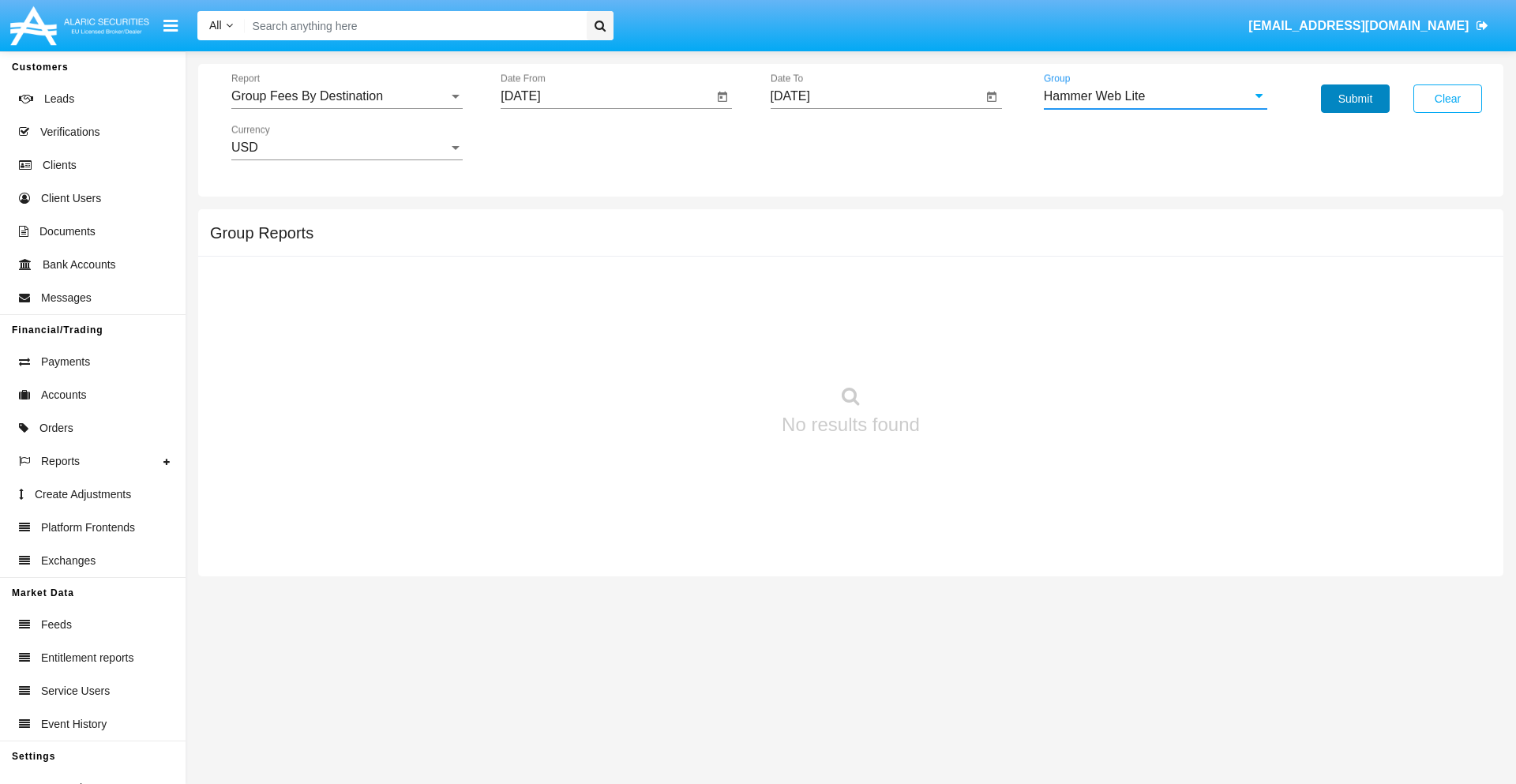
click at [1355, 99] on button "Submit" at bounding box center [1355, 98] width 69 height 28
click at [347, 96] on span "Report" at bounding box center [339, 96] width 217 height 15
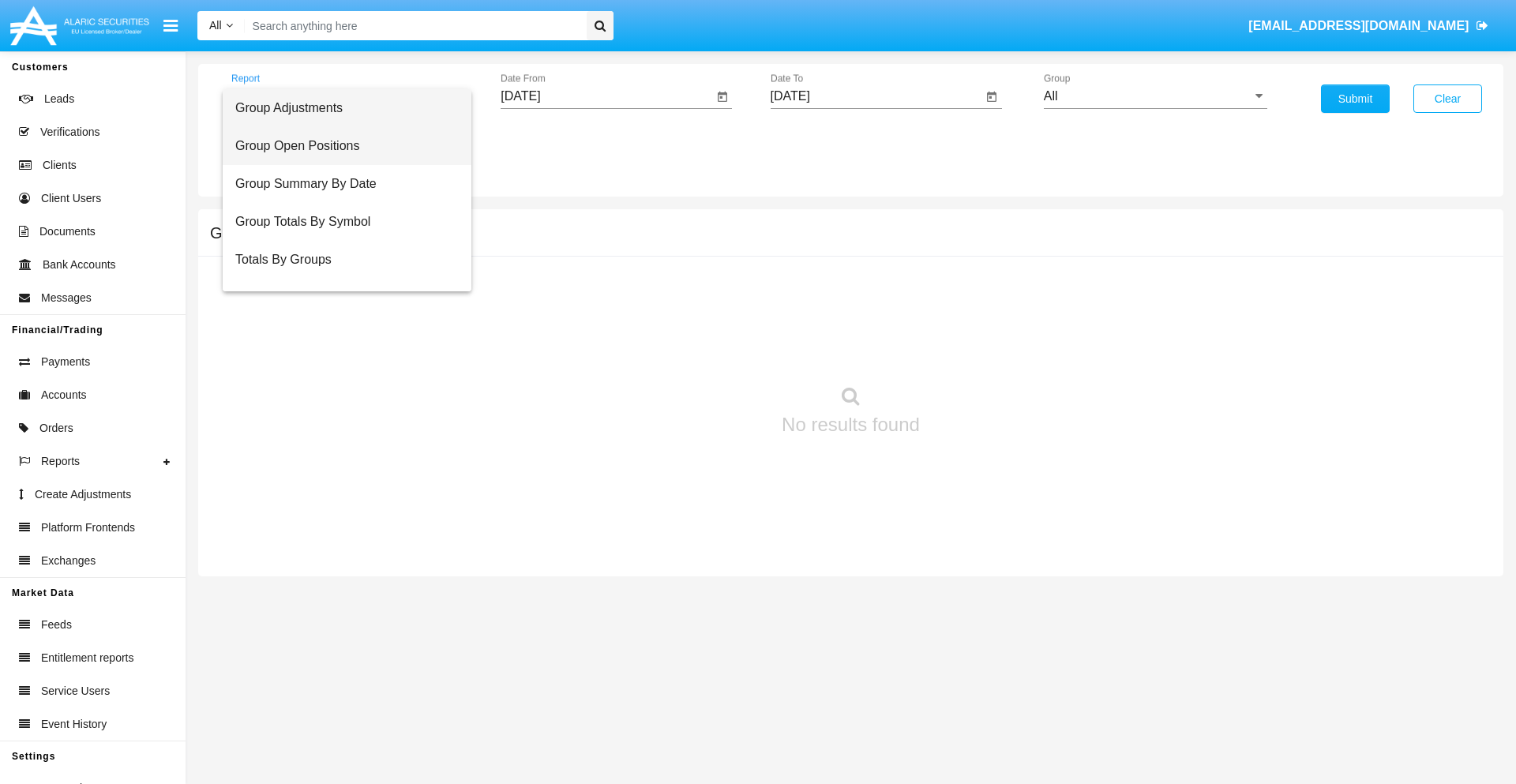
click at [340, 146] on span "Group Open Positions" at bounding box center [347, 146] width 224 height 38
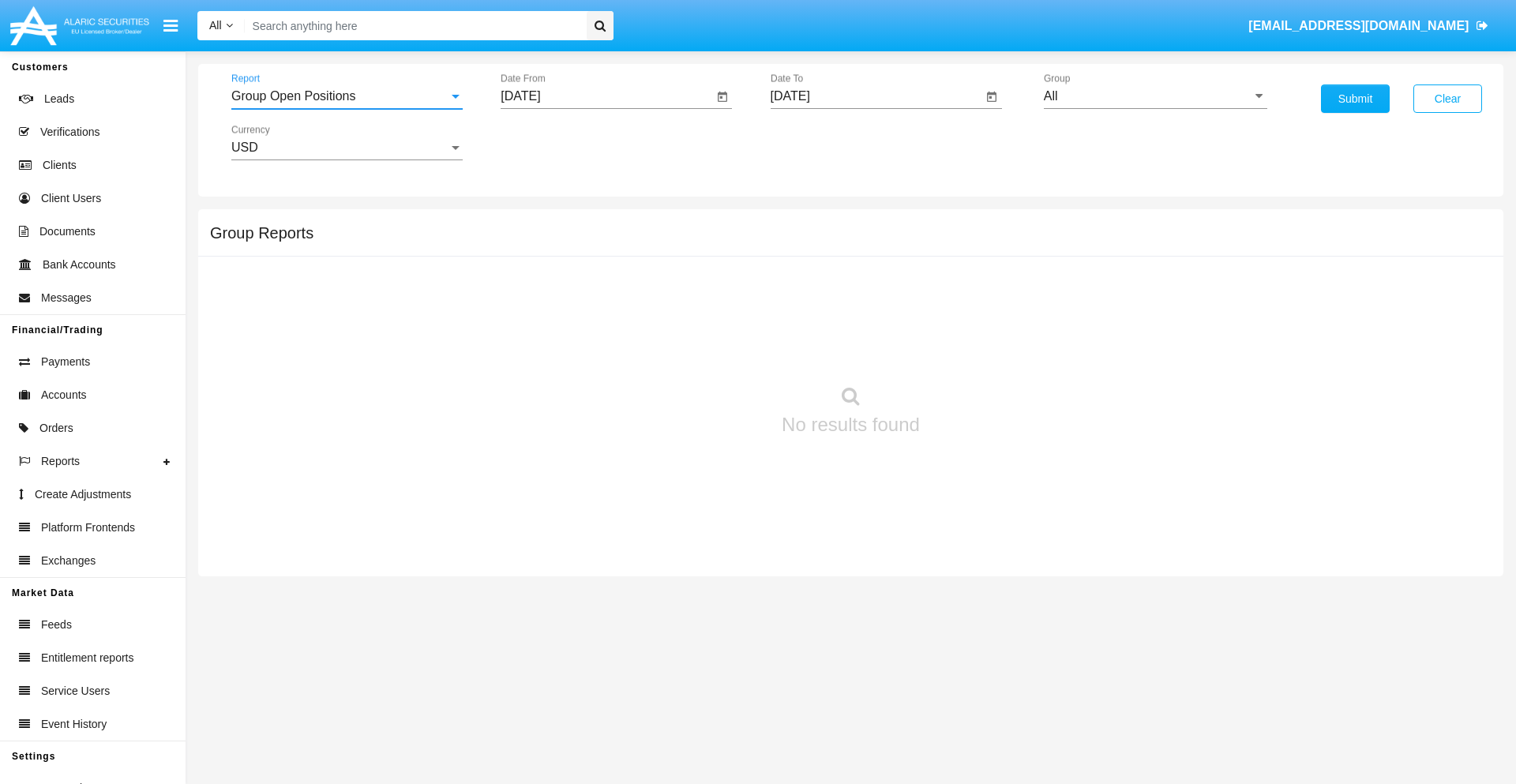
click at [606, 96] on input "[DATE]" at bounding box center [607, 96] width 212 height 15
click at [552, 142] on span "[DATE]" at bounding box center [538, 143] width 35 height 13
click at [704, 349] on div "2025" at bounding box center [704, 348] width 49 height 28
click at [704, 254] on div "AUG" at bounding box center [704, 254] width 49 height 28
click at [590, 305] on div "19" at bounding box center [589, 305] width 28 height 28
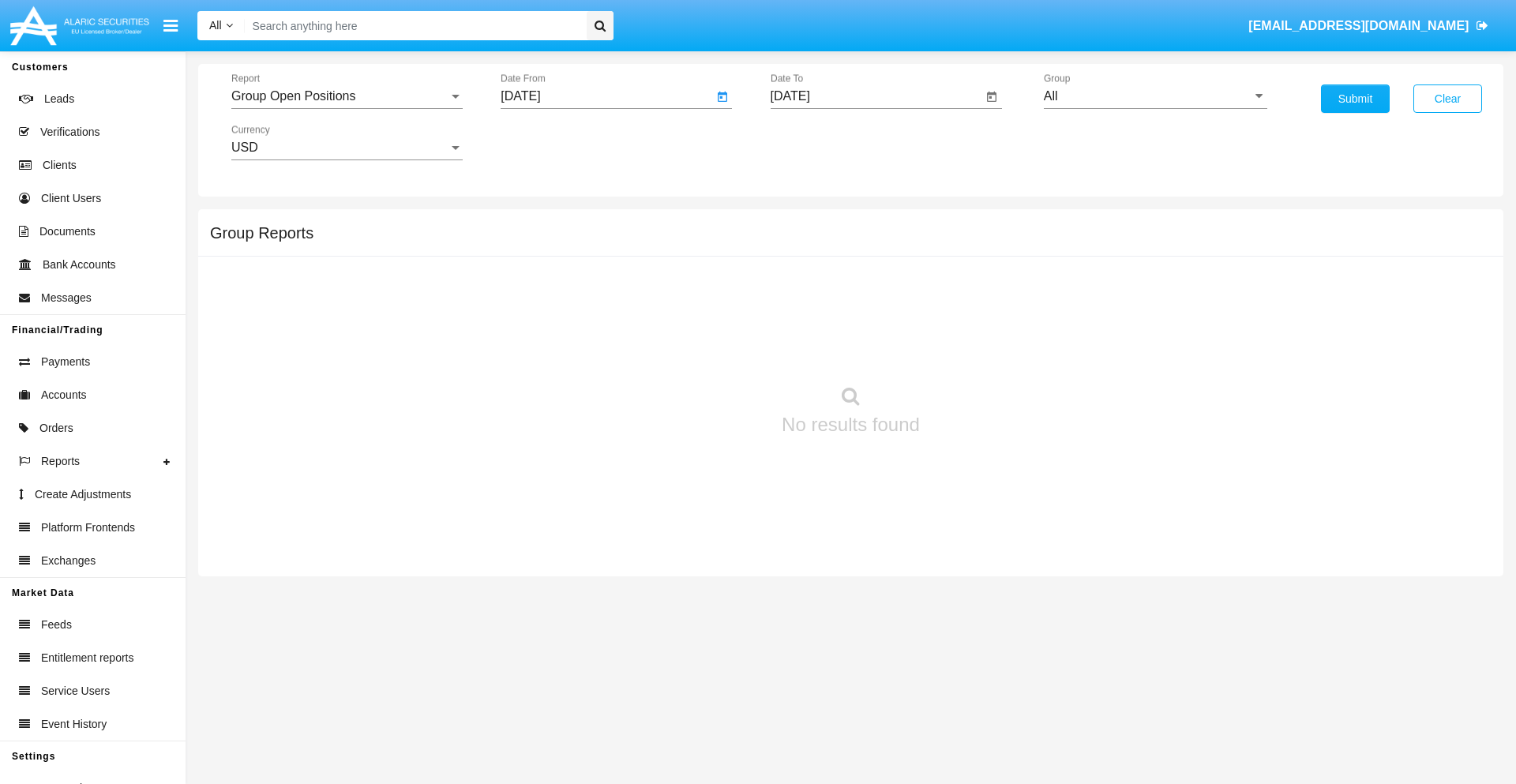
type input "[DATE]"
click at [876, 96] on input "[DATE]" at bounding box center [877, 96] width 212 height 15
click at [821, 142] on span "[DATE]" at bounding box center [808, 143] width 35 height 13
click at [973, 349] on div "2025" at bounding box center [973, 348] width 49 height 28
click at [808, 286] on div "SEP" at bounding box center [808, 285] width 49 height 28
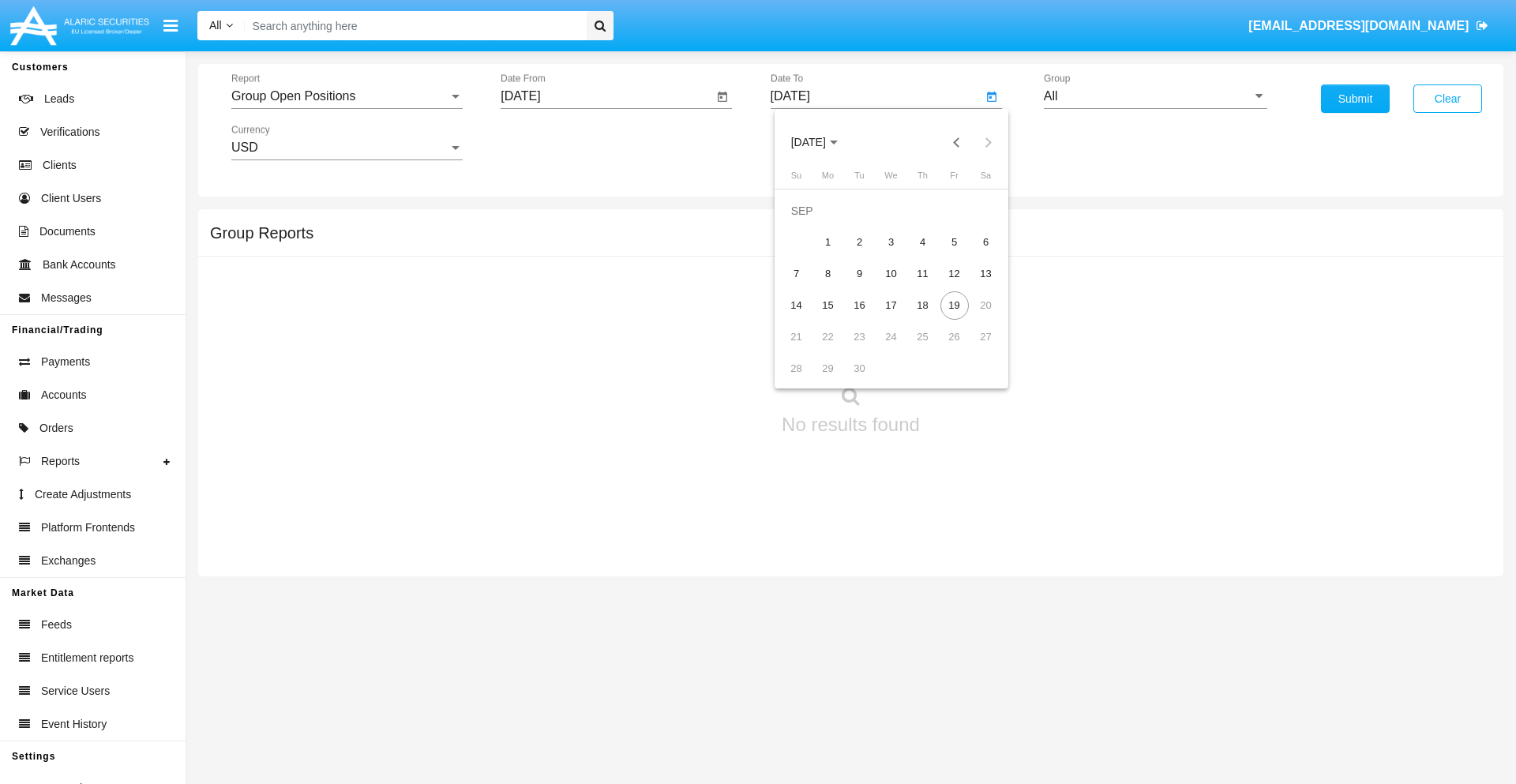
click at [954, 305] on div "19" at bounding box center [954, 305] width 28 height 28
type input "[DATE]"
click at [1155, 96] on input "All" at bounding box center [1155, 96] width 224 height 15
type input "Hammer Web Lite"
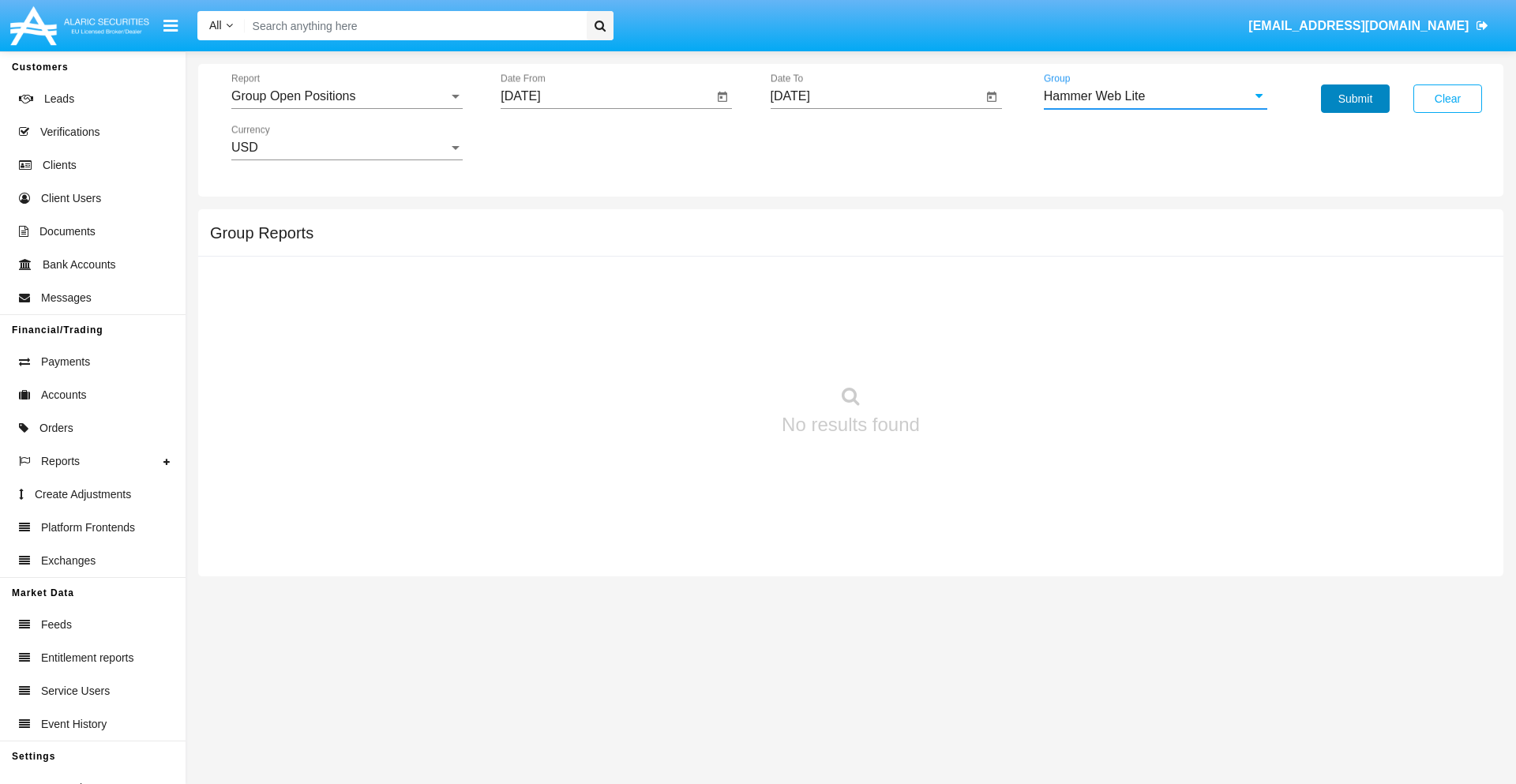
click at [1355, 99] on button "Submit" at bounding box center [1355, 98] width 69 height 28
click at [347, 96] on span "Report" at bounding box center [339, 96] width 217 height 15
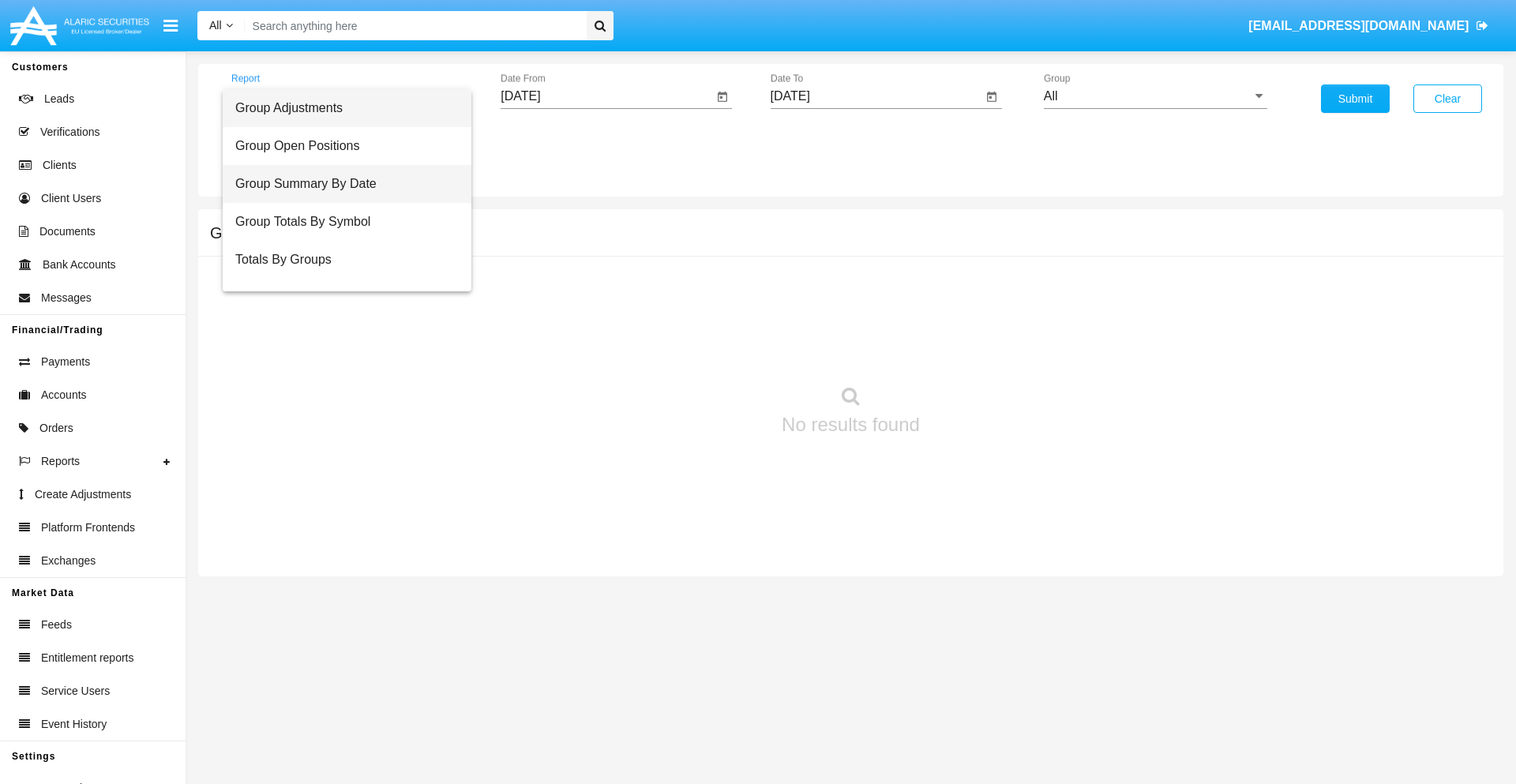
click at [340, 184] on span "Group Summary By Date" at bounding box center [347, 184] width 224 height 38
click at [606, 96] on input "[DATE]" at bounding box center [607, 96] width 212 height 15
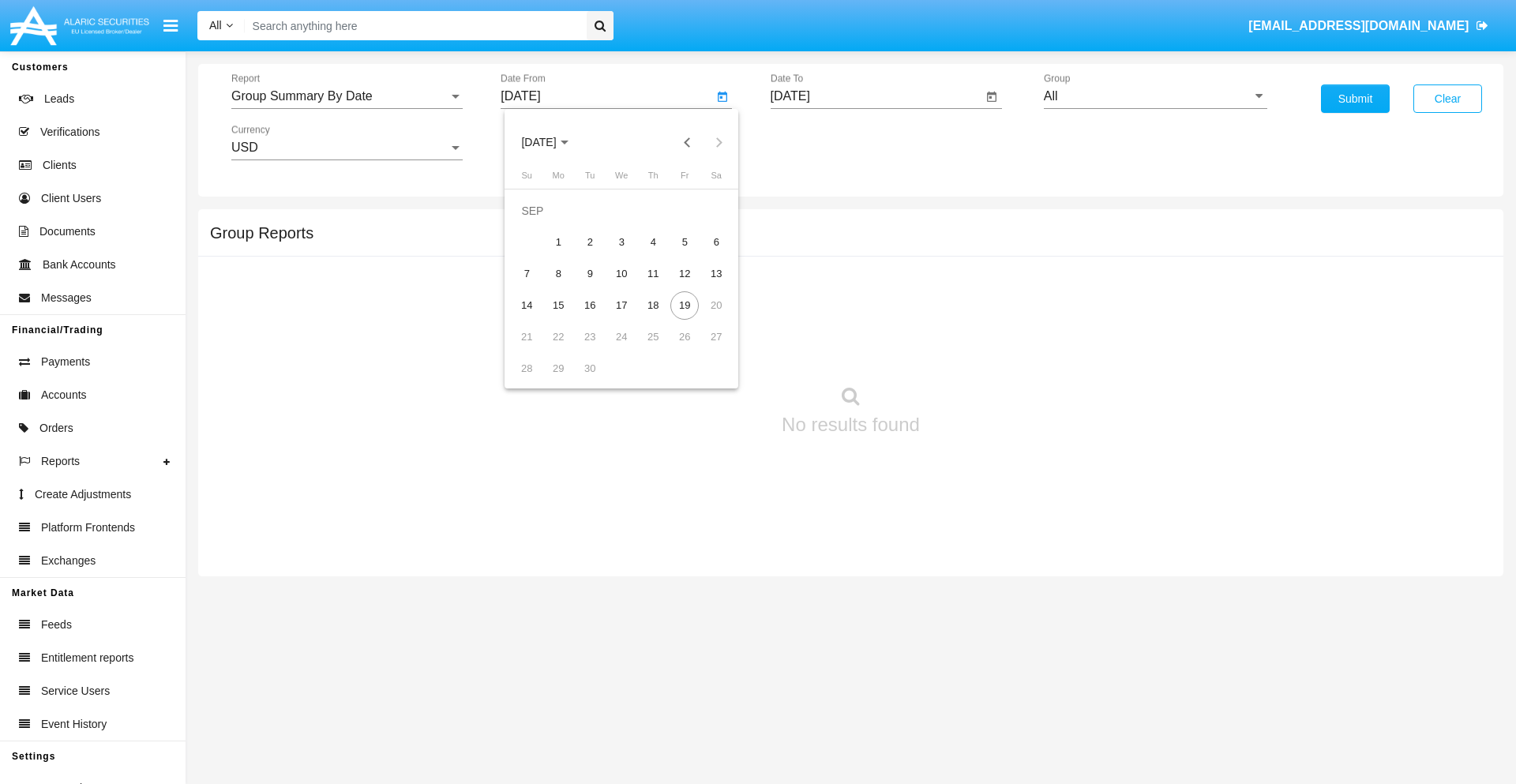
click at [552, 142] on span "[DATE]" at bounding box center [538, 143] width 35 height 13
click at [704, 349] on div "2025" at bounding box center [704, 348] width 49 height 28
click at [704, 254] on div "AUG" at bounding box center [704, 254] width 49 height 28
click at [590, 305] on div "19" at bounding box center [589, 305] width 28 height 28
type input "[DATE]"
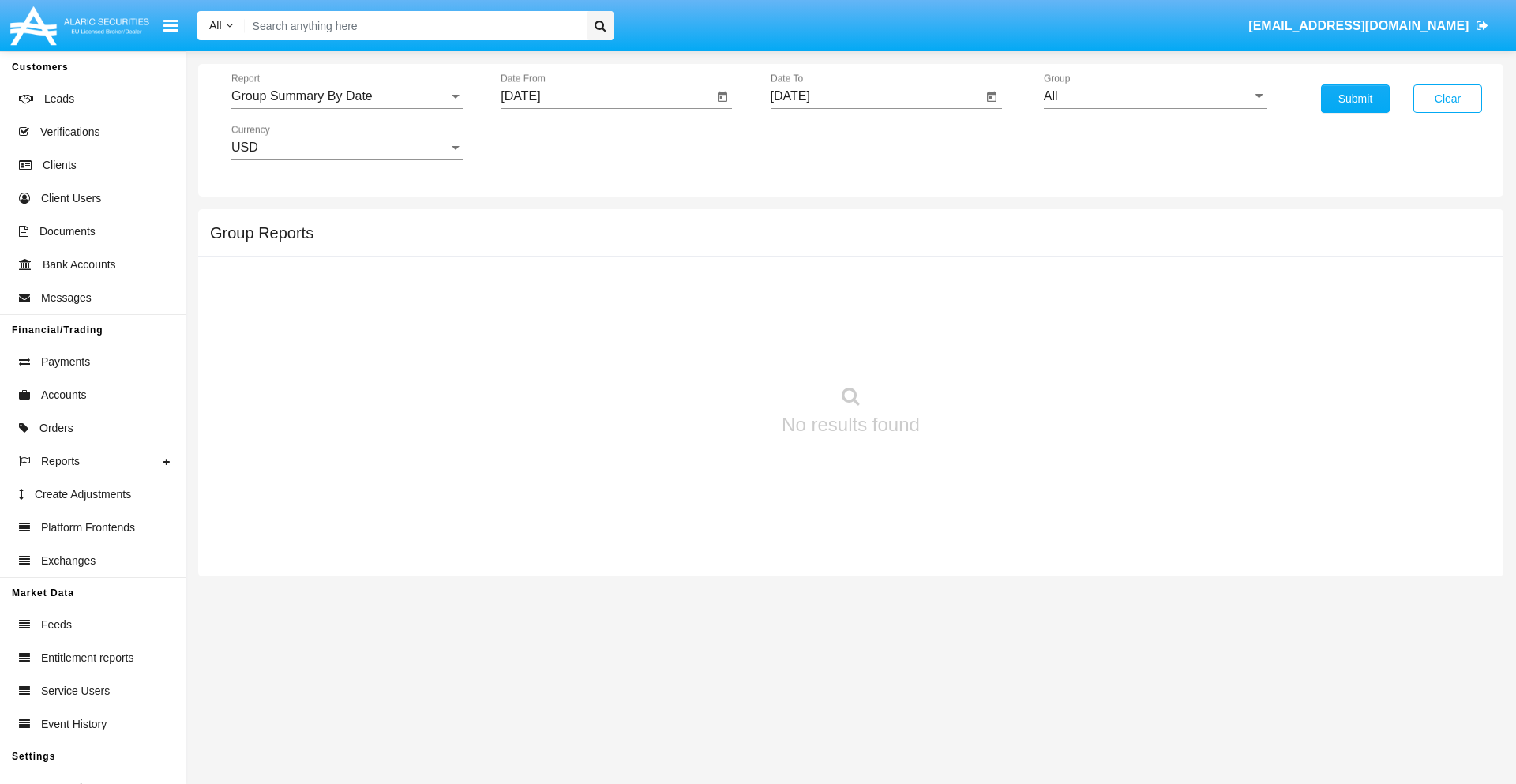
click at [876, 96] on input "[DATE]" at bounding box center [877, 96] width 212 height 15
click at [821, 142] on span "[DATE]" at bounding box center [808, 143] width 35 height 13
click at [973, 349] on div "2025" at bounding box center [973, 348] width 49 height 28
click at [808, 286] on div "SEP" at bounding box center [808, 285] width 49 height 28
click at [954, 305] on div "19" at bounding box center [954, 305] width 28 height 28
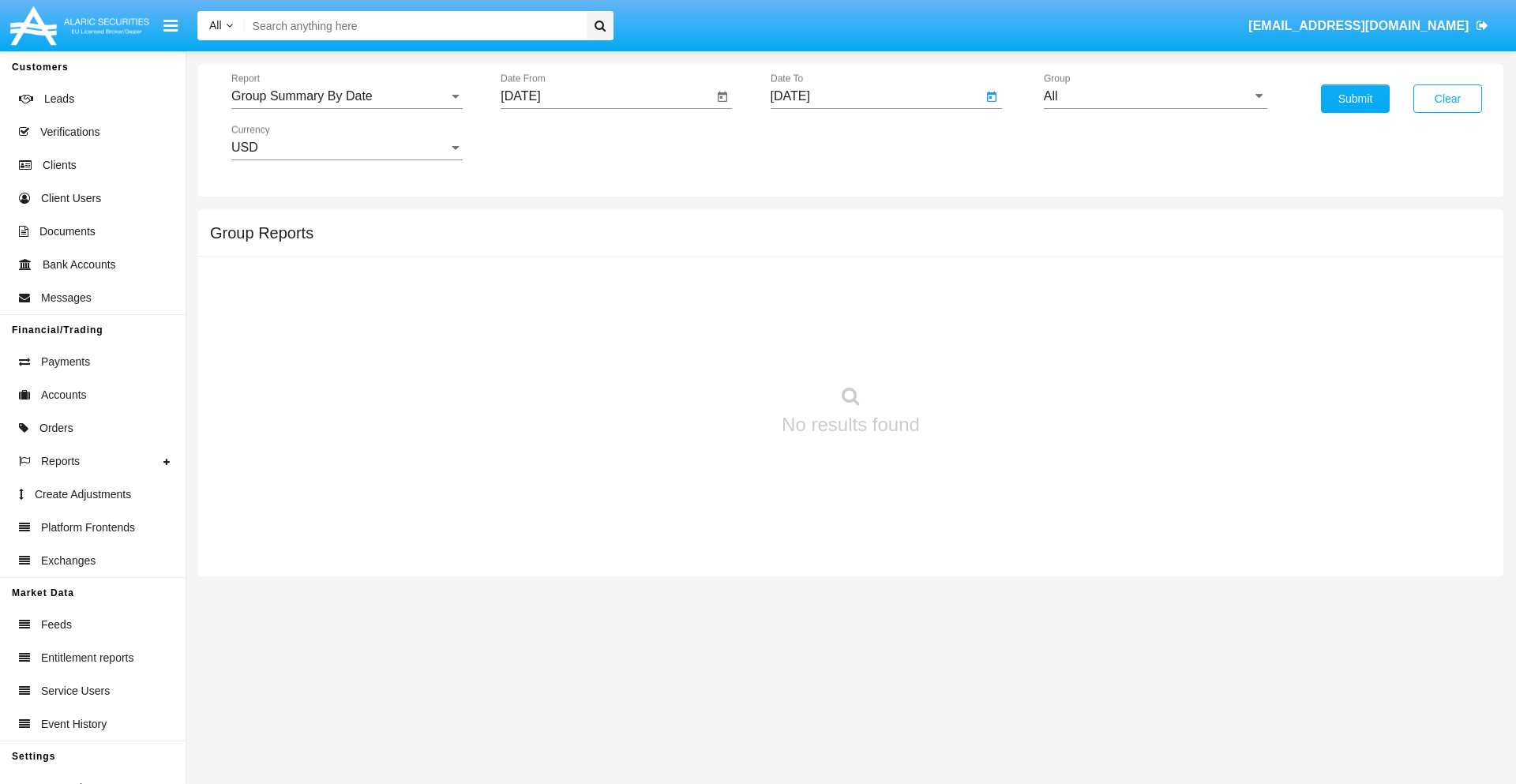
type input "[DATE]"
click at [1155, 96] on input "All" at bounding box center [1155, 96] width 224 height 15
type input "Hammer Web Lite"
click at [1355, 99] on button "Submit" at bounding box center [1355, 98] width 69 height 28
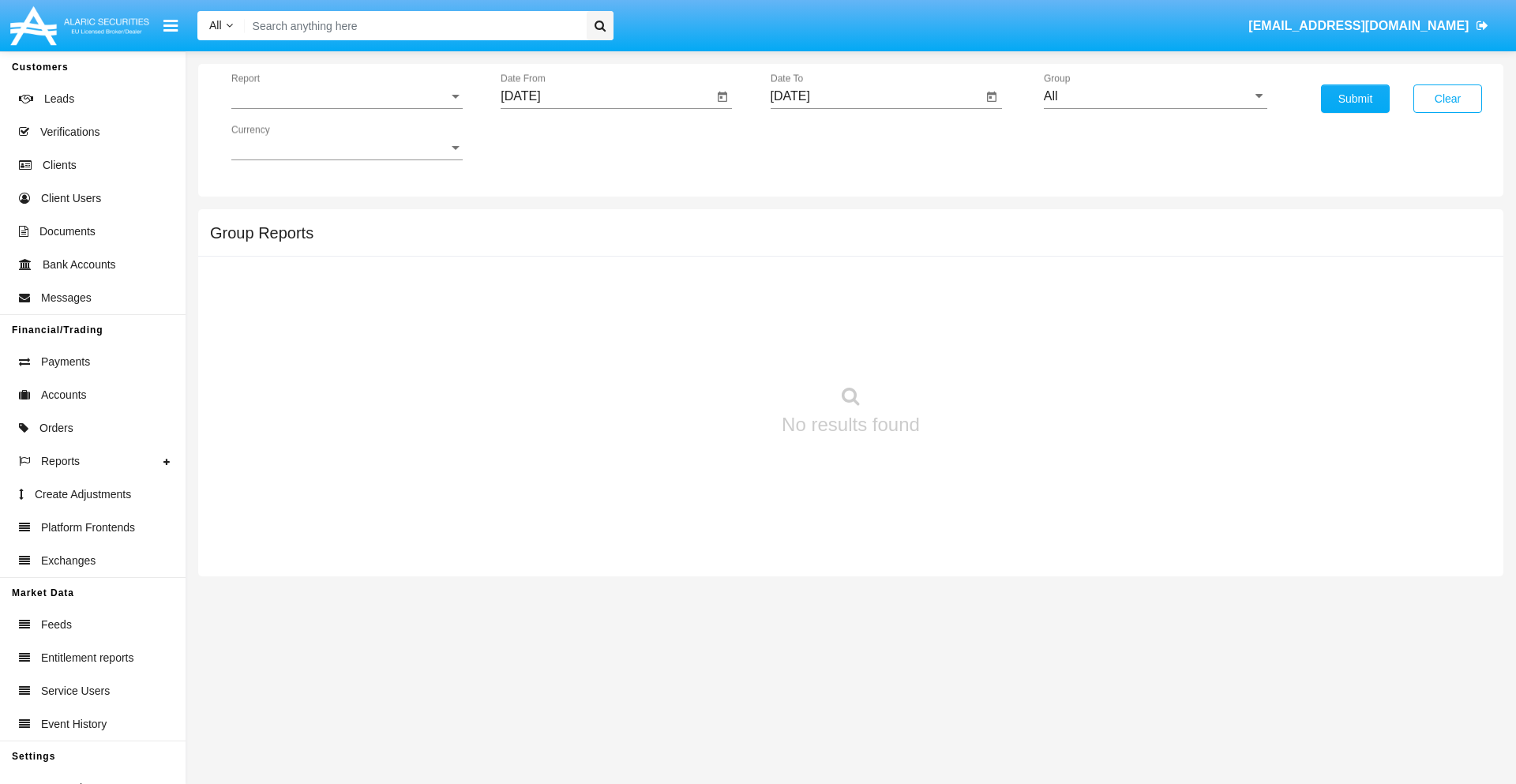
click at [347, 96] on span "Report" at bounding box center [339, 96] width 217 height 15
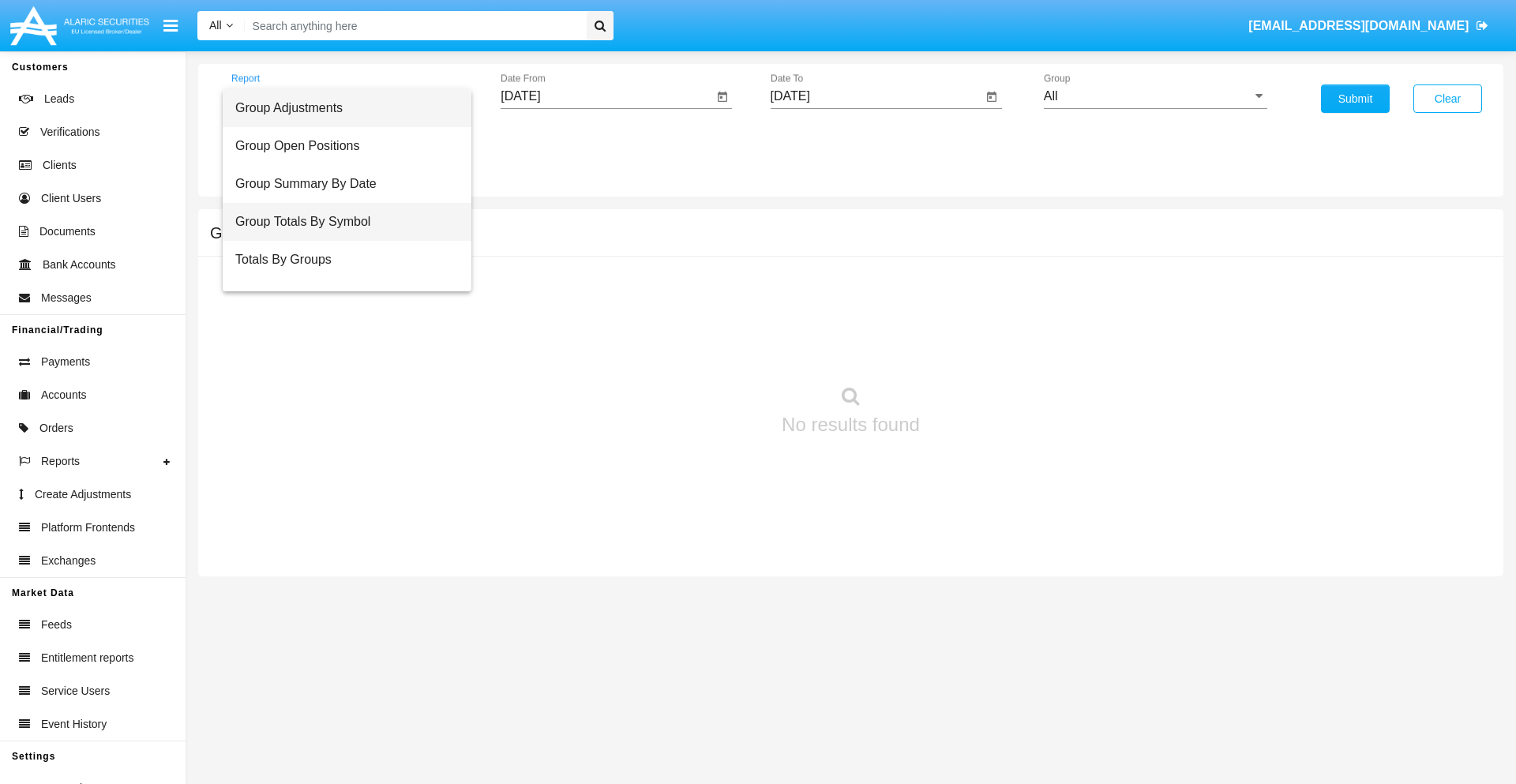
click at [340, 222] on span "Group Totals By Symbol" at bounding box center [347, 221] width 224 height 38
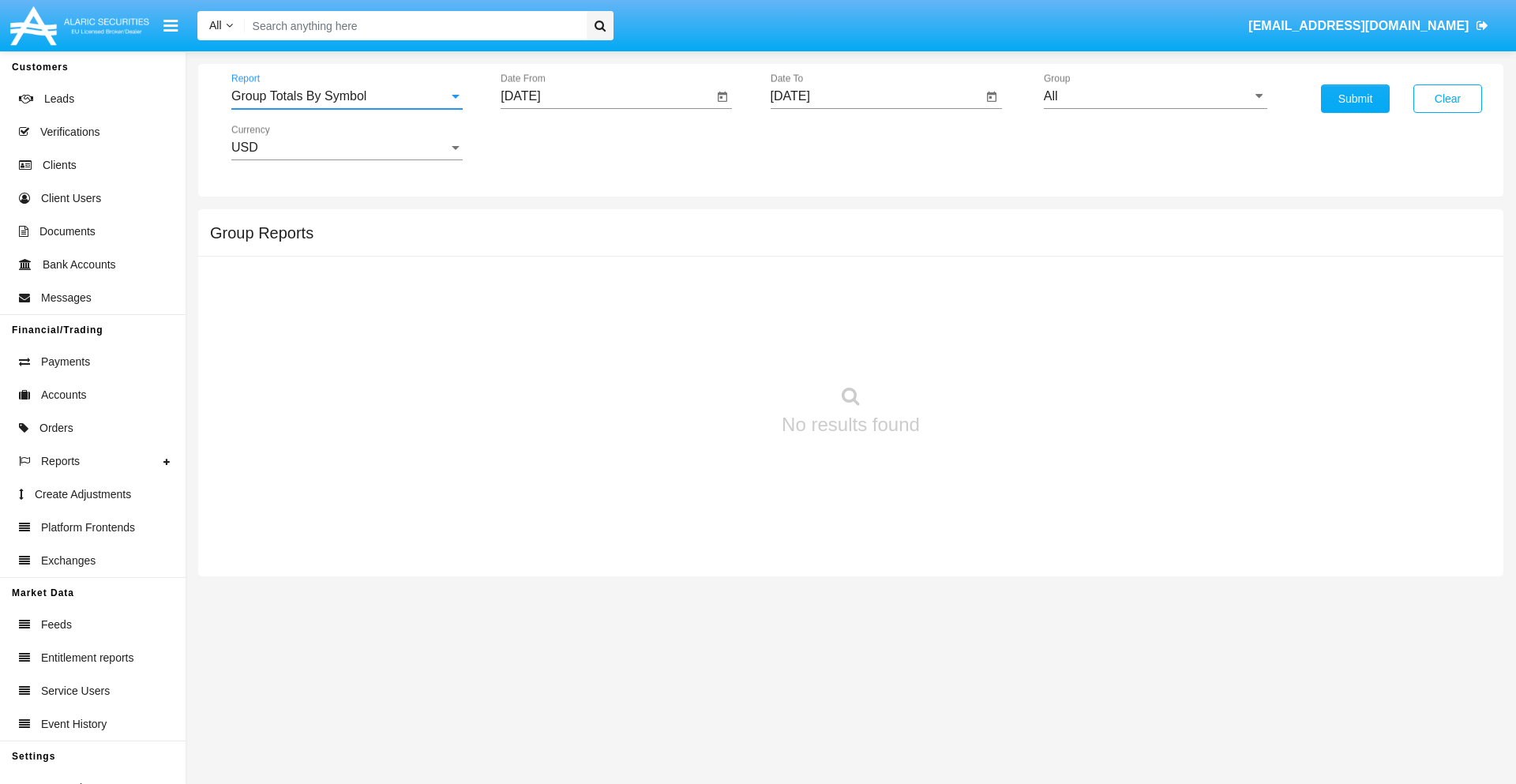
click at [606, 96] on input "[DATE]" at bounding box center [607, 96] width 212 height 15
click at [552, 142] on span "[DATE]" at bounding box center [538, 143] width 35 height 13
click at [704, 349] on div "2025" at bounding box center [704, 348] width 49 height 28
click at [704, 254] on div "AUG" at bounding box center [704, 254] width 49 height 28
click at [590, 305] on div "19" at bounding box center [589, 305] width 28 height 28
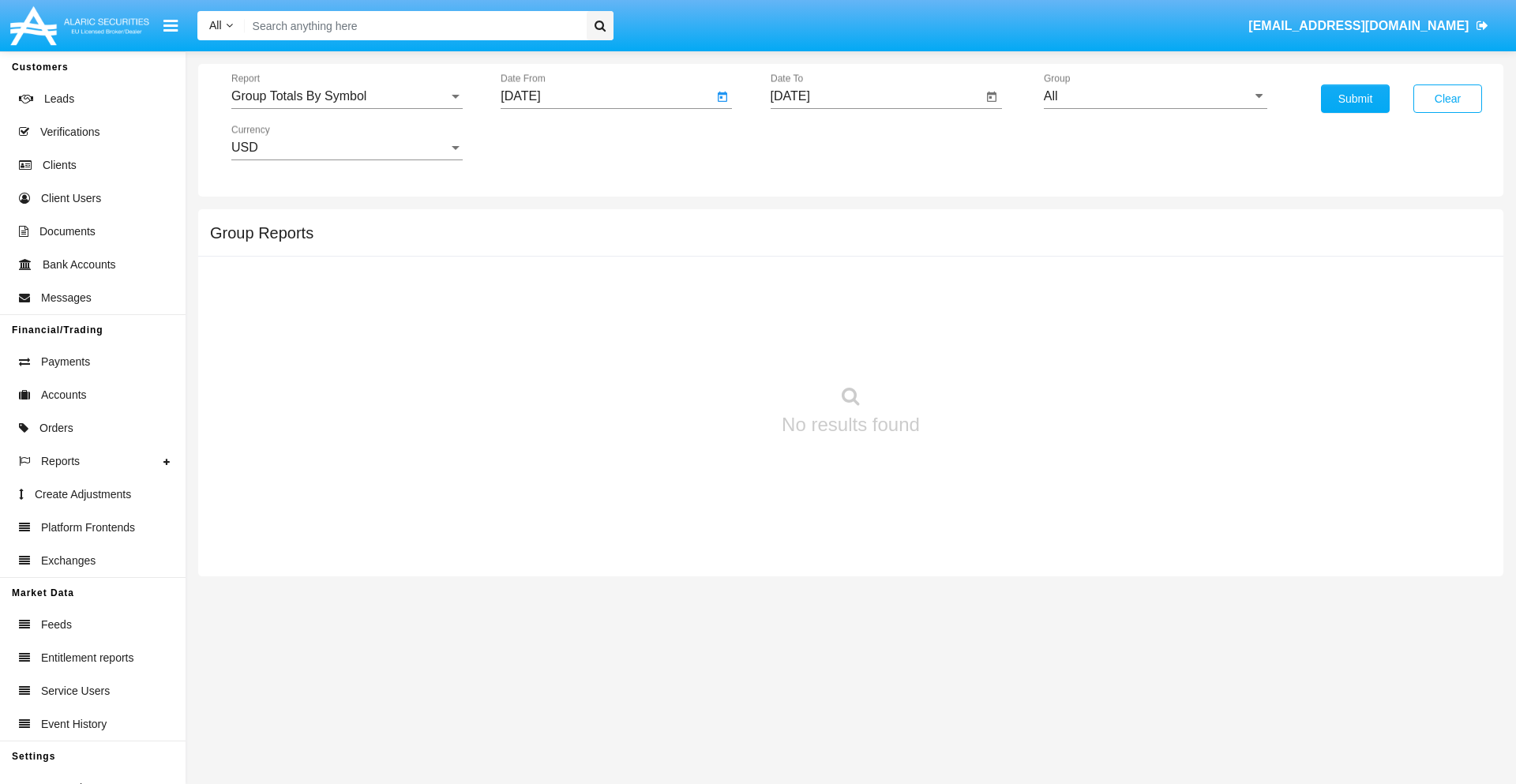
type input "08/19/25"
click at [876, 96] on input "[DATE]" at bounding box center [877, 96] width 212 height 15
click at [821, 142] on span "SEP 2025" at bounding box center [808, 143] width 35 height 13
click at [973, 349] on div "2025" at bounding box center [973, 348] width 49 height 28
click at [808, 286] on div "SEP" at bounding box center [808, 285] width 49 height 28
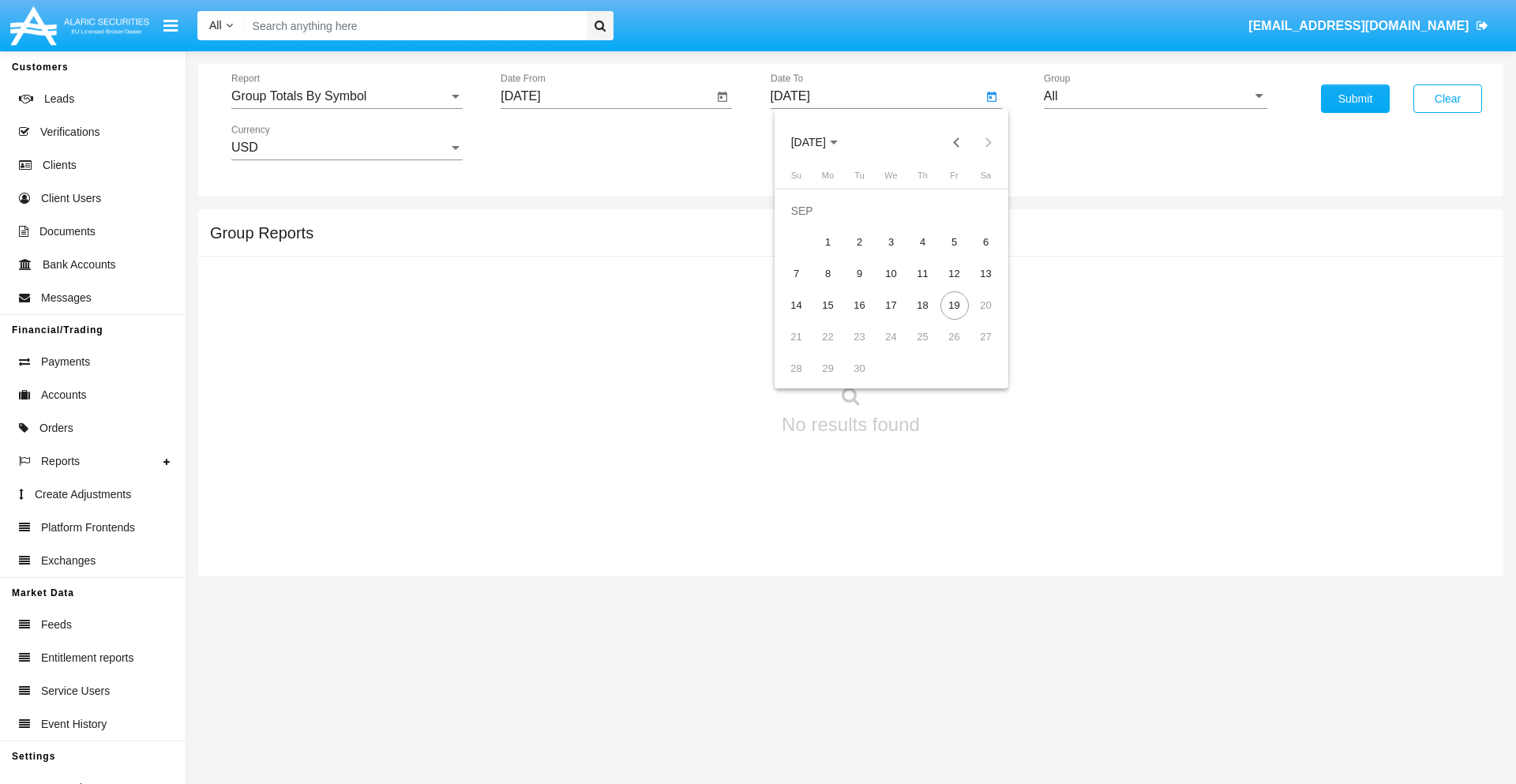
click at [954, 305] on div "19" at bounding box center [954, 305] width 28 height 28
type input "09/19/25"
click at [1155, 96] on input "All" at bounding box center [1155, 96] width 224 height 15
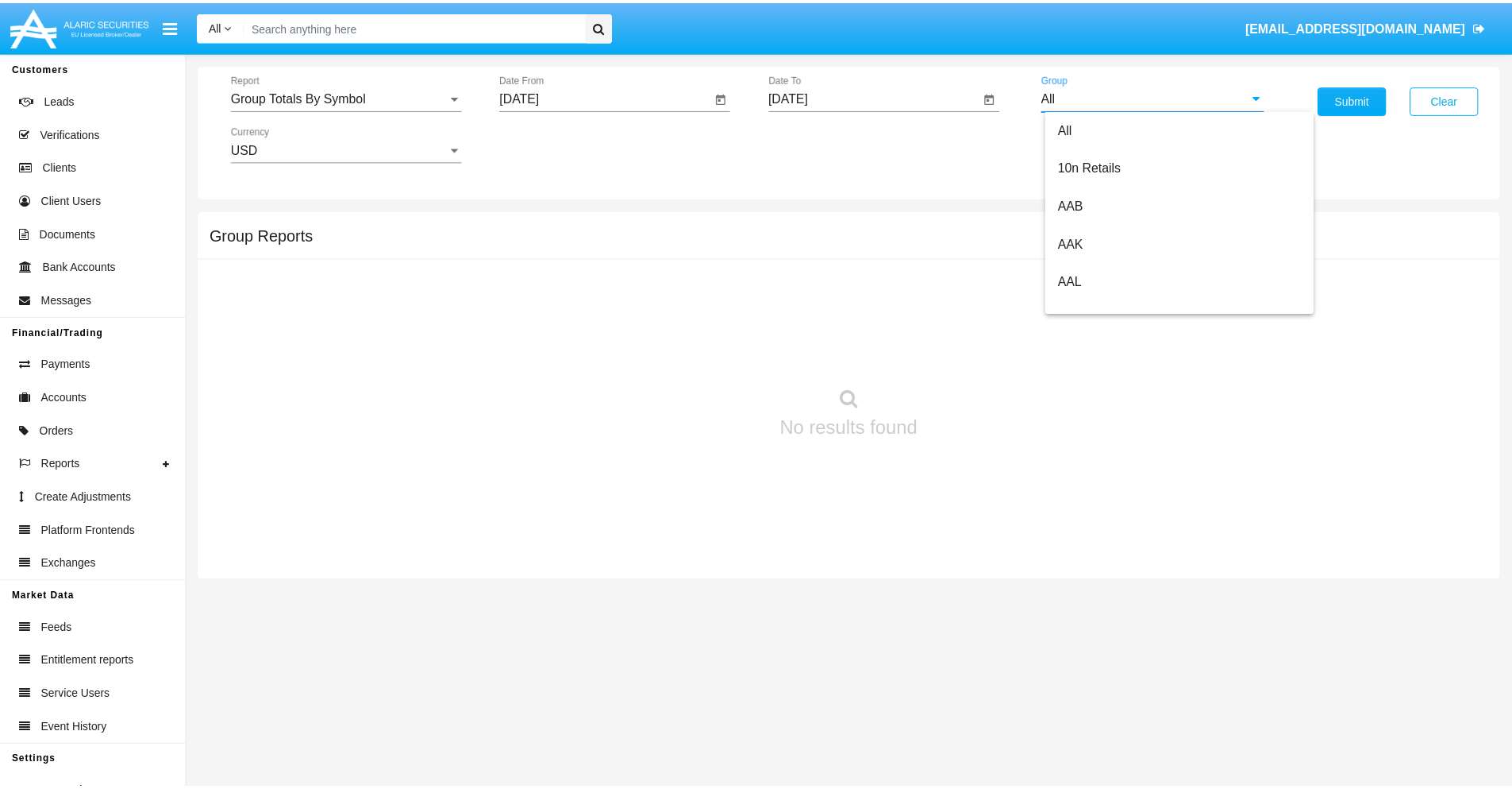
scroll to position [852, 0]
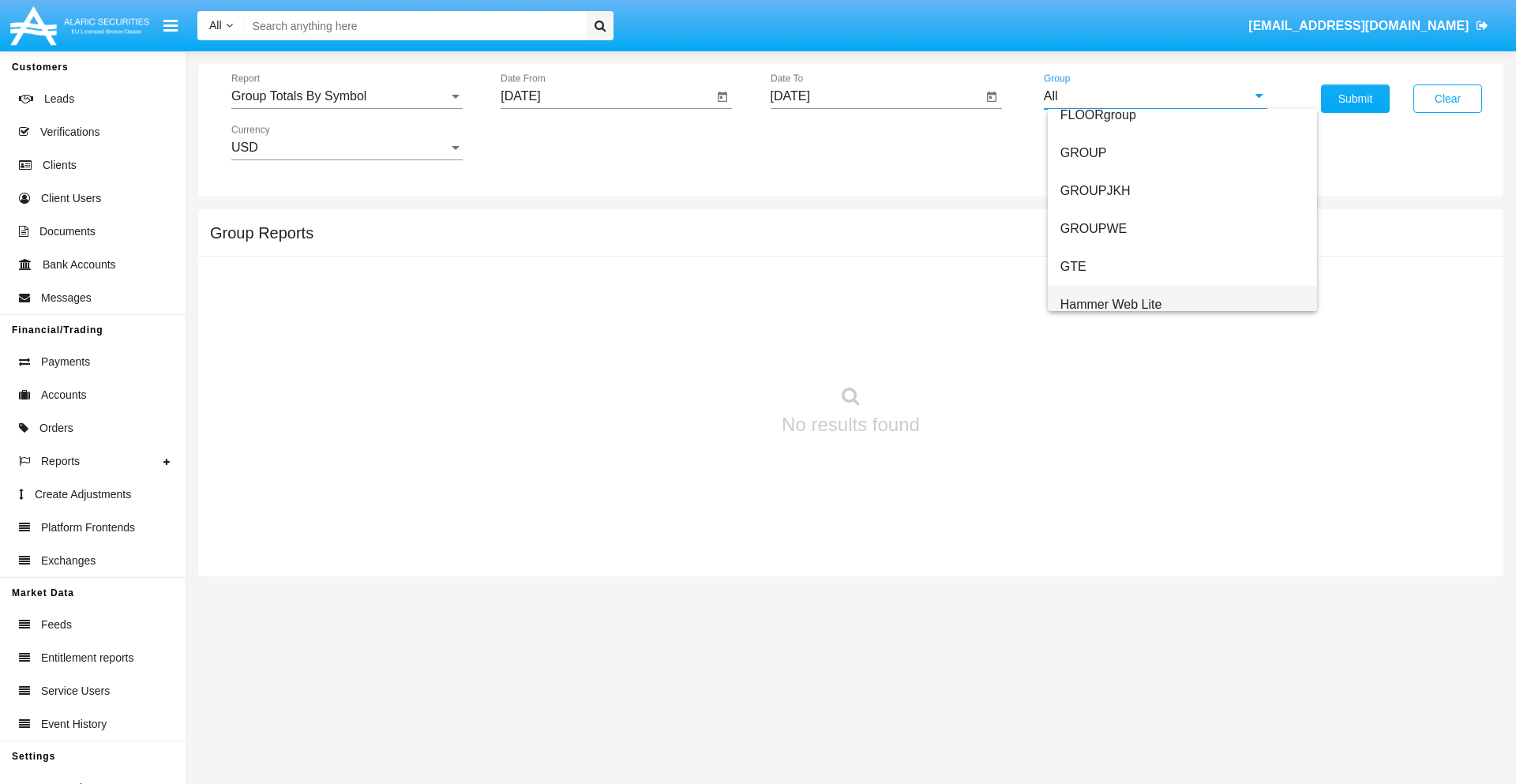
click at [1111, 304] on span "Hammer Web Lite" at bounding box center [1112, 304] width 102 height 14
type input "Hammer Web Lite"
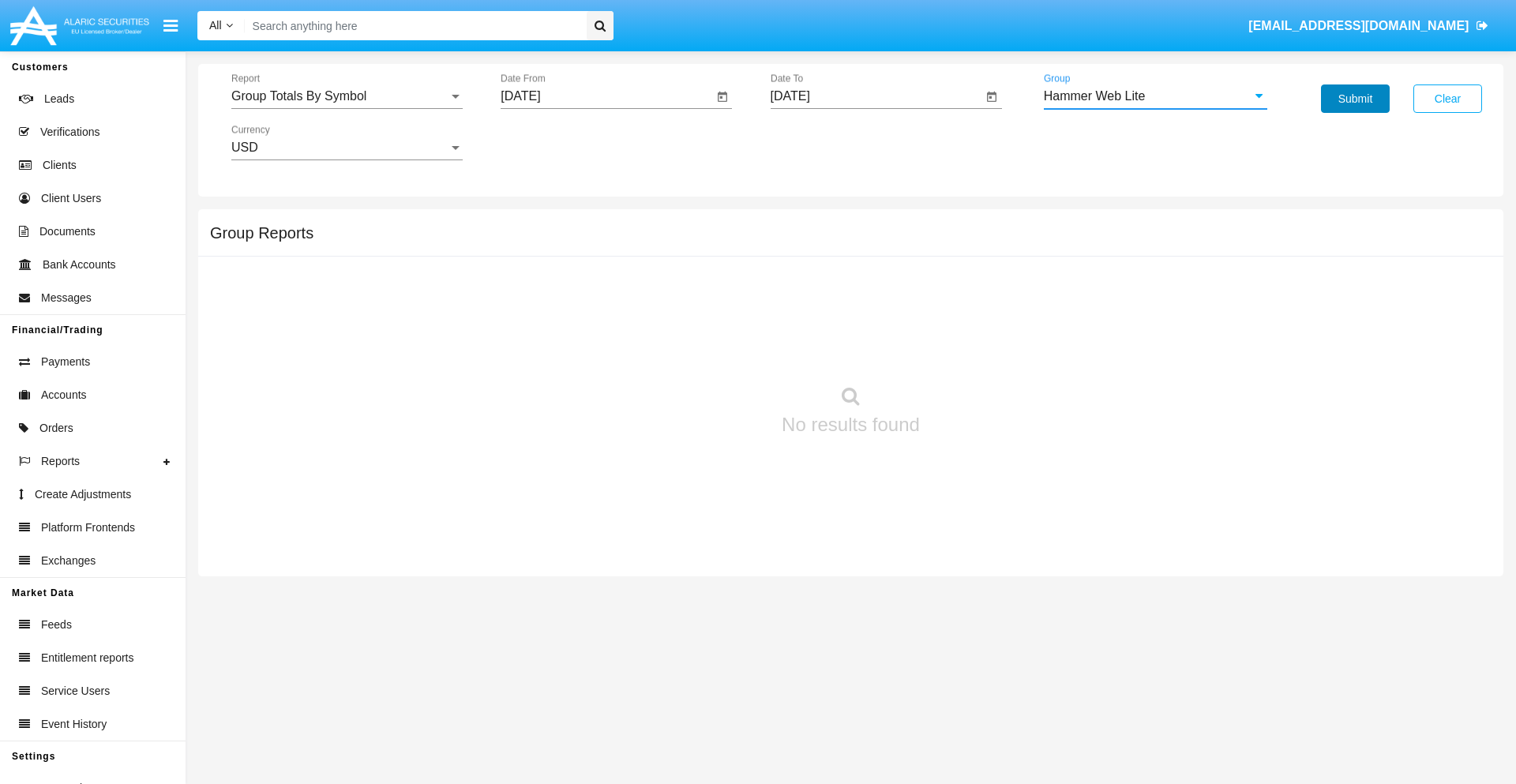
click at [1355, 99] on button "Submit" at bounding box center [1355, 98] width 69 height 28
click at [347, 96] on span "Report" at bounding box center [339, 96] width 217 height 15
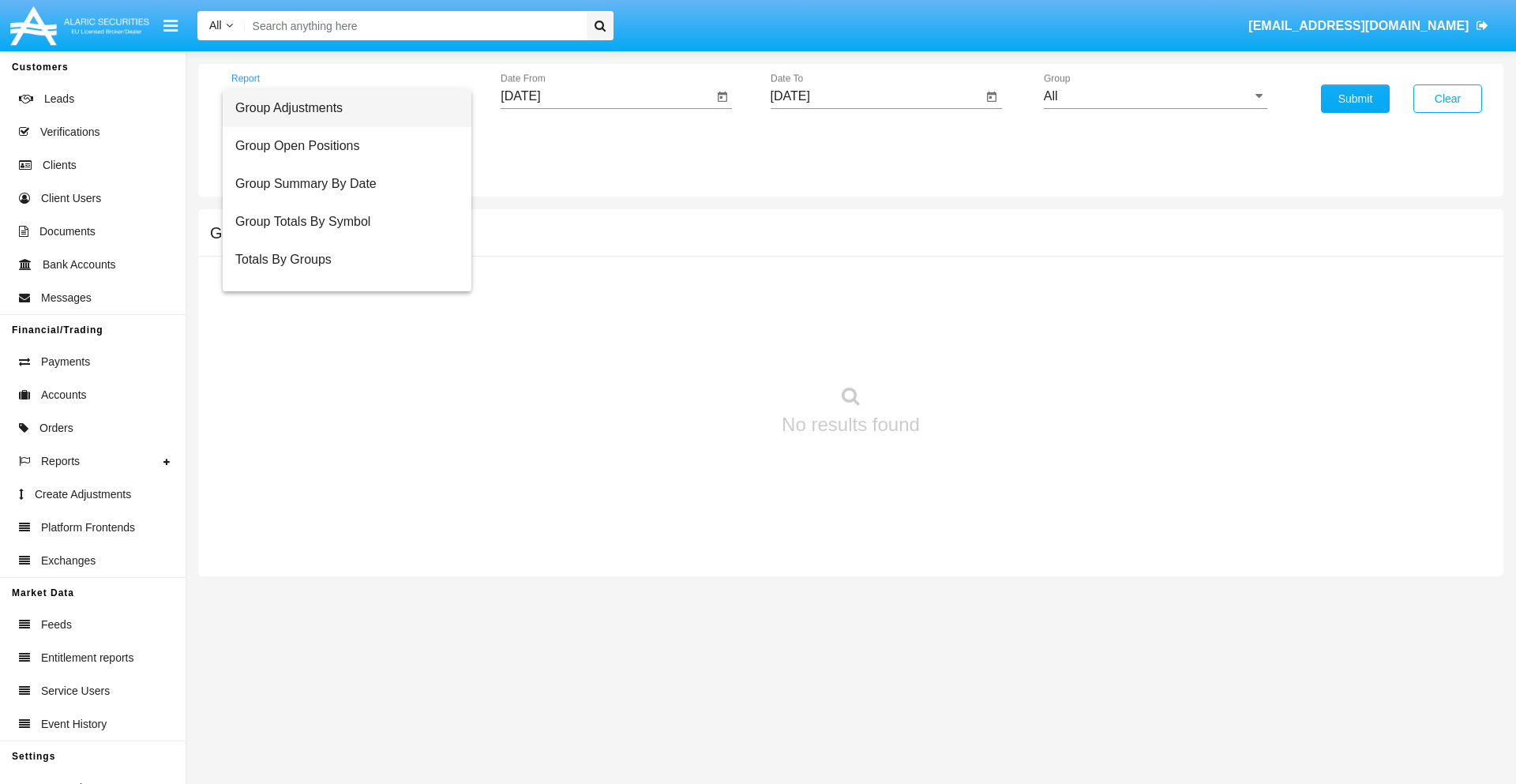
scroll to position [63, 0]
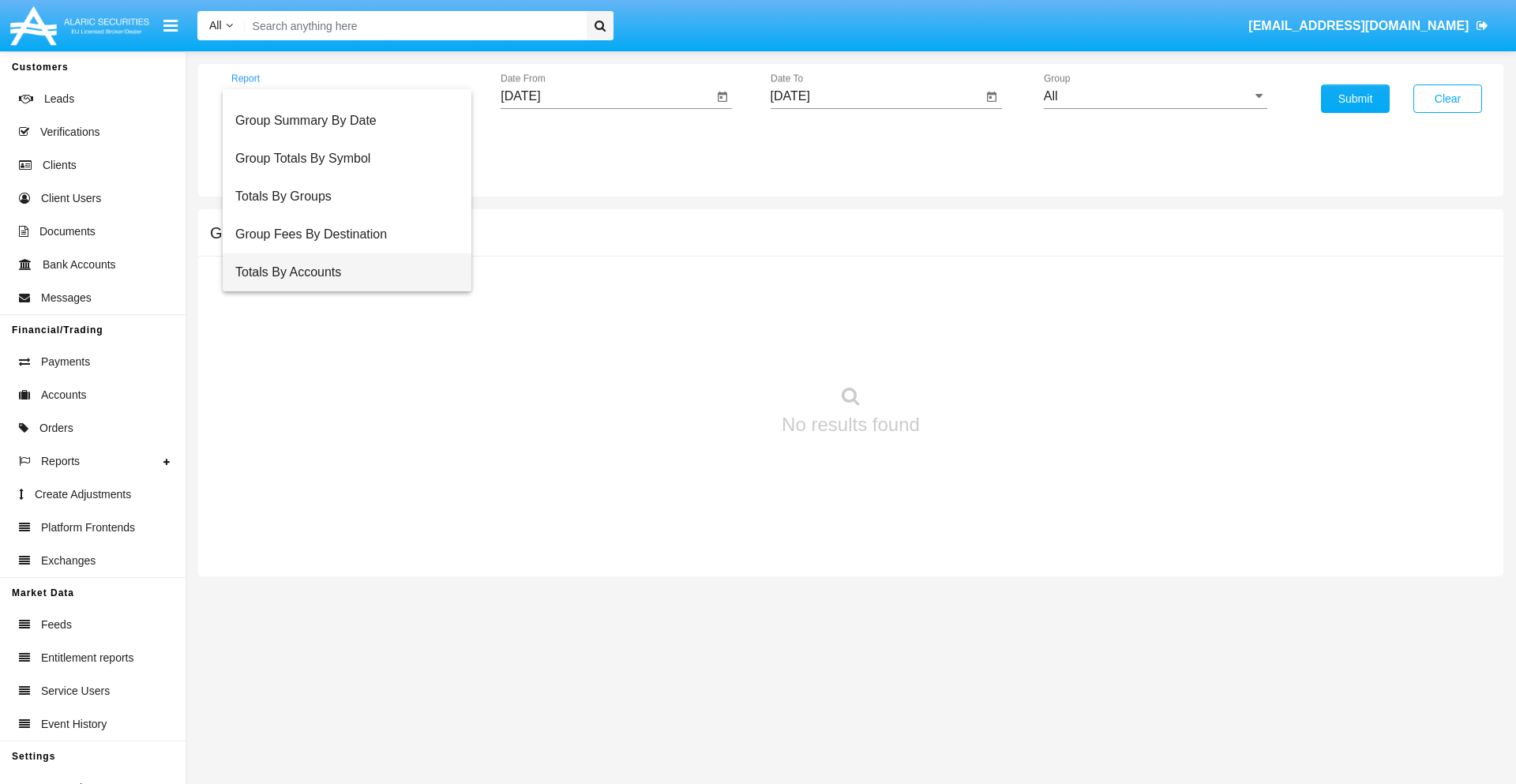
click at [340, 272] on span "Totals By Accounts" at bounding box center [347, 272] width 224 height 38
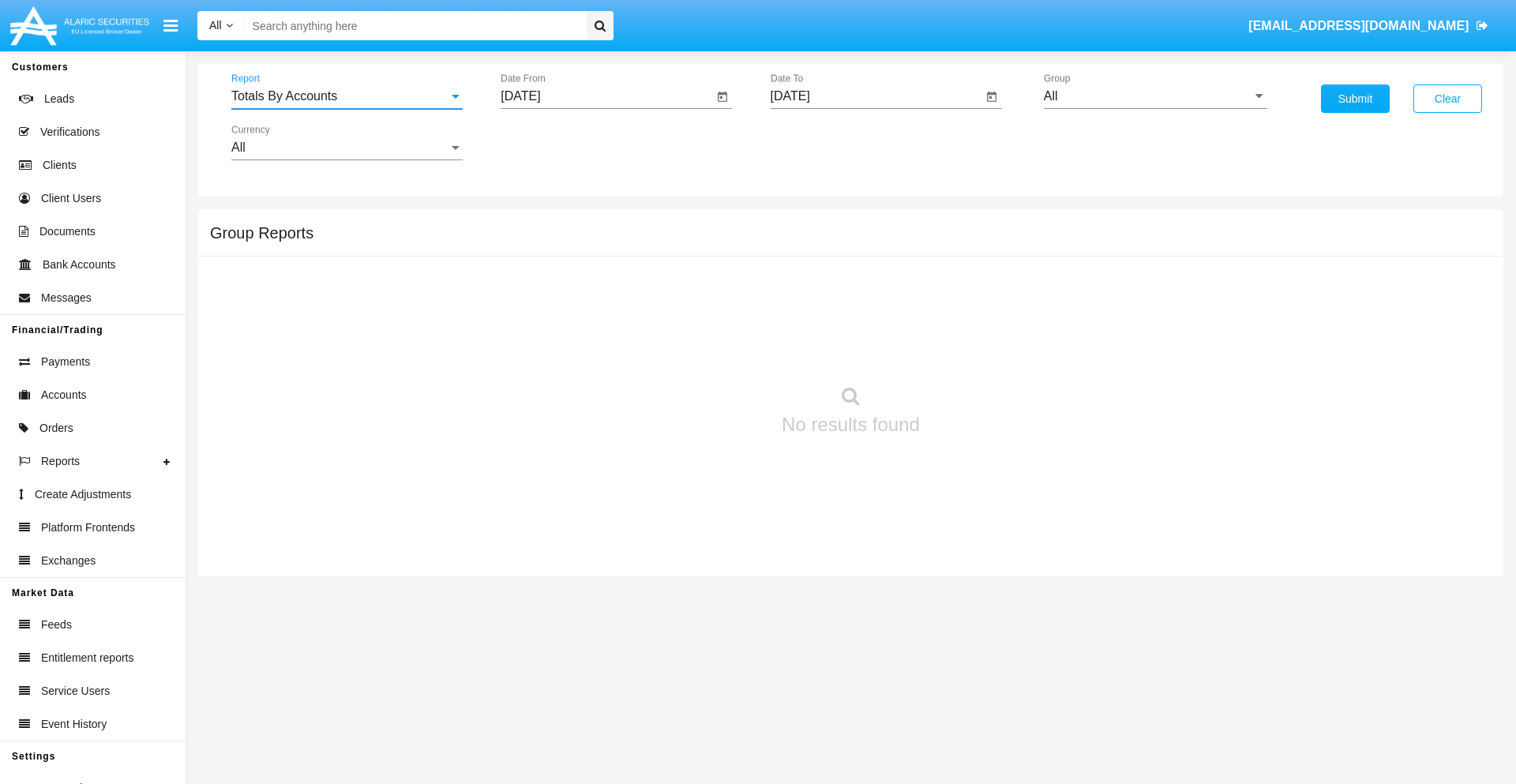
click at [606, 96] on input "[DATE]" at bounding box center [607, 96] width 212 height 15
click at [552, 142] on span "[DATE]" at bounding box center [538, 143] width 35 height 13
click at [704, 349] on div "2025" at bounding box center [704, 348] width 49 height 28
click at [539, 286] on div "SEP" at bounding box center [538, 285] width 49 height 28
click at [653, 241] on div "4" at bounding box center [652, 242] width 28 height 28
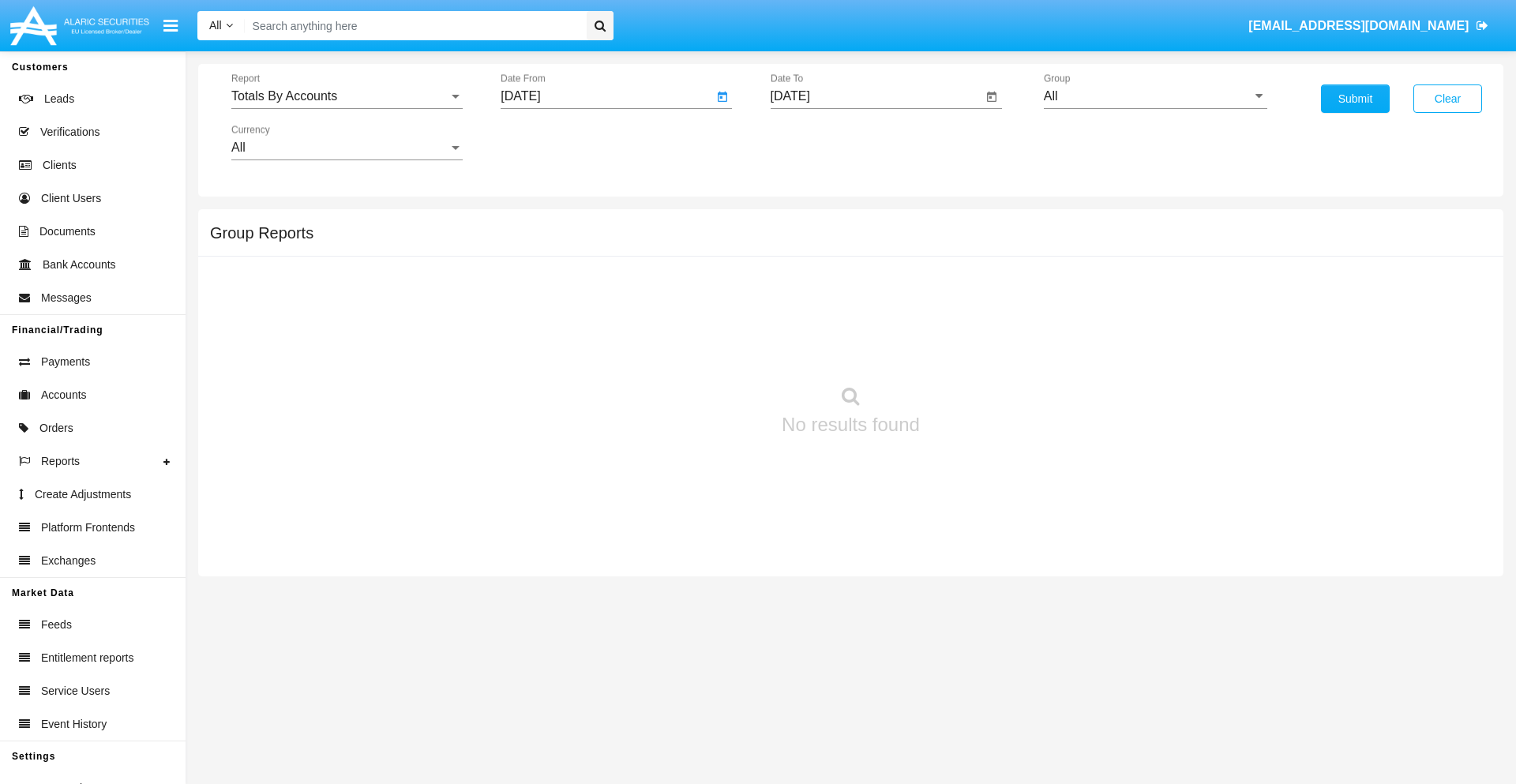
type input "[DATE]"
click at [876, 96] on input "[DATE]" at bounding box center [877, 96] width 212 height 15
click at [821, 142] on span "[DATE]" at bounding box center [808, 143] width 35 height 13
click at [973, 349] on div "2025" at bounding box center [973, 348] width 49 height 28
click at [808, 286] on div "SEP" at bounding box center [808, 285] width 49 height 28
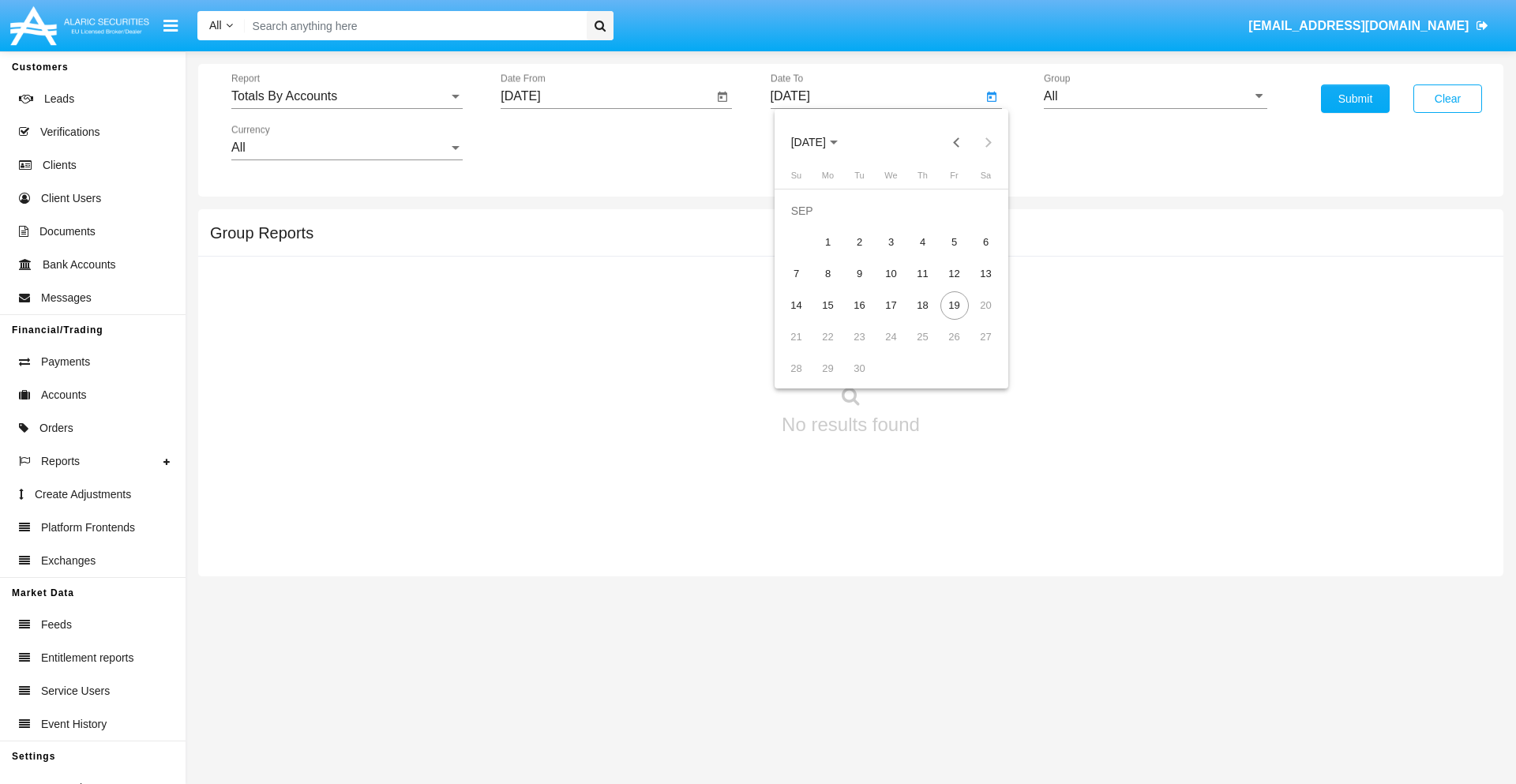
click at [954, 305] on div "19" at bounding box center [954, 305] width 28 height 28
type input "[DATE]"
click at [1155, 96] on input "All" at bounding box center [1155, 96] width 224 height 15
type input "Hammer Web Lite"
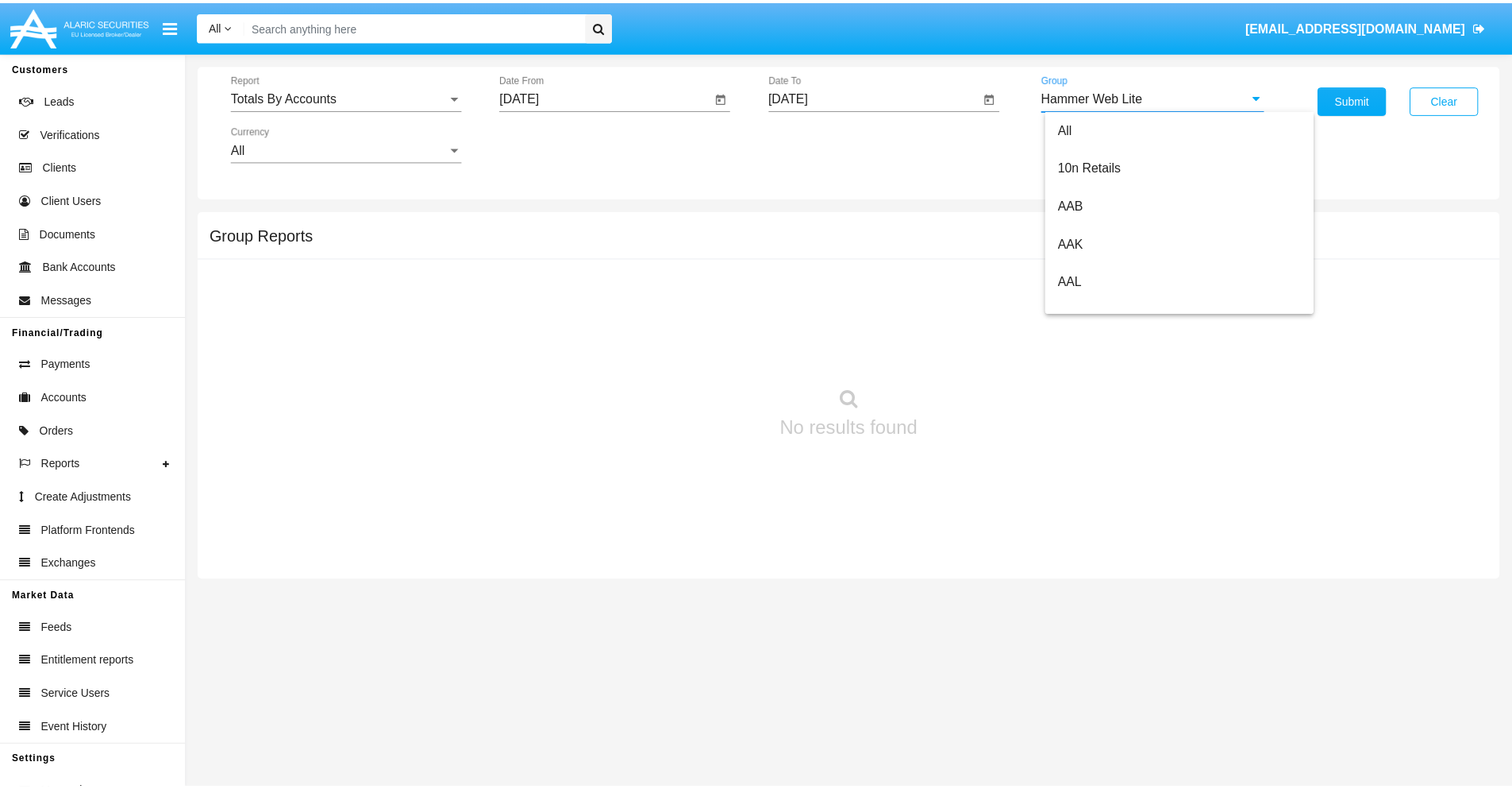
scroll to position [0, 0]
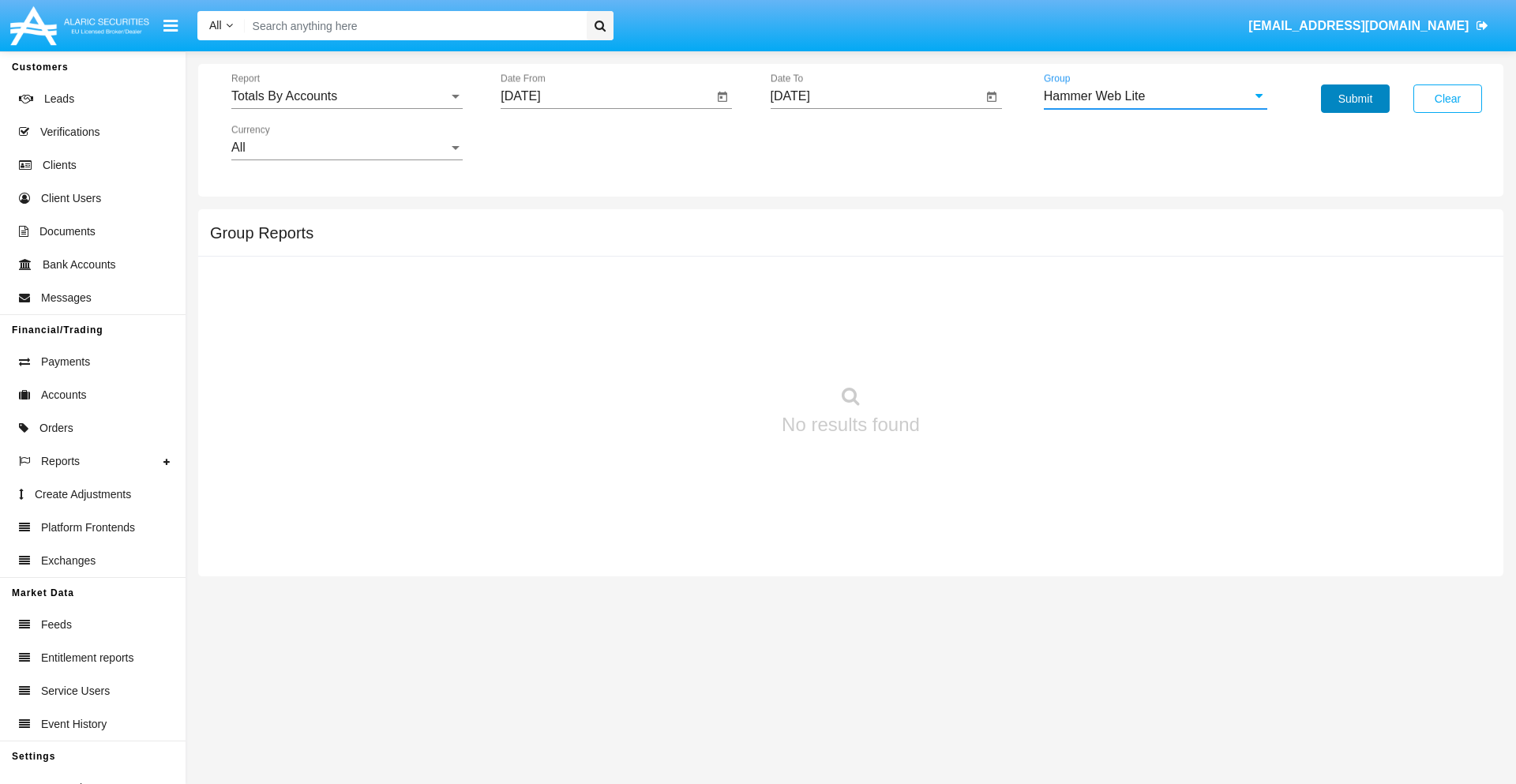
click at [1355, 99] on button "Submit" at bounding box center [1355, 98] width 69 height 28
click at [347, 96] on span "Report" at bounding box center [339, 96] width 217 height 15
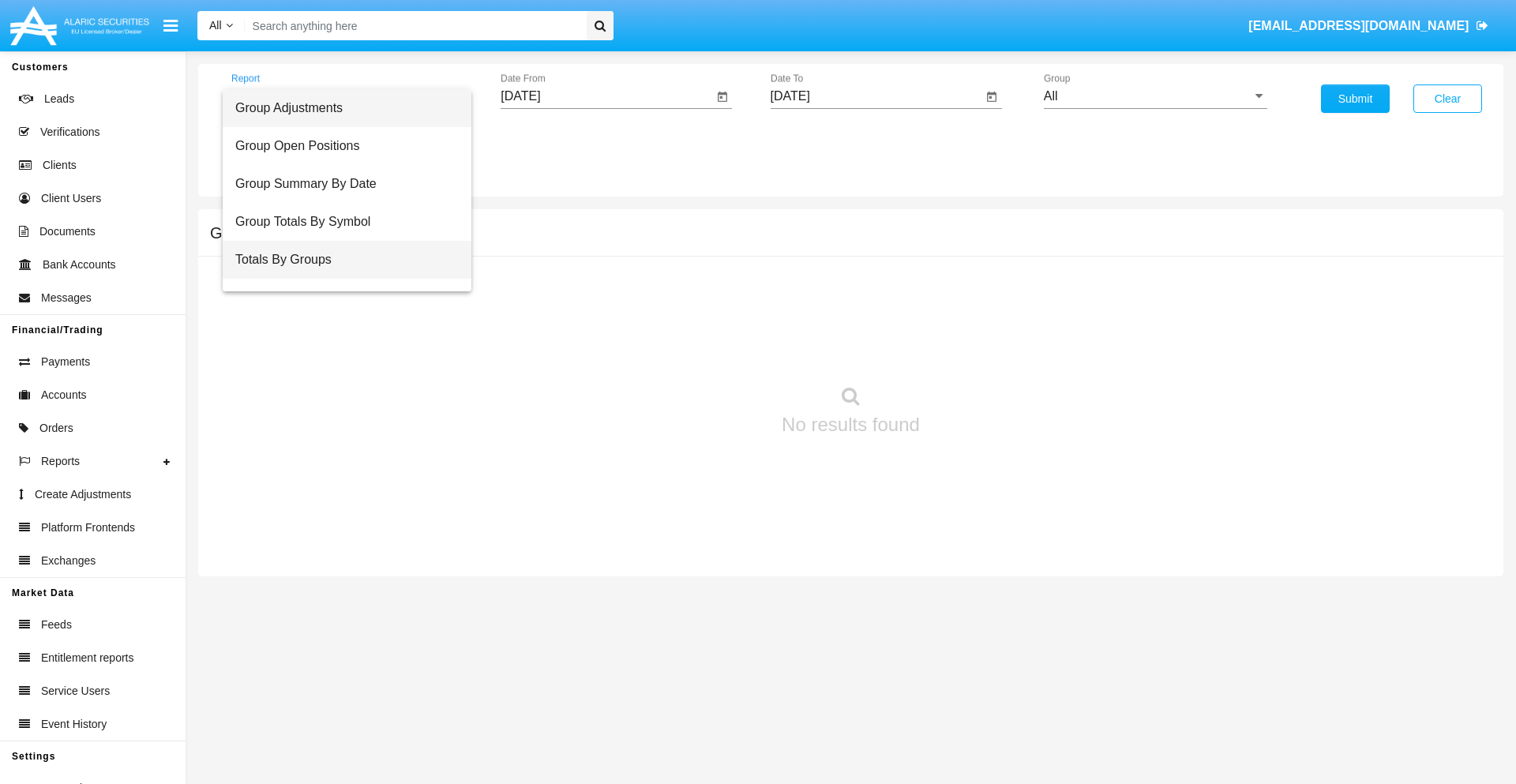
click at [340, 260] on span "Totals By Groups" at bounding box center [347, 259] width 224 height 38
click at [606, 96] on input "[DATE]" at bounding box center [607, 96] width 212 height 15
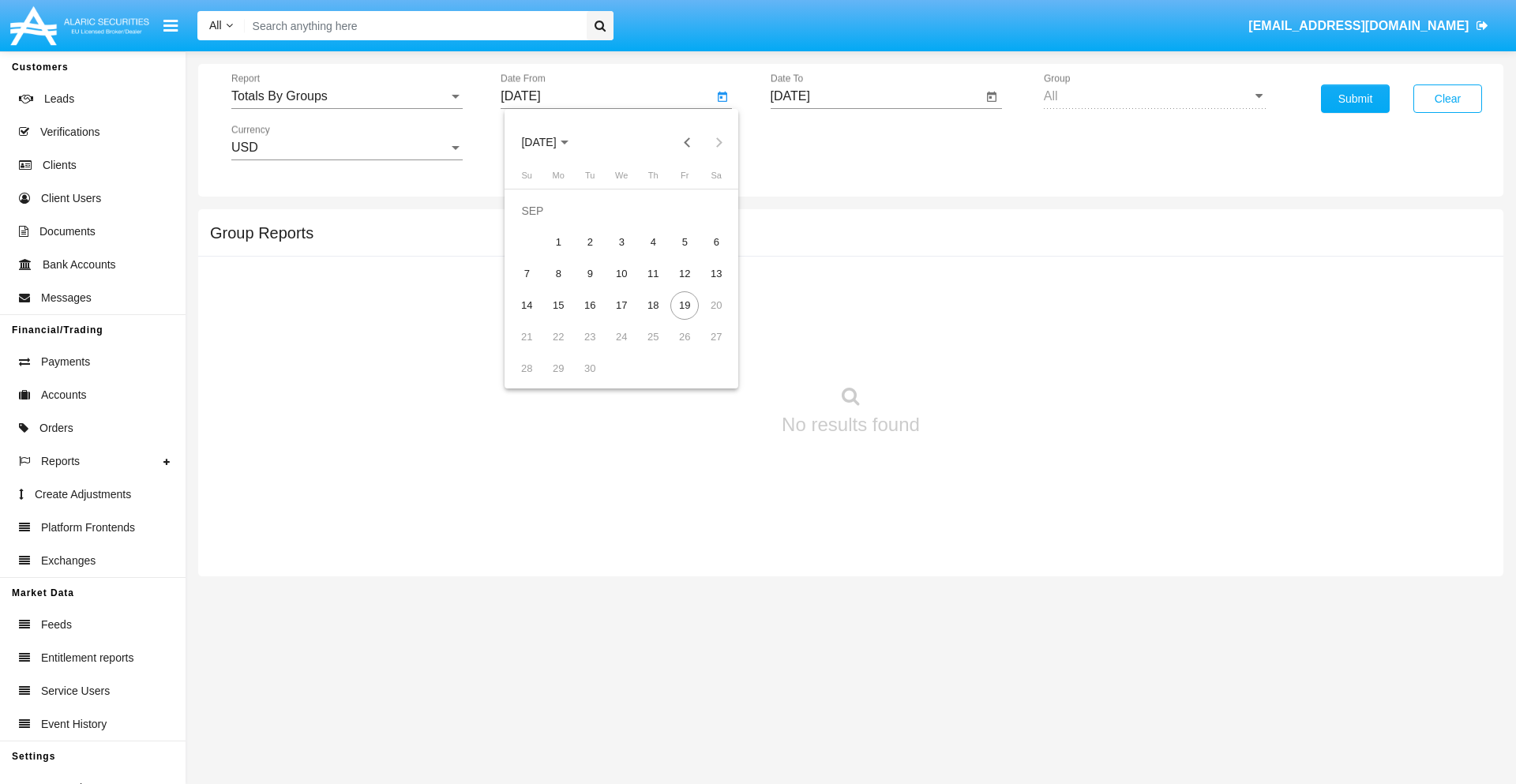
click at [552, 142] on span "[DATE]" at bounding box center [538, 143] width 35 height 13
click at [704, 349] on div "2025" at bounding box center [704, 348] width 49 height 28
click at [539, 286] on div "SEP" at bounding box center [538, 285] width 49 height 28
click at [653, 241] on div "4" at bounding box center [652, 242] width 28 height 28
type input "09/04/25"
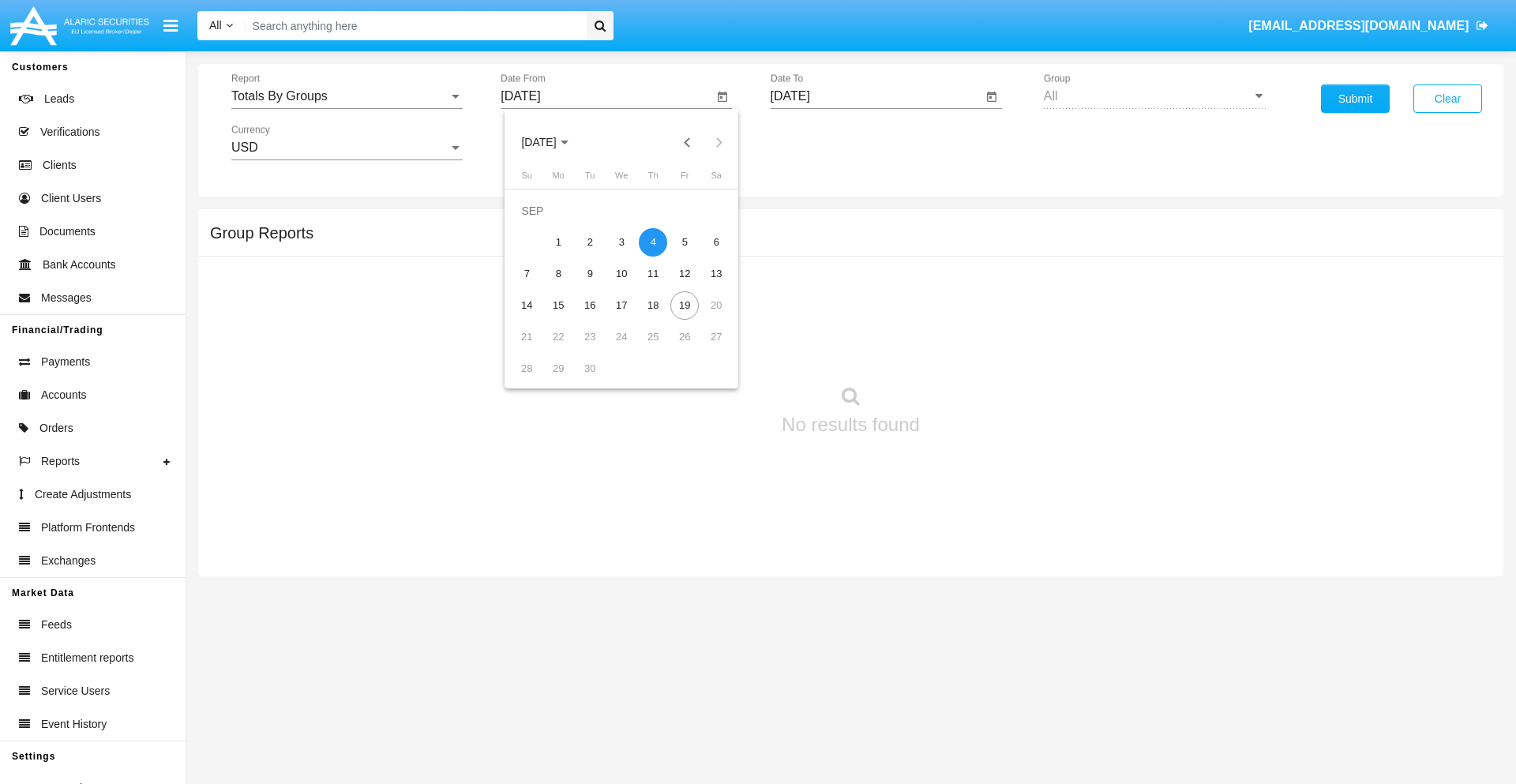
click at [876, 96] on input "09/18/25" at bounding box center [877, 96] width 212 height 15
click at [821, 142] on span "SEP 2025" at bounding box center [808, 143] width 35 height 13
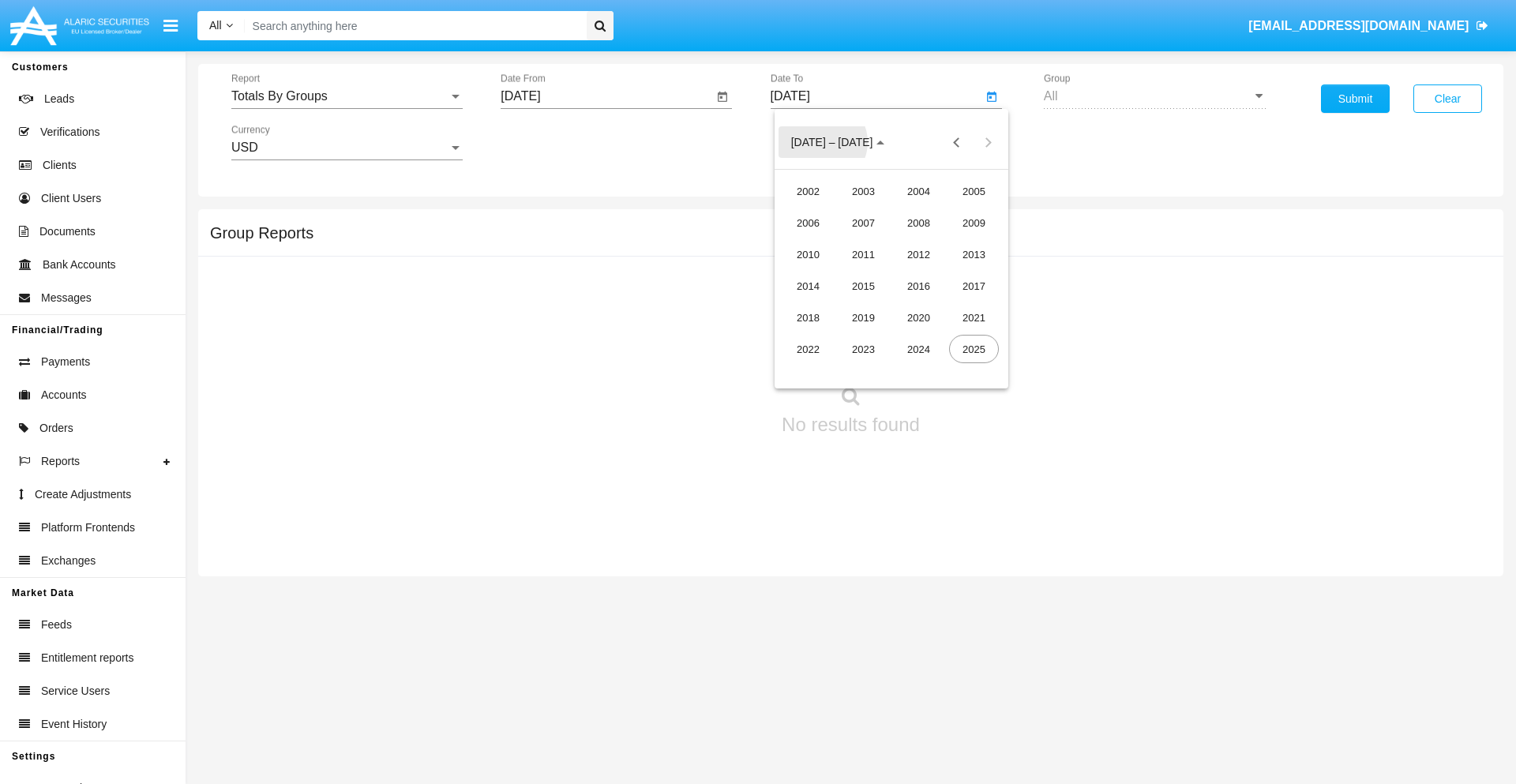
click at [973, 349] on div "2025" at bounding box center [973, 348] width 49 height 28
click at [808, 286] on div "SEP" at bounding box center [808, 285] width 49 height 28
click at [954, 305] on div "19" at bounding box center [954, 305] width 28 height 28
type input "09/19/25"
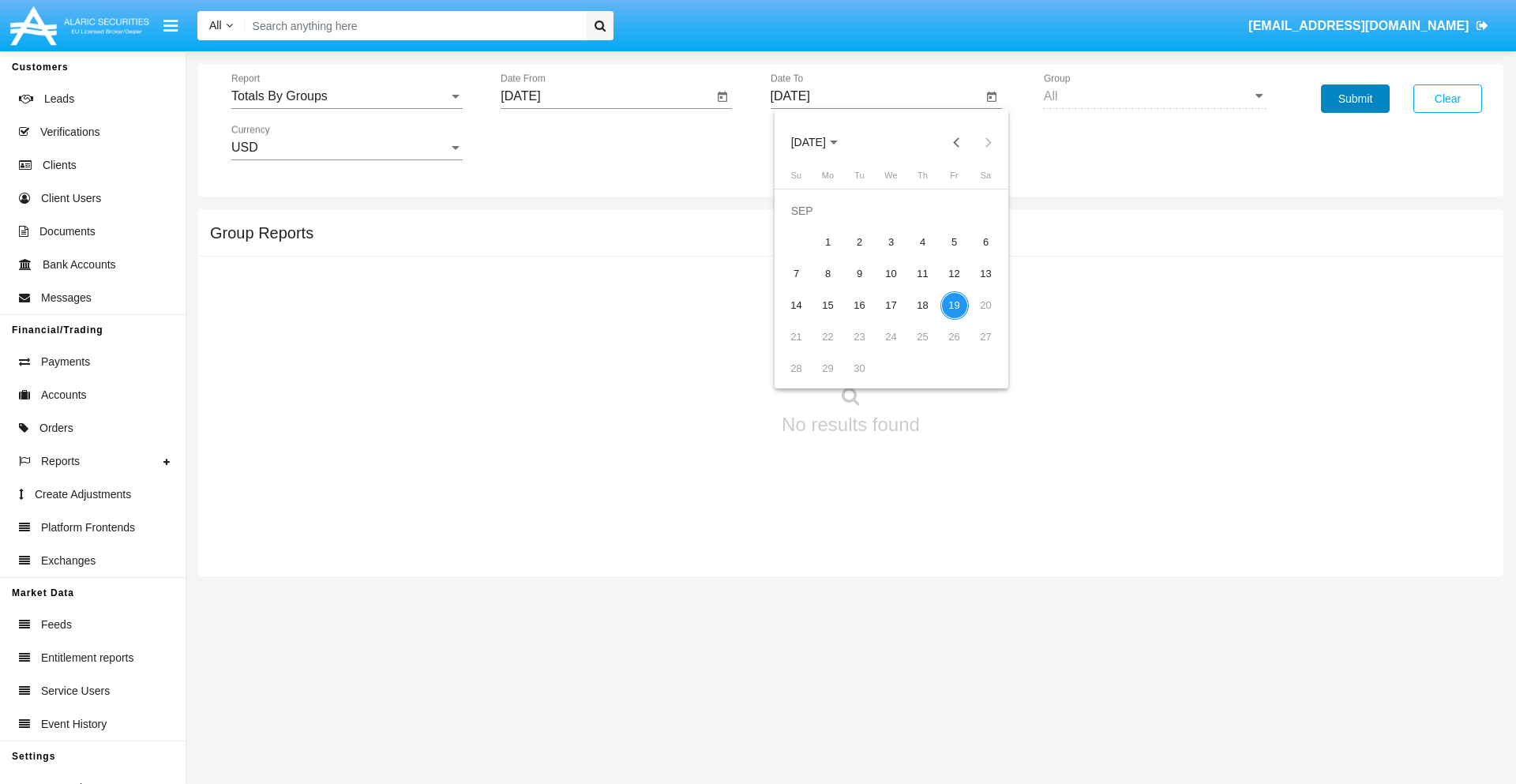
click at [1355, 99] on button "Submit" at bounding box center [1355, 98] width 69 height 28
click at [347, 96] on span "Report" at bounding box center [339, 96] width 217 height 15
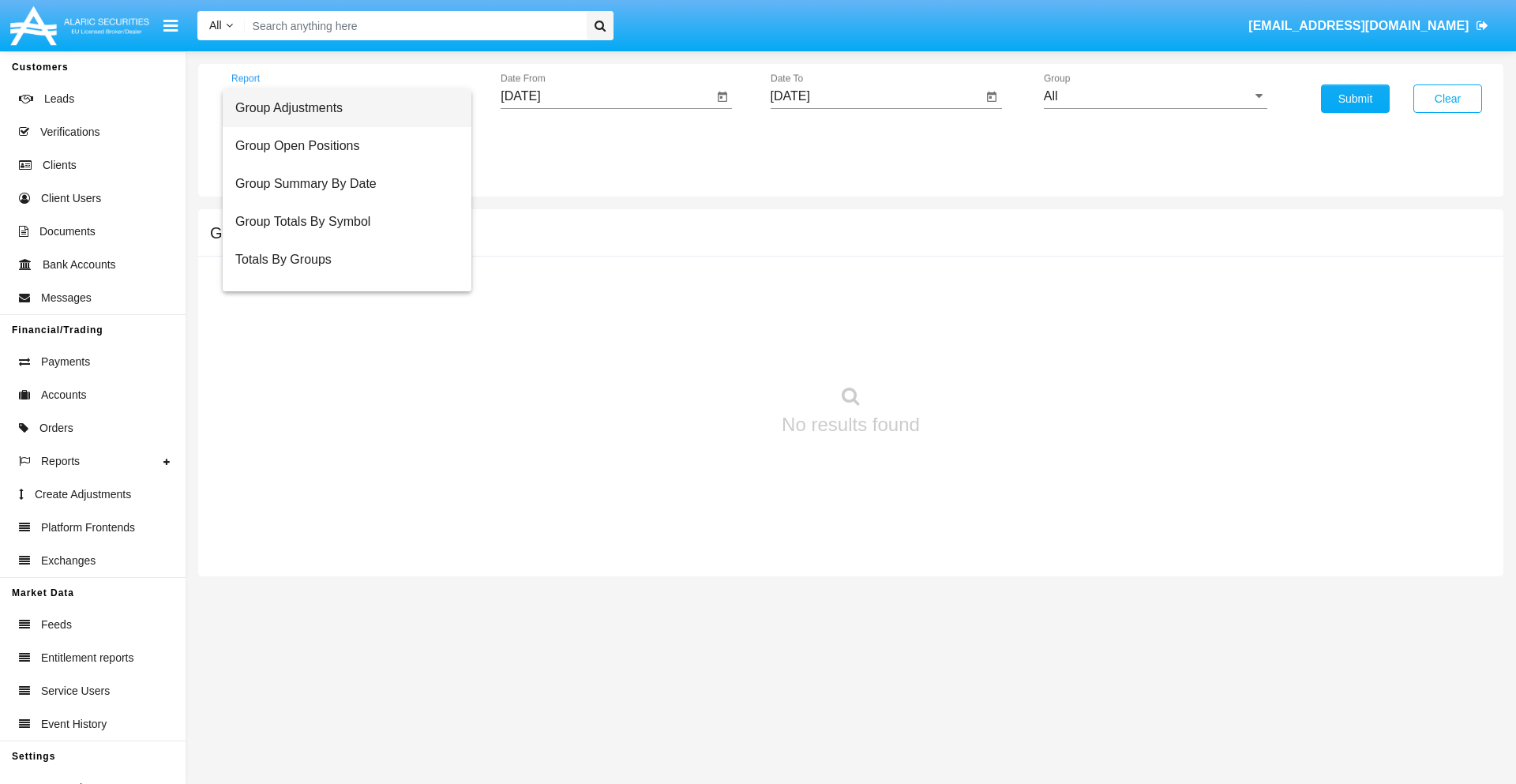
click at [340, 108] on span "Group Adjustments" at bounding box center [347, 108] width 224 height 38
click at [1155, 96] on input "All" at bounding box center [1155, 96] width 224 height 15
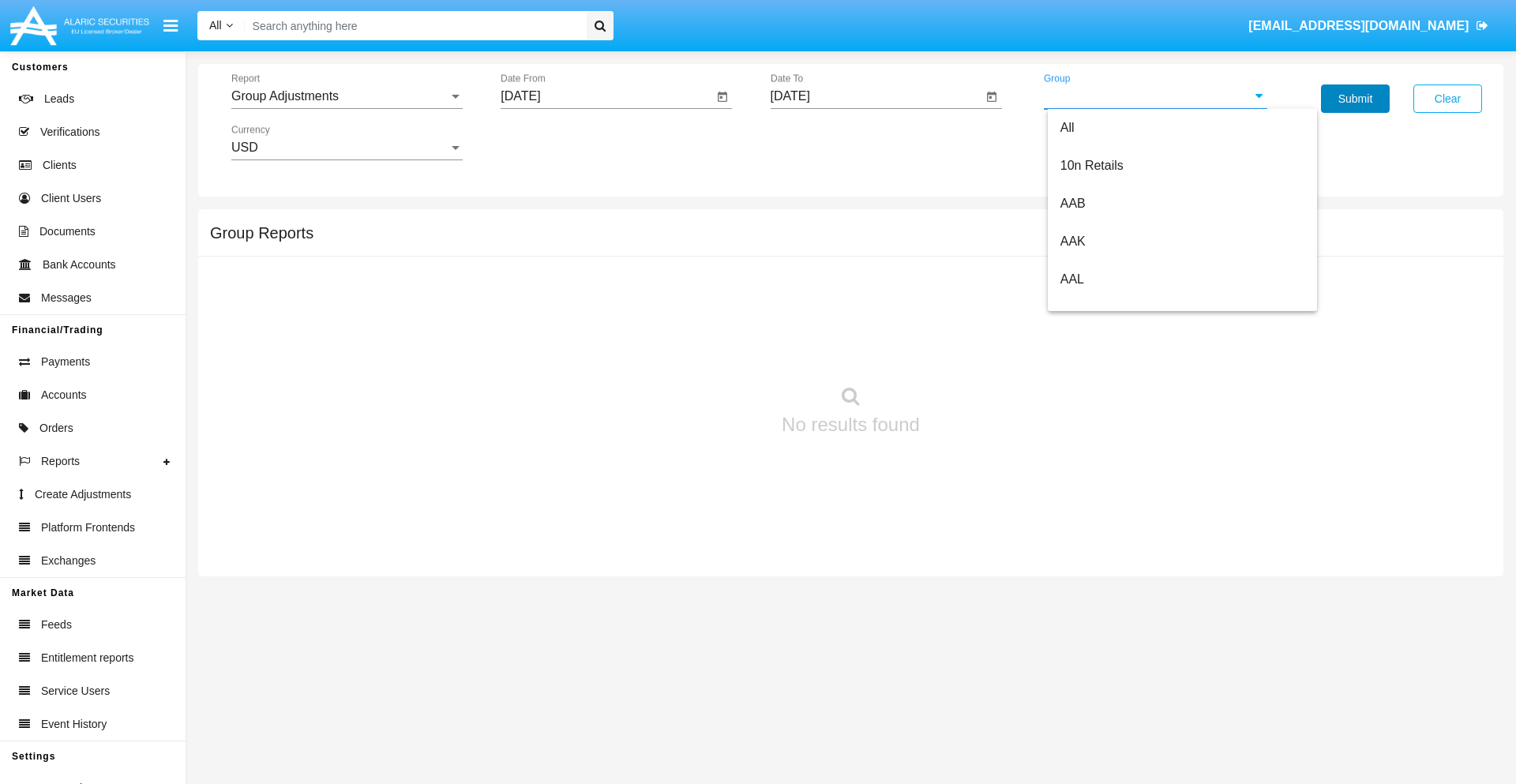
click at [1355, 99] on button "Submit" at bounding box center [1355, 98] width 69 height 28
click at [347, 96] on span "Report" at bounding box center [339, 96] width 217 height 15
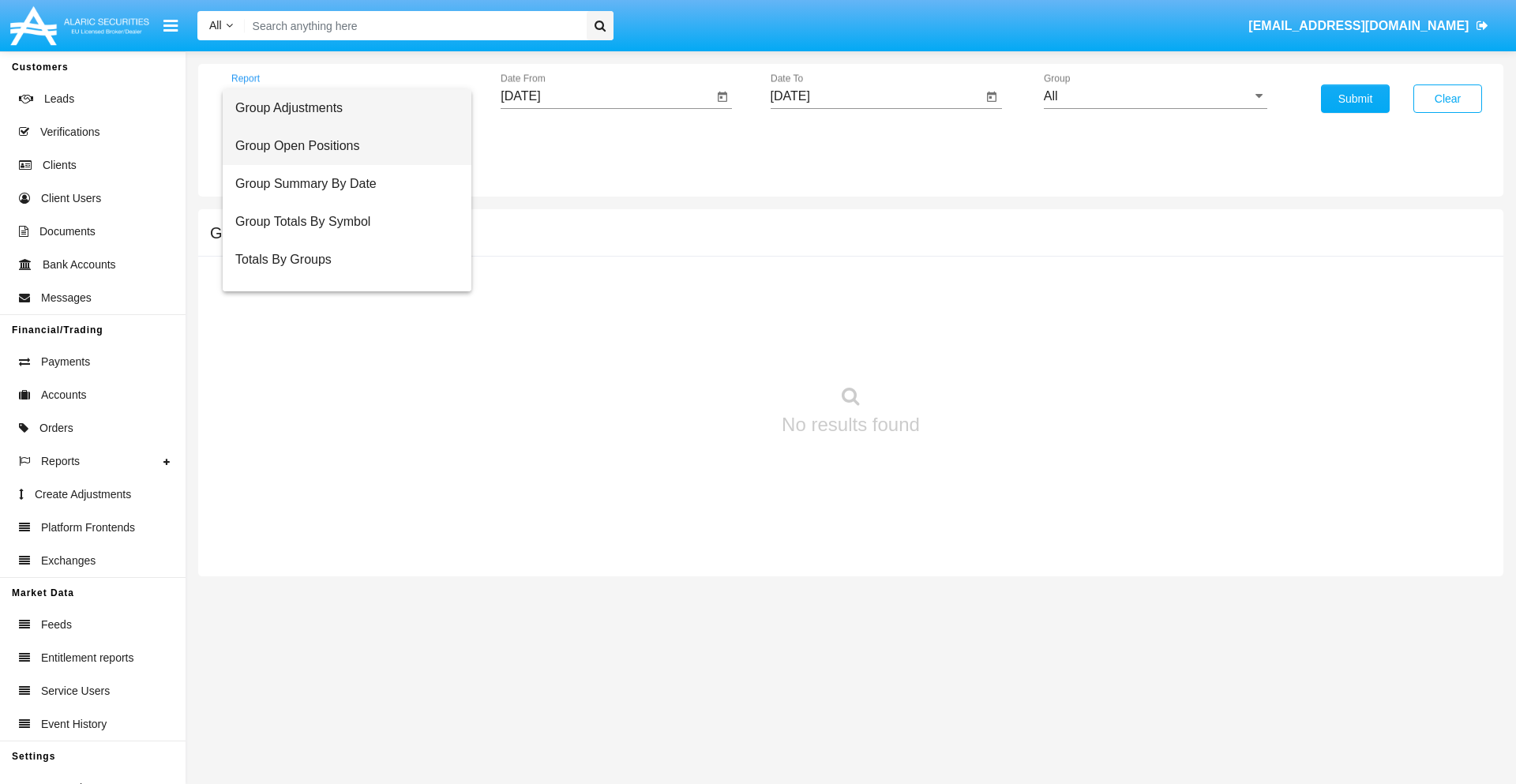
click at [340, 146] on span "Group Open Positions" at bounding box center [347, 146] width 224 height 38
click at [1155, 96] on input "All" at bounding box center [1155, 96] width 224 height 15
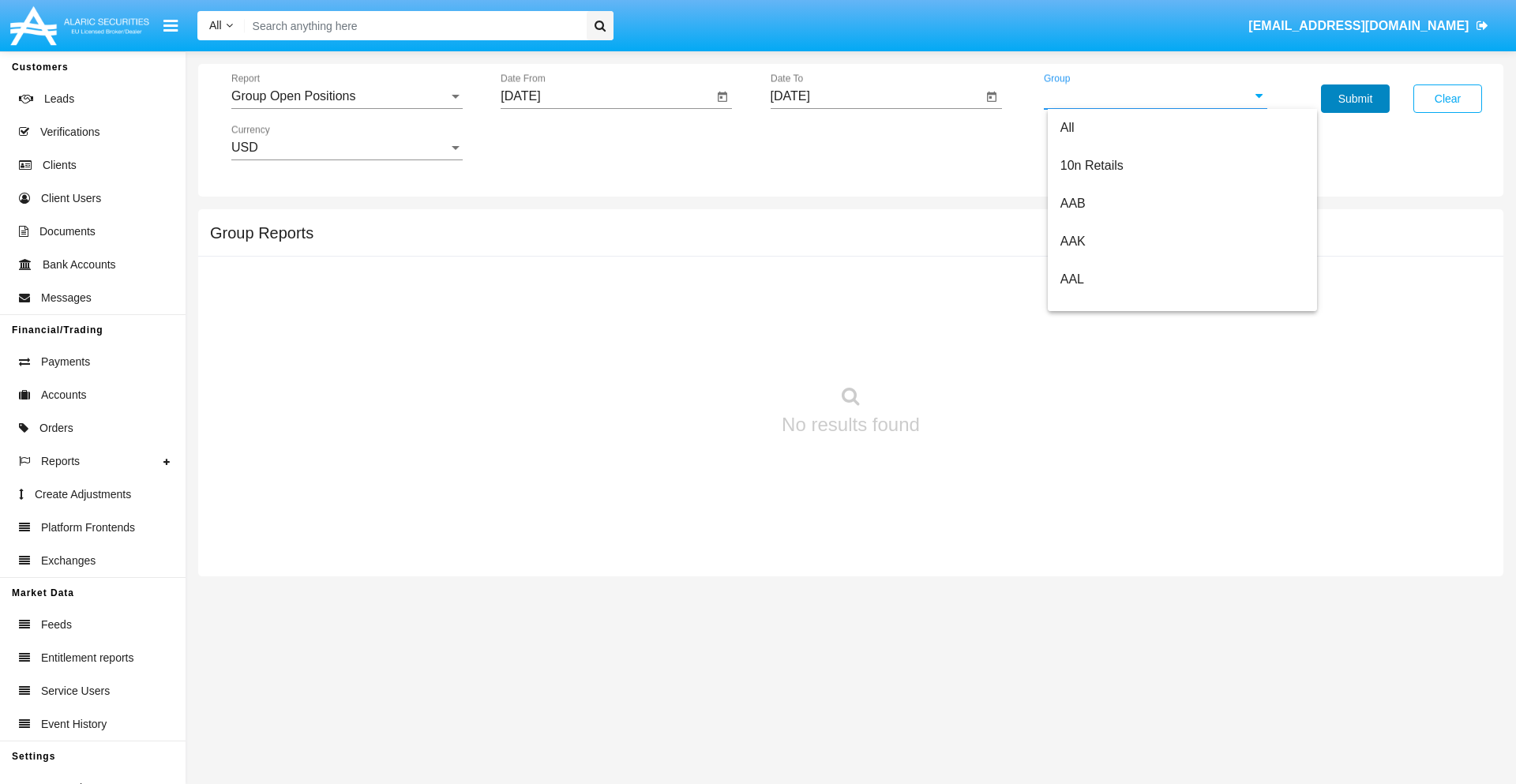
click at [1355, 99] on button "Submit" at bounding box center [1355, 98] width 69 height 28
click at [347, 96] on span "Report" at bounding box center [339, 96] width 217 height 15
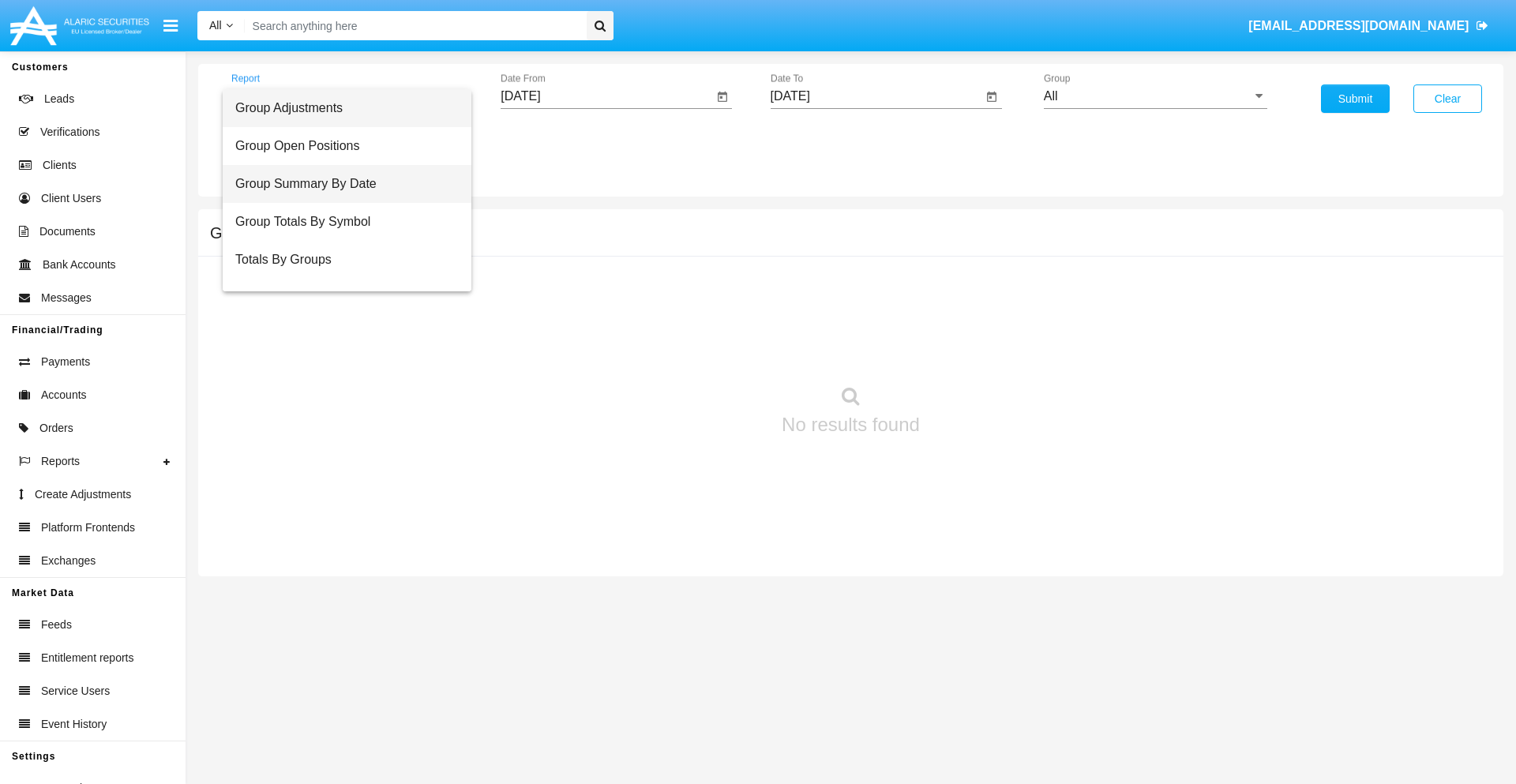
click at [340, 184] on span "Group Summary By Date" at bounding box center [347, 184] width 224 height 38
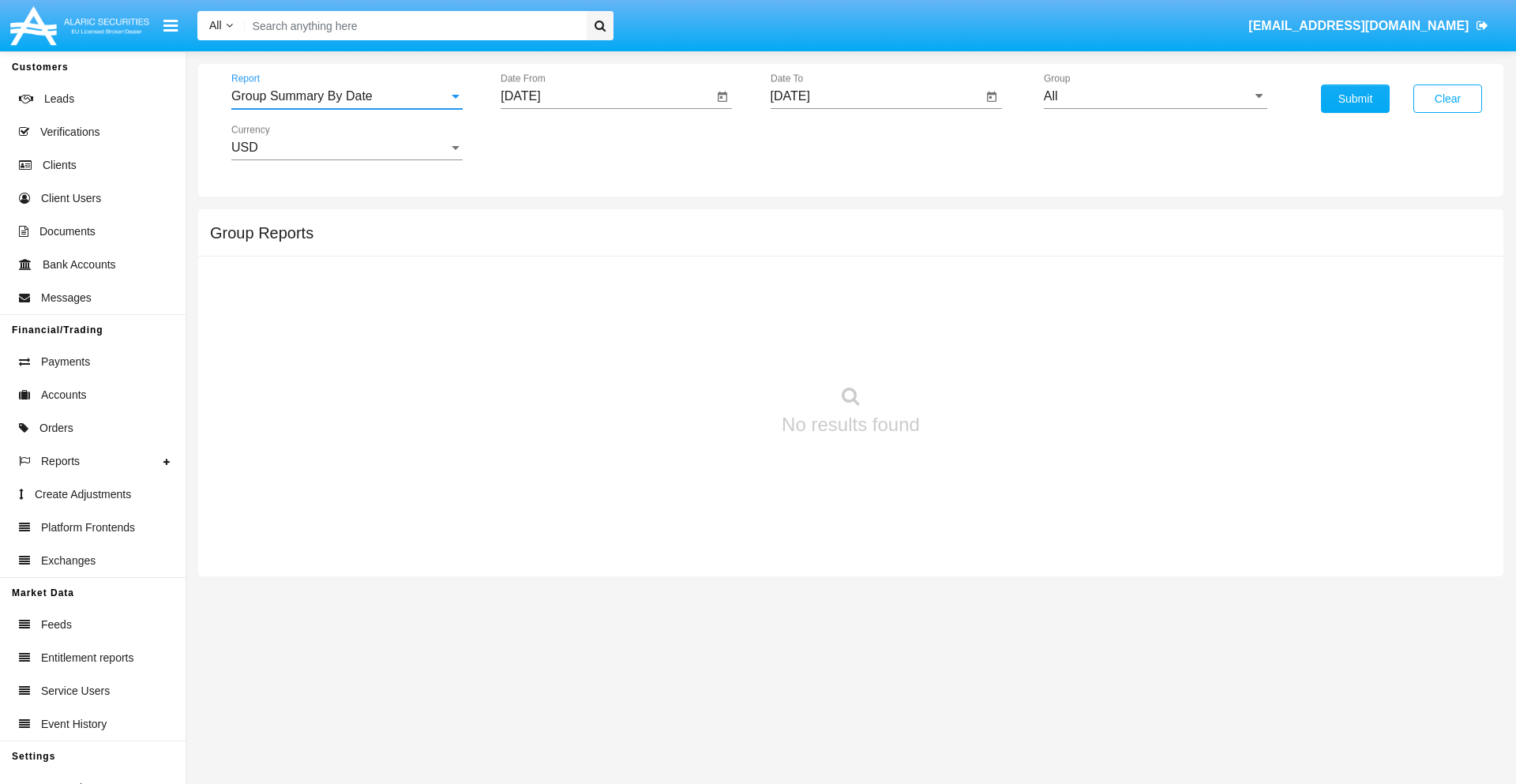
click at [1155, 96] on input "All" at bounding box center [1155, 96] width 224 height 15
click at [1355, 99] on button "Submit" at bounding box center [1355, 98] width 69 height 28
click at [347, 96] on span "Report" at bounding box center [339, 96] width 217 height 15
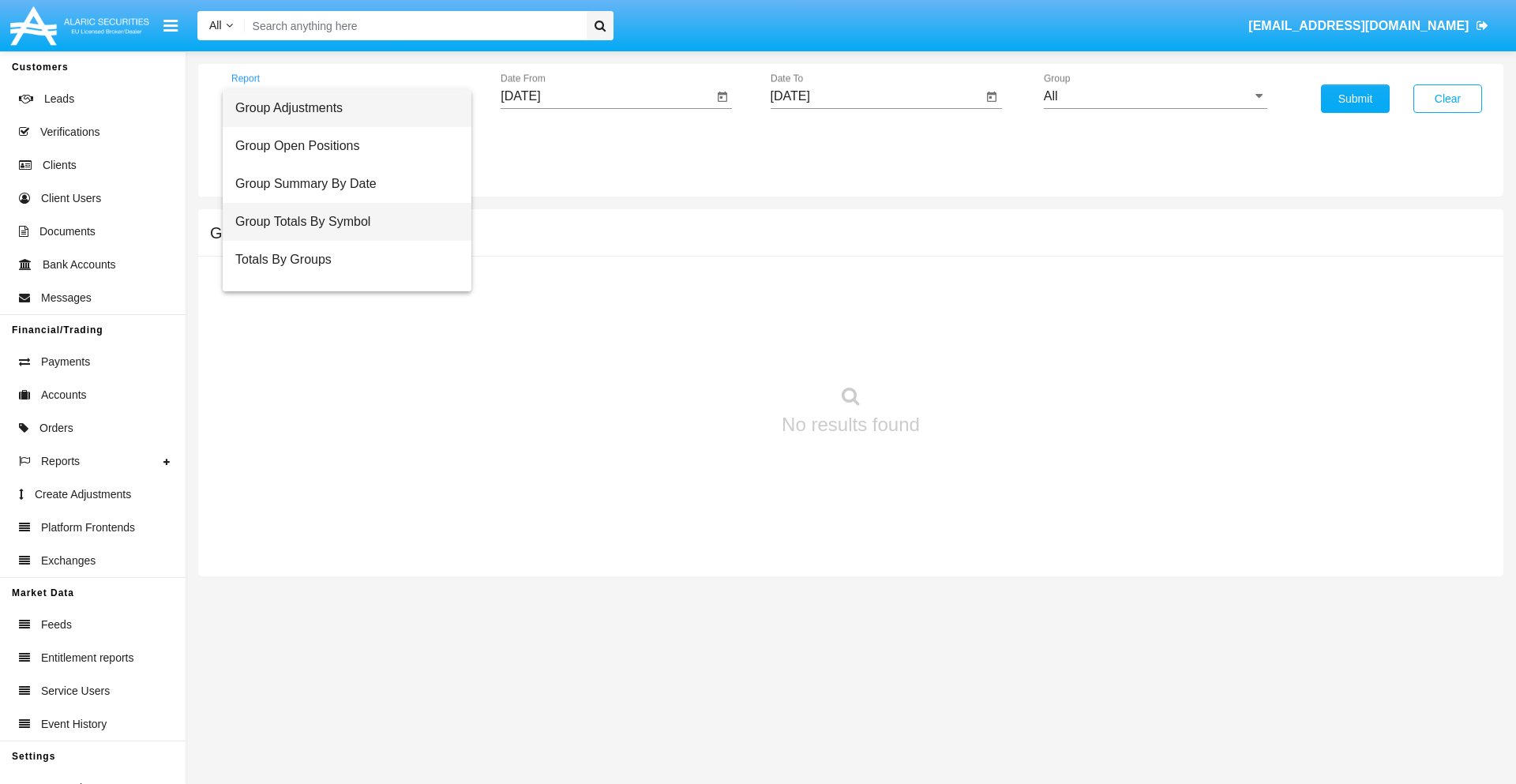
click at [340, 222] on span "Group Totals By Symbol" at bounding box center [347, 221] width 224 height 38
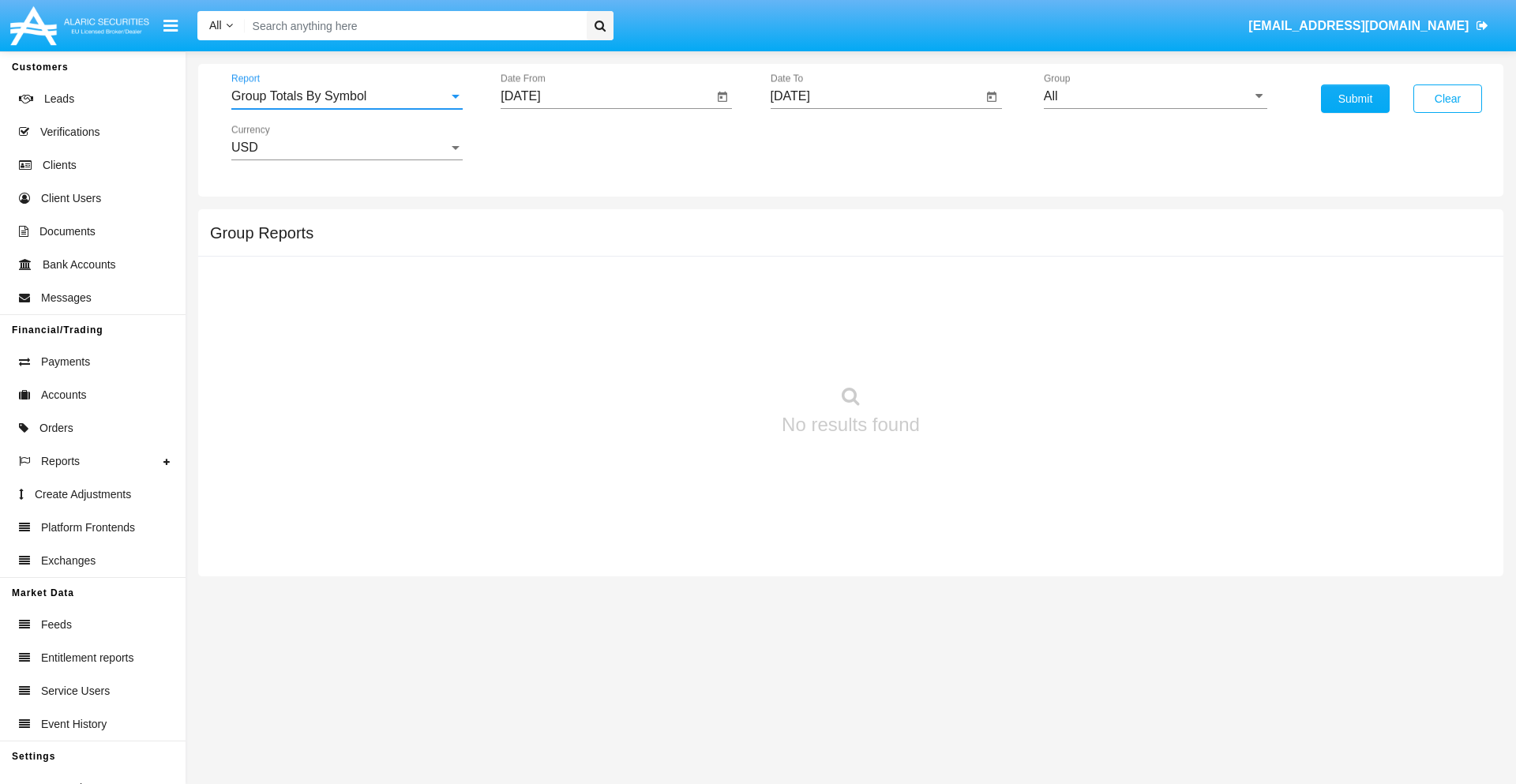
click at [1155, 96] on input "All" at bounding box center [1155, 96] width 224 height 15
click at [1355, 99] on button "Submit" at bounding box center [1355, 98] width 69 height 28
click at [347, 96] on span "Report" at bounding box center [339, 96] width 217 height 15
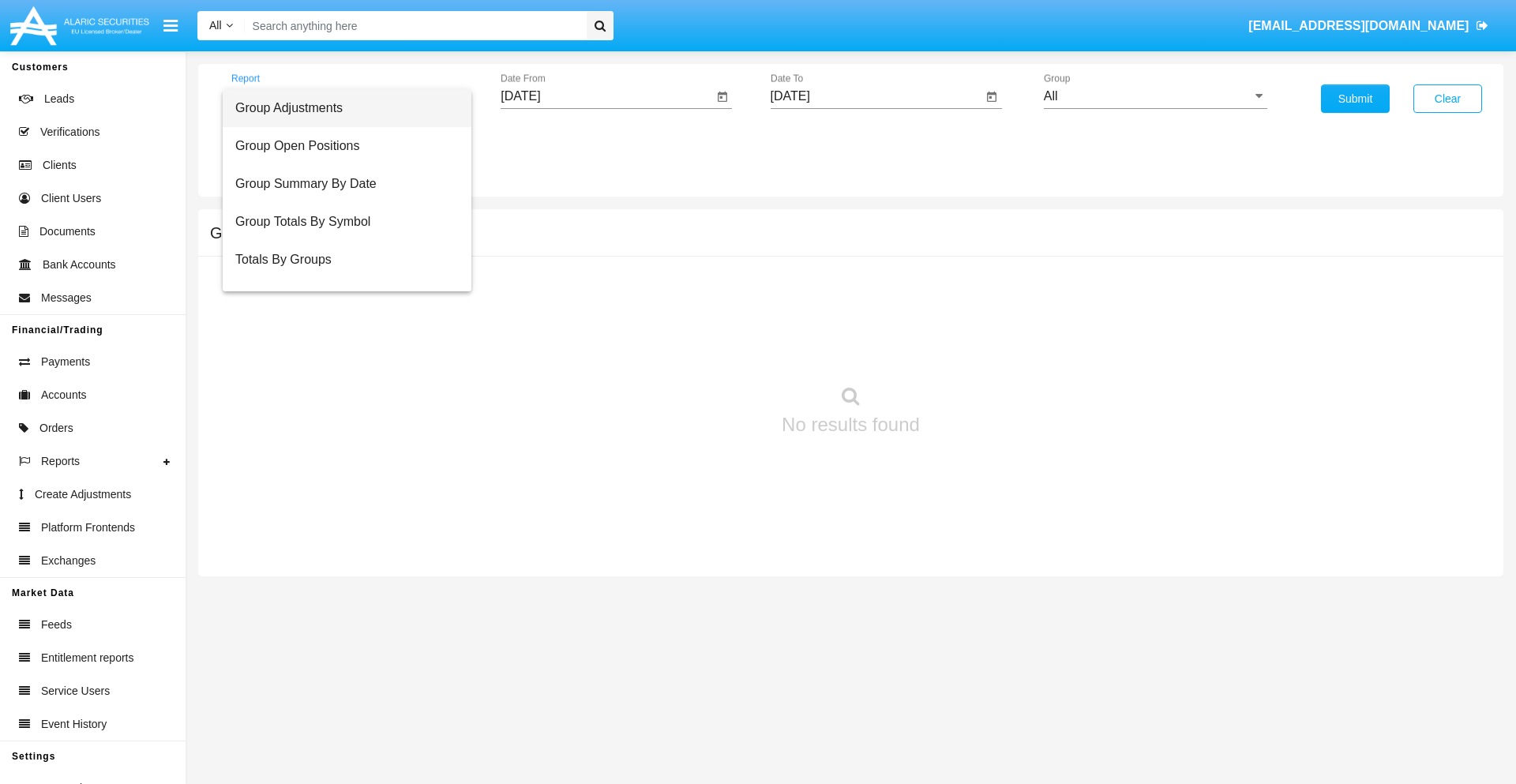
scroll to position [25, 0]
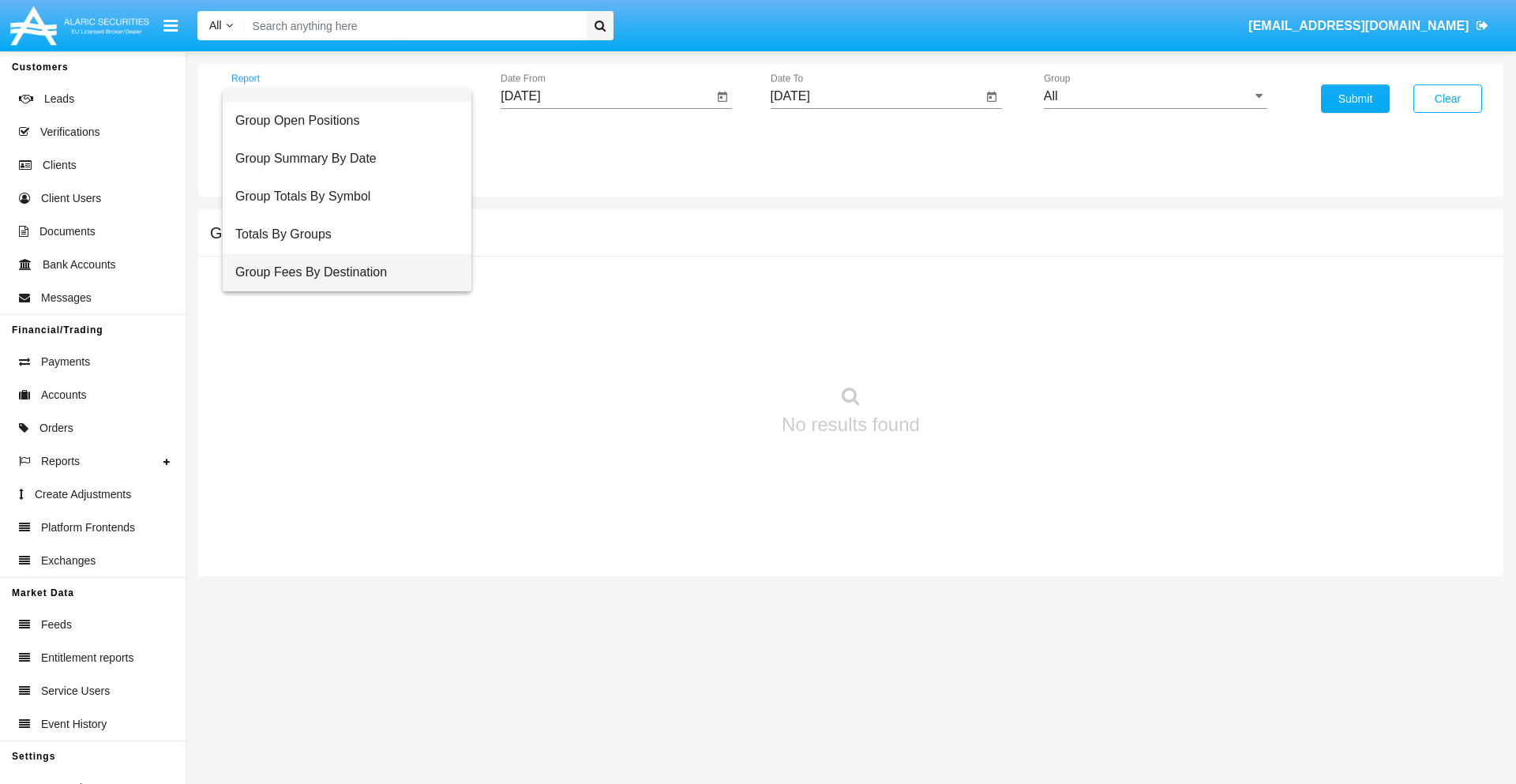
click at [340, 272] on span "Group Fees By Destination" at bounding box center [347, 272] width 224 height 38
click at [1155, 96] on input "All" at bounding box center [1155, 96] width 224 height 15
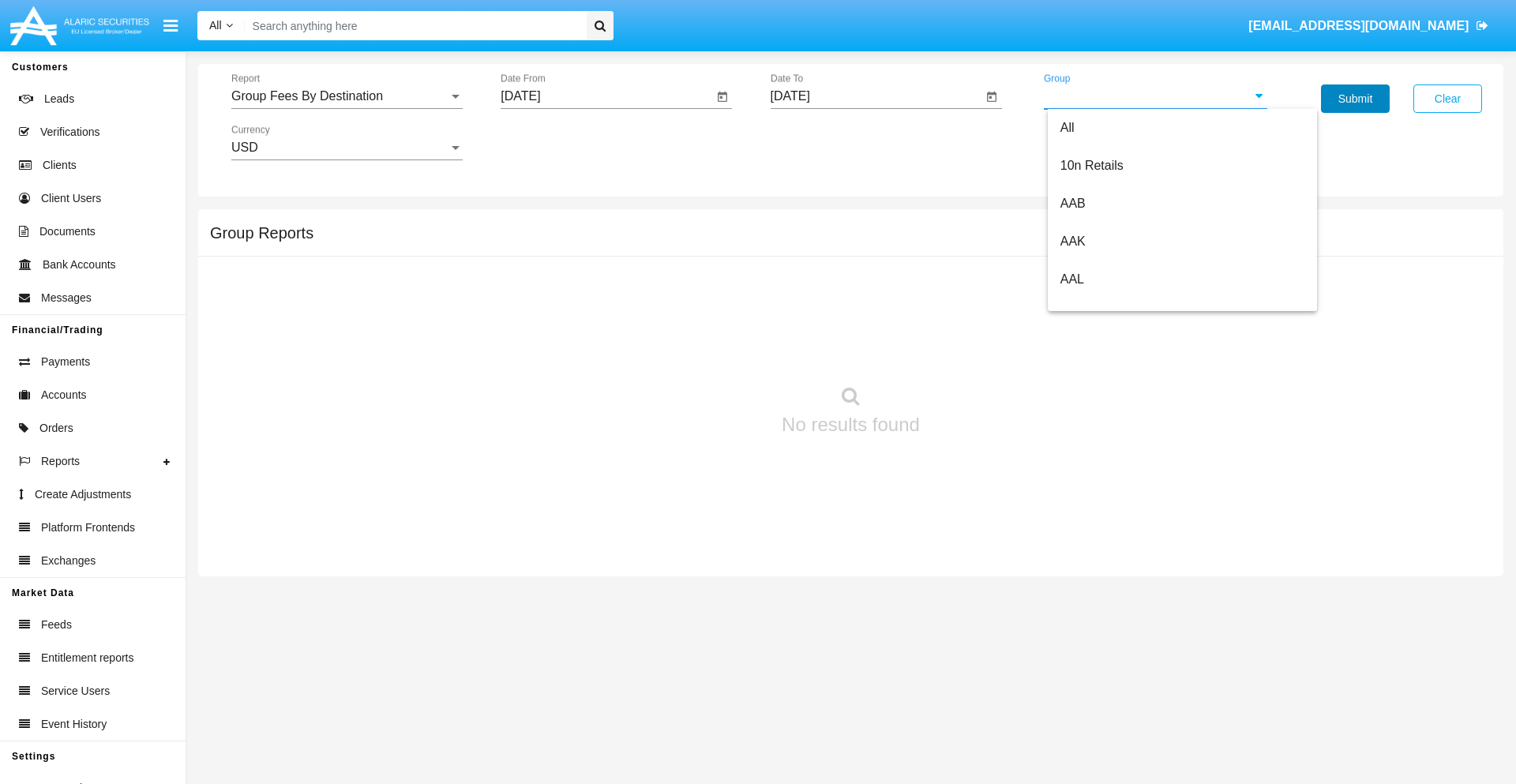
click at [1355, 99] on button "Submit" at bounding box center [1355, 98] width 69 height 28
